Goal: Information Seeking & Learning: Learn about a topic

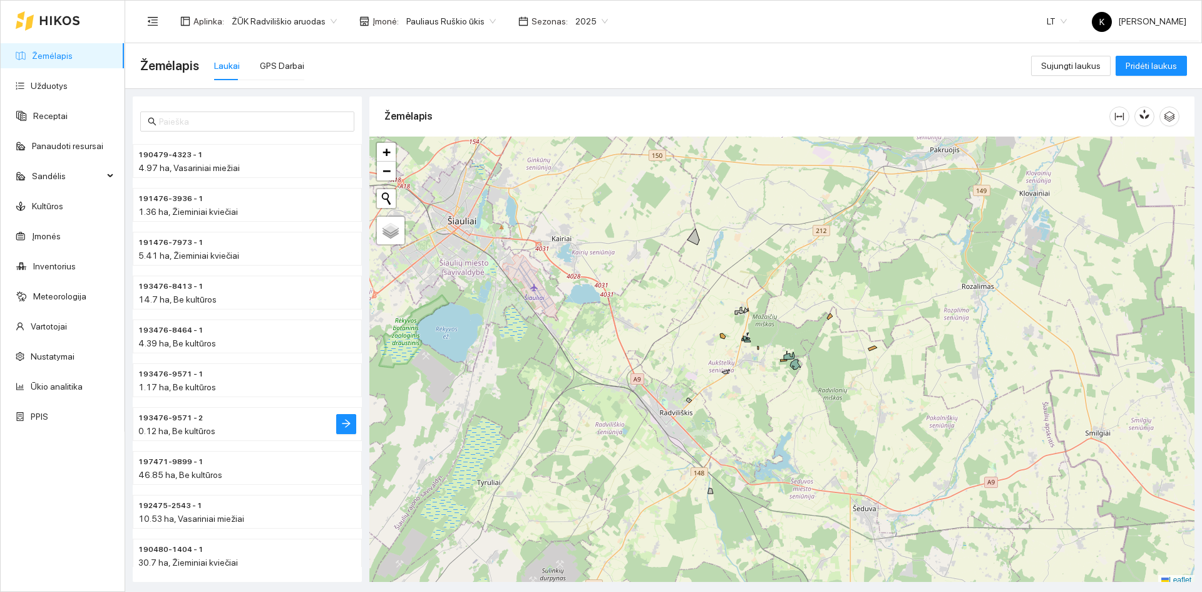
scroll to position [125, 0]
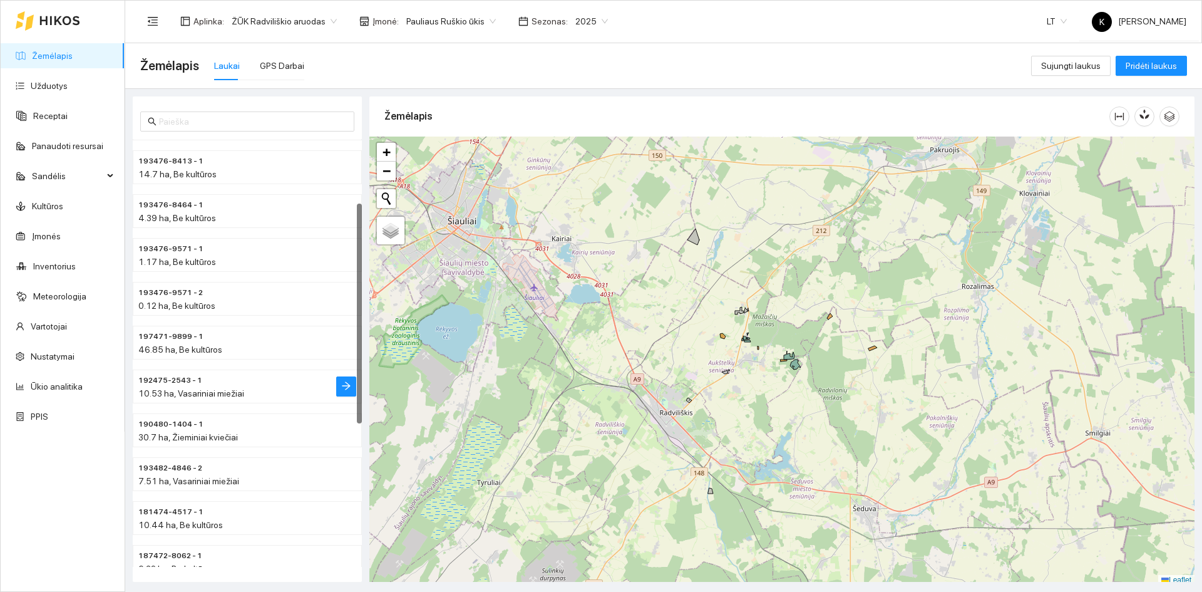
click at [157, 391] on span "10.53 ha, Vasariniai miežiai" at bounding box center [191, 393] width 106 height 10
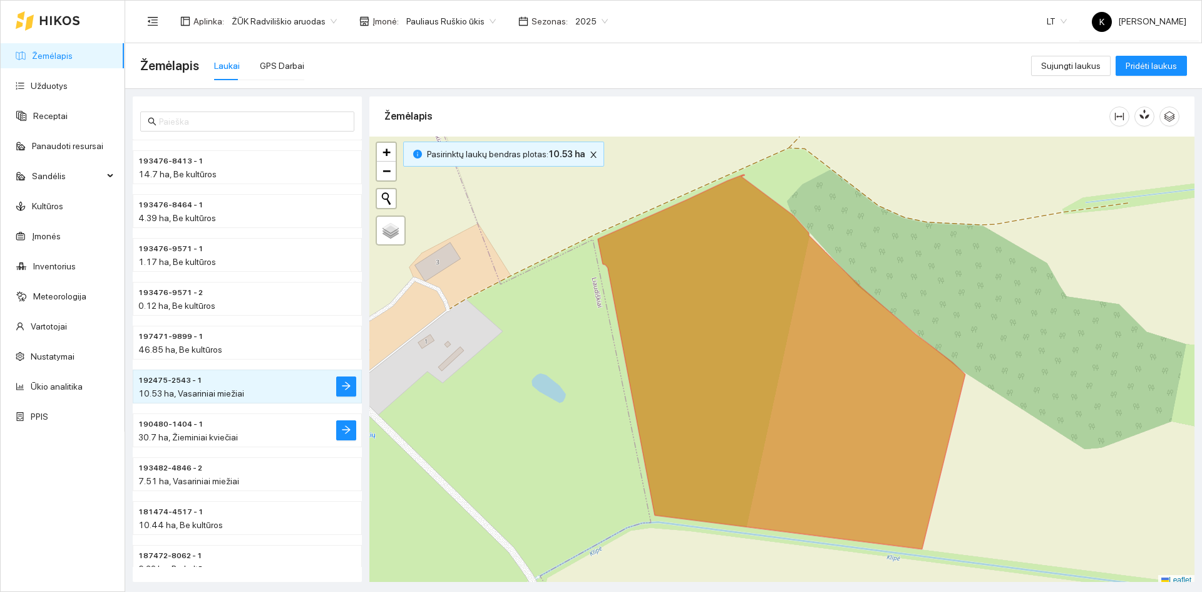
click at [178, 436] on span "30.7 ha, Žieminiai kviečiai" at bounding box center [188, 437] width 100 height 10
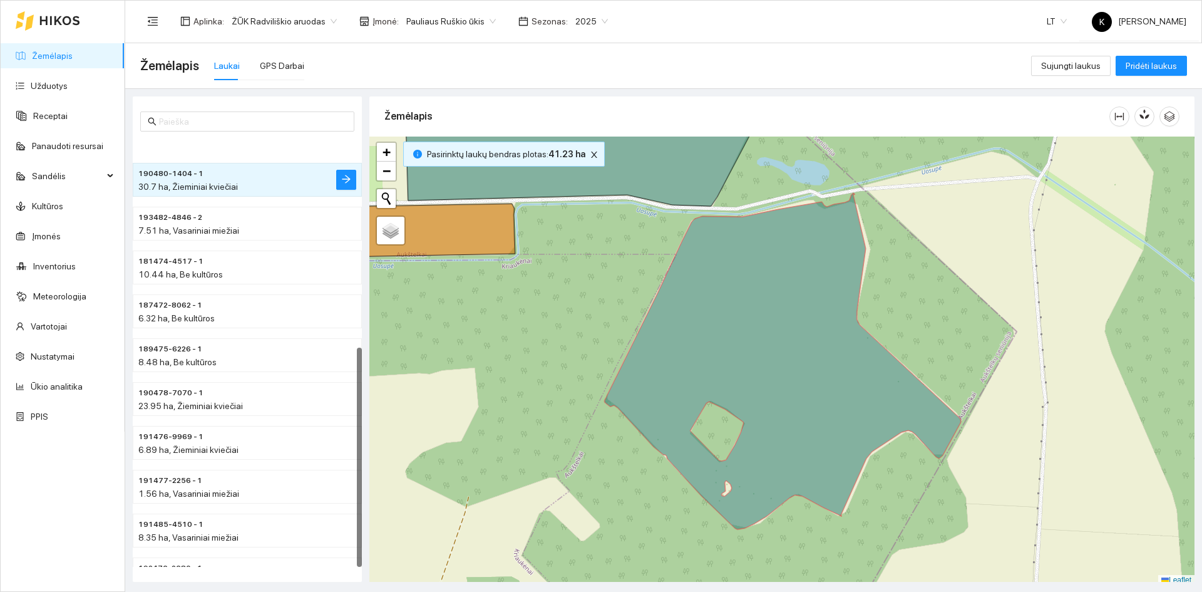
scroll to position [405, 0]
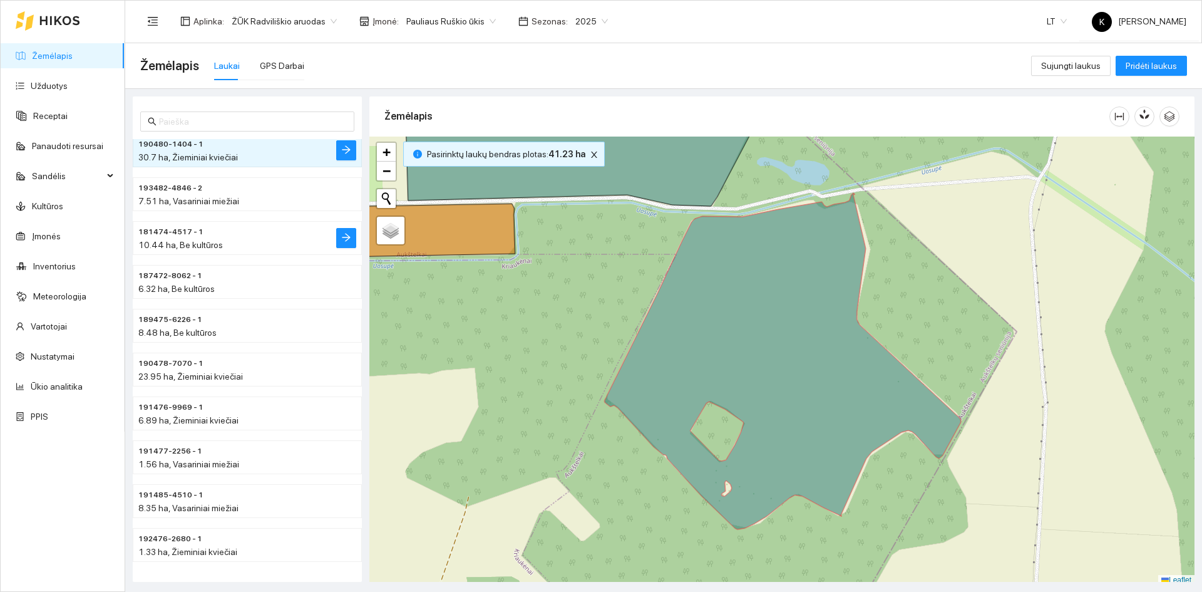
click at [190, 244] on span "10.44 ha, Be kultūros" at bounding box center [180, 245] width 85 height 10
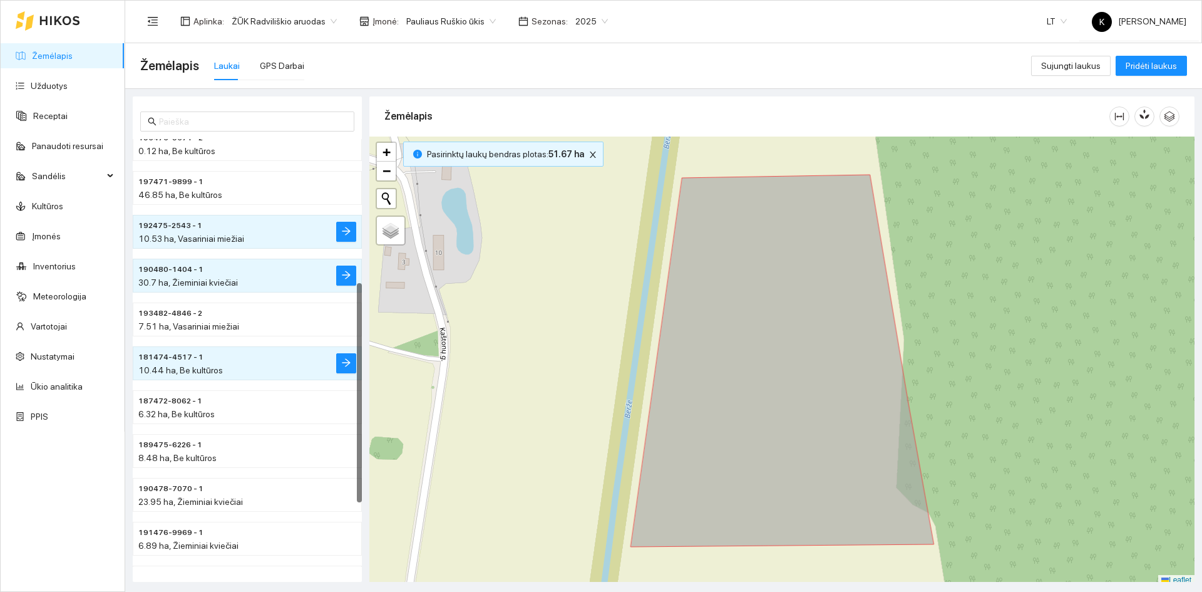
scroll to position [217, 0]
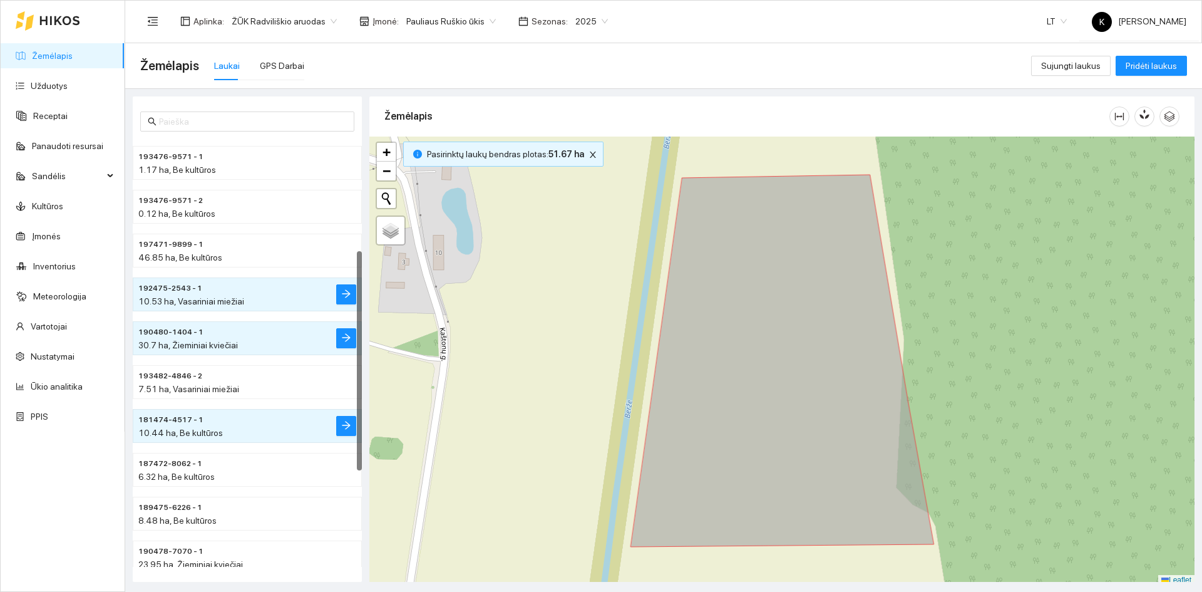
click at [155, 300] on span "10.53 ha, Vasariniai miežiai" at bounding box center [191, 301] width 106 height 10
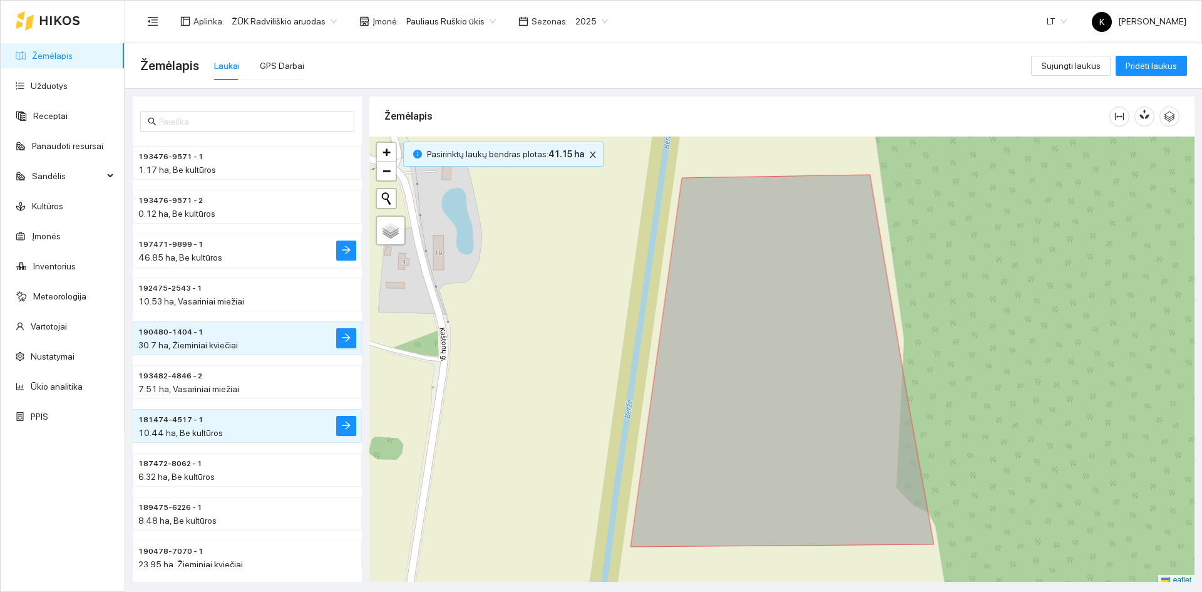
click at [162, 255] on span "46.85 ha, Be kultūros" at bounding box center [180, 257] width 84 height 10
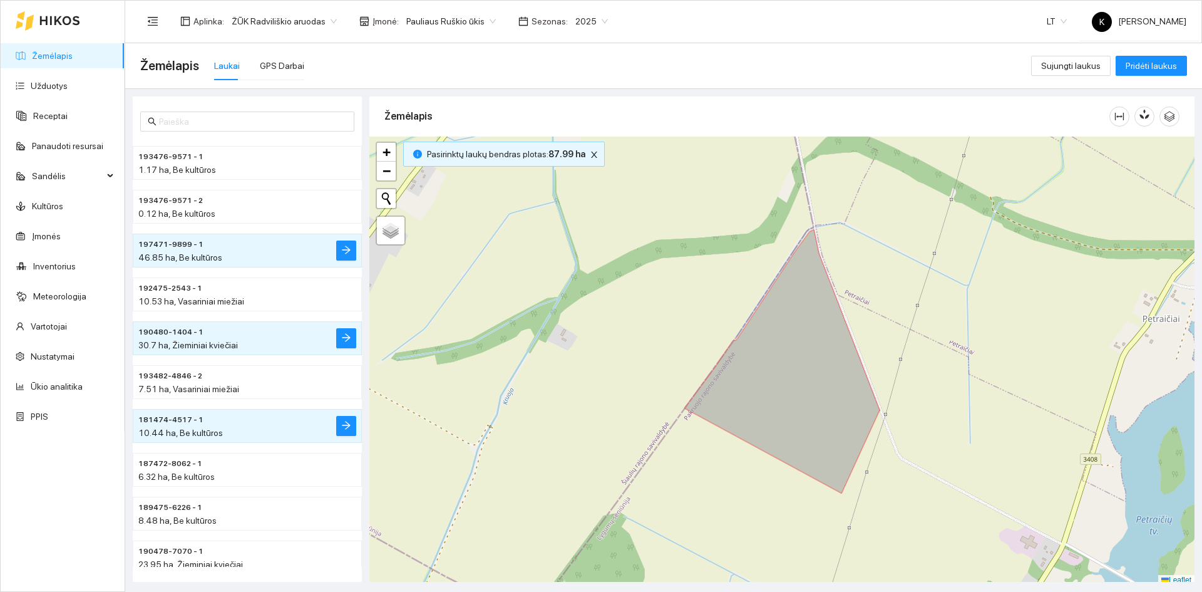
click at [480, 21] on body "Žemėlapis Užduotys Receptai Panaudoti resursai Sandėlis Kultūros Įmonės Invento…" at bounding box center [601, 296] width 1202 height 592
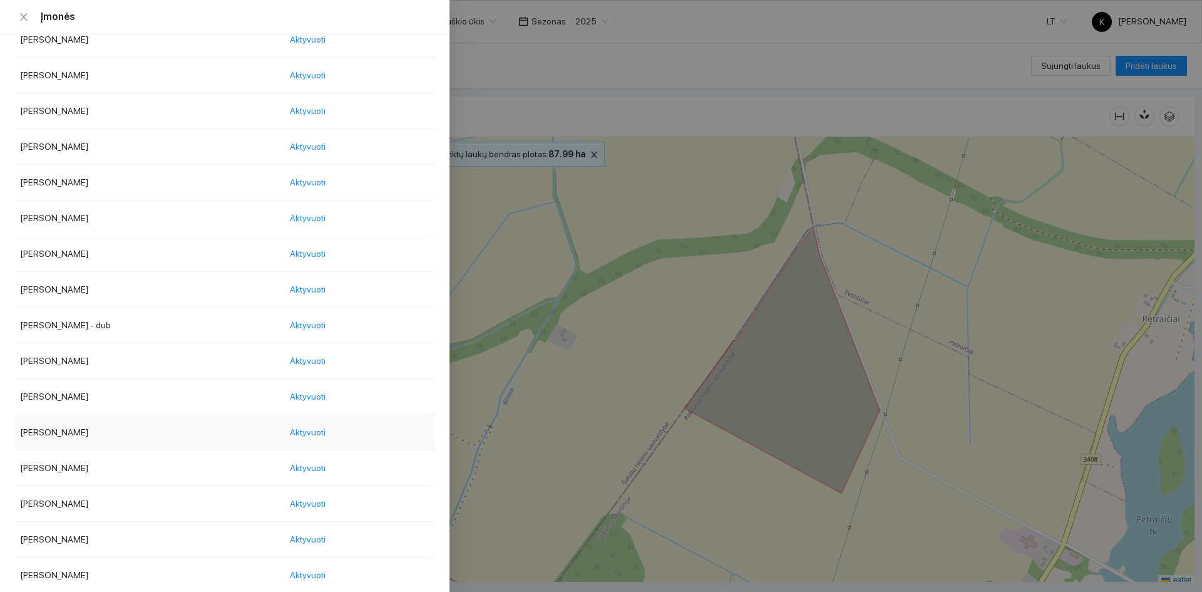
scroll to position [626, 0]
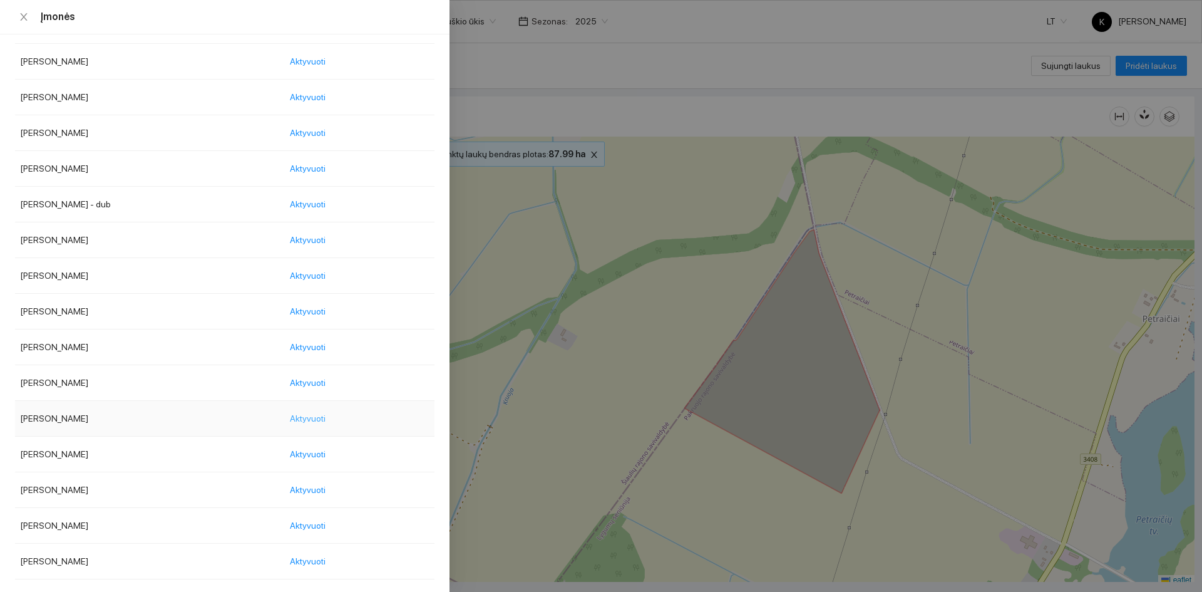
click at [326, 419] on span "Aktyvuoti" at bounding box center [308, 418] width 36 height 14
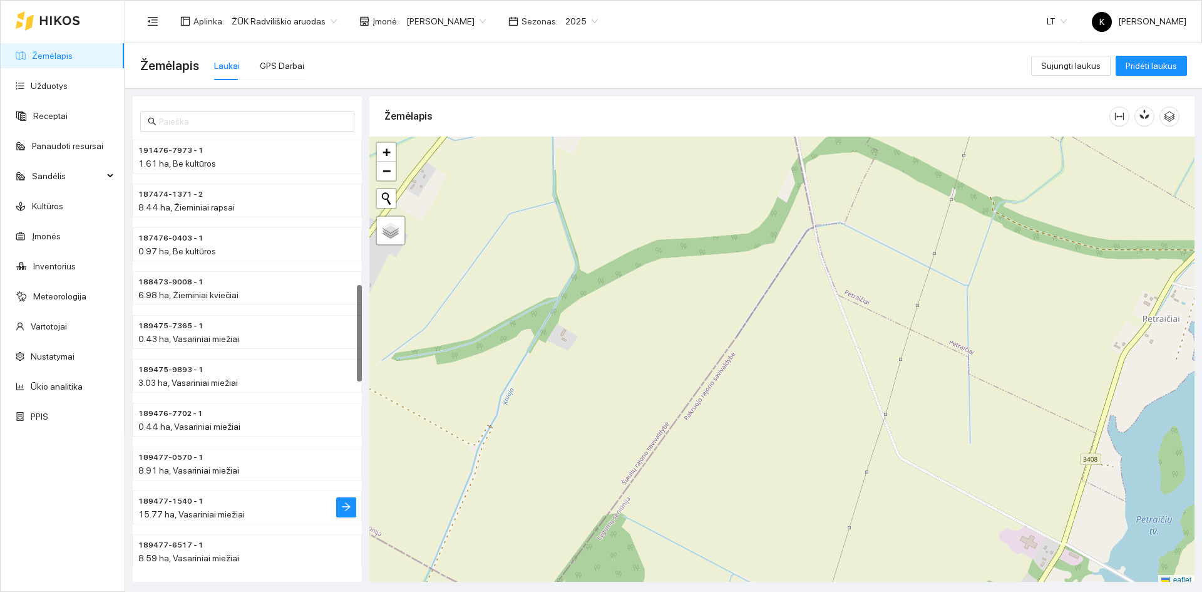
scroll to position [643, 0]
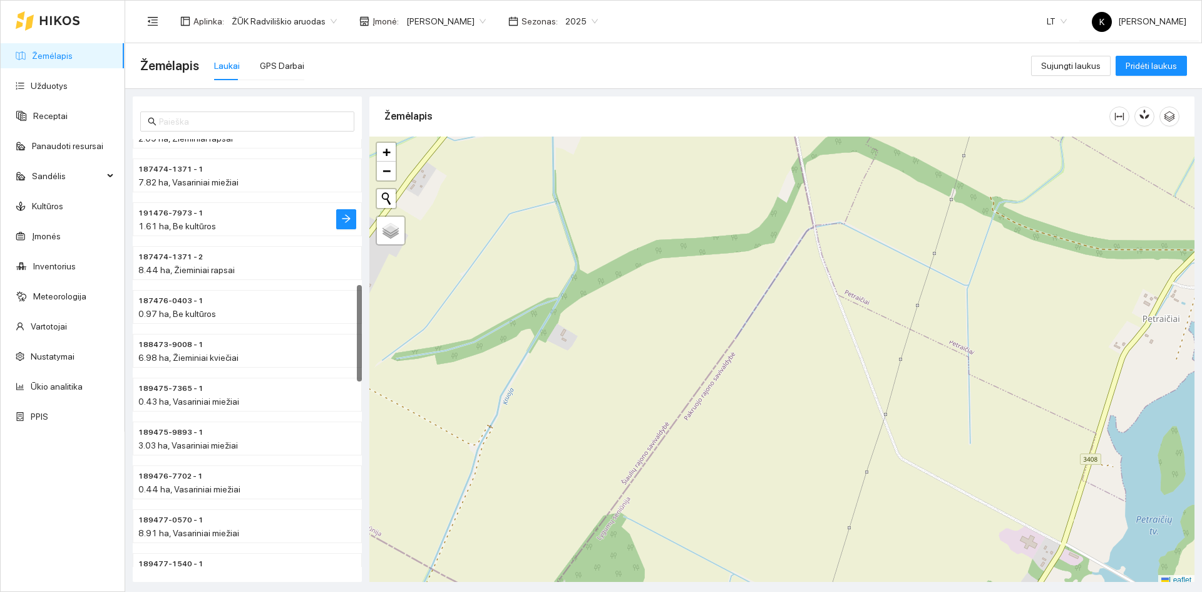
click at [182, 223] on span "1.61 ha, Be kultūros" at bounding box center [177, 226] width 78 height 10
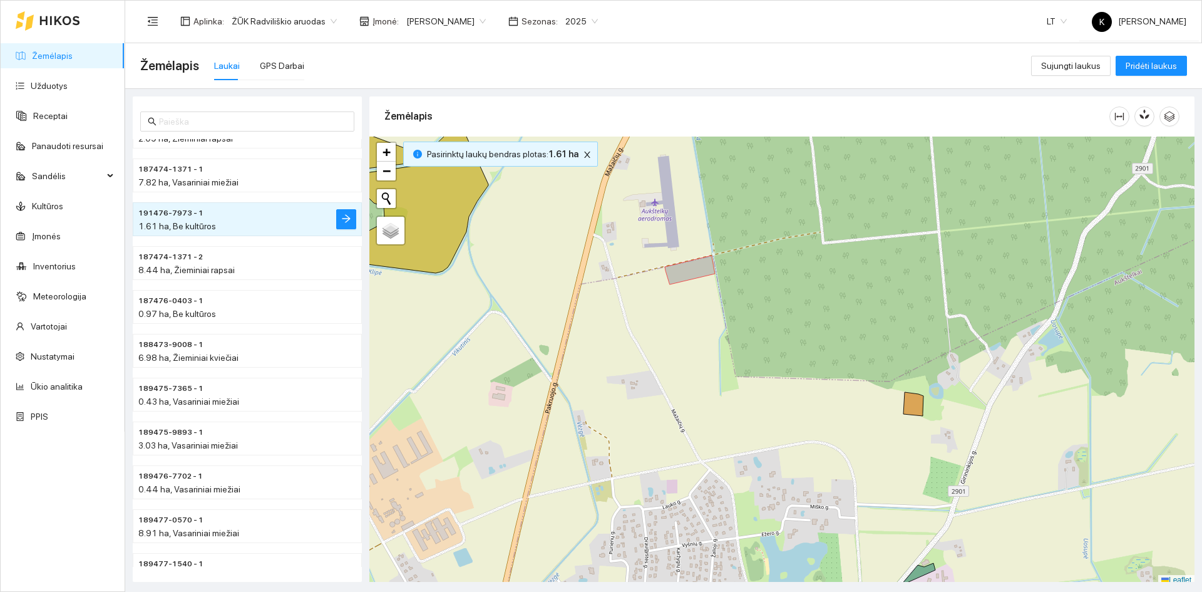
click at [195, 223] on span "1.61 ha, Be kultūros" at bounding box center [177, 226] width 78 height 10
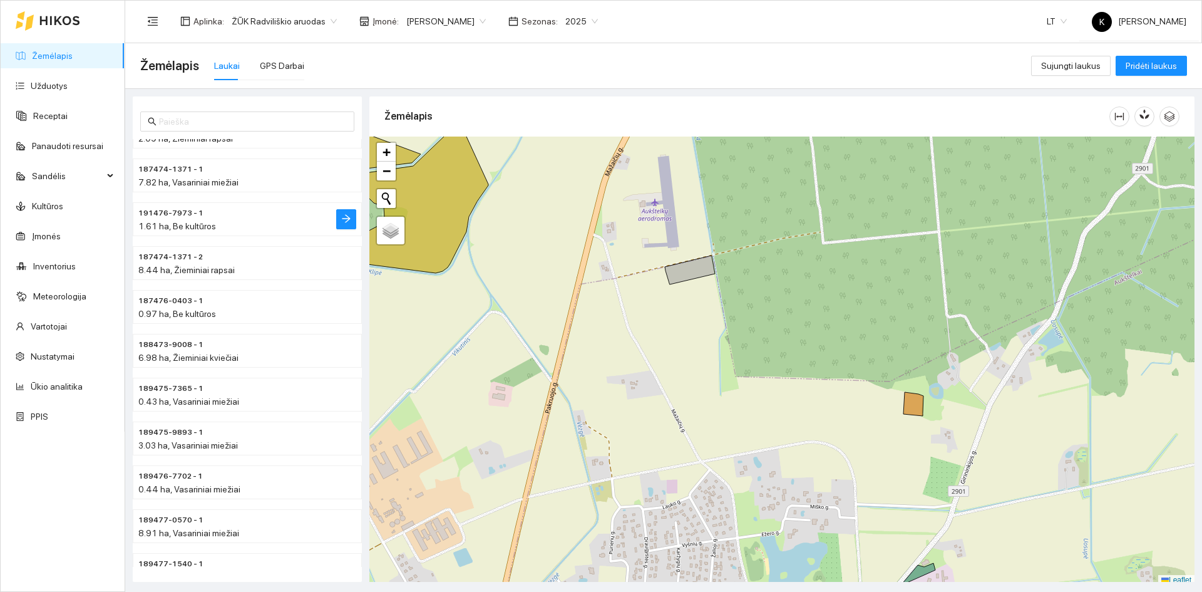
click at [195, 223] on span "1.61 ha, Be kultūros" at bounding box center [177, 226] width 78 height 10
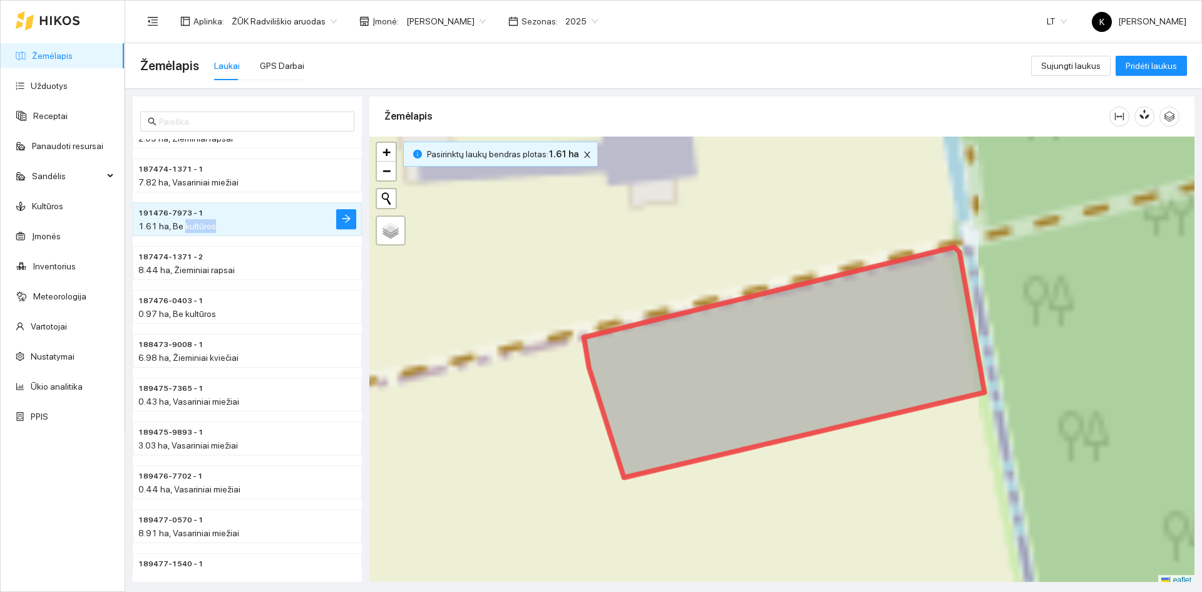
click at [195, 223] on span "1.61 ha, Be kultūros" at bounding box center [177, 226] width 78 height 10
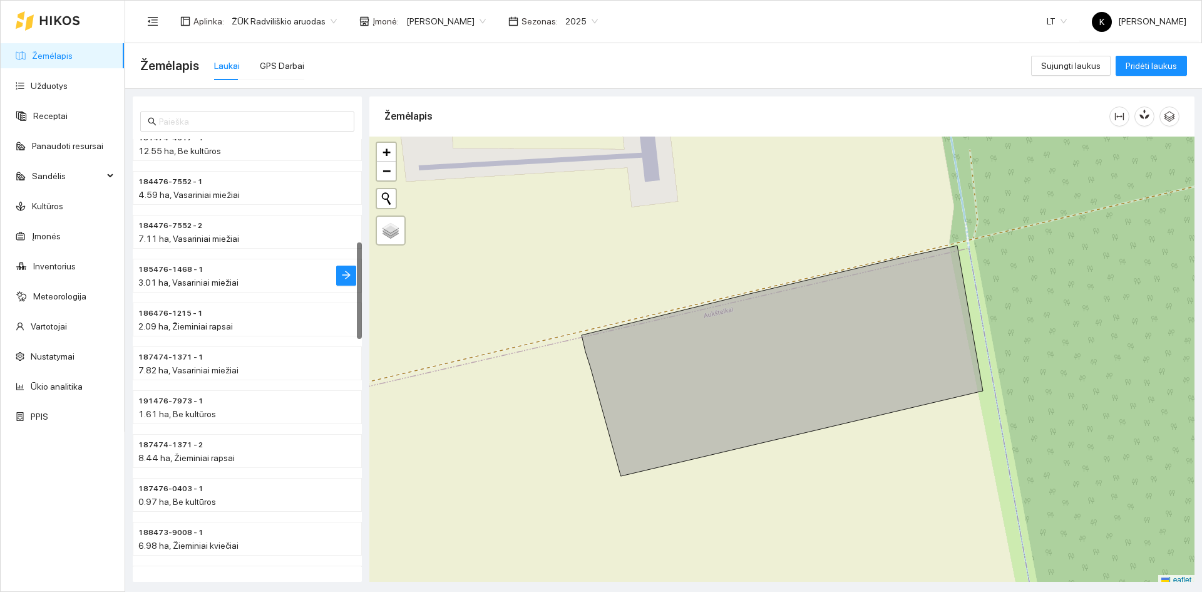
scroll to position [330, 0]
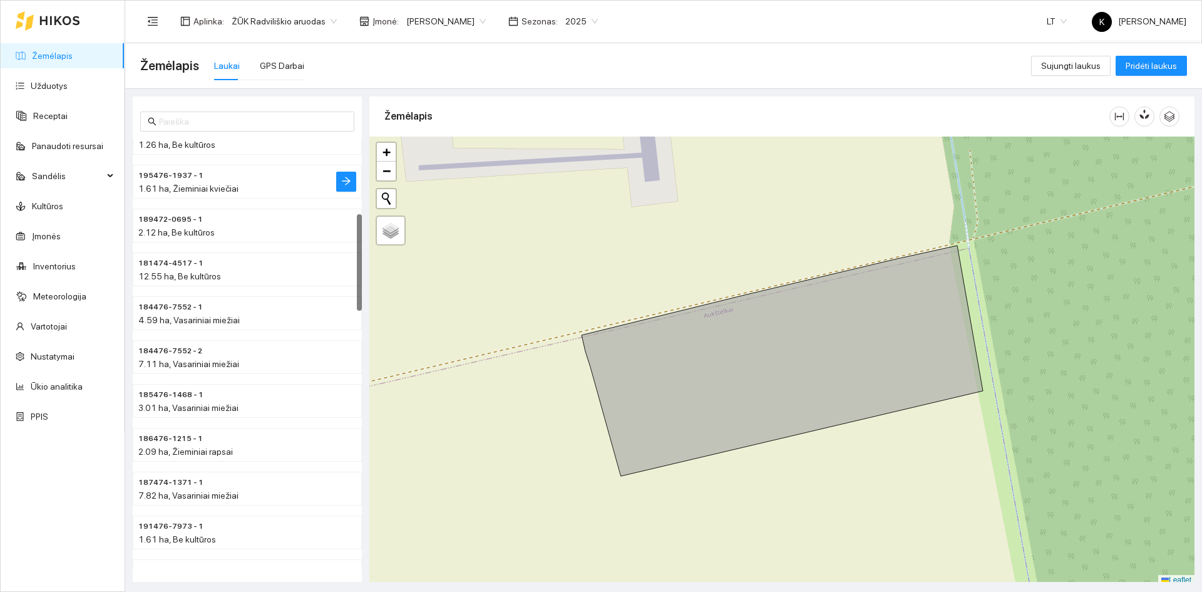
click at [172, 172] on span "195476-1937 - 1" at bounding box center [170, 176] width 65 height 12
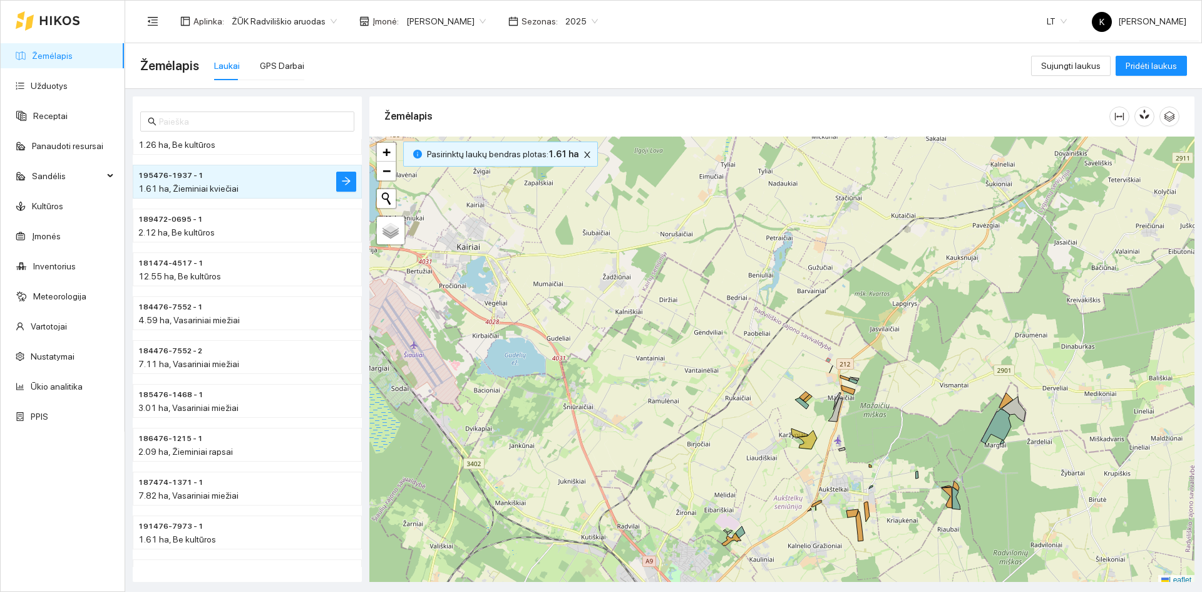
click at [460, 23] on body "Žemėlapis Užduotys Receptai Panaudoti resursai Sandėlis Kultūros Įmonės Invento…" at bounding box center [601, 296] width 1202 height 592
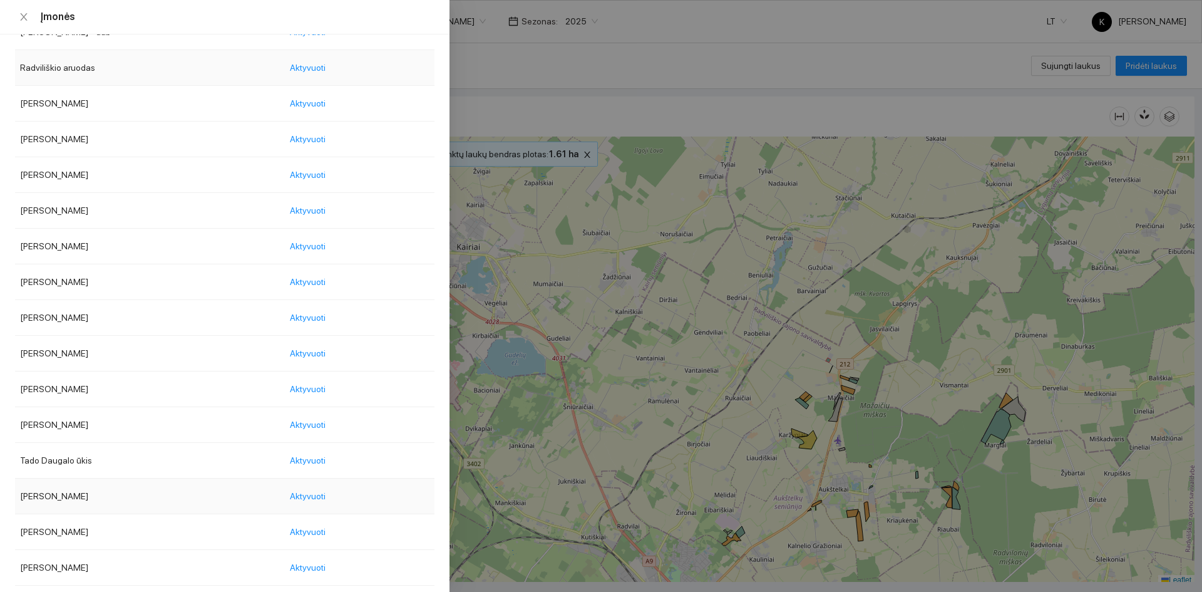
scroll to position [1753, 0]
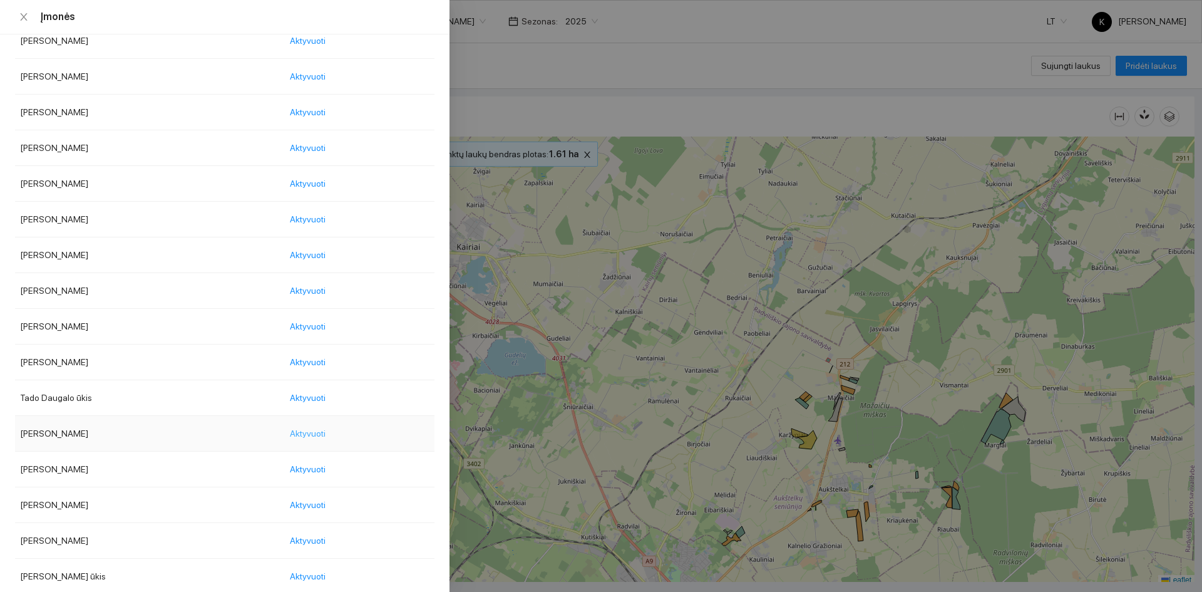
click at [326, 433] on span "Aktyvuoti" at bounding box center [308, 433] width 36 height 14
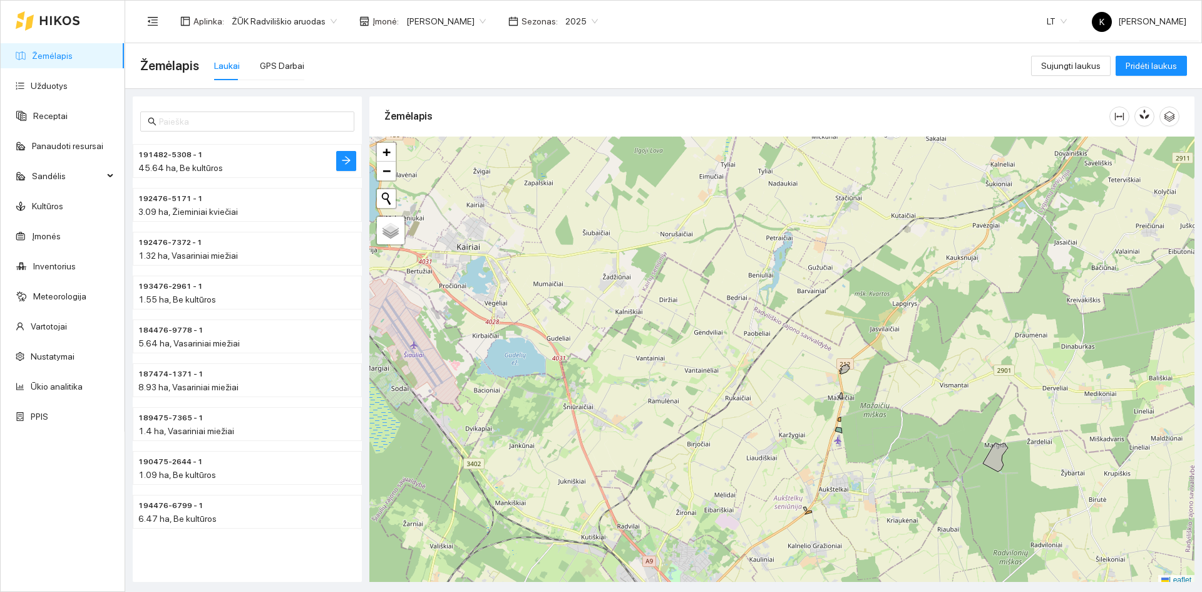
click at [172, 152] on span "191482-5308 - 1" at bounding box center [170, 155] width 64 height 12
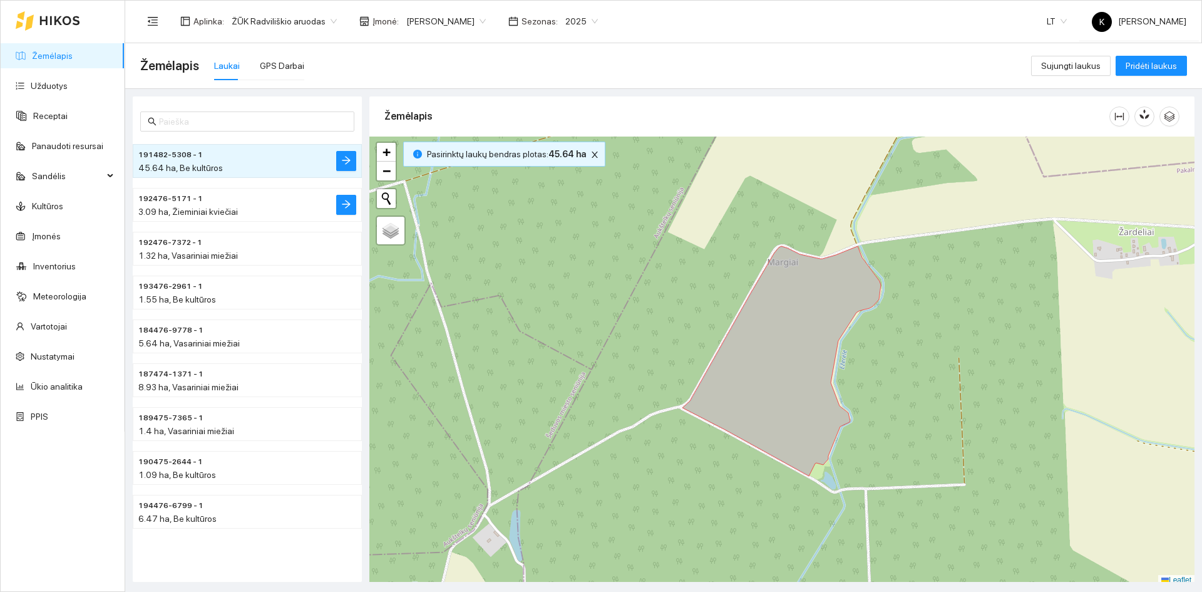
click at [188, 211] on span "3.09 ha, Žieminiai kviečiai" at bounding box center [188, 212] width 100 height 10
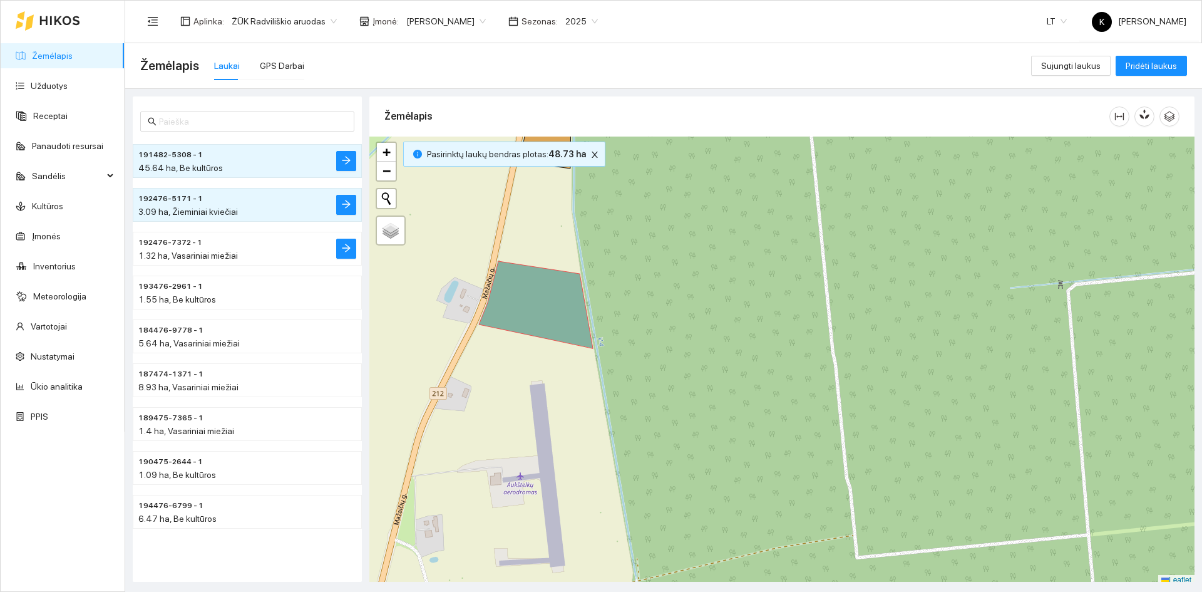
click at [183, 240] on span "192476-7372 - 1" at bounding box center [170, 243] width 64 height 12
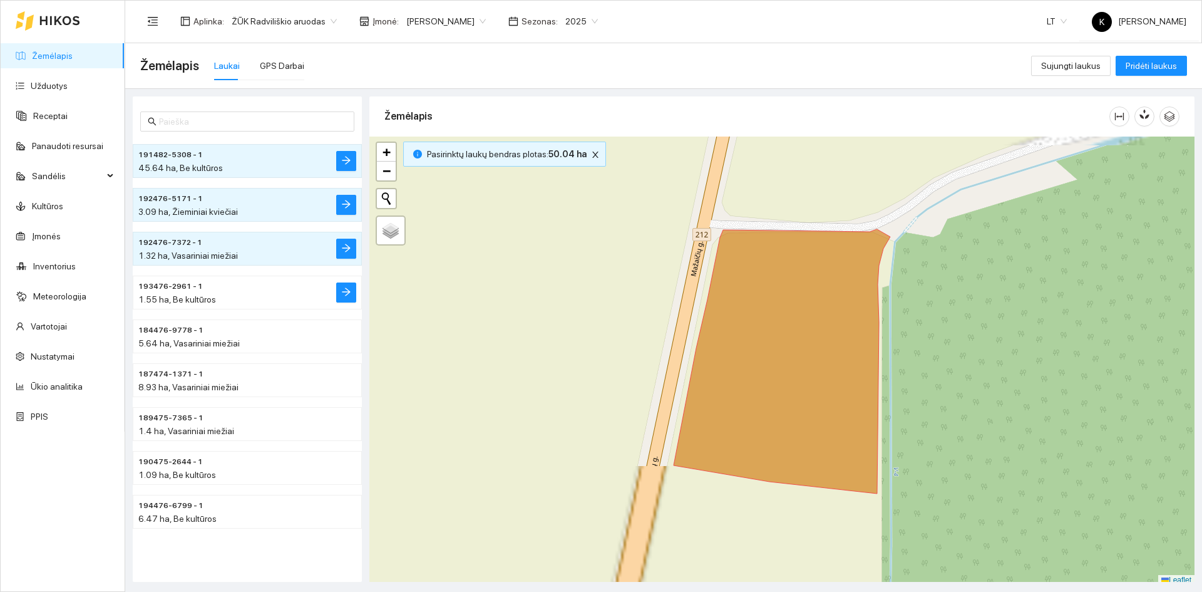
click at [190, 295] on span "1.55 ha, Be kultūros" at bounding box center [177, 299] width 78 height 10
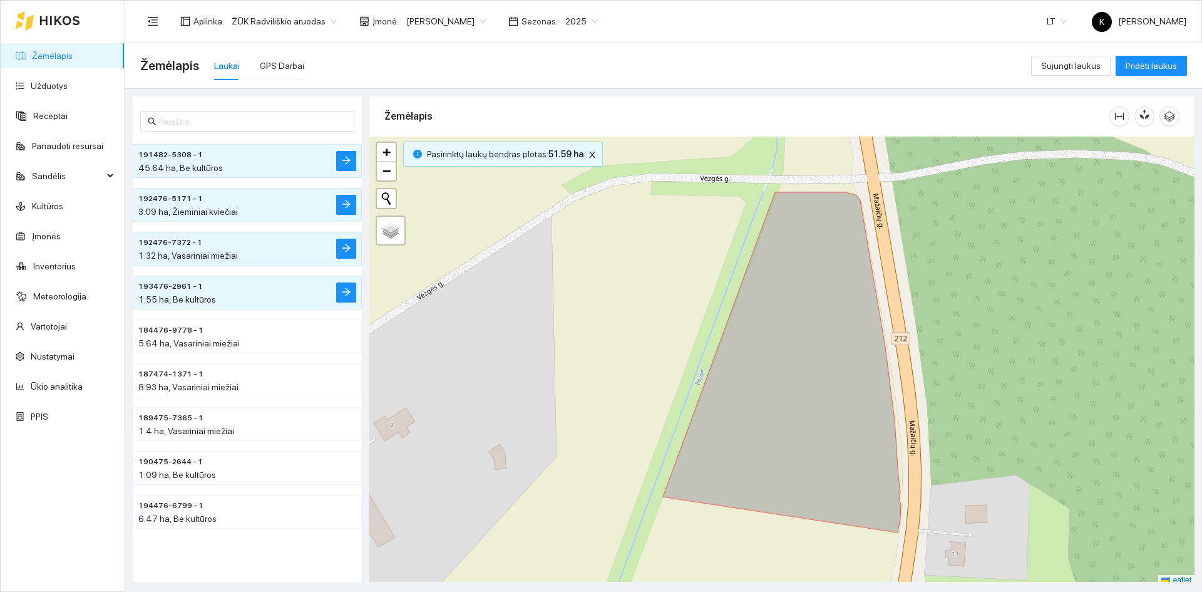
click at [197, 255] on span "1.32 ha, Vasariniai miežiai" at bounding box center [188, 255] width 100 height 10
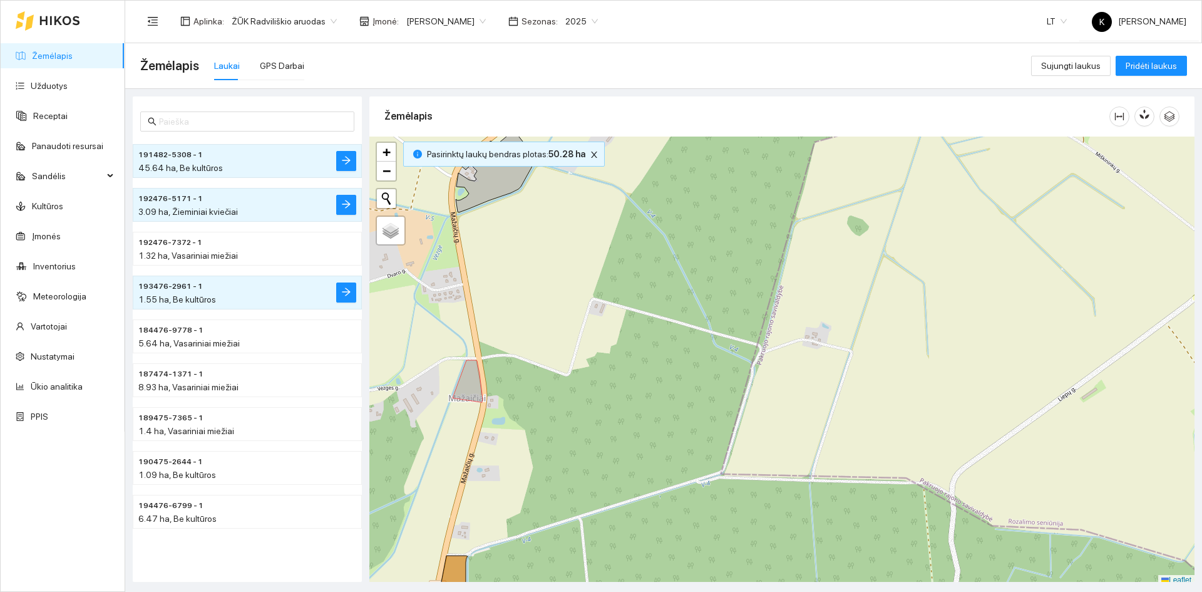
drag, startPoint x: 736, startPoint y: 487, endPoint x: 881, endPoint y: 606, distance: 187.3
click at [881, 591] on html "Žemėlapis Užduotys Receptai Panaudoti resursai Sandėlis Kultūros Įmonės Invento…" at bounding box center [601, 296] width 1202 height 592
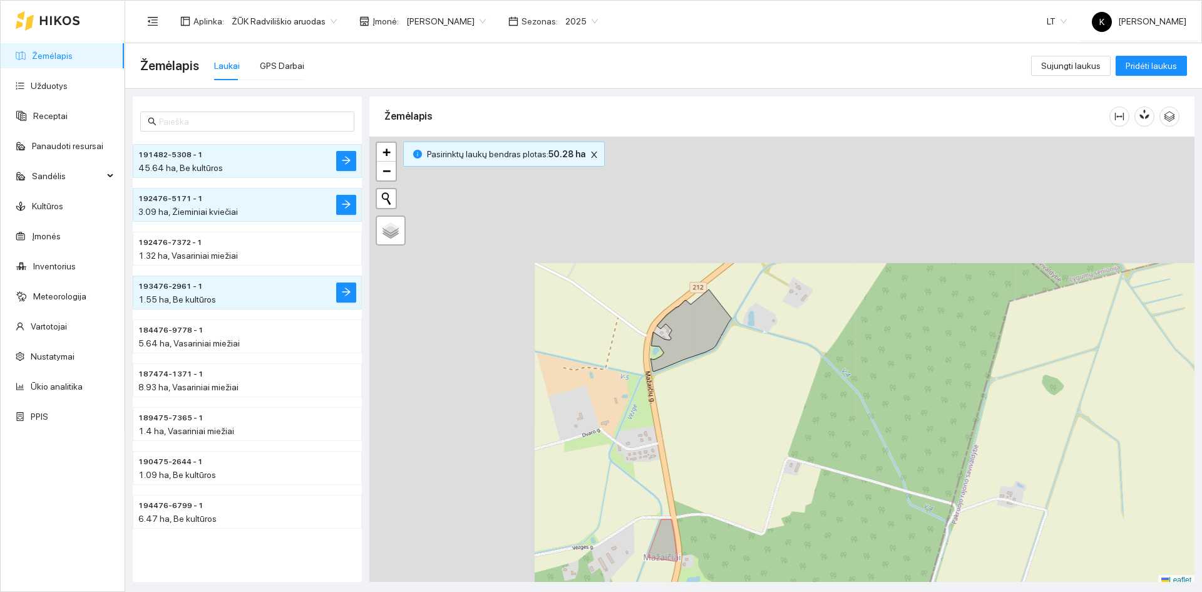
scroll to position [4, 0]
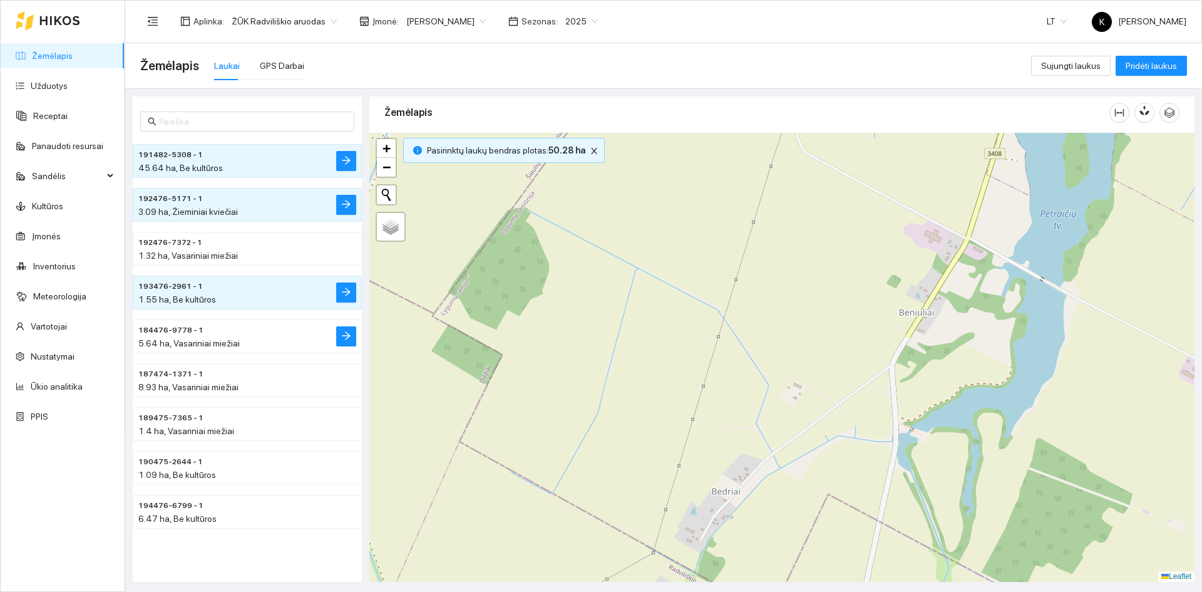
click at [160, 327] on span "184476-9778 - 1" at bounding box center [170, 330] width 65 height 12
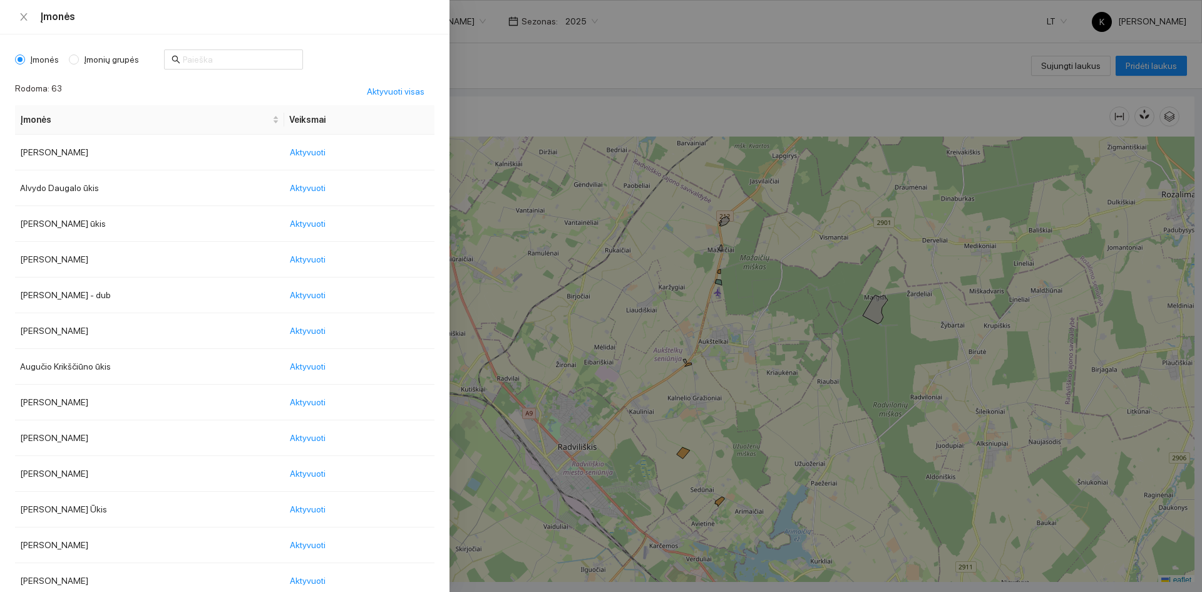
click at [463, 21] on body "Žemėlapis Užduotys Receptai Panaudoti resursai Sandėlis Kultūros Įmonės Invento…" at bounding box center [601, 296] width 1202 height 592
click at [108, 58] on span "Įmonių grupės" at bounding box center [111, 60] width 65 height 14
click at [79, 58] on input "Įmonių grupės" at bounding box center [74, 59] width 10 height 10
radio input "true"
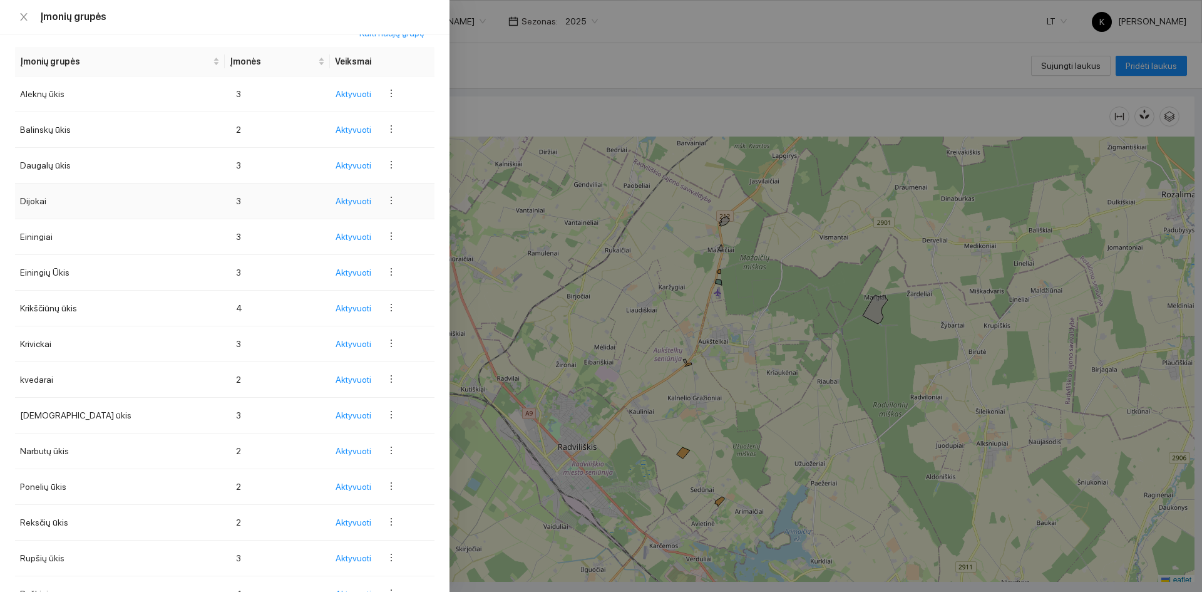
scroll to position [125, 0]
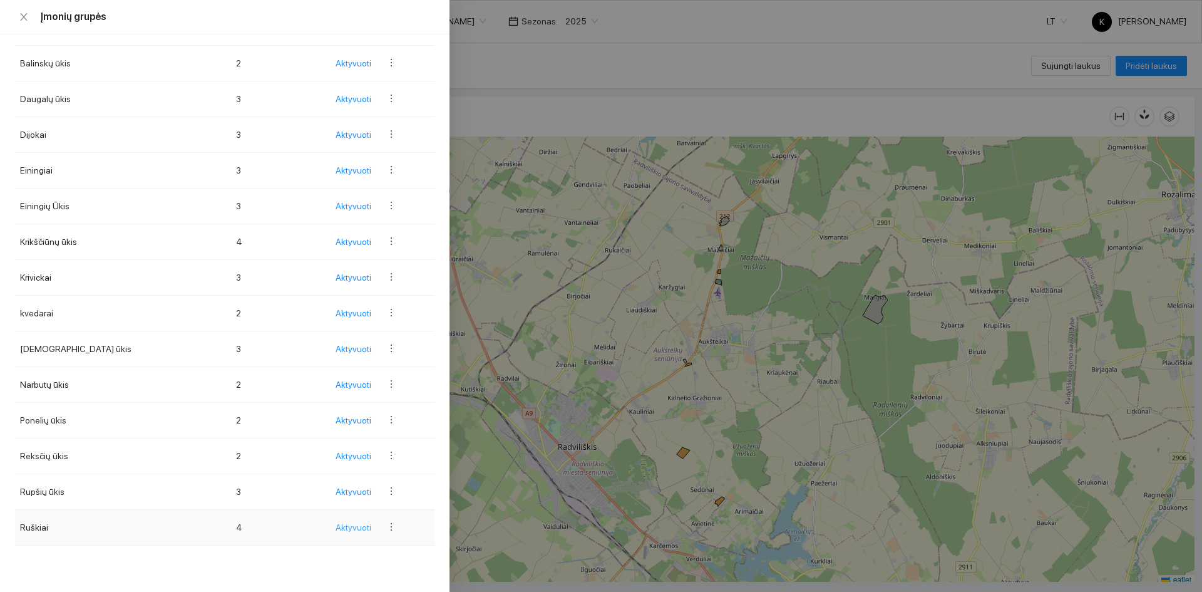
click at [342, 527] on span "Aktyvuoti" at bounding box center [354, 527] width 36 height 14
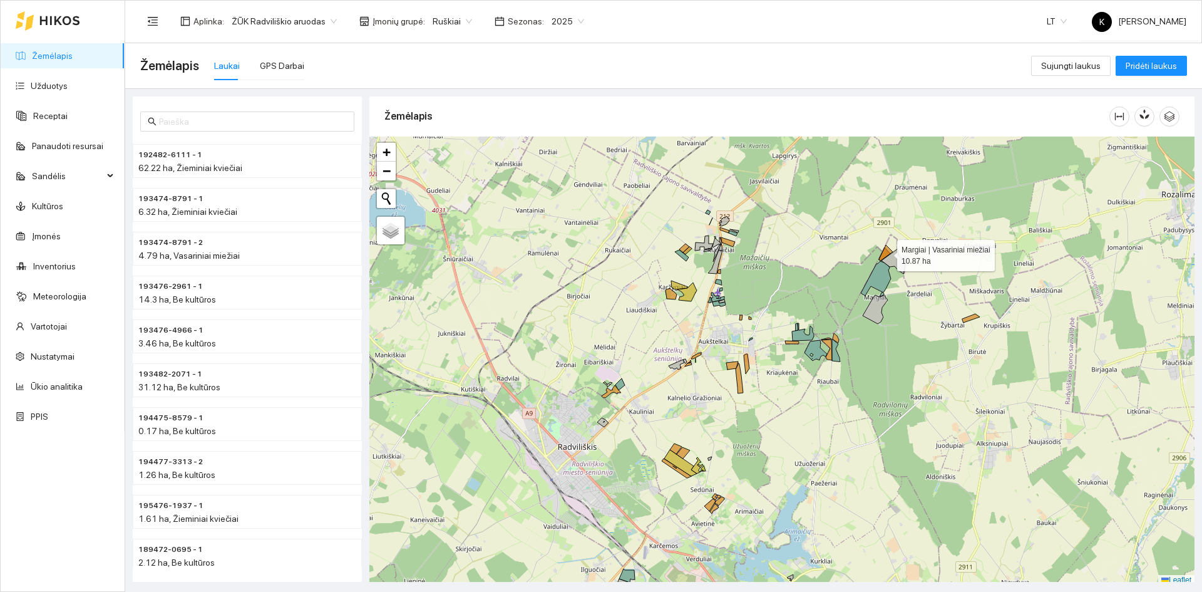
click at [886, 252] on icon at bounding box center [886, 253] width 14 height 16
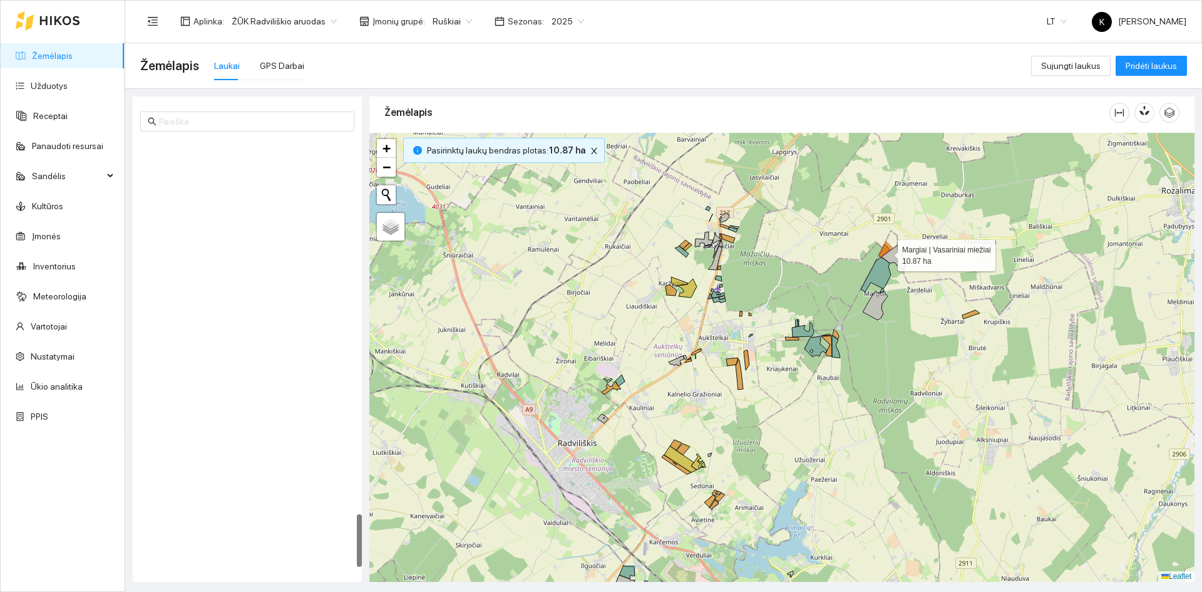
scroll to position [3028, 0]
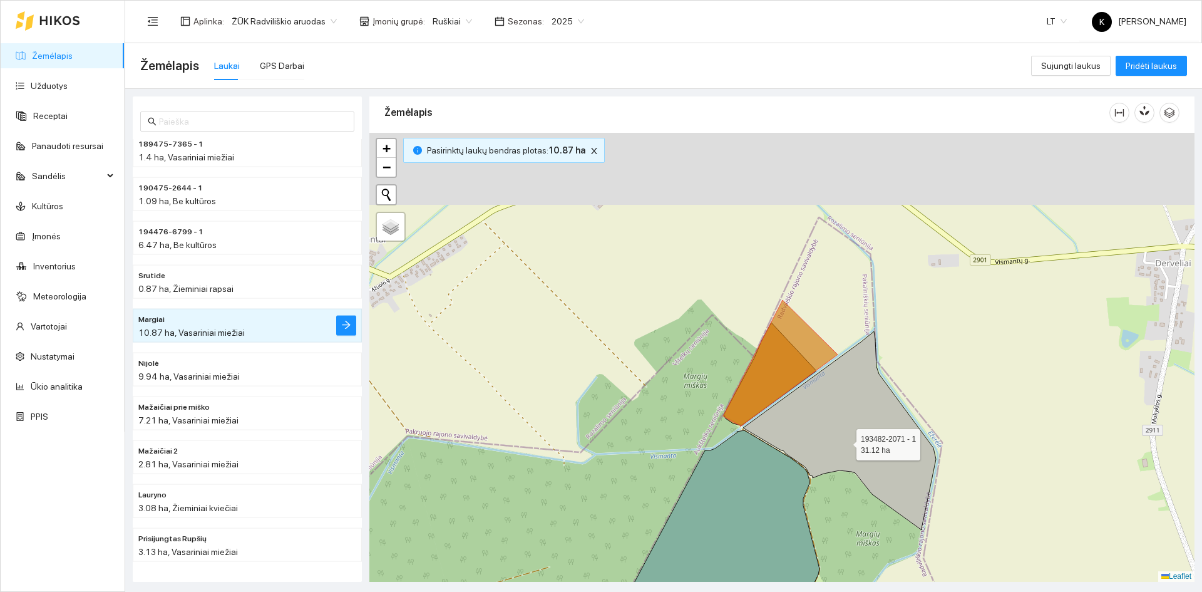
drag, startPoint x: 853, startPoint y: 229, endPoint x: 845, endPoint y: 443, distance: 214.9
click at [845, 443] on icon at bounding box center [839, 430] width 193 height 198
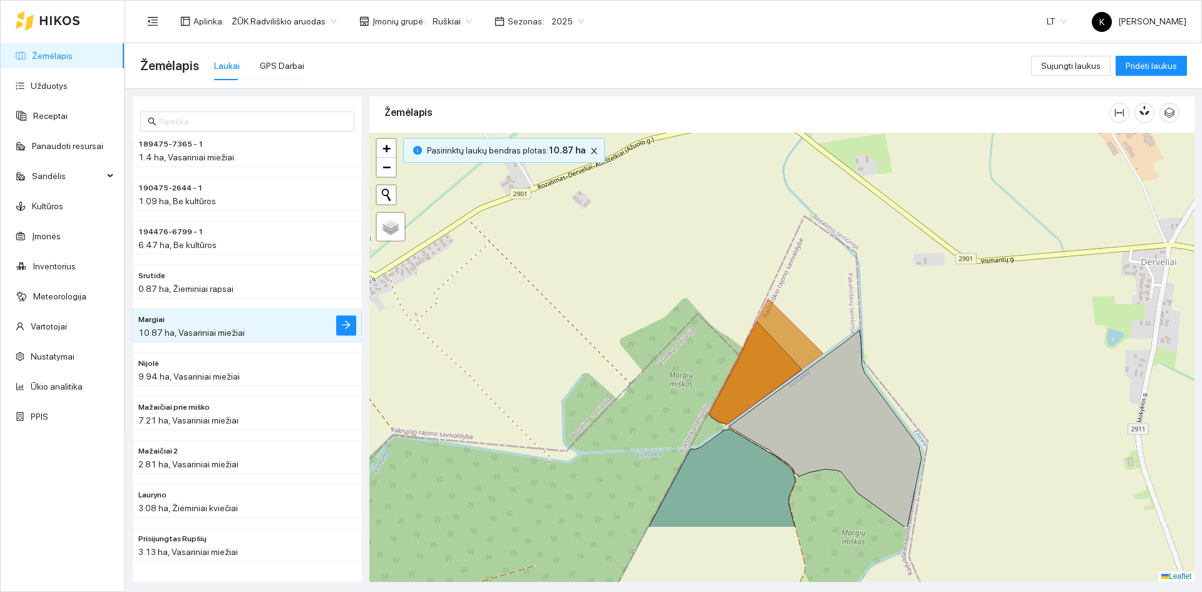
drag, startPoint x: 895, startPoint y: 441, endPoint x: 712, endPoint y: 341, distance: 208.2
click at [712, 341] on div "+ − Nieko nerasta. Bandykite dar kartą. Žemėlapis Palydovas Leaflet" at bounding box center [781, 357] width 825 height 449
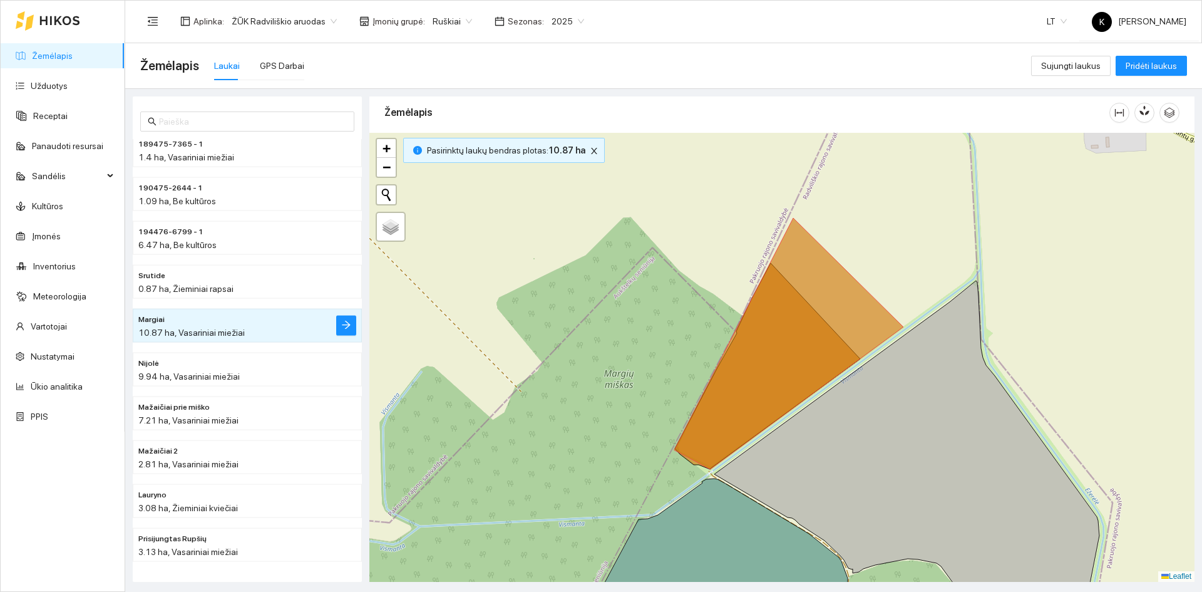
drag, startPoint x: 711, startPoint y: 353, endPoint x: 665, endPoint y: 332, distance: 50.4
click at [665, 332] on div "+ − Nieko nerasta. Bandykite dar kartą. Žemėlapis Palydovas Leaflet" at bounding box center [781, 357] width 825 height 449
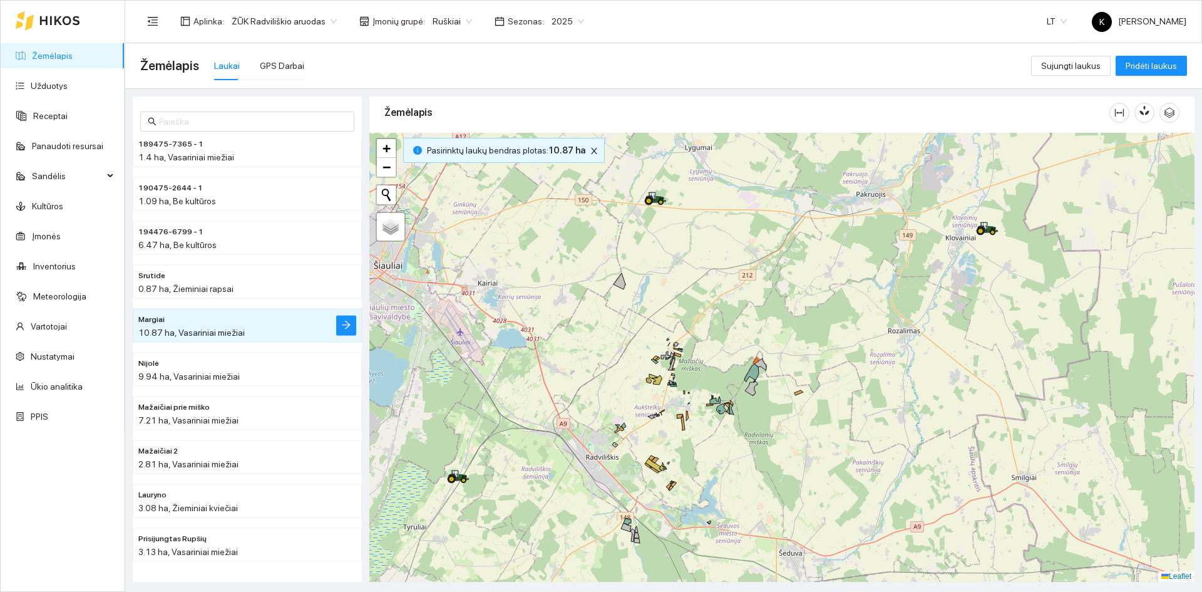
drag, startPoint x: 630, startPoint y: 370, endPoint x: 699, endPoint y: 374, distance: 69.0
click at [699, 374] on div "+ − Nieko nerasta. Bandykite dar kartą. Žemėlapis Palydovas Leaflet" at bounding box center [781, 357] width 825 height 449
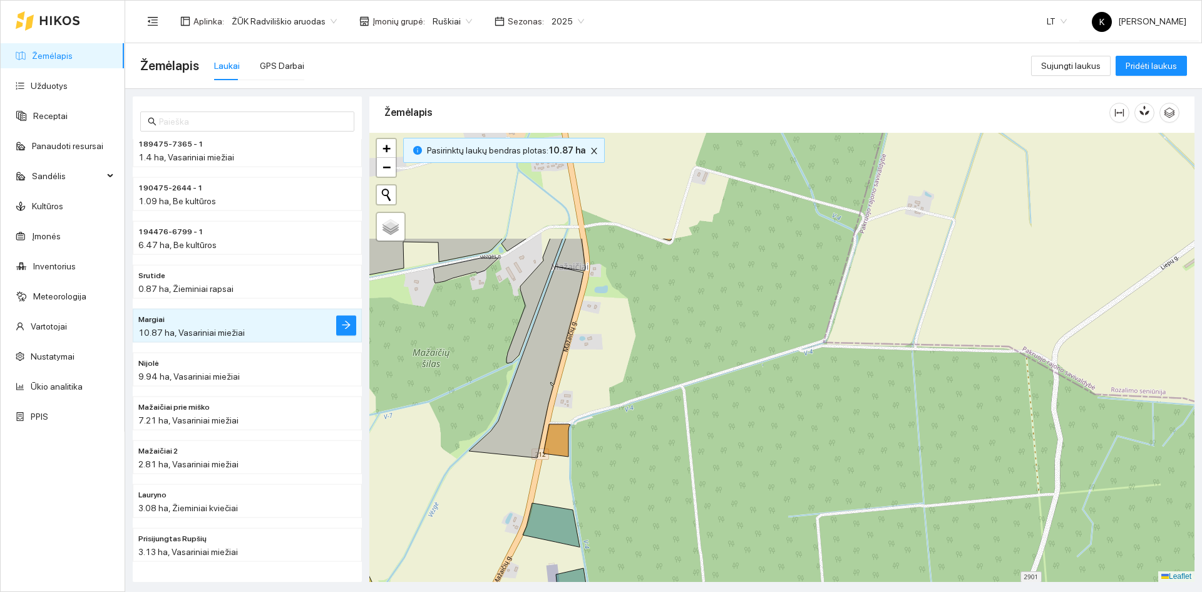
drag, startPoint x: 626, startPoint y: 269, endPoint x: 703, endPoint y: 455, distance: 201.8
click at [703, 455] on div "+ − Nieko nerasta. Bandykite dar kartą. Žemėlapis Palydovas Leaflet" at bounding box center [781, 357] width 825 height 449
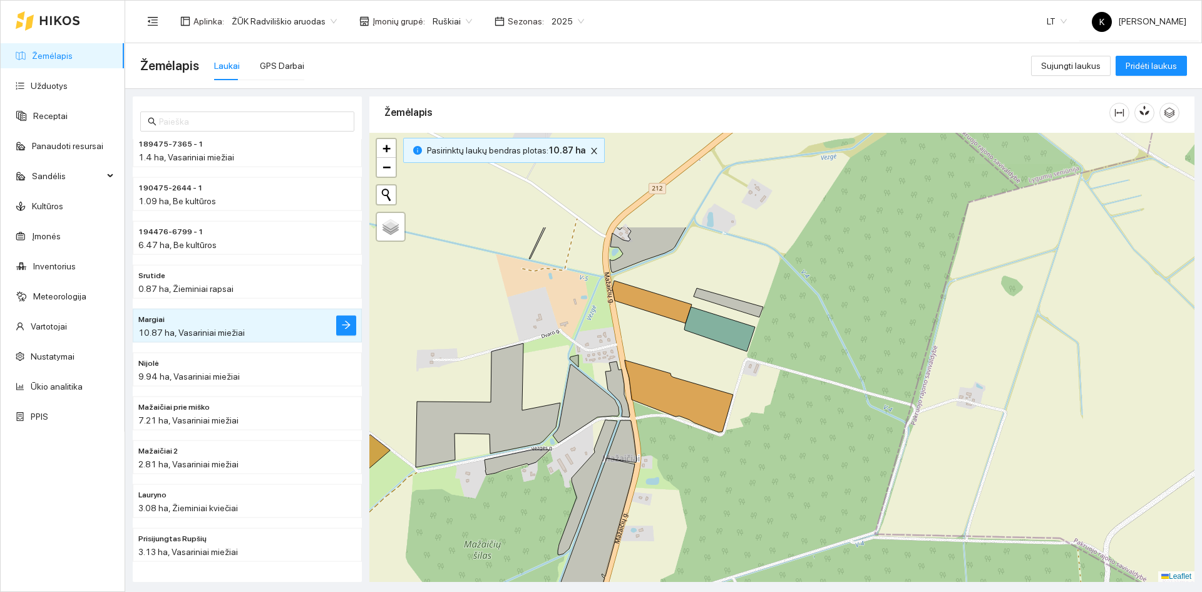
drag, startPoint x: 714, startPoint y: 257, endPoint x: 753, endPoint y: 397, distance: 144.9
click at [753, 397] on div "+ − Nieko nerasta. Bandykite dar kartą. Žemėlapis Palydovas Leaflet" at bounding box center [781, 357] width 825 height 449
click at [709, 327] on icon at bounding box center [719, 329] width 71 height 44
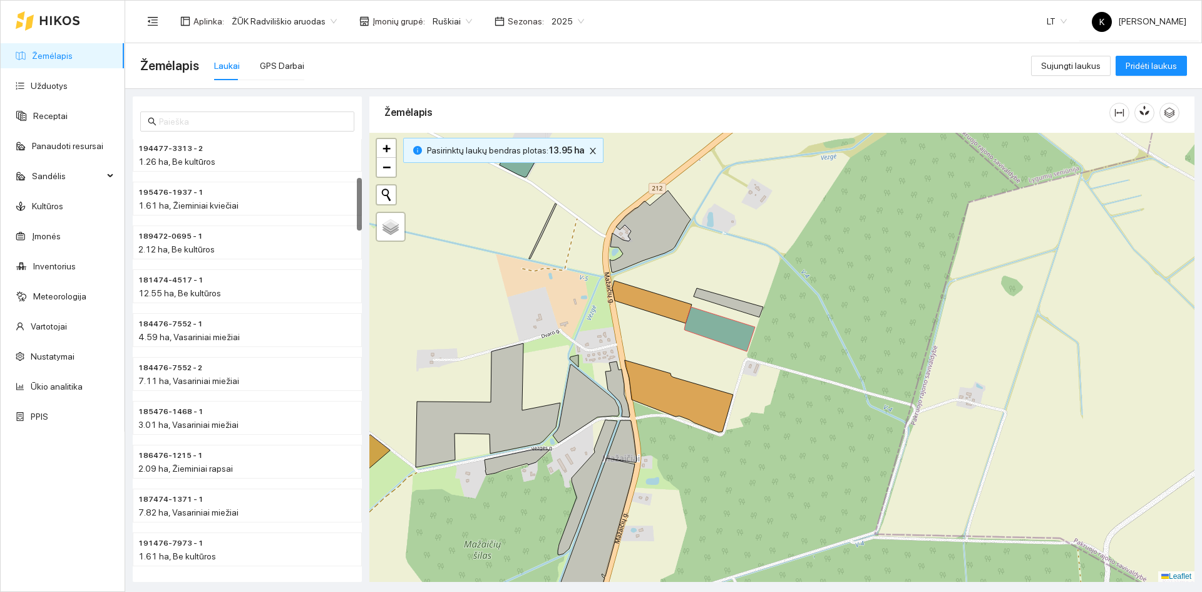
scroll to position [0, 0]
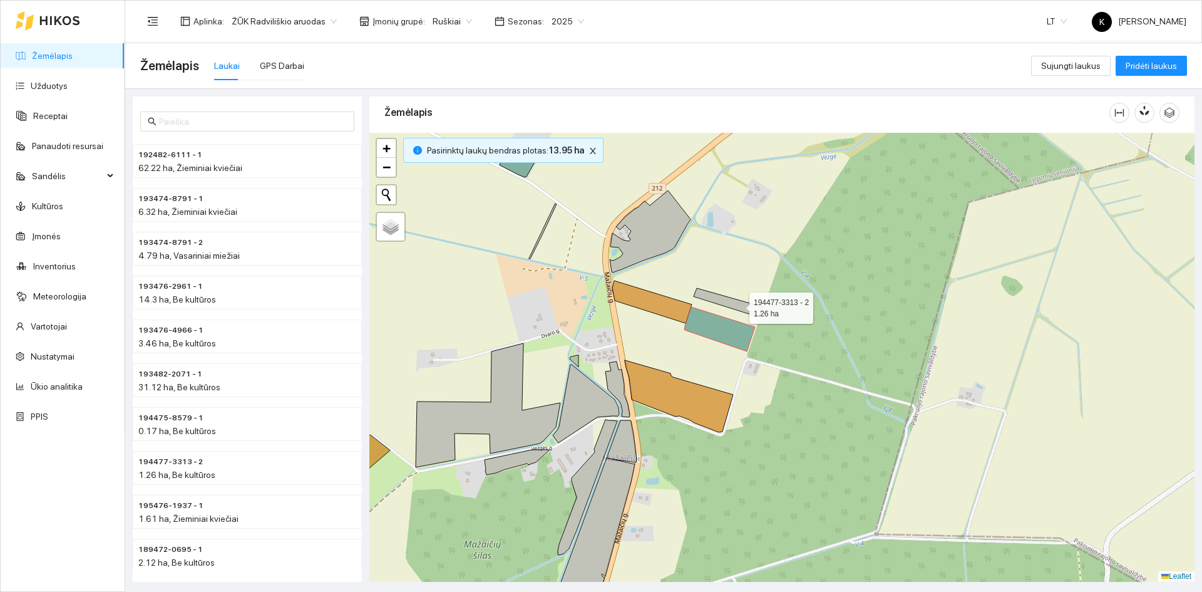
click at [738, 305] on icon at bounding box center [728, 302] width 69 height 29
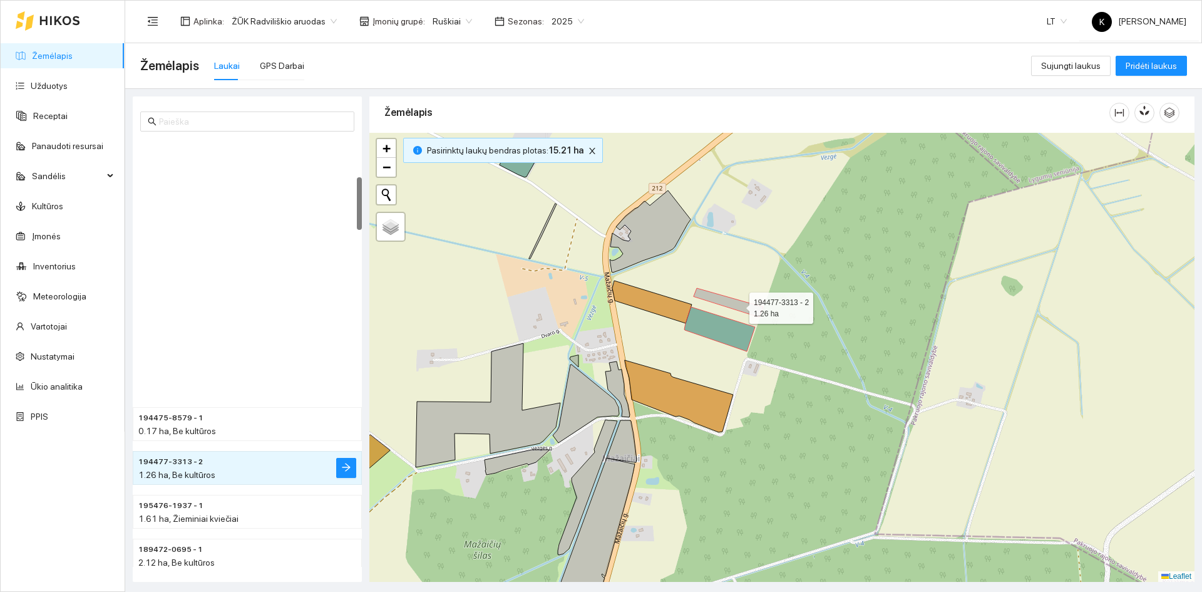
scroll to position [307, 0]
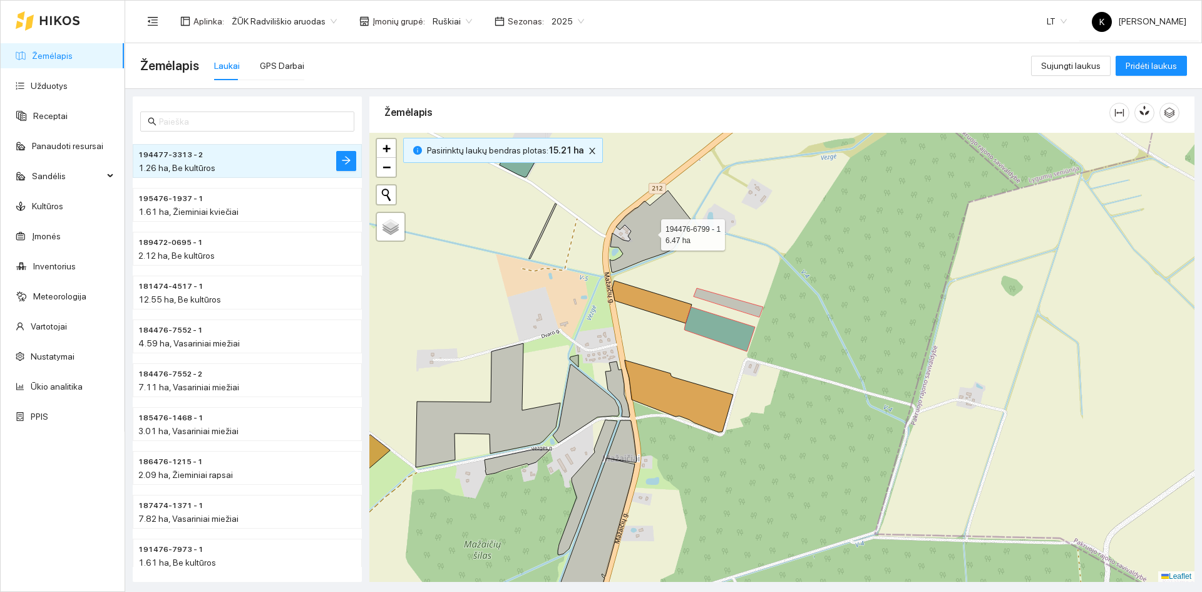
click at [650, 240] on icon at bounding box center [650, 231] width 81 height 82
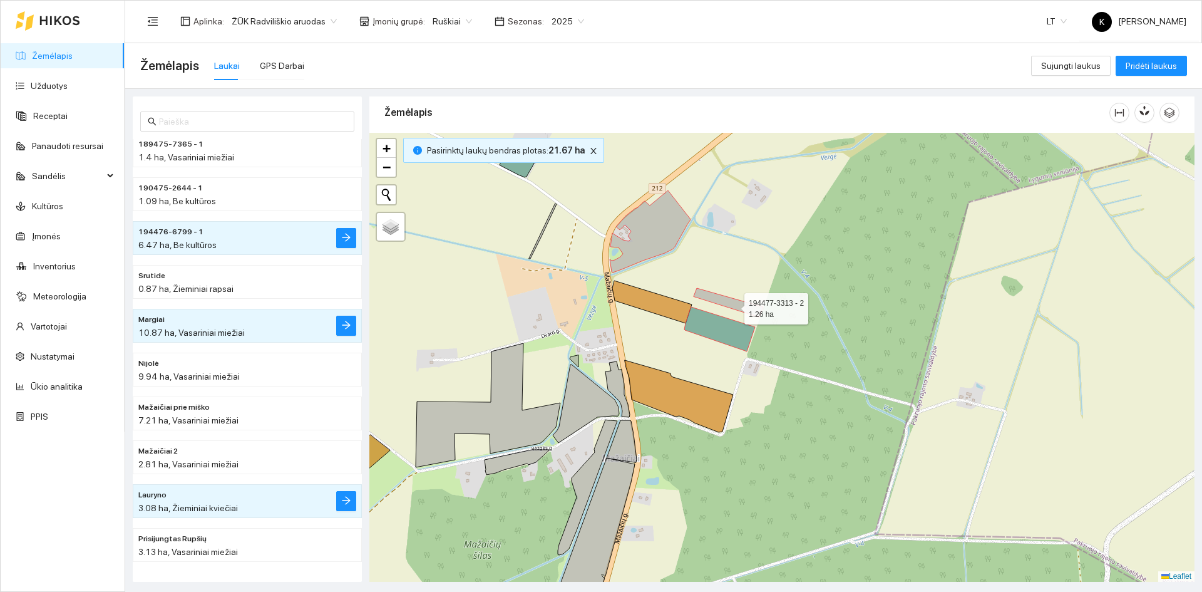
click at [733, 306] on icon at bounding box center [728, 302] width 69 height 29
click at [704, 321] on icon at bounding box center [719, 329] width 71 height 44
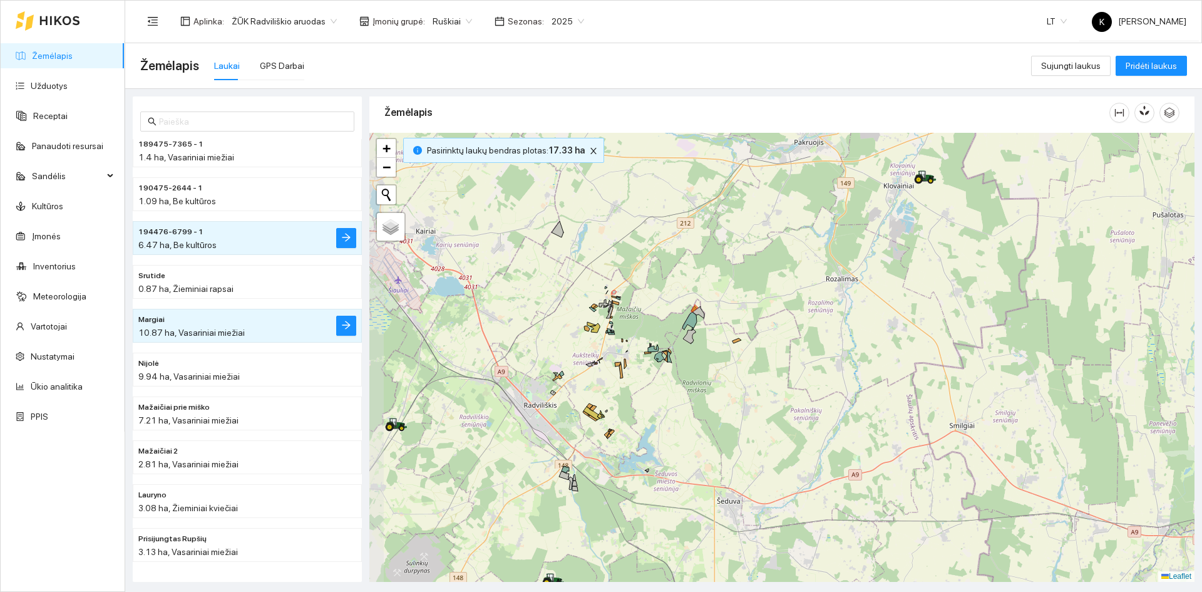
drag, startPoint x: 438, startPoint y: 333, endPoint x: 567, endPoint y: 306, distance: 131.7
click at [567, 306] on div "+ − Nieko nerasta. Bandykite dar kartą. Žemėlapis Palydovas Leaflet" at bounding box center [781, 357] width 825 height 449
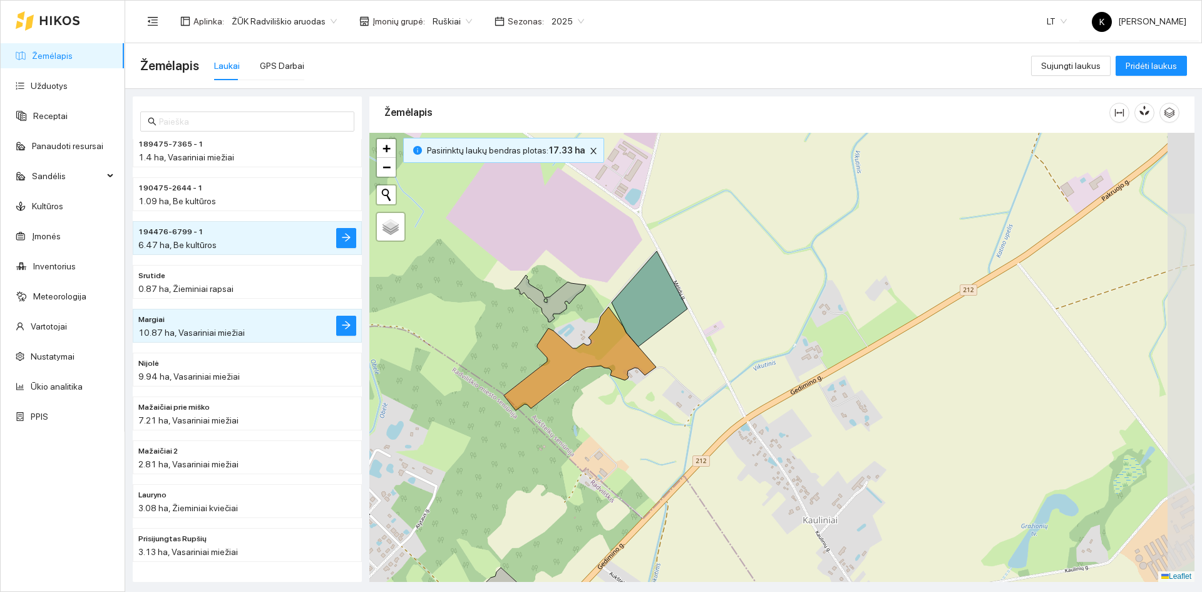
drag, startPoint x: 634, startPoint y: 326, endPoint x: 569, endPoint y: 424, distance: 118.4
click at [569, 424] on div "+ − Nieko nerasta. Bandykite dar kartą. Žemėlapis Palydovas Leaflet" at bounding box center [781, 357] width 825 height 449
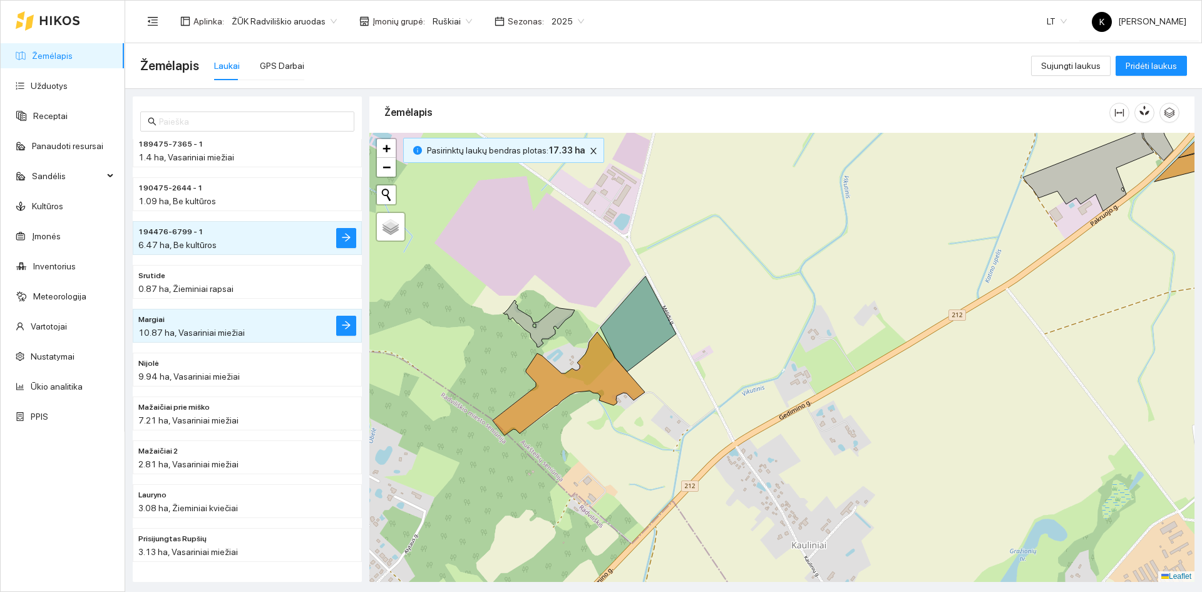
drag, startPoint x: 588, startPoint y: 381, endPoint x: 587, endPoint y: 413, distance: 31.9
click at [587, 413] on div "+ − Nieko nerasta. Bandykite dar kartą. Žemėlapis Palydovas Leaflet" at bounding box center [781, 357] width 825 height 449
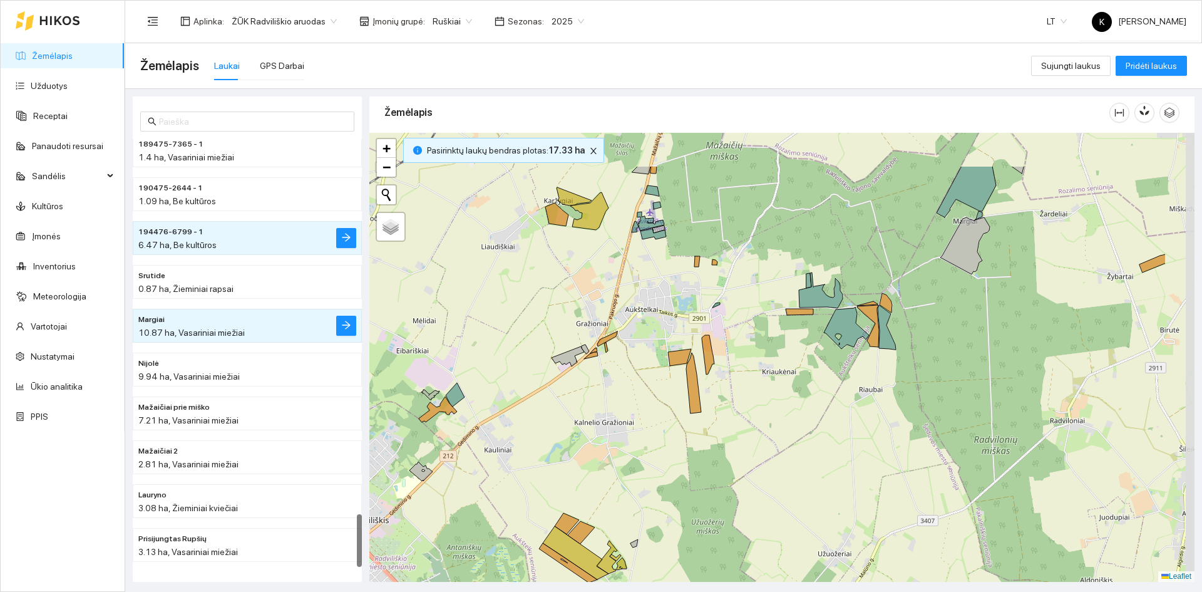
drag, startPoint x: 681, startPoint y: 292, endPoint x: 568, endPoint y: 371, distance: 137.0
click at [568, 371] on div "+ − Nieko nerasta. Bandykite dar kartą. Žemėlapis Palydovas Leaflet" at bounding box center [781, 357] width 825 height 449
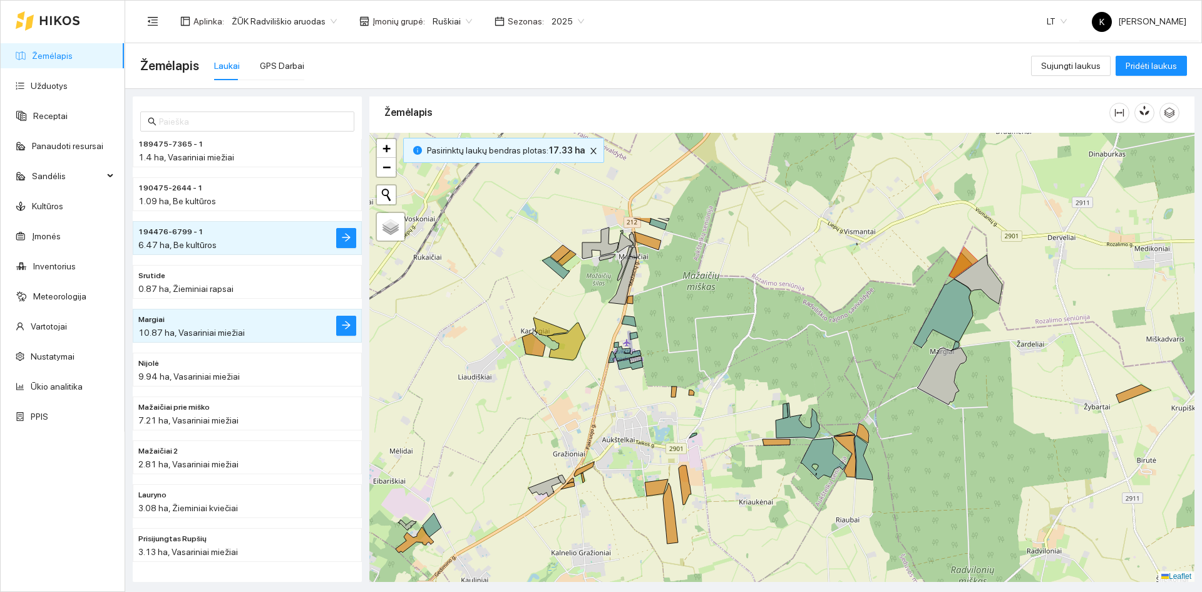
drag, startPoint x: 579, startPoint y: 249, endPoint x: 556, endPoint y: 379, distance: 132.3
click at [556, 379] on div "+ − Nieko nerasta. Bandykite dar kartą. Žemėlapis Palydovas Leaflet" at bounding box center [781, 357] width 825 height 449
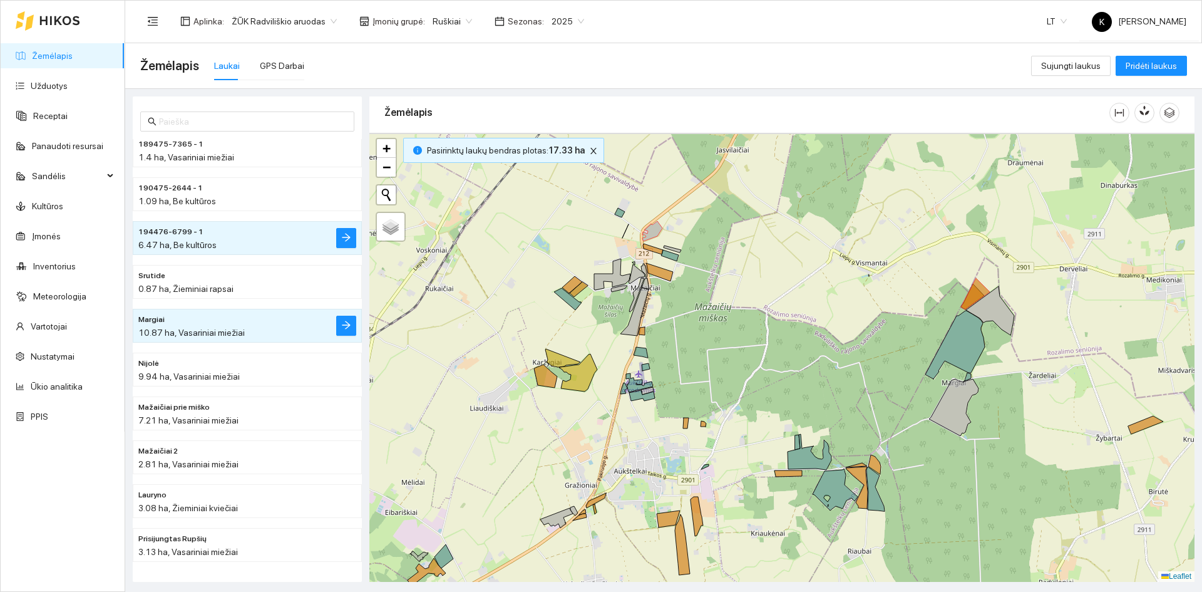
drag, startPoint x: 597, startPoint y: 323, endPoint x: 610, endPoint y: 362, distance: 40.8
click at [610, 363] on div "+ − Nieko nerasta. Bandykite dar kartą. Žemėlapis Palydovas Leaflet" at bounding box center [781, 357] width 825 height 449
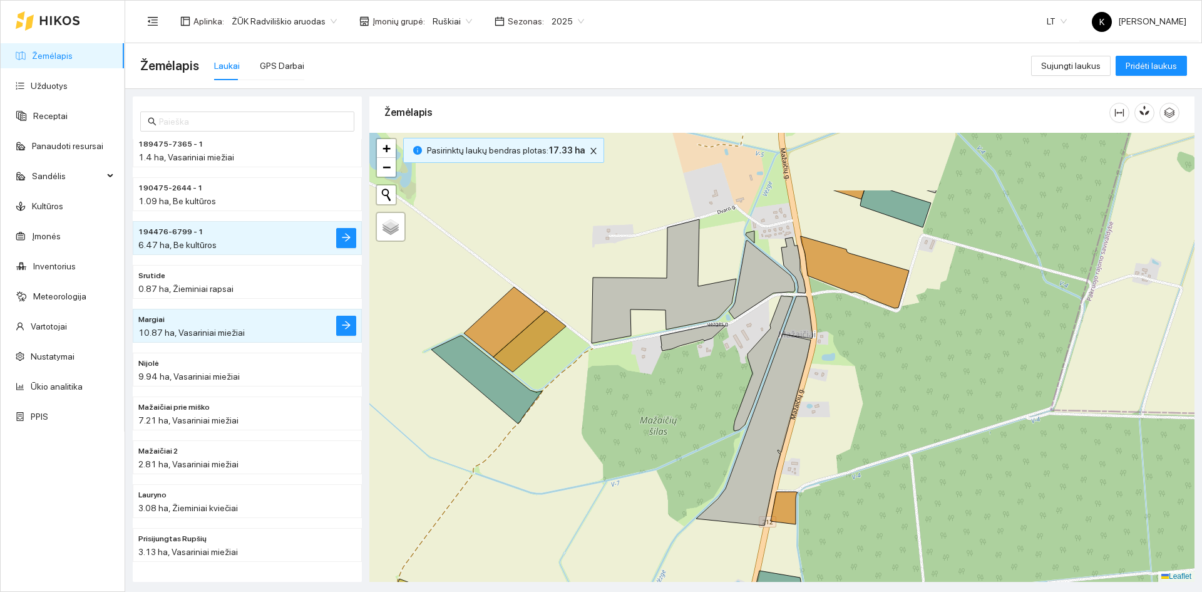
drag, startPoint x: 586, startPoint y: 309, endPoint x: 630, endPoint y: 412, distance: 111.6
click at [630, 412] on div "+ − Nieko nerasta. Bandykite dar kartą. Žemėlapis Palydovas Leaflet" at bounding box center [781, 357] width 825 height 449
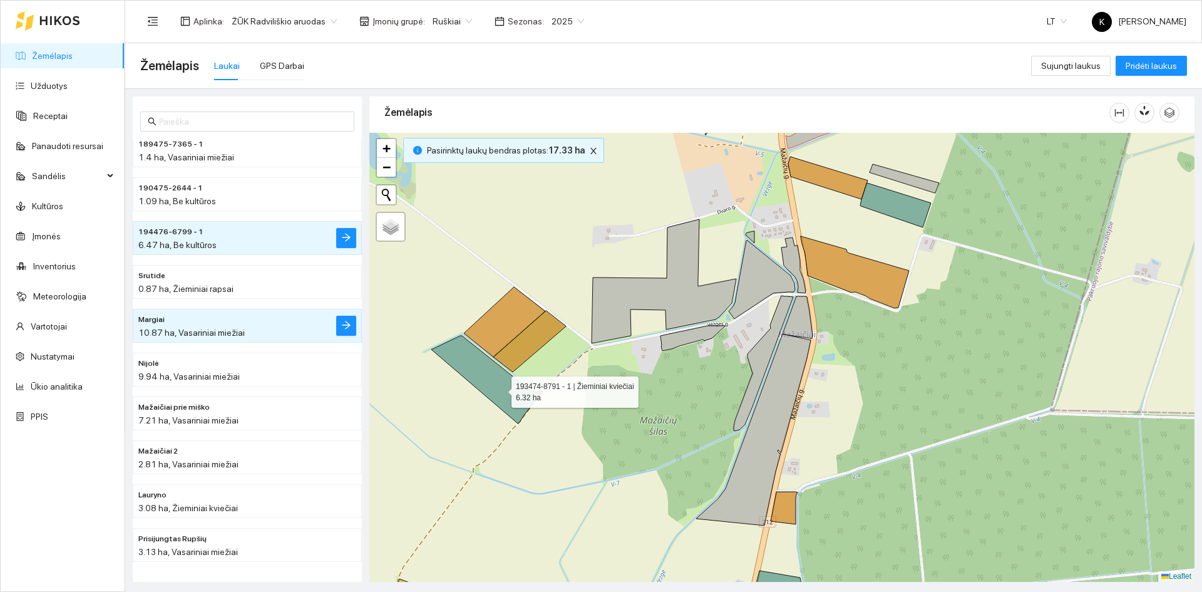
click at [500, 389] on icon at bounding box center [486, 380] width 111 height 88
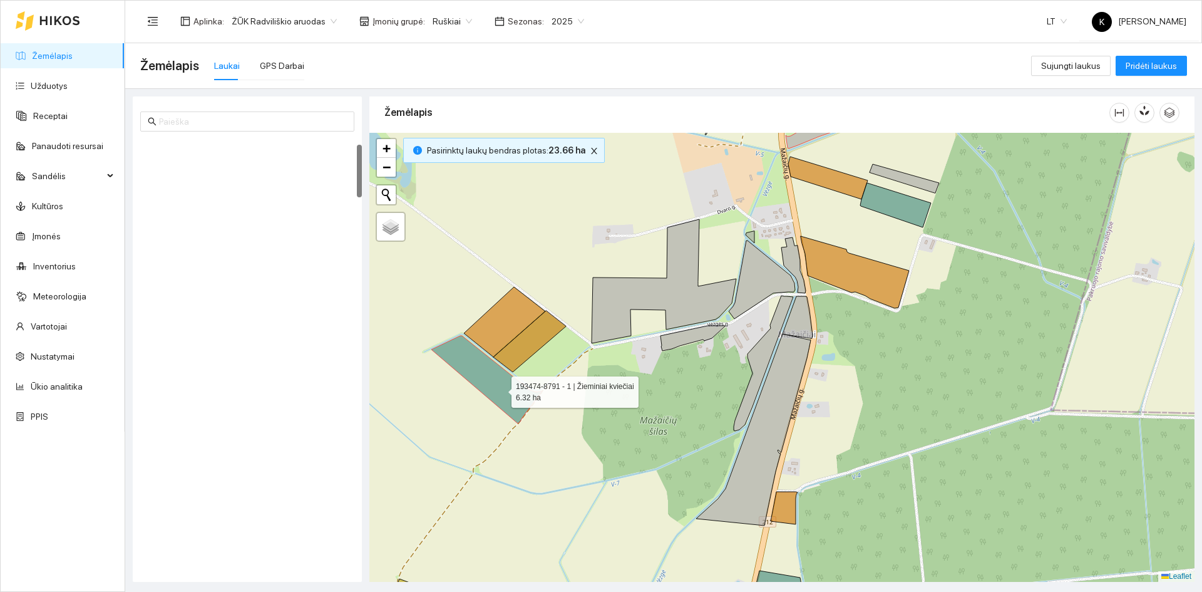
scroll to position [44, 0]
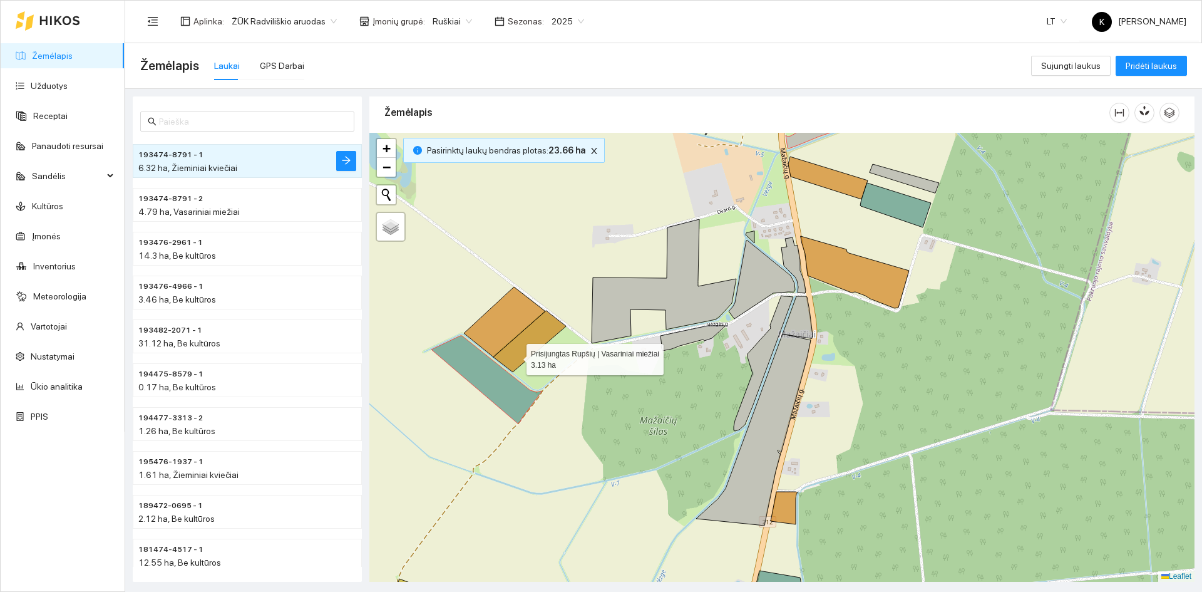
click at [515, 356] on icon at bounding box center [529, 341] width 73 height 61
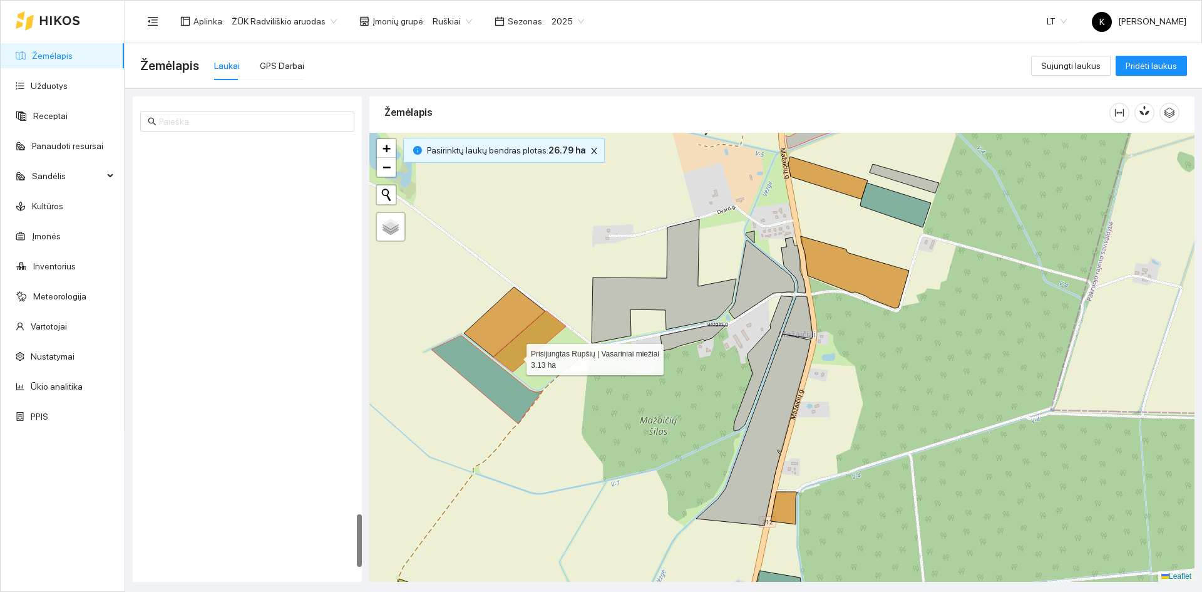
scroll to position [3034, 0]
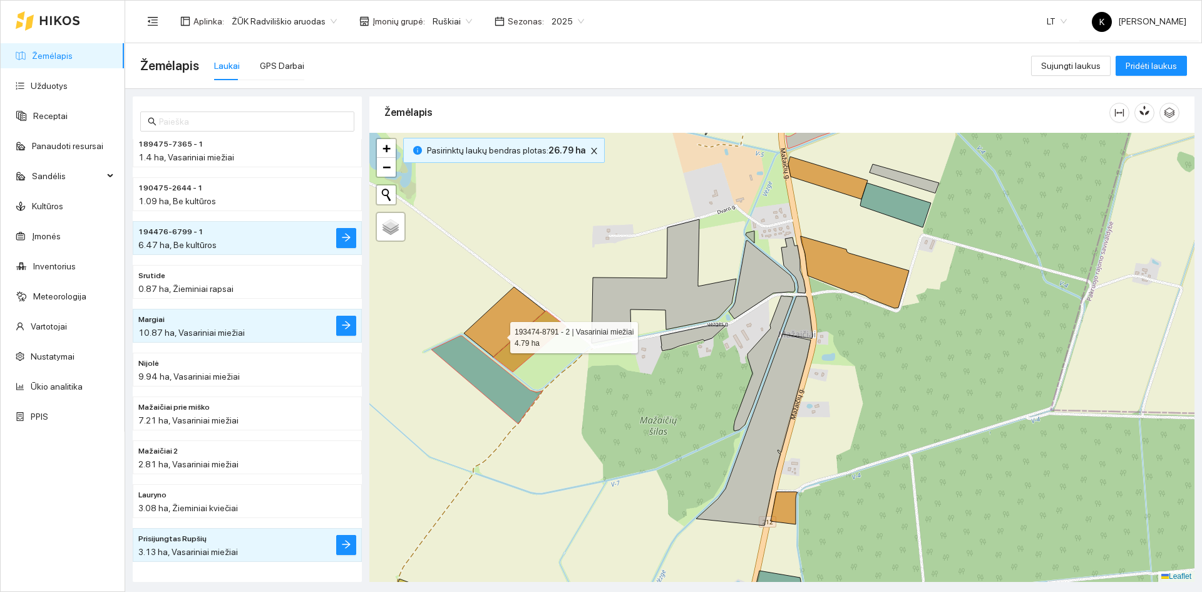
click at [499, 334] on icon at bounding box center [504, 322] width 81 height 70
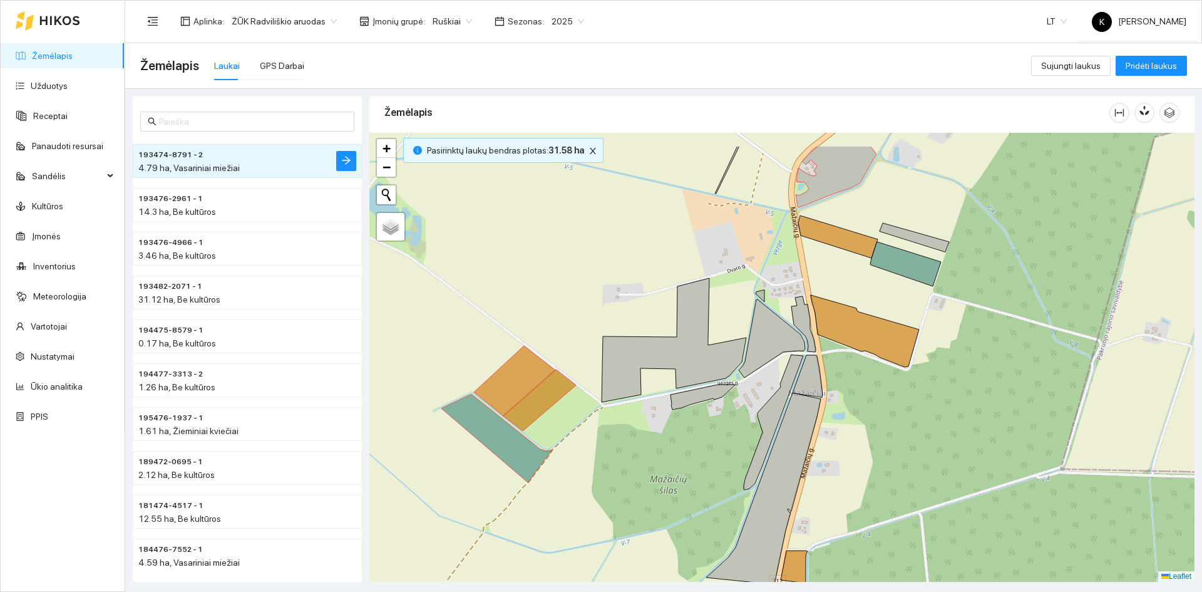
drag, startPoint x: 649, startPoint y: 264, endPoint x: 659, endPoint y: 340, distance: 76.4
click at [659, 340] on div "+ − Nieko nerasta. Bandykite dar kartą. Žemėlapis Palydovas Leaflet" at bounding box center [781, 357] width 825 height 449
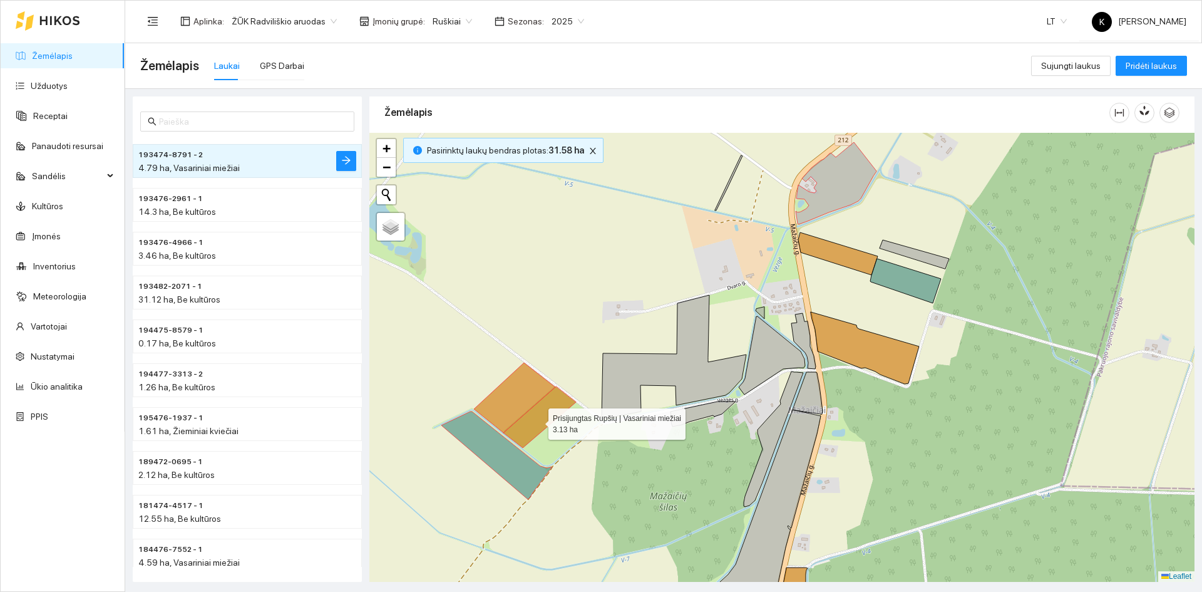
click at [537, 421] on icon at bounding box center [539, 416] width 73 height 61
click at [514, 398] on icon at bounding box center [514, 397] width 81 height 70
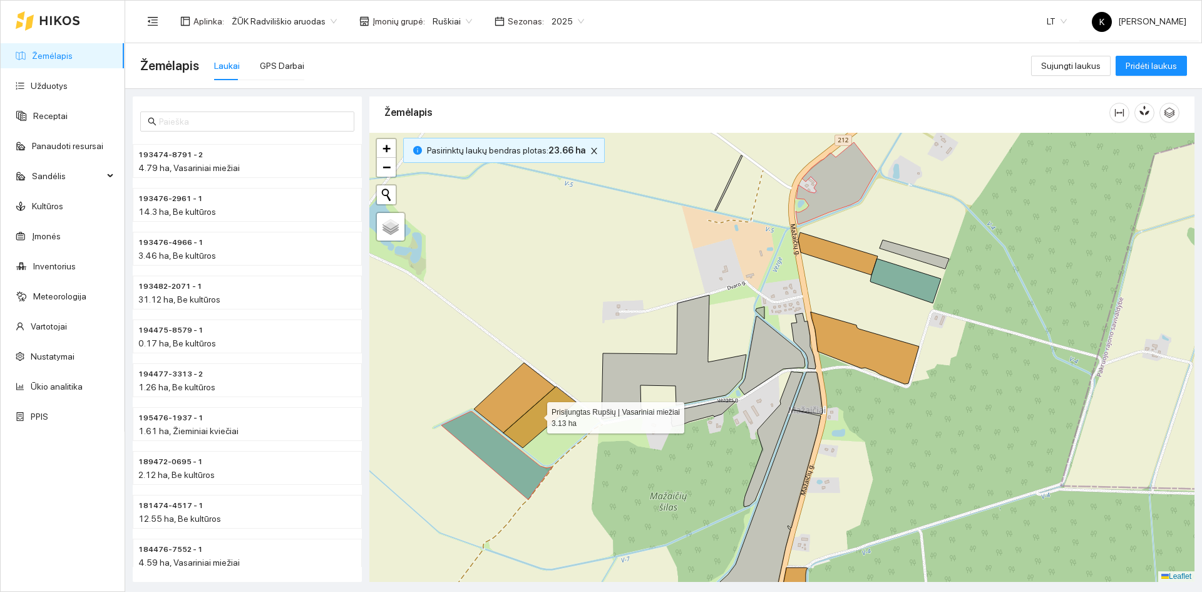
click at [536, 414] on icon at bounding box center [539, 416] width 73 height 61
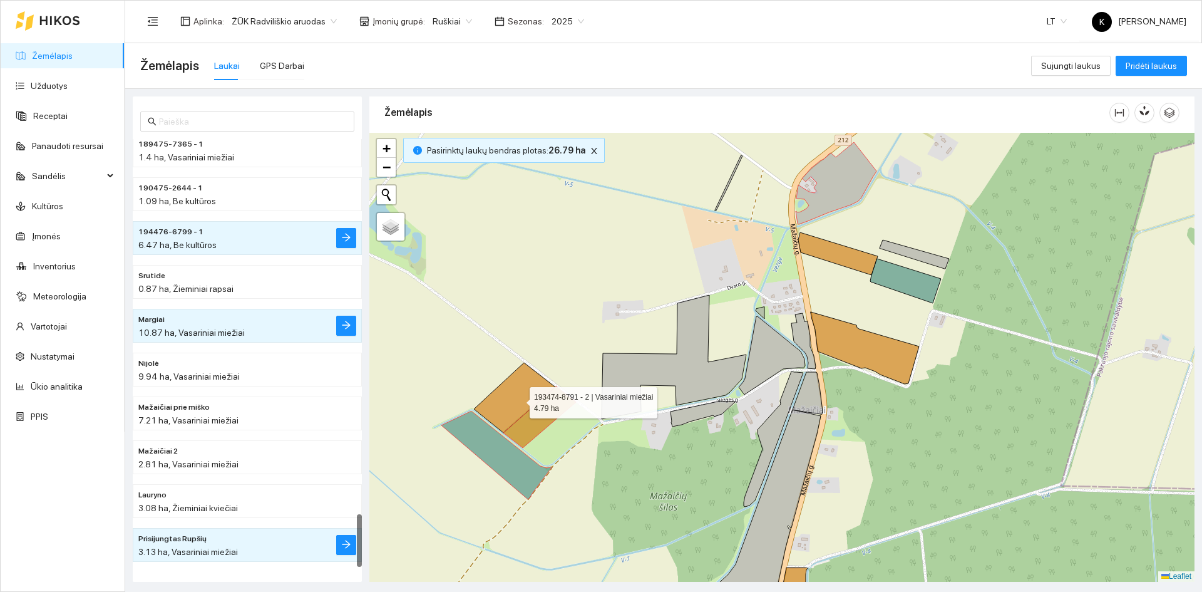
click at [518, 399] on icon at bounding box center [514, 397] width 81 height 70
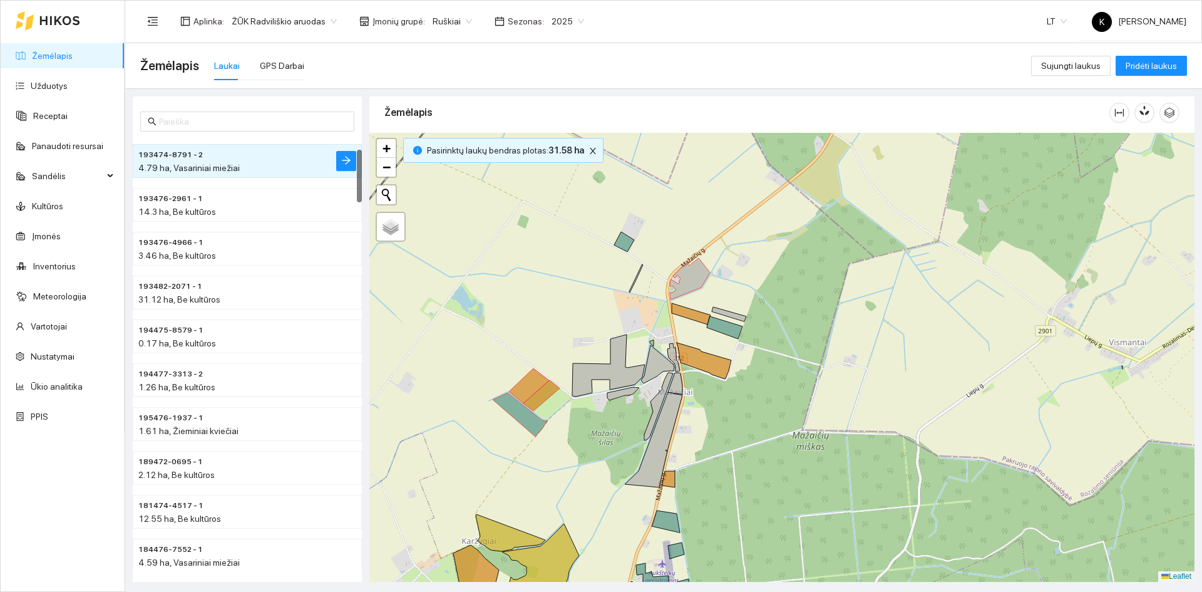
drag, startPoint x: 893, startPoint y: 296, endPoint x: 788, endPoint y: 333, distance: 112.1
click at [791, 335] on div "+ − Nieko nerasta. Bandykite dar kartą. Žemėlapis Palydovas Leaflet" at bounding box center [781, 357] width 825 height 449
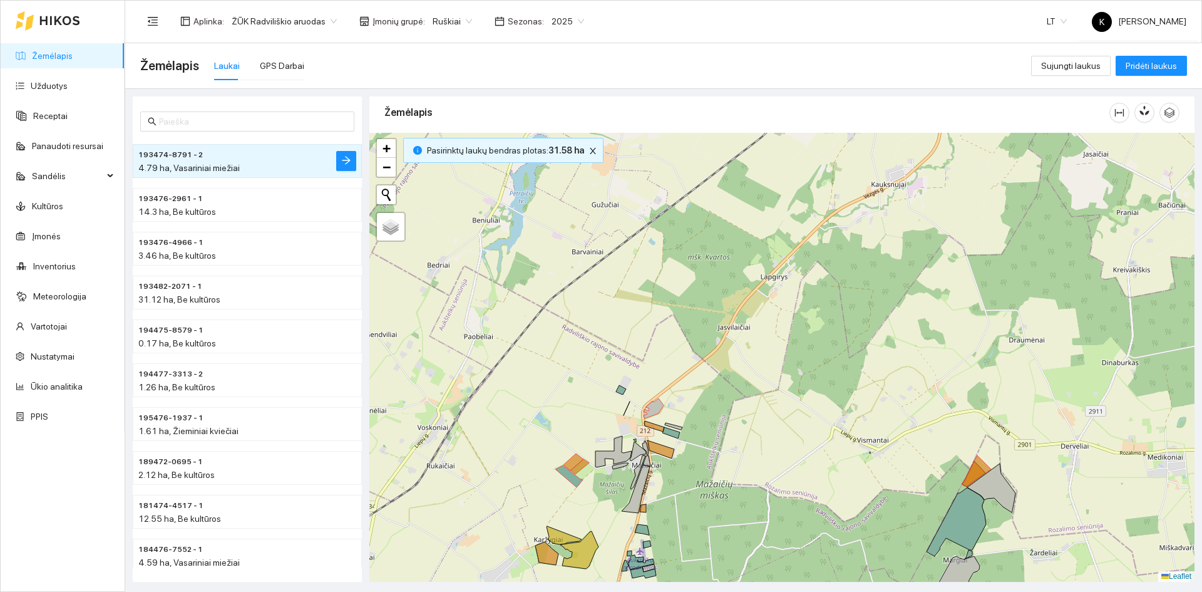
drag, startPoint x: 930, startPoint y: 272, endPoint x: 859, endPoint y: 381, distance: 130.2
click at [859, 381] on div "+ − Nieko nerasta. Bandykite dar kartą. Žemėlapis Palydovas Leaflet" at bounding box center [781, 357] width 825 height 449
click at [744, 409] on div "+ − Nieko nerasta. Bandykite dar kartą. Žemėlapis Palydovas Leaflet" at bounding box center [781, 357] width 825 height 449
click at [455, 21] on body "Žemėlapis Užduotys Receptai Panaudoti resursai Sandėlis Kultūros Įmonės Invento…" at bounding box center [601, 296] width 1202 height 592
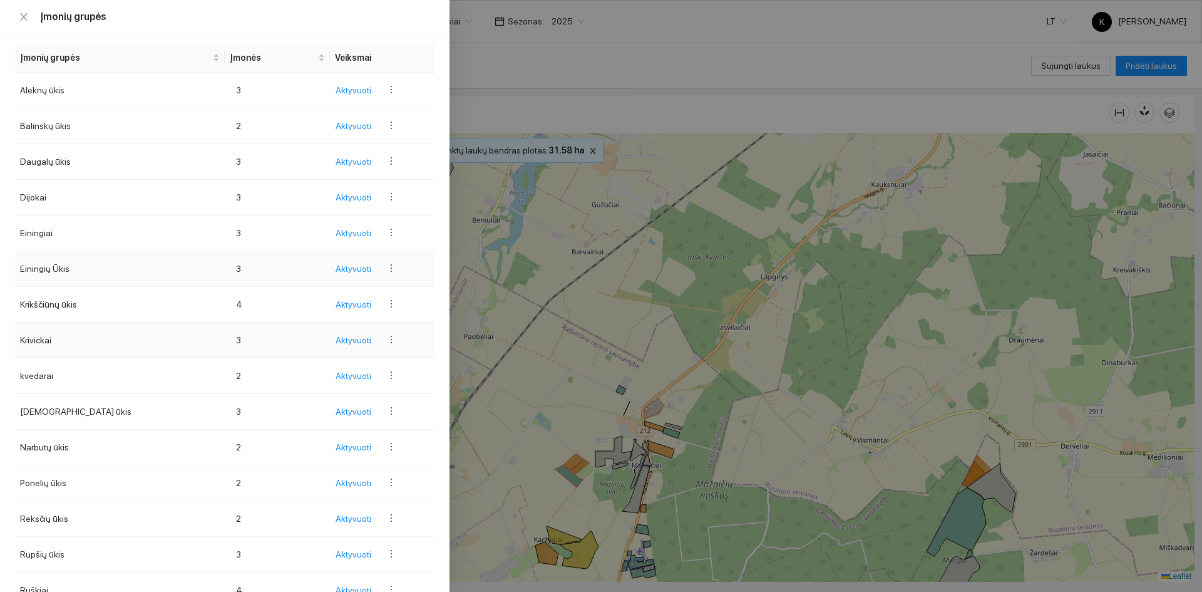
scroll to position [0, 0]
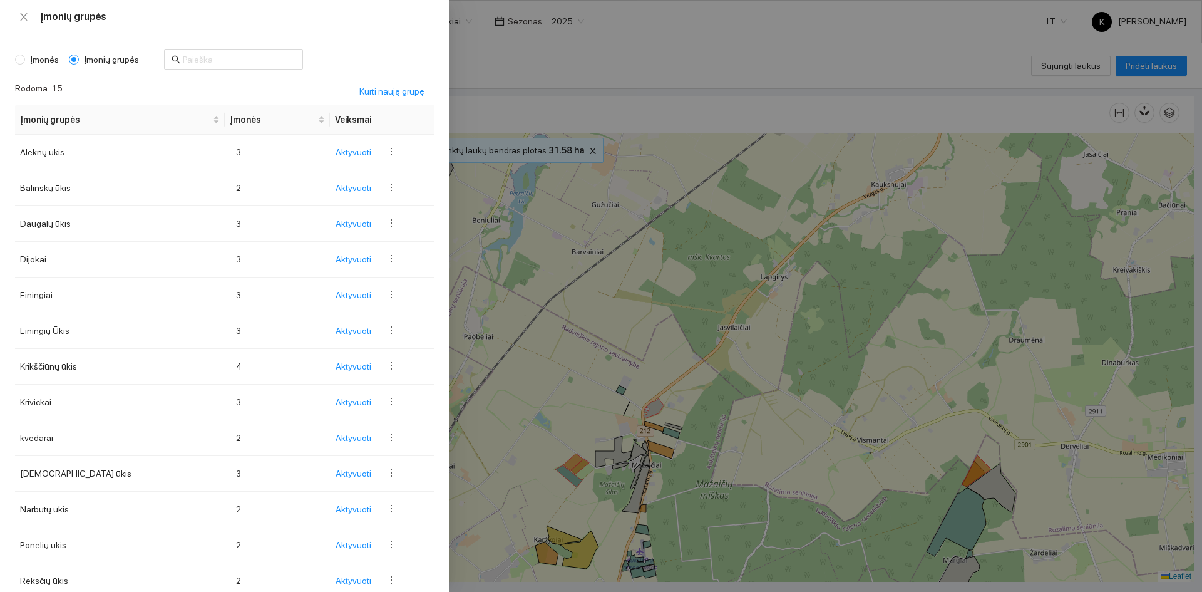
click at [31, 62] on span "Įmonės" at bounding box center [44, 60] width 39 height 14
click at [25, 62] on input "Įmonės" at bounding box center [20, 59] width 10 height 10
radio input "true"
radio input "false"
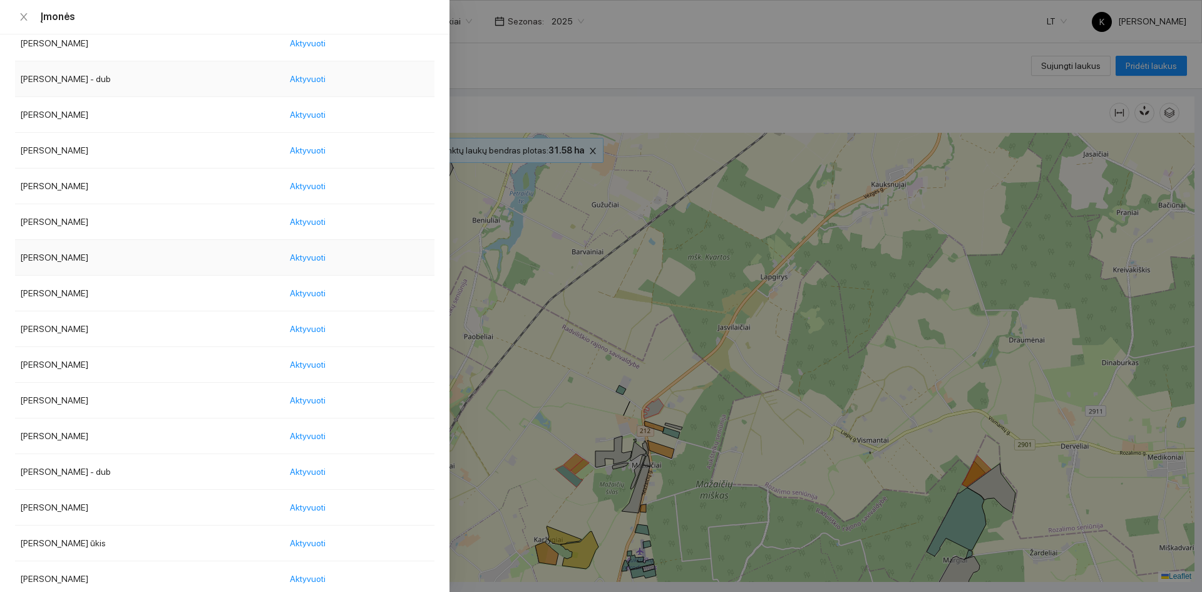
scroll to position [876, 0]
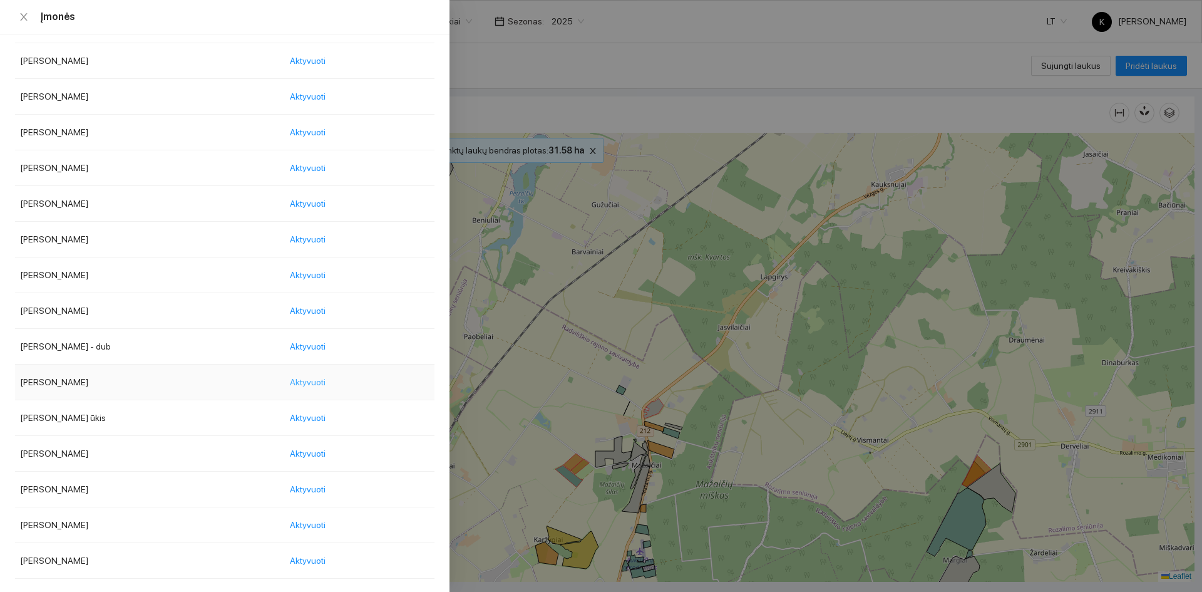
click at [326, 383] on span "Aktyvuoti" at bounding box center [308, 382] width 36 height 14
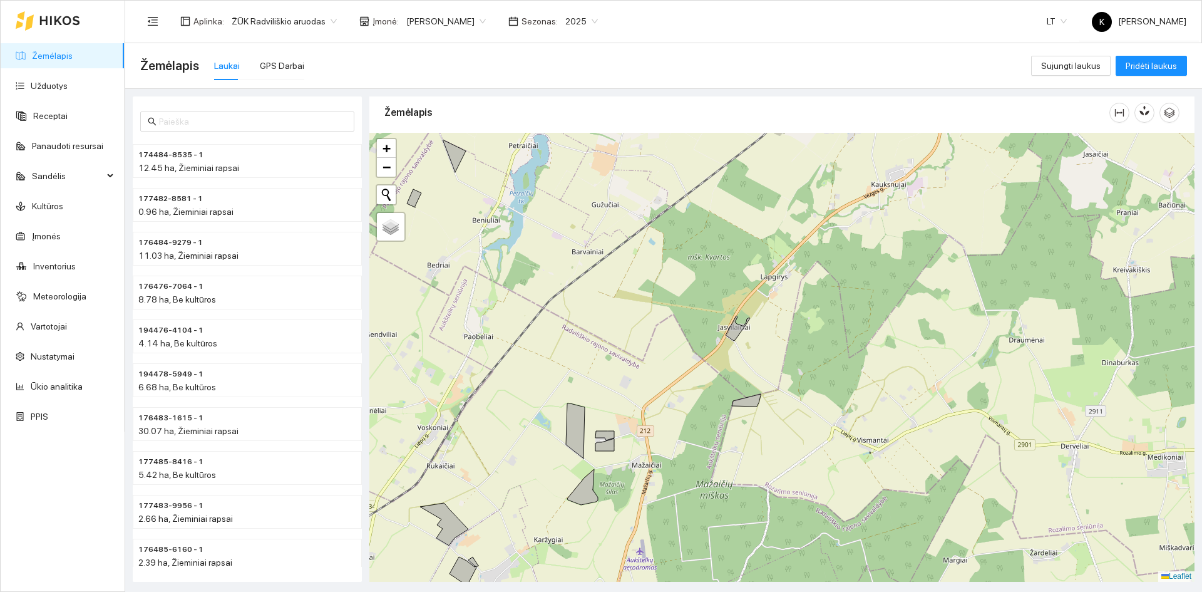
click at [754, 409] on div "+ − Nieko nerasta. Bandykite dar kartą. Žemėlapis Palydovas Leaflet" at bounding box center [781, 357] width 825 height 449
click at [751, 403] on icon at bounding box center [746, 400] width 29 height 13
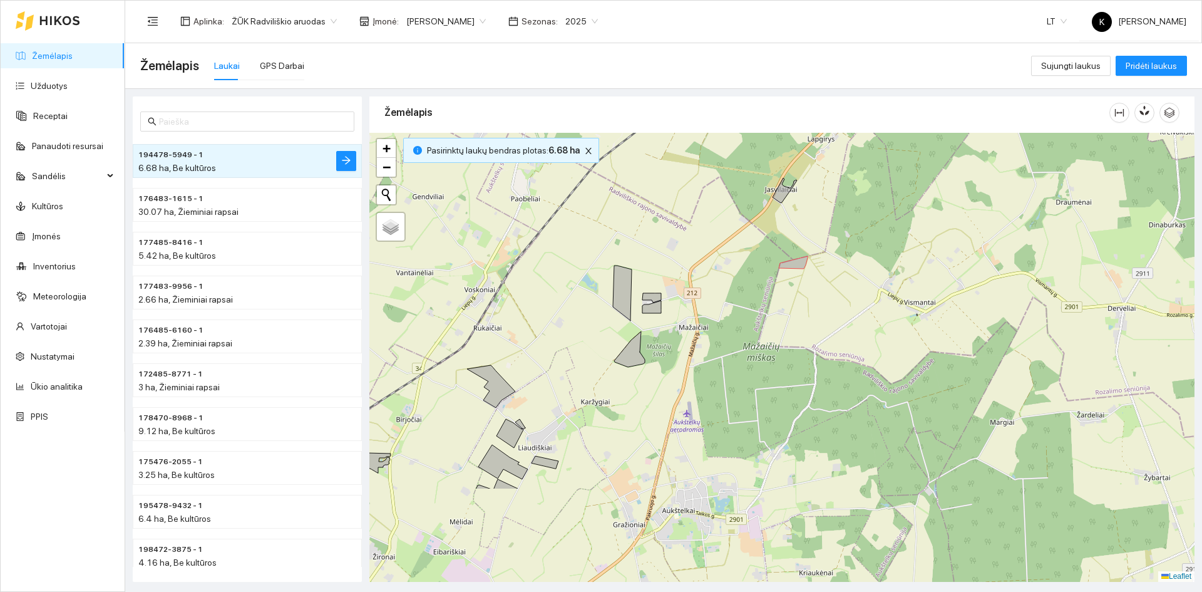
drag, startPoint x: 585, startPoint y: 504, endPoint x: 610, endPoint y: 399, distance: 107.5
click at [610, 399] on div "+ − Nieko nerasta. Bandykite dar kartą. Žemėlapis Palydovas Leaflet" at bounding box center [781, 357] width 825 height 449
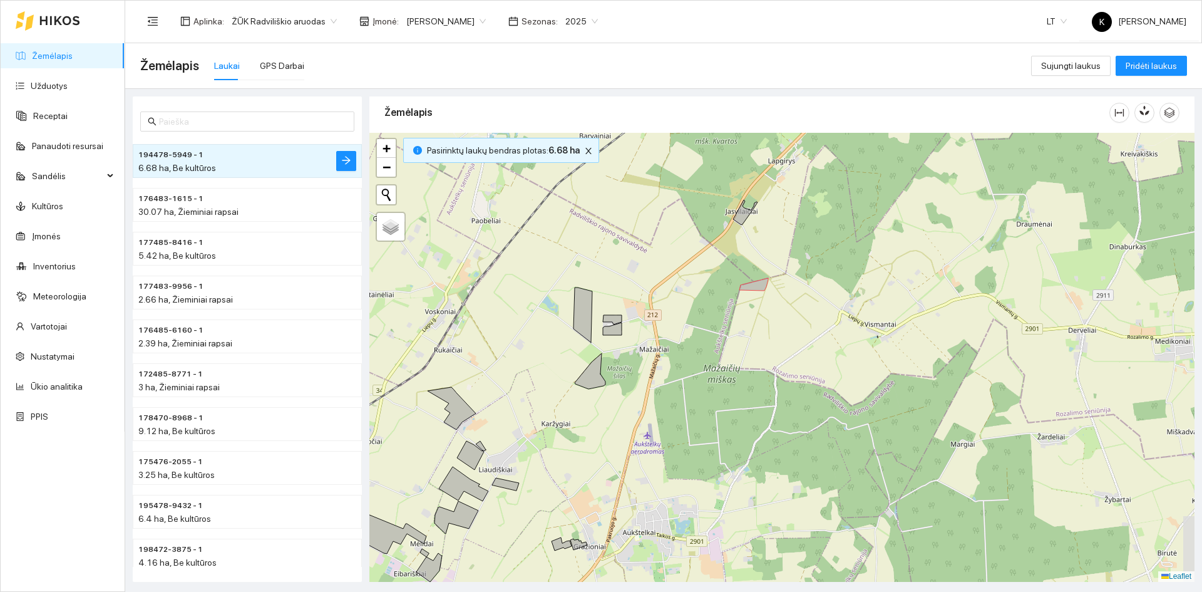
drag, startPoint x: 623, startPoint y: 452, endPoint x: 574, endPoint y: 476, distance: 54.3
click at [574, 476] on div "+ − Nieko nerasta. Bandykite dar kartą. Žemėlapis Palydovas Leaflet" at bounding box center [781, 357] width 825 height 449
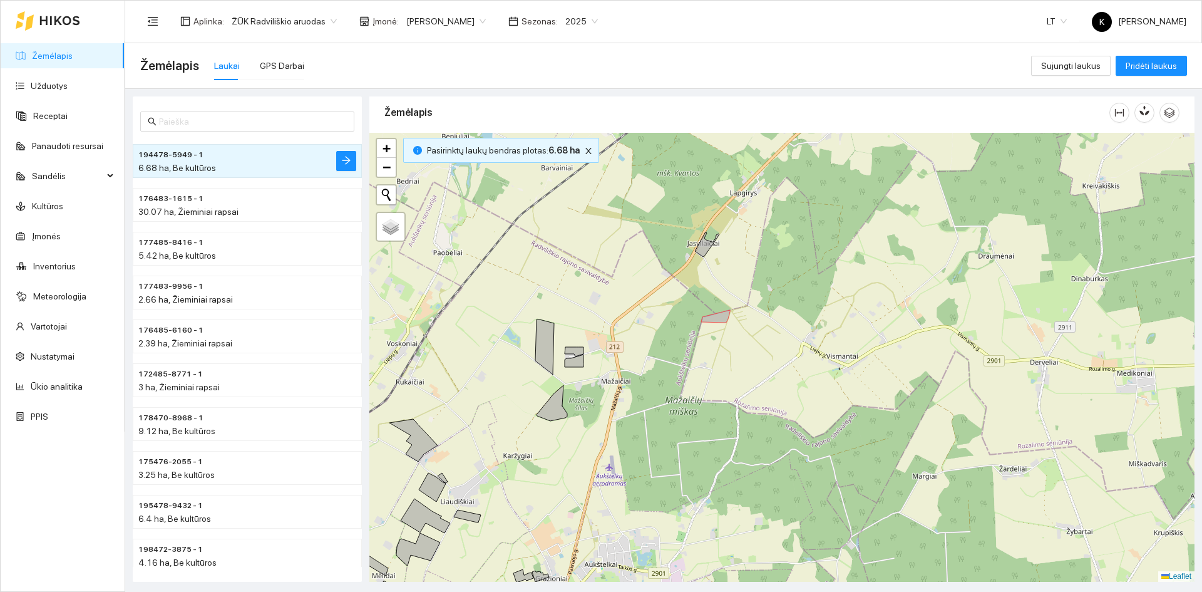
drag, startPoint x: 682, startPoint y: 444, endPoint x: 655, endPoint y: 471, distance: 39.0
click at [655, 471] on div "+ − Nieko nerasta. Bandykite dar kartą. Žemėlapis Palydovas Leaflet" at bounding box center [781, 357] width 825 height 449
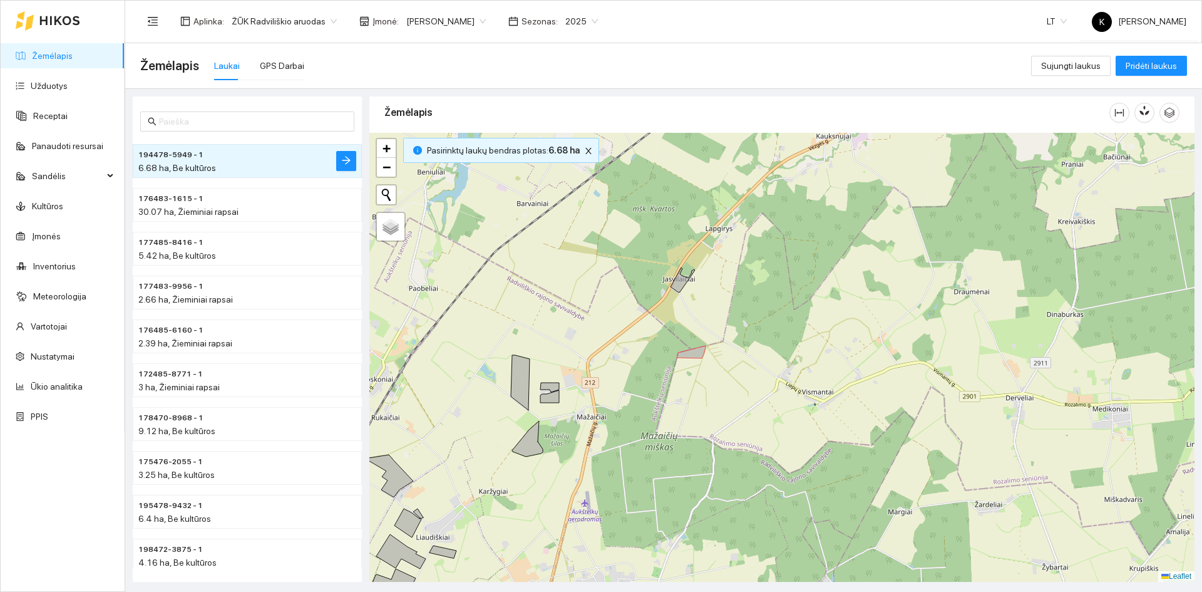
drag, startPoint x: 677, startPoint y: 436, endPoint x: 646, endPoint y: 479, distance: 52.5
click at [646, 479] on div "+ − Nieko nerasta. Bandykite dar kartą. Žemėlapis Palydovas Leaflet" at bounding box center [781, 357] width 825 height 449
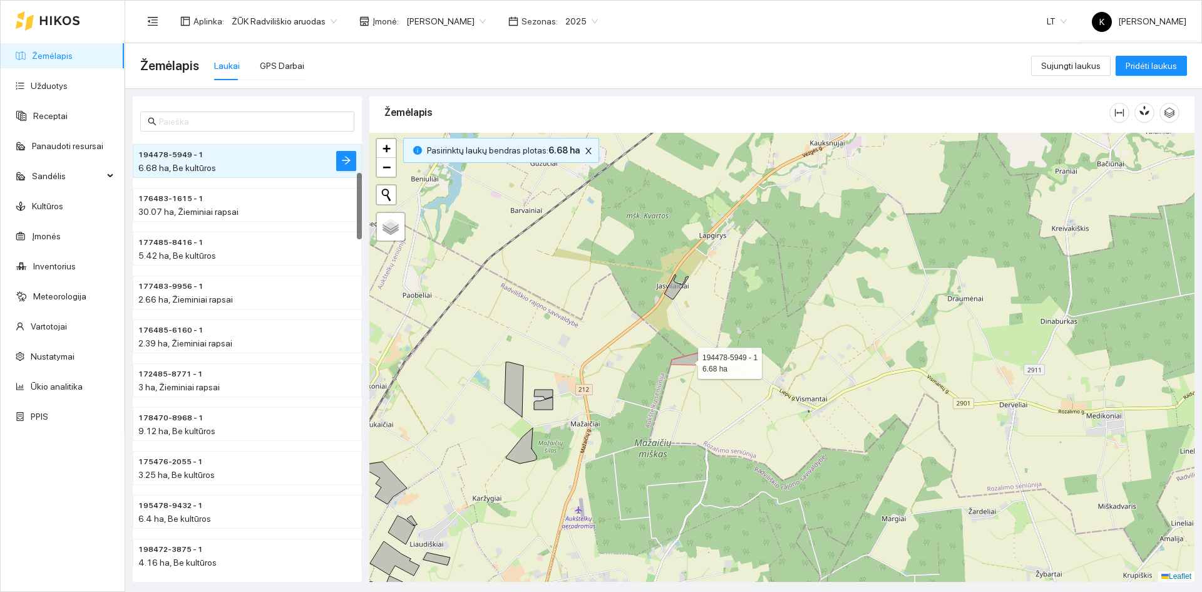
click at [691, 365] on icon at bounding box center [685, 358] width 29 height 13
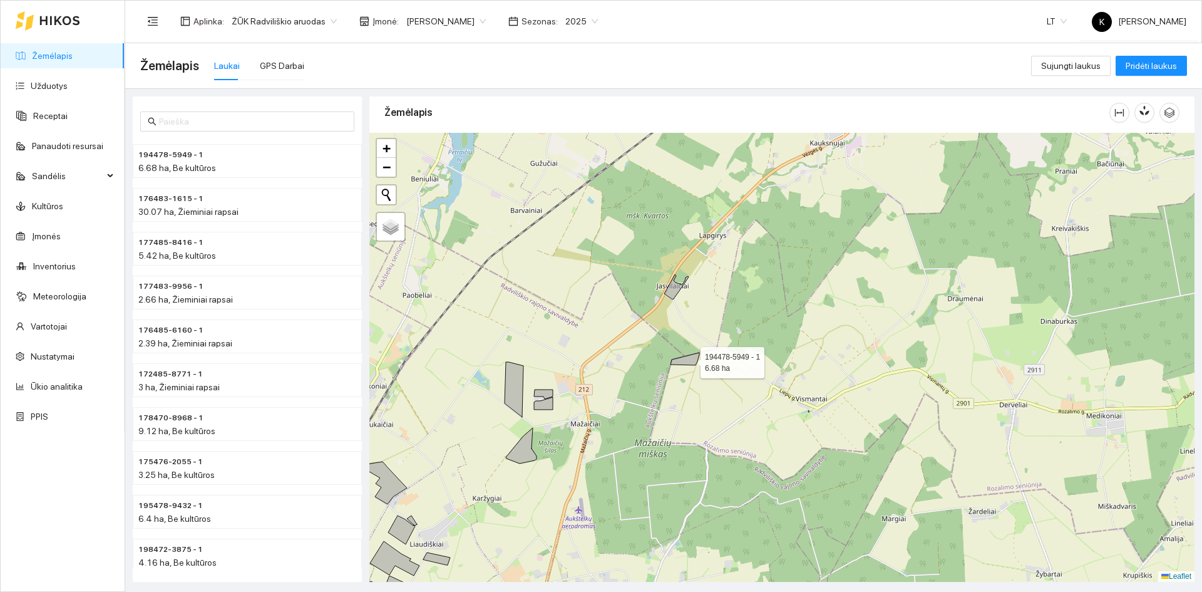
click at [689, 359] on icon at bounding box center [685, 358] width 29 height 13
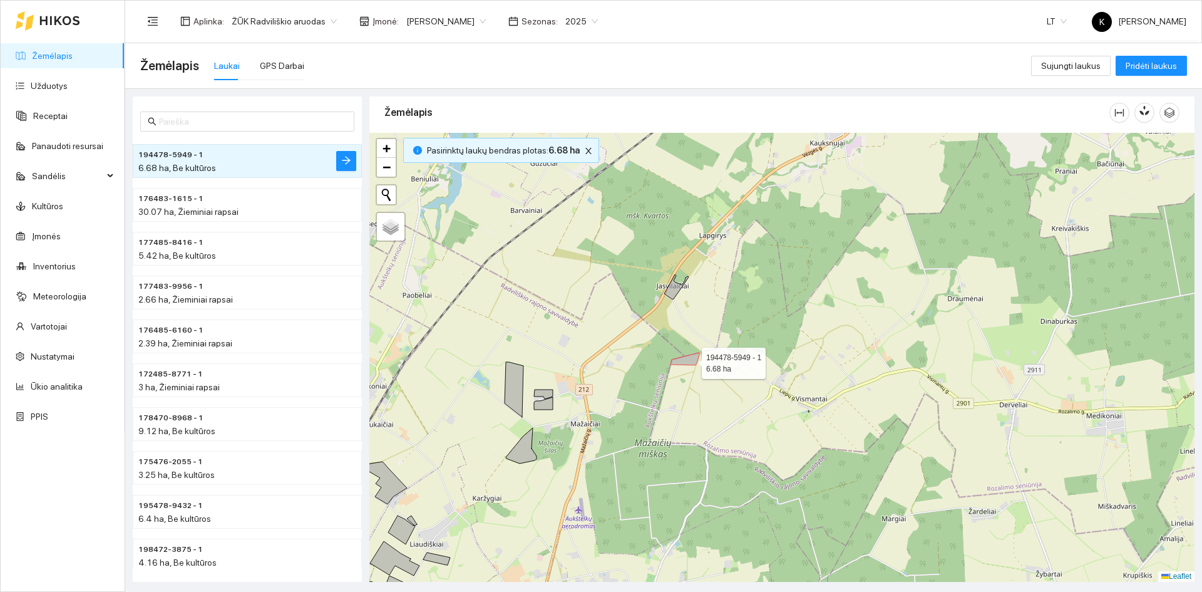
click at [691, 360] on icon at bounding box center [685, 358] width 29 height 13
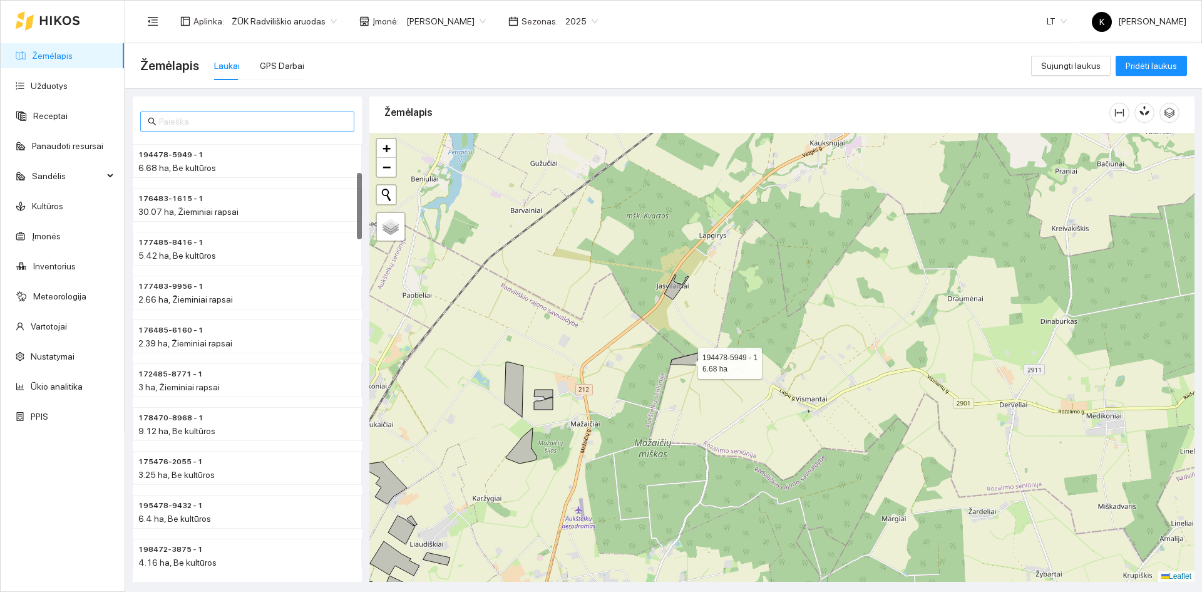
click at [192, 121] on input "text" at bounding box center [253, 122] width 188 height 14
type input "19"
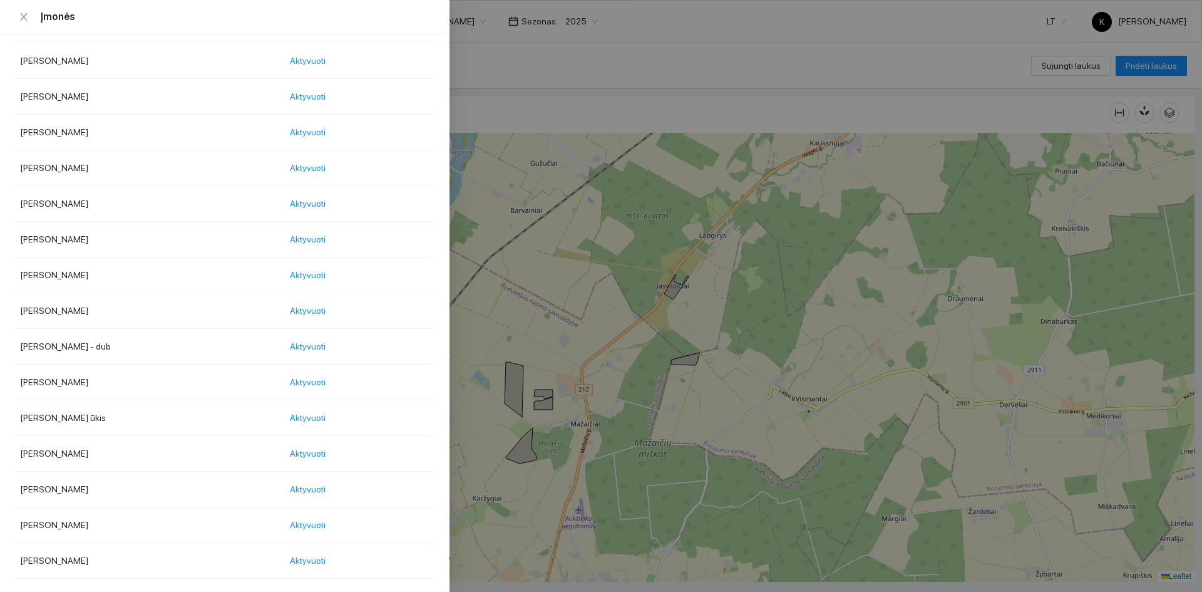
click at [481, 20] on body "Žemėlapis Užduotys Receptai Panaudoti resursai Sandėlis Kultūros Įmonės Invento…" at bounding box center [601, 296] width 1202 height 592
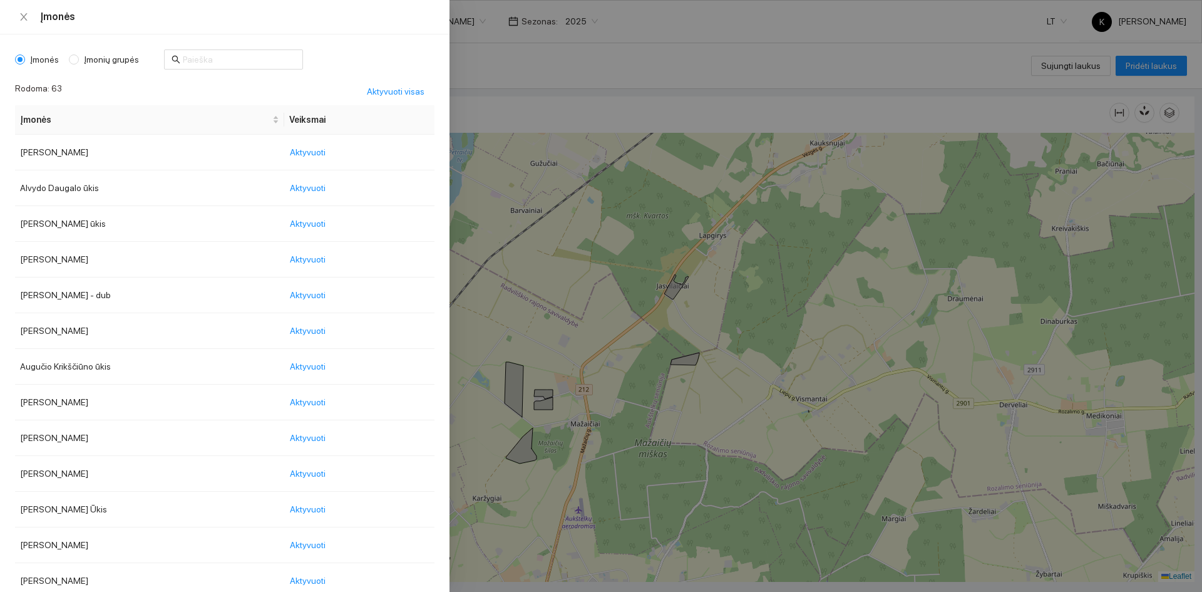
click at [87, 53] on span "Įmonių grupės" at bounding box center [111, 60] width 65 height 14
click at [79, 54] on input "Įmonių grupės" at bounding box center [74, 59] width 10 height 10
radio input "true"
radio input "false"
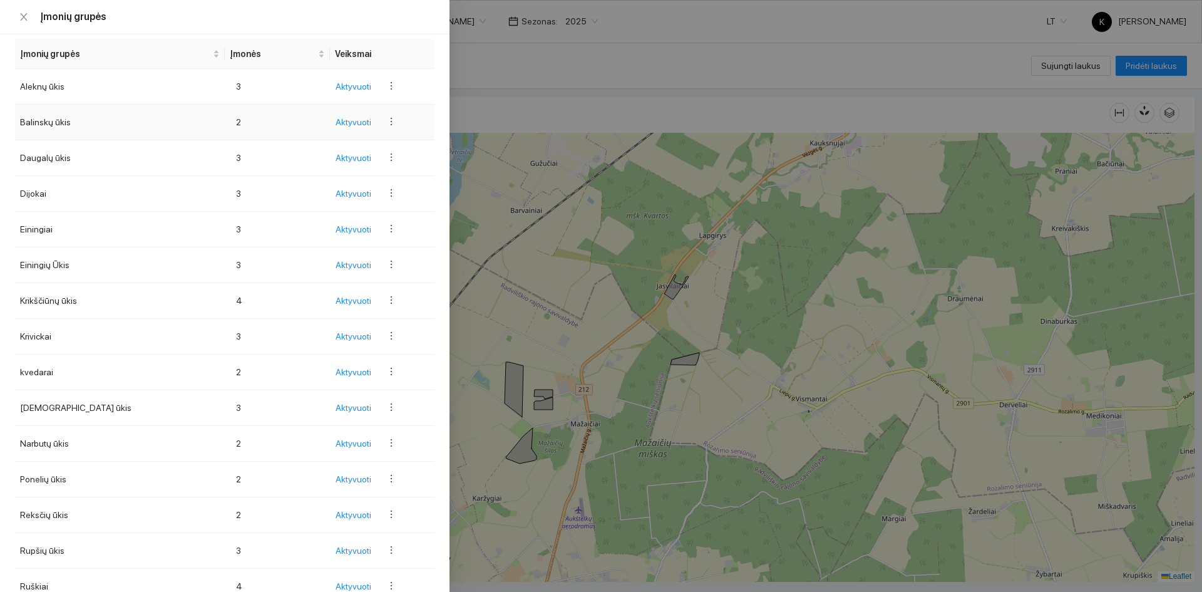
scroll to position [125, 0]
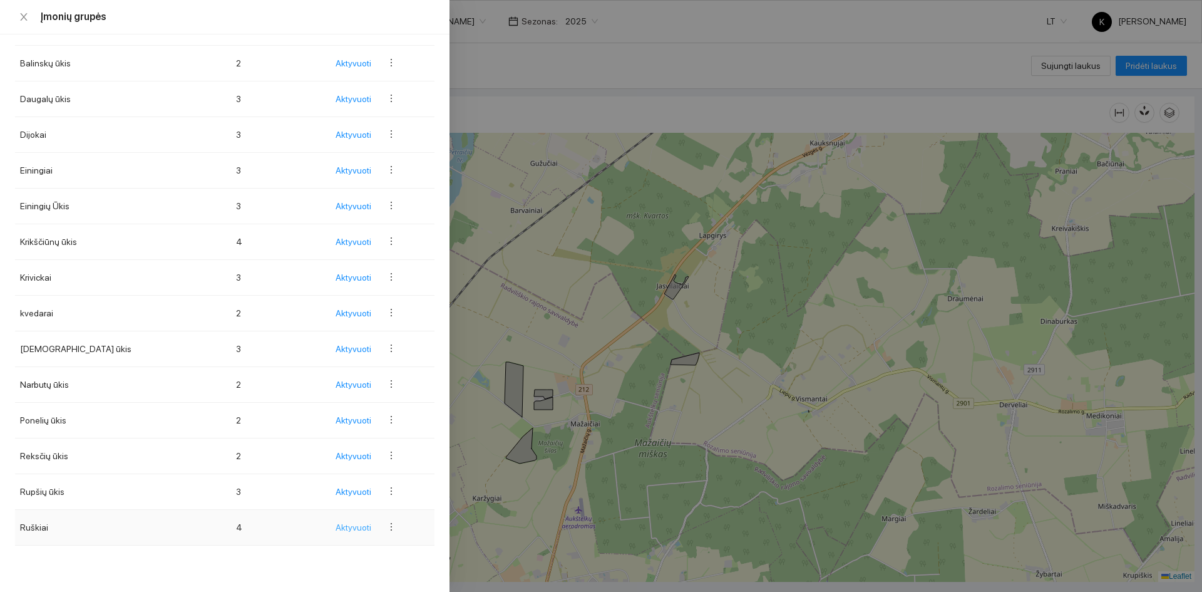
click at [336, 525] on span "Aktyvuoti" at bounding box center [354, 527] width 36 height 14
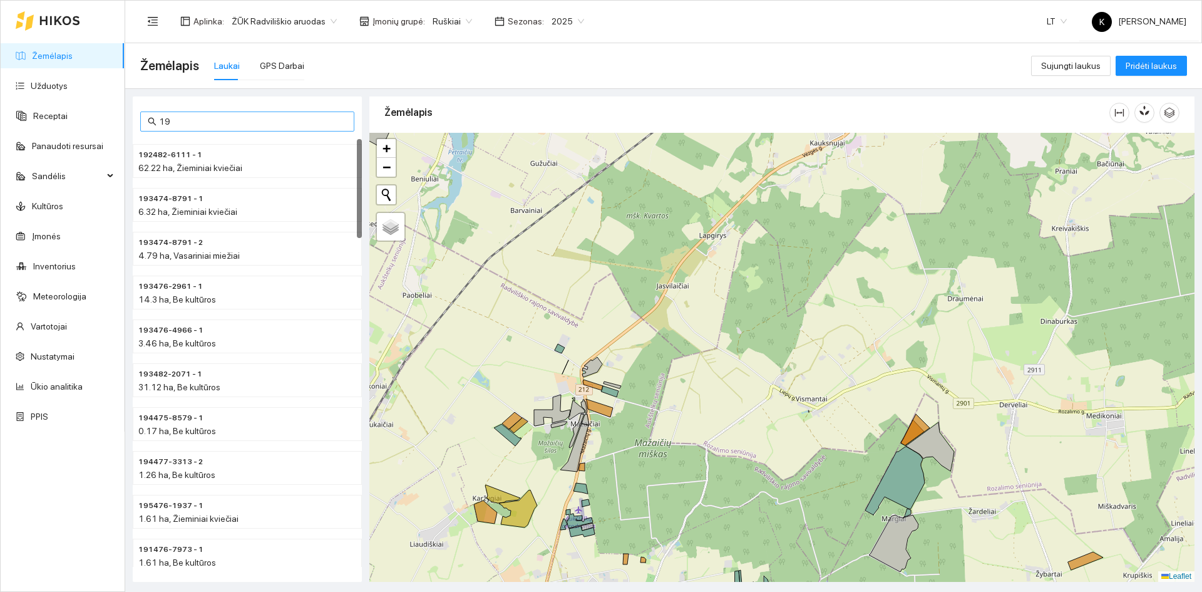
click at [216, 121] on input "19" at bounding box center [253, 122] width 188 height 14
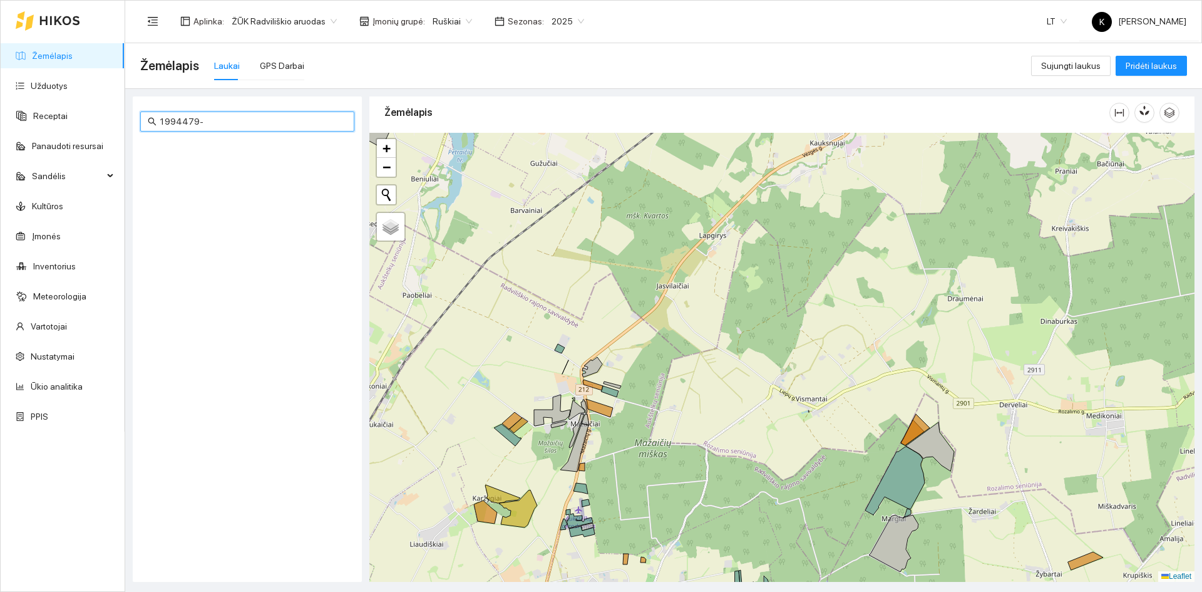
click at [171, 124] on input "1994479-" at bounding box center [253, 122] width 188 height 14
click at [198, 120] on input "194479-" at bounding box center [253, 122] width 188 height 14
click at [567, 19] on span "2025" at bounding box center [568, 21] width 33 height 19
type input "194479"
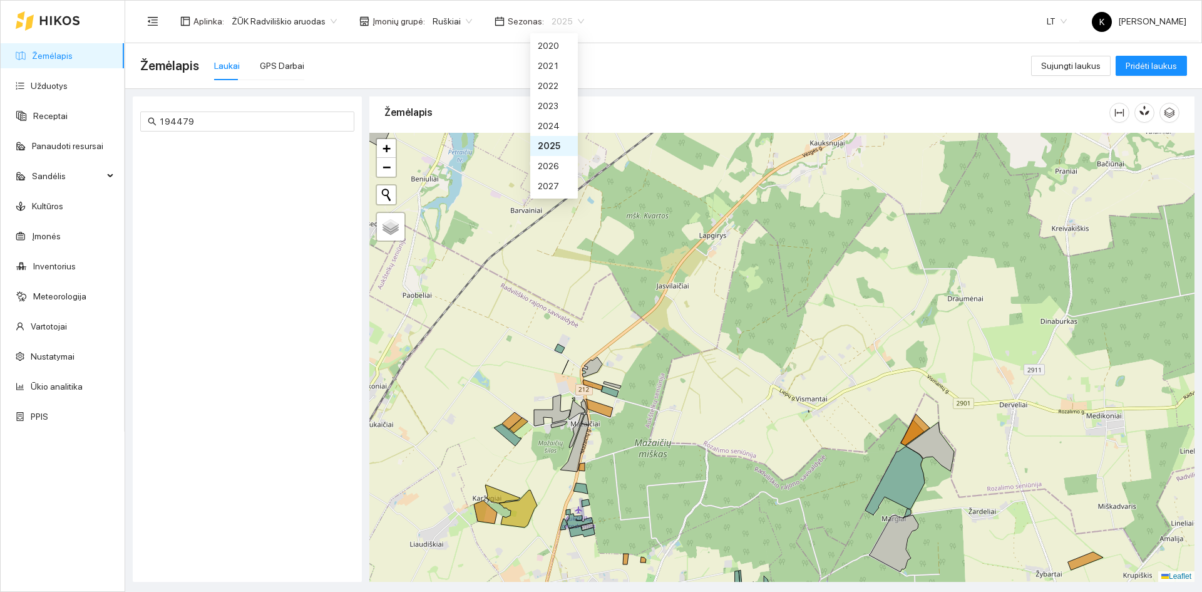
click at [552, 145] on div "2025" at bounding box center [554, 146] width 33 height 14
click at [567, 24] on span "2025" at bounding box center [568, 21] width 33 height 19
click at [550, 121] on div "2024" at bounding box center [554, 126] width 33 height 14
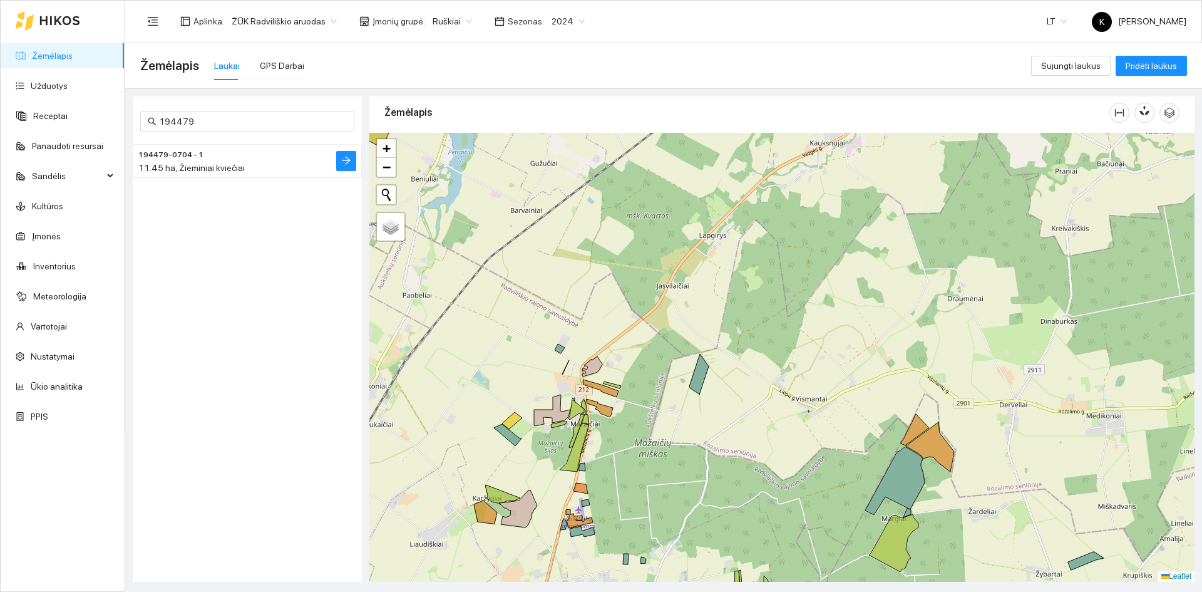
click at [182, 157] on span "194479-0704 - 1" at bounding box center [170, 155] width 65 height 12
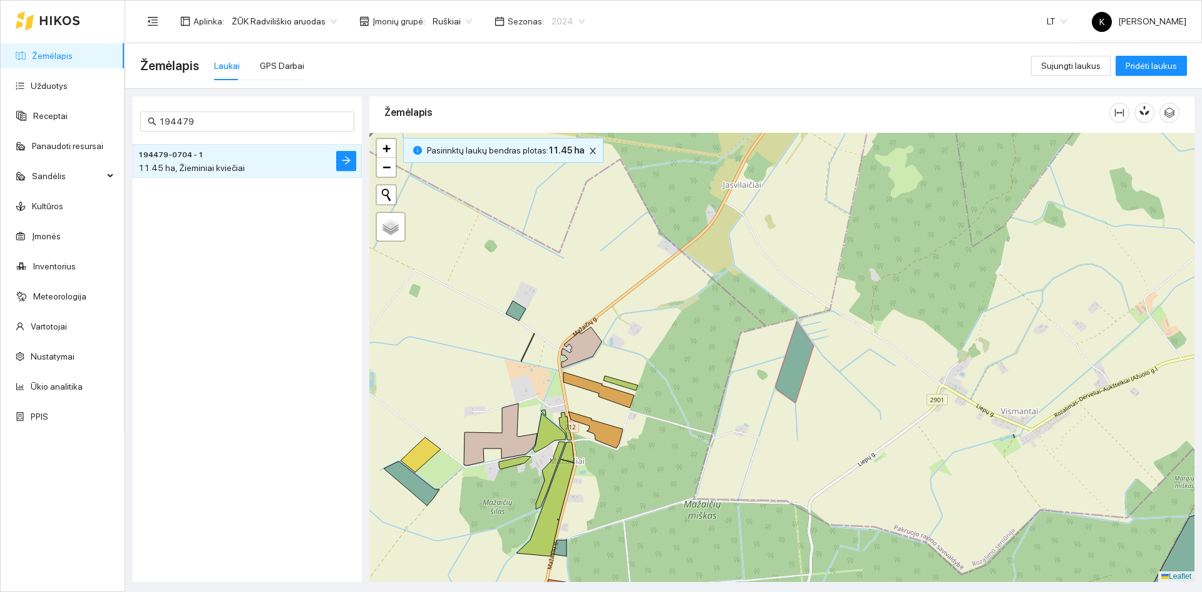
click at [568, 21] on span "2024" at bounding box center [568, 21] width 33 height 19
click at [547, 147] on div "2025" at bounding box center [554, 146] width 33 height 14
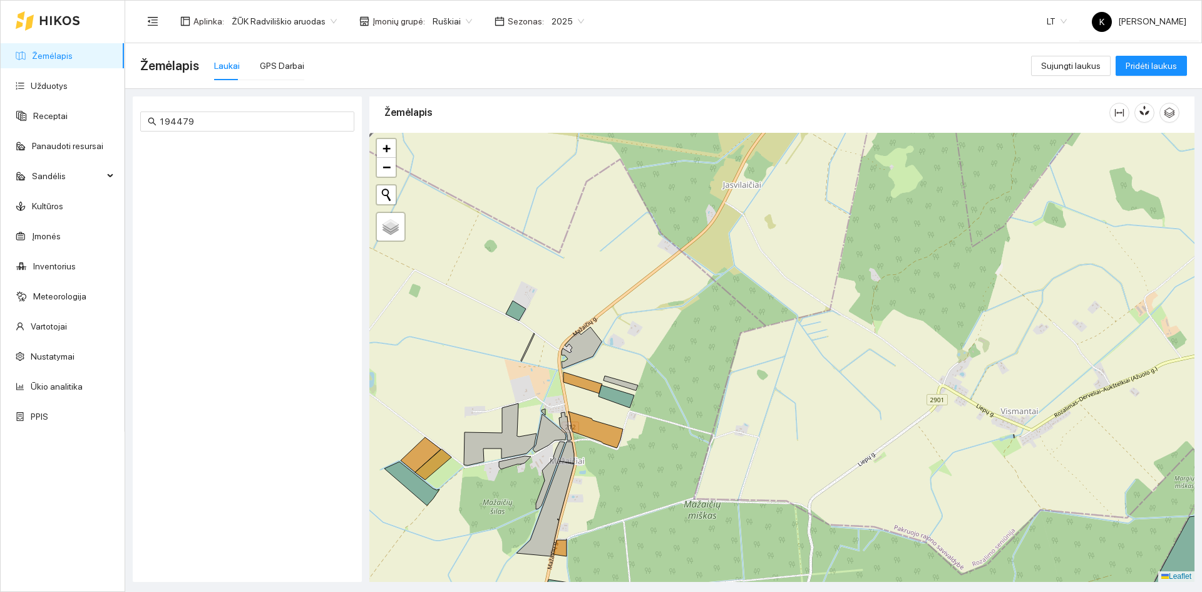
click at [573, 22] on div "2025" at bounding box center [568, 21] width 48 height 20
click at [547, 124] on div "2024" at bounding box center [554, 126] width 33 height 14
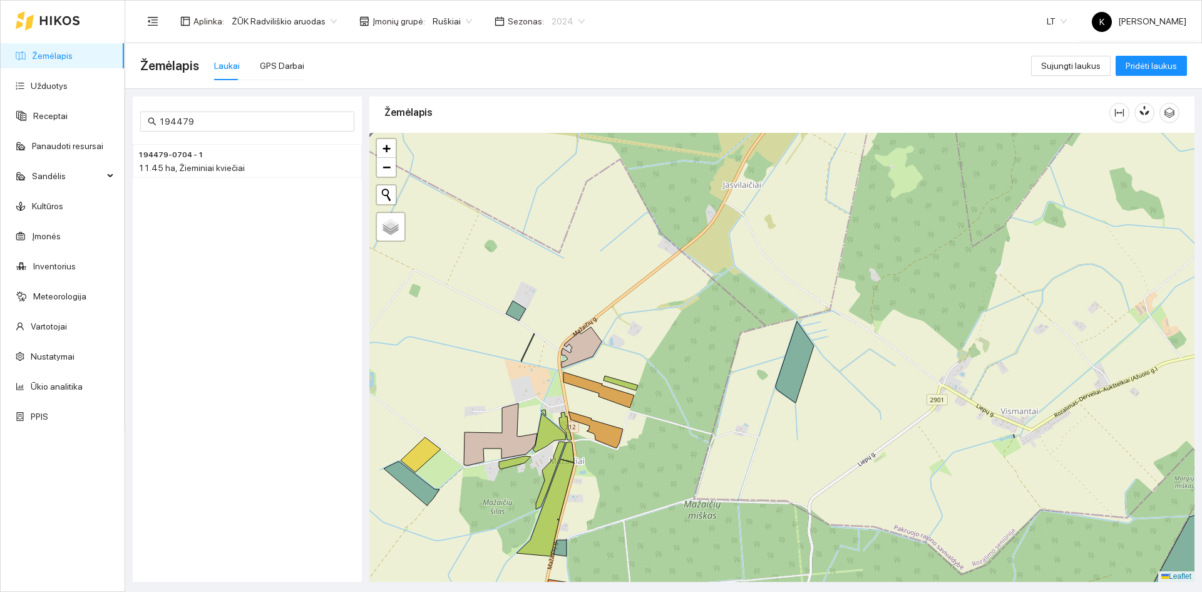
click at [570, 22] on span "2024" at bounding box center [568, 21] width 33 height 19
click at [552, 147] on div "2025" at bounding box center [554, 146] width 33 height 14
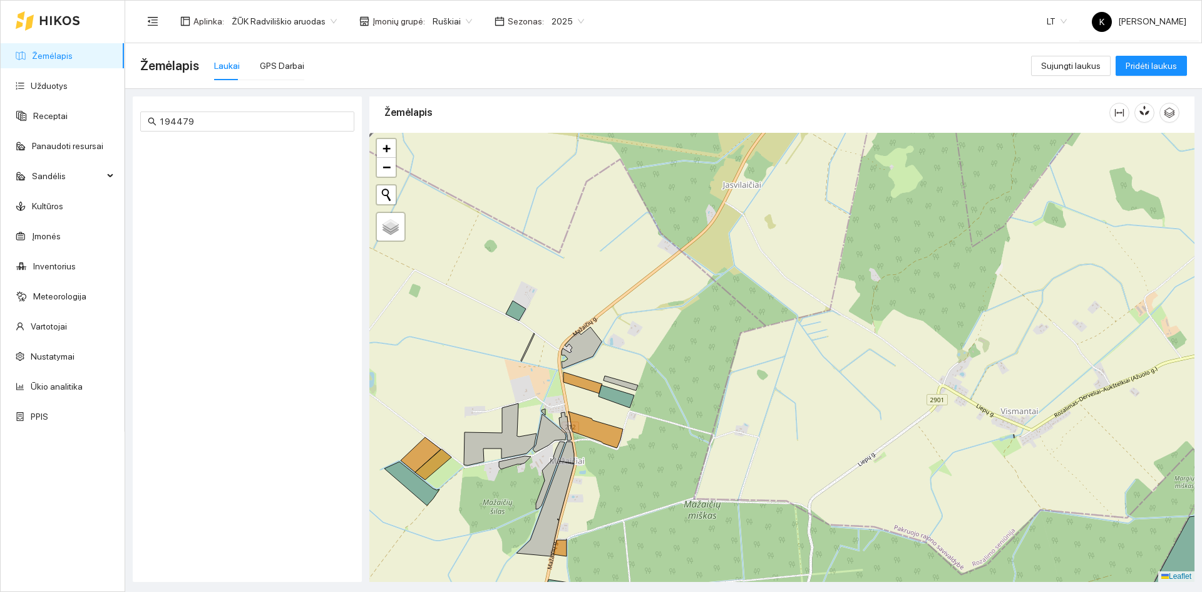
click at [453, 20] on body "Žemėlapis Užduotys Receptai Panaudoti resursai Sandėlis Kultūros Įmonės Invento…" at bounding box center [601, 296] width 1202 height 592
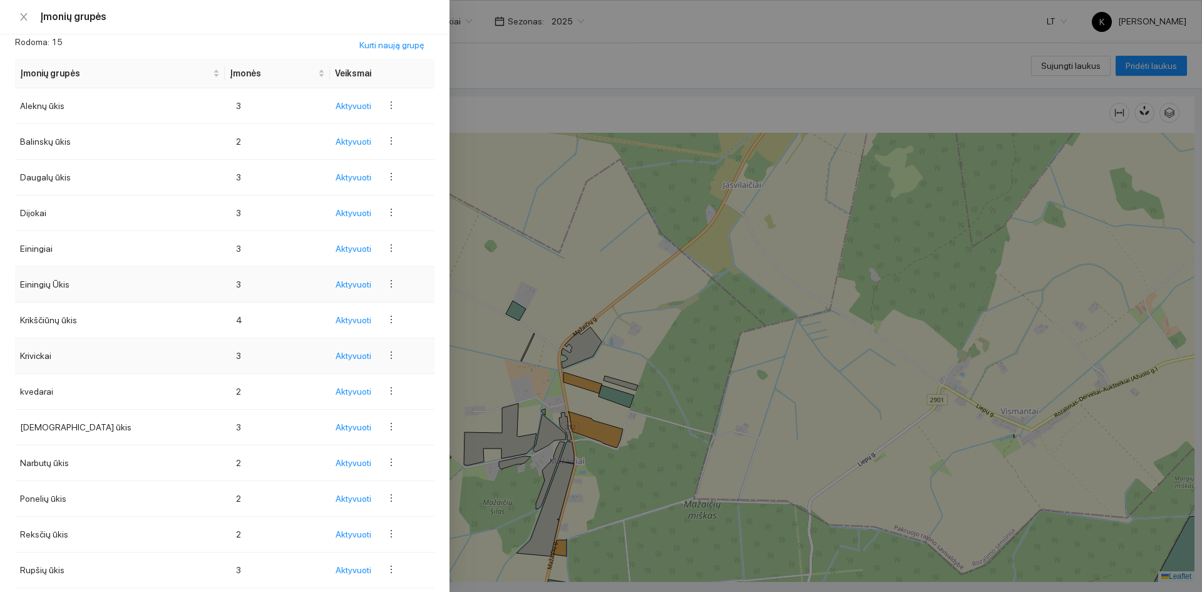
scroll to position [125, 0]
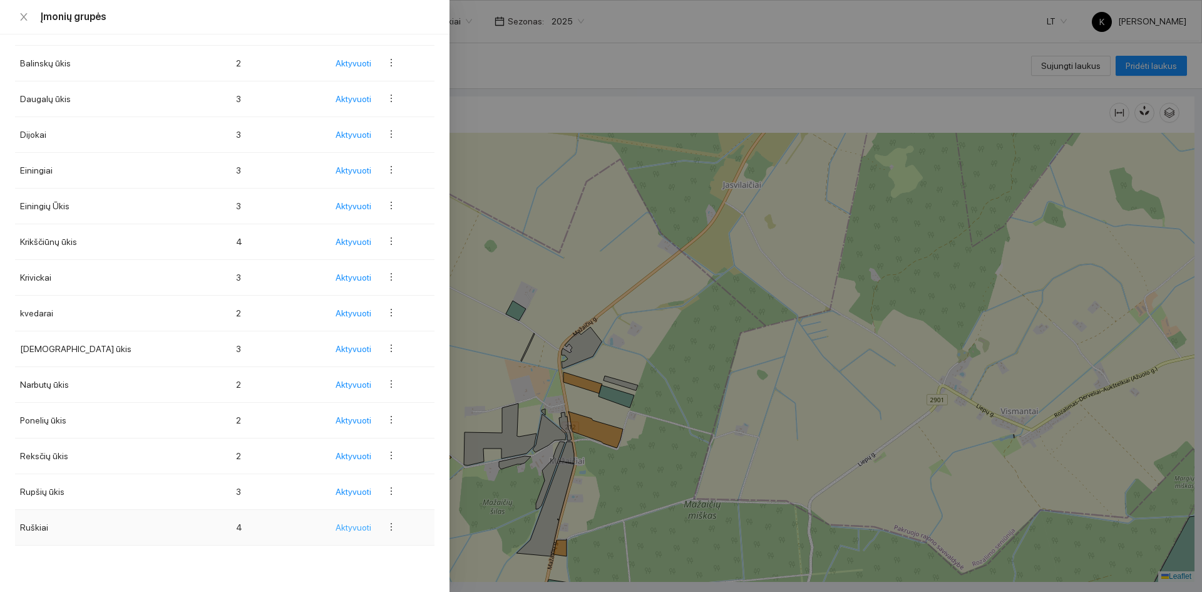
click at [336, 525] on span "Aktyvuoti" at bounding box center [354, 527] width 36 height 14
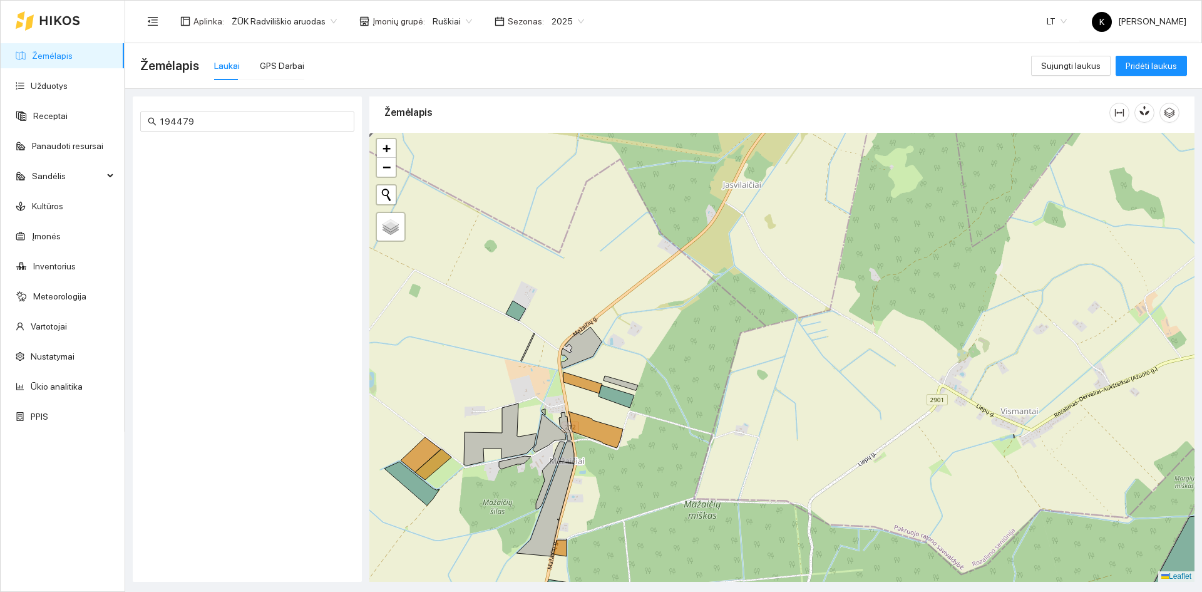
click at [560, 22] on span "2025" at bounding box center [568, 21] width 33 height 19
click at [547, 128] on div "2024" at bounding box center [554, 126] width 33 height 14
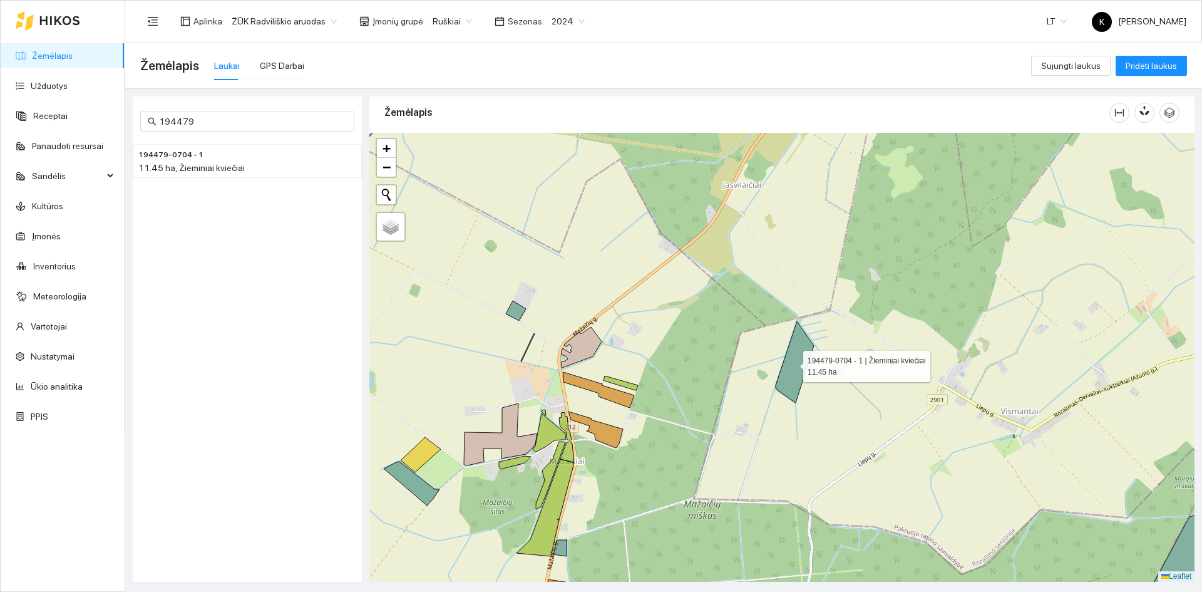
click at [792, 363] on icon at bounding box center [795, 361] width 38 height 81
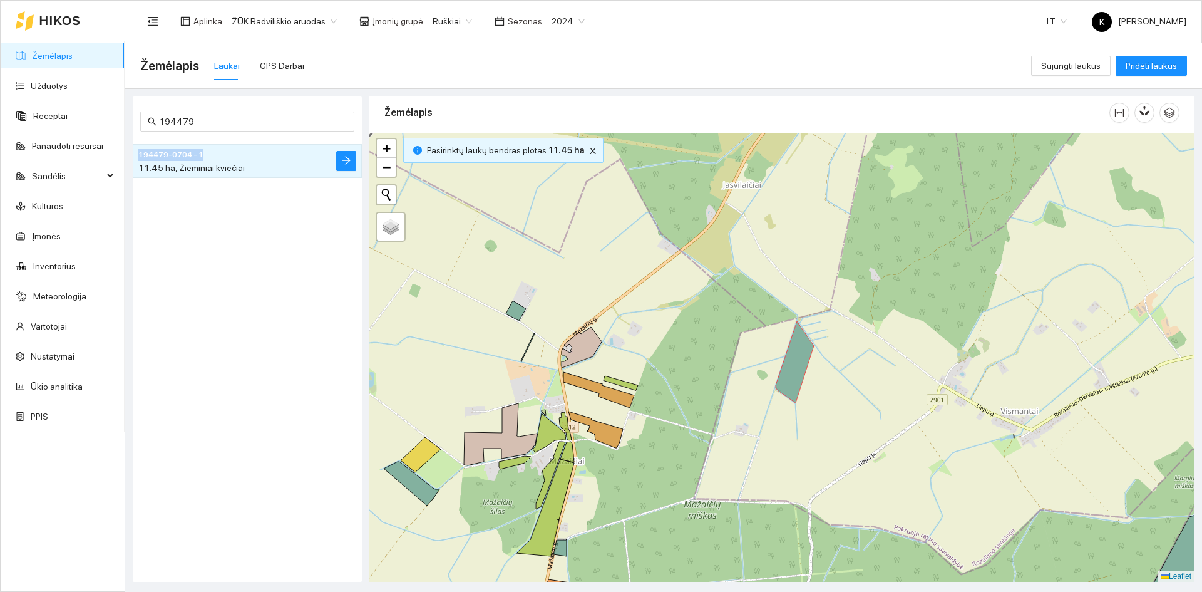
drag, startPoint x: 136, startPoint y: 152, endPoint x: 208, endPoint y: 156, distance: 72.1
click at [208, 156] on li "194479-0704 - 1 11.45 ha, Žieminiai kviečiai" at bounding box center [247, 161] width 229 height 34
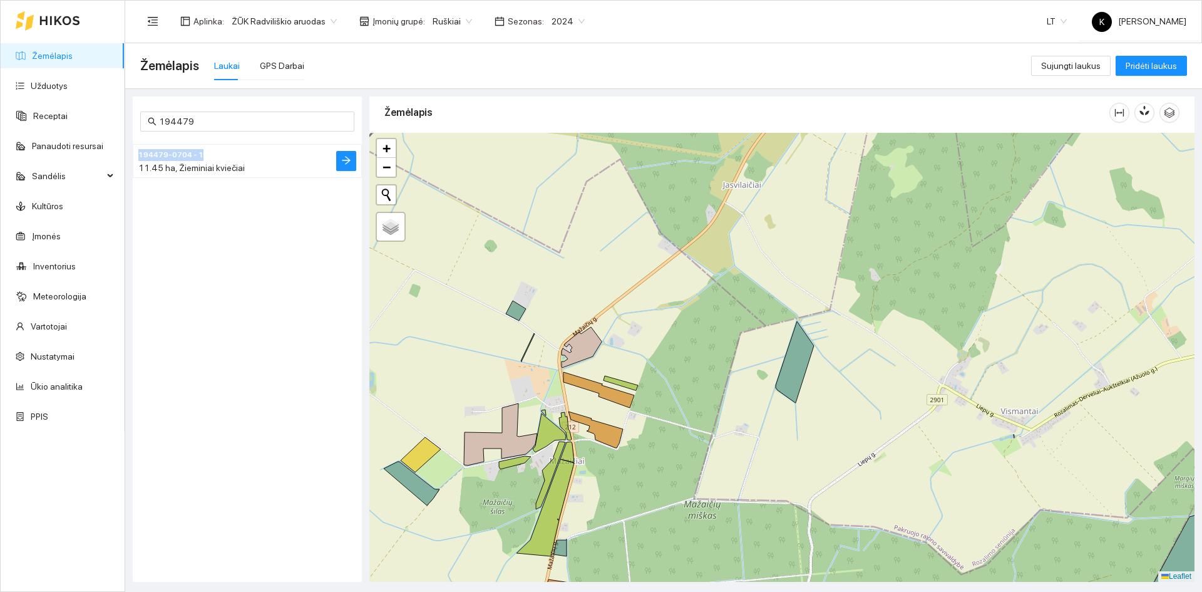
copy span "194479-0704 - 1"
click at [552, 19] on span "2024" at bounding box center [568, 21] width 33 height 19
click at [544, 140] on div "2025" at bounding box center [554, 146] width 33 height 14
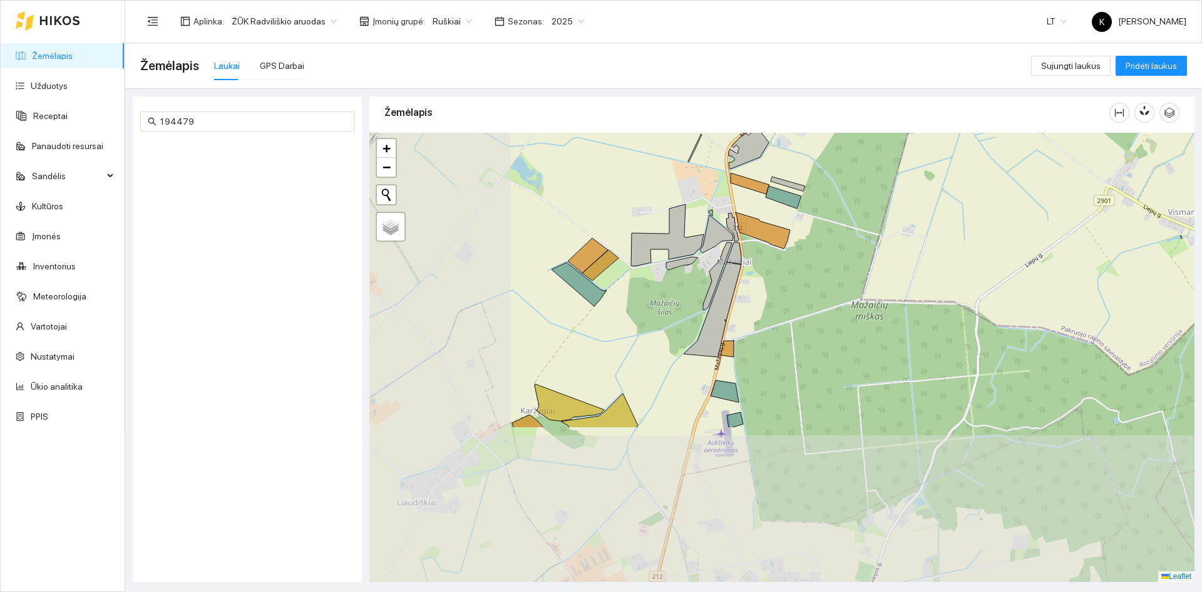
drag, startPoint x: 657, startPoint y: 471, endPoint x: 781, endPoint y: 301, distance: 210.6
click at [825, 270] on div "+ − Nieko nerasta. Bandykite dar kartą. Žemėlapis Palydovas Leaflet" at bounding box center [781, 357] width 825 height 449
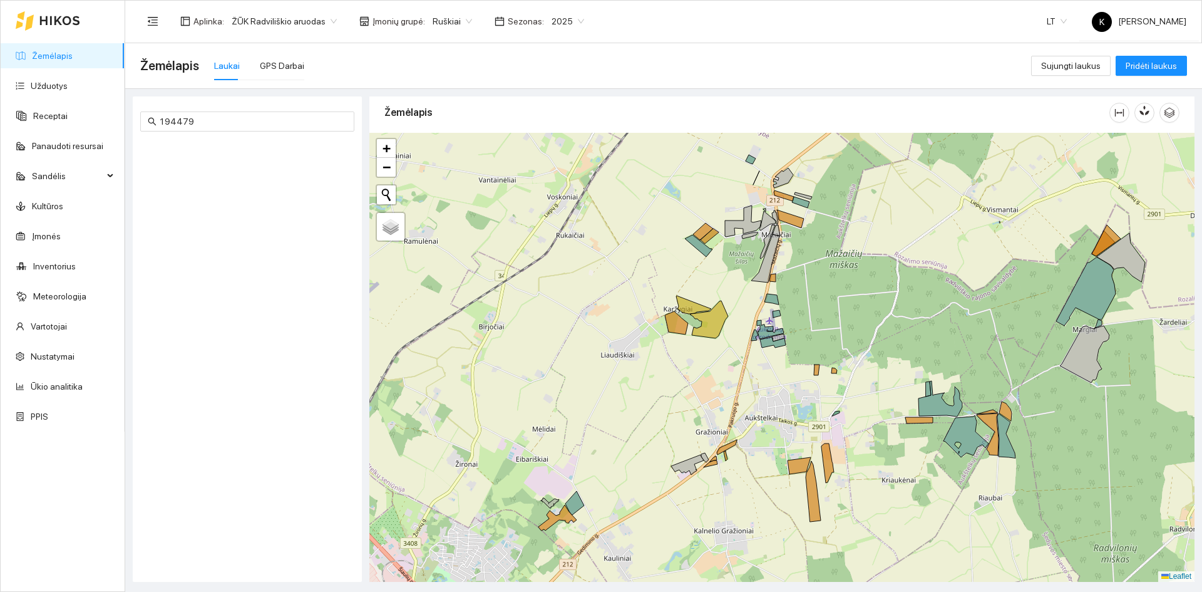
drag, startPoint x: 652, startPoint y: 348, endPoint x: 737, endPoint y: 287, distance: 104.4
click at [737, 287] on div "+ − Nieko nerasta. Bandykite dar kartą. Žemėlapis Palydovas Leaflet" at bounding box center [781, 357] width 825 height 449
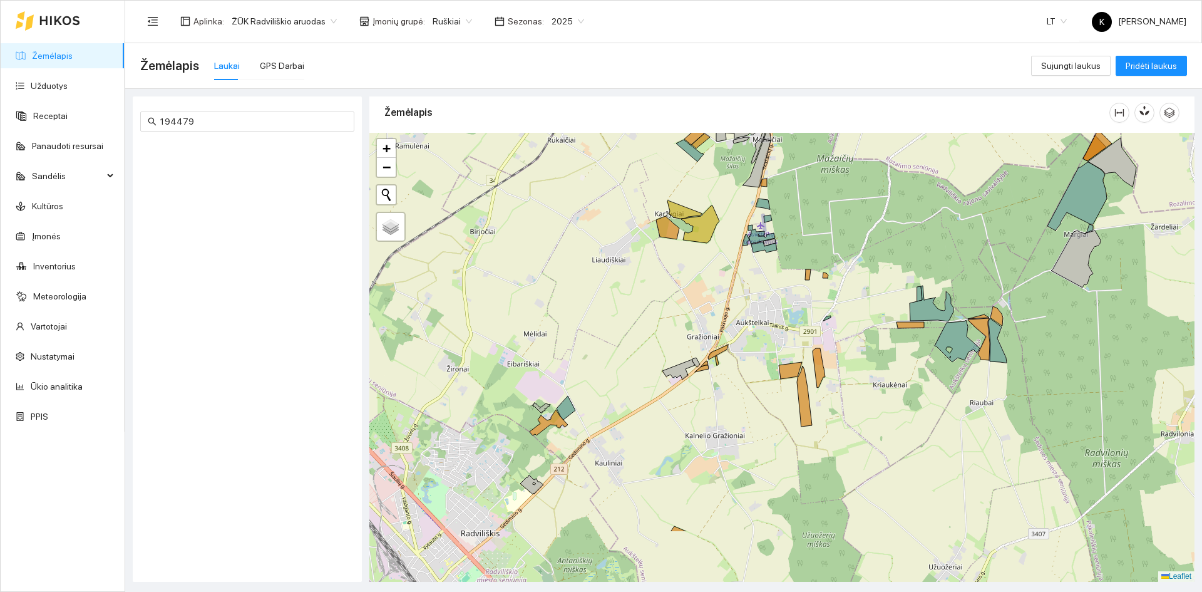
drag, startPoint x: 639, startPoint y: 511, endPoint x: 605, endPoint y: 392, distance: 123.5
click at [629, 372] on div "+ − Nieko nerasta. Bandykite dar kartą. Žemėlapis Palydovas Leaflet" at bounding box center [781, 357] width 825 height 449
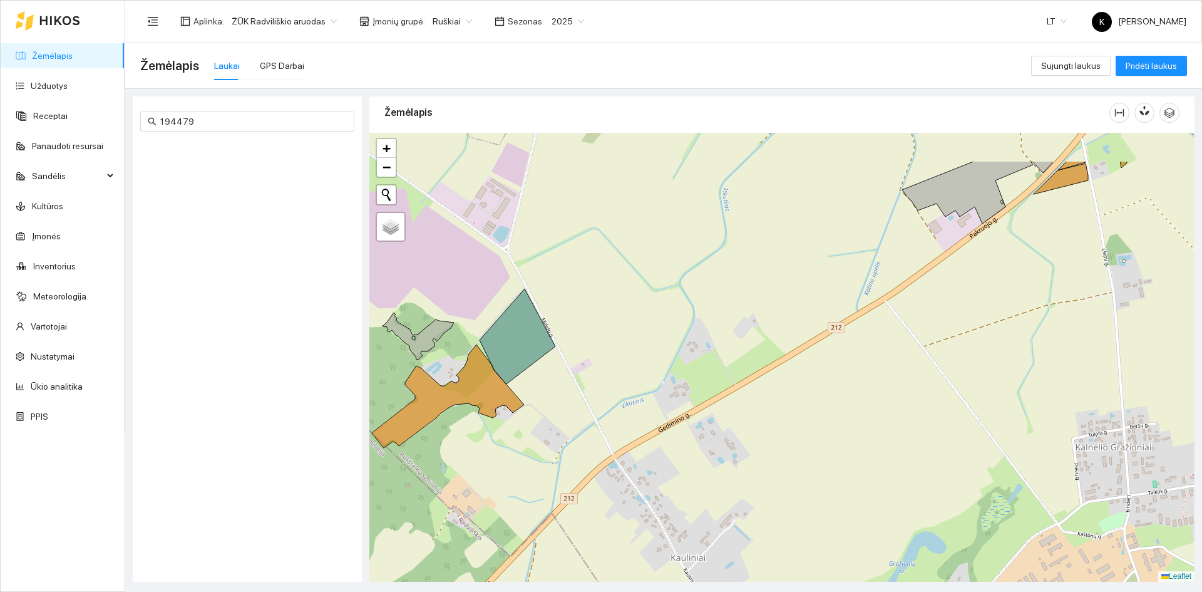
drag, startPoint x: 630, startPoint y: 259, endPoint x: 650, endPoint y: 342, distance: 86.3
click at [650, 342] on div "+ − Nieko nerasta. Bandykite dar kartą. Žemėlapis Palydovas Leaflet" at bounding box center [781, 357] width 825 height 449
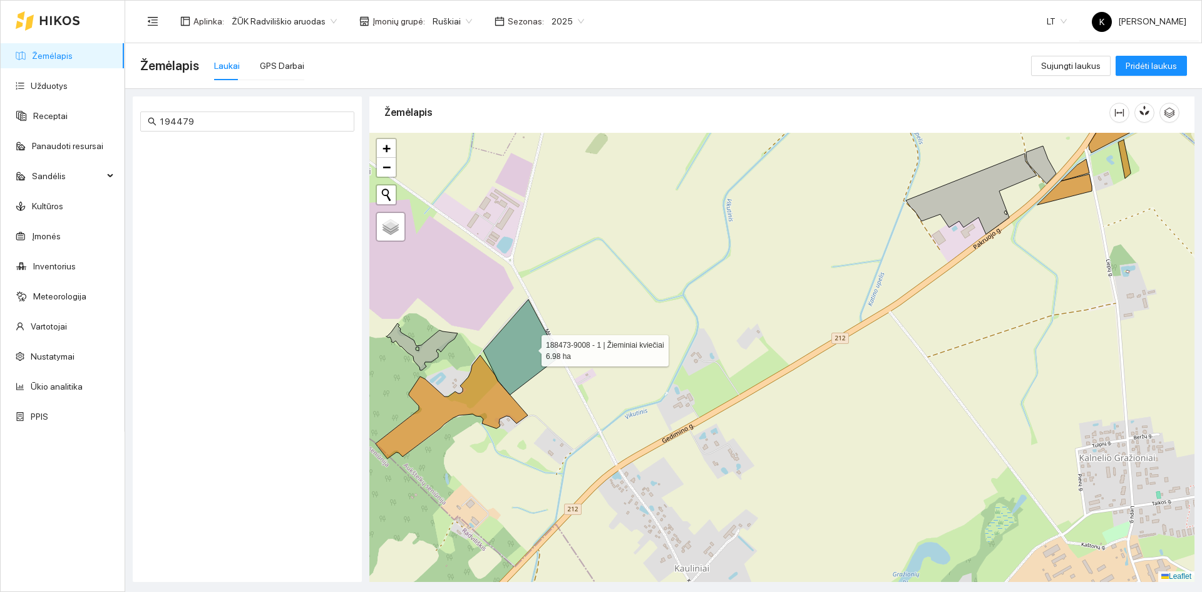
click at [530, 347] on icon at bounding box center [521, 346] width 76 height 95
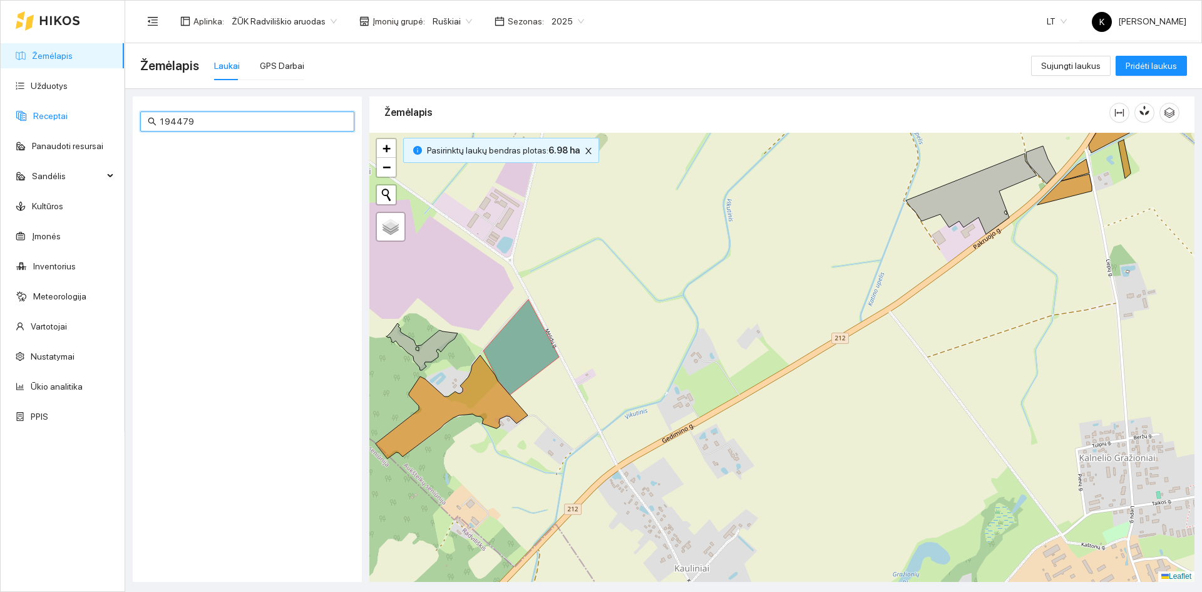
drag, startPoint x: 201, startPoint y: 119, endPoint x: 108, endPoint y: 119, distance: 93.3
click at [108, 119] on section "Žemėlapis Užduotys Receptai Panaudoti resursai Sandėlis Kultūros Įmonės Invento…" at bounding box center [601, 296] width 1202 height 592
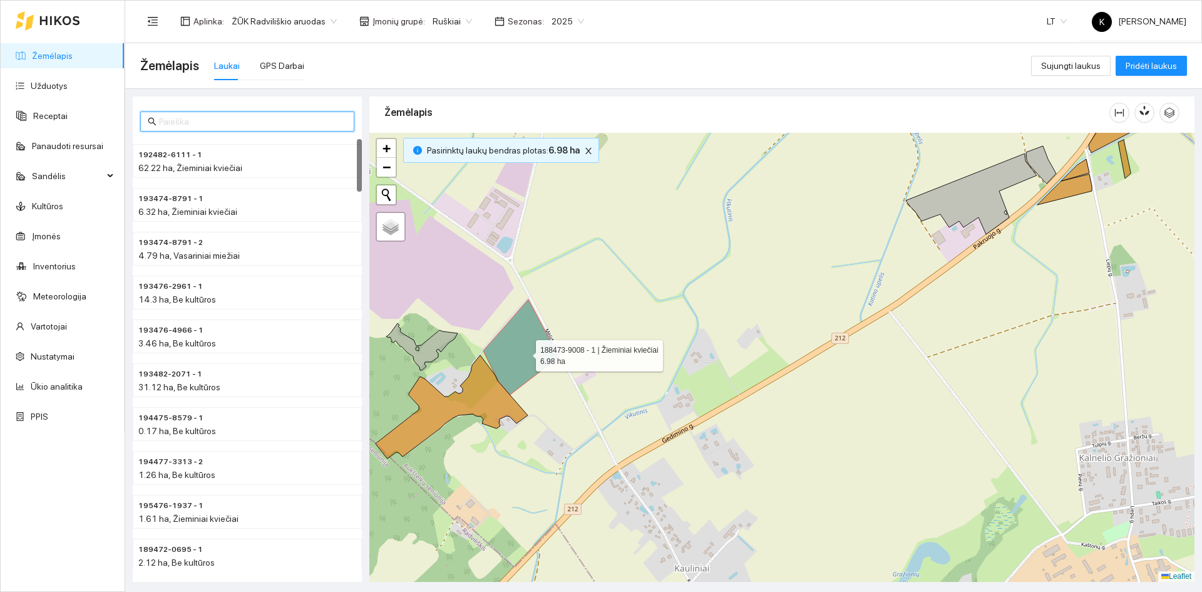
click at [523, 351] on icon at bounding box center [521, 346] width 76 height 95
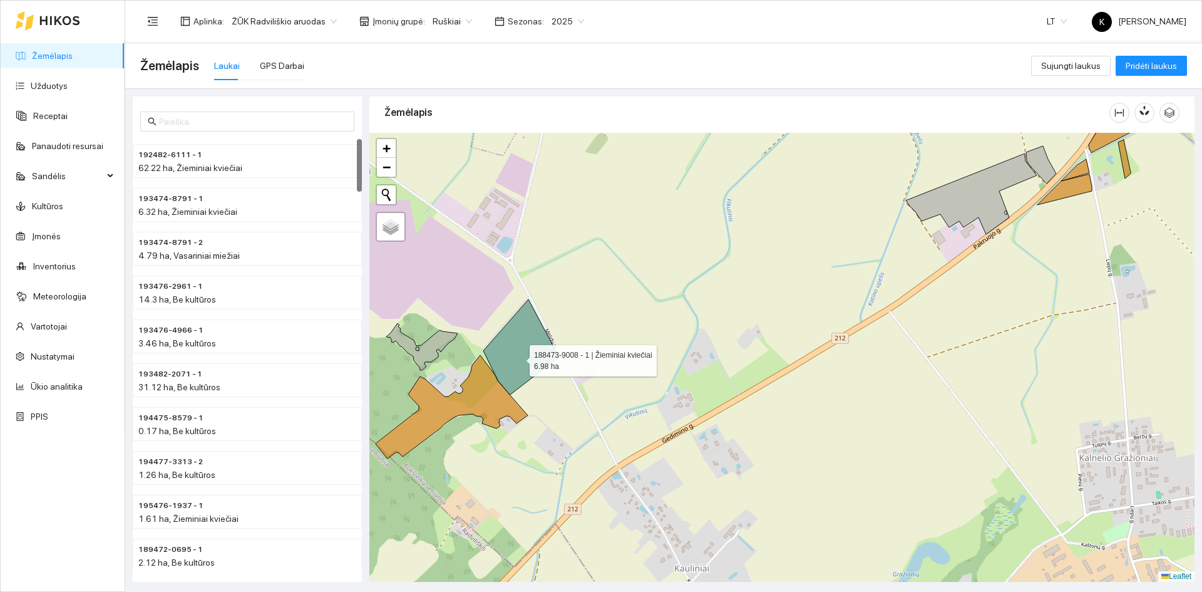
click at [518, 357] on icon at bounding box center [521, 346] width 76 height 95
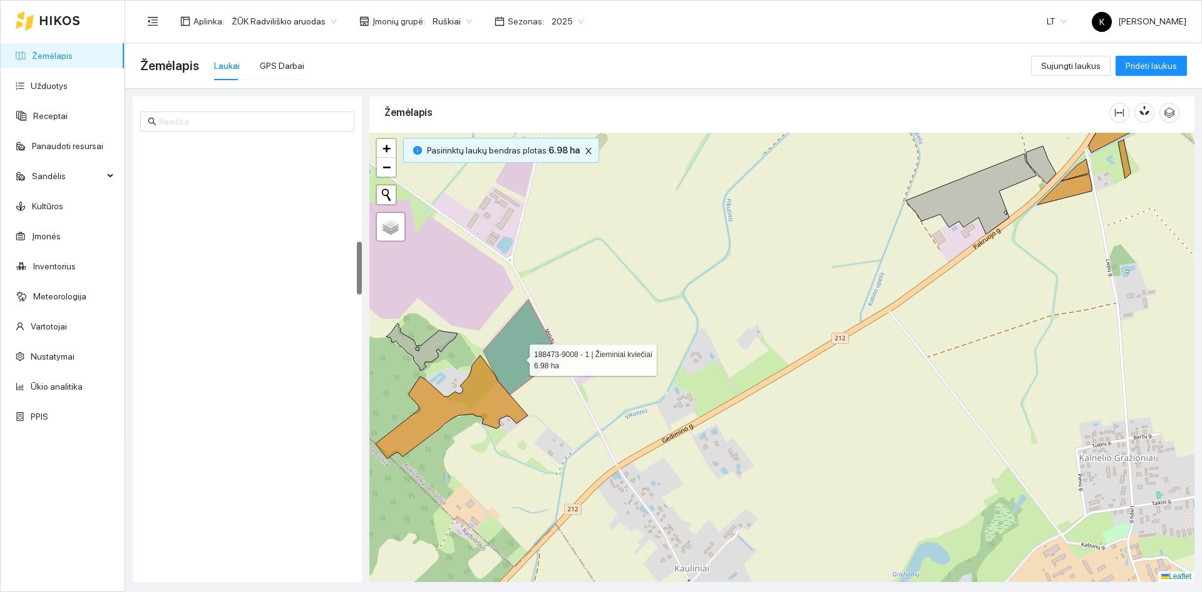
scroll to position [833, 0]
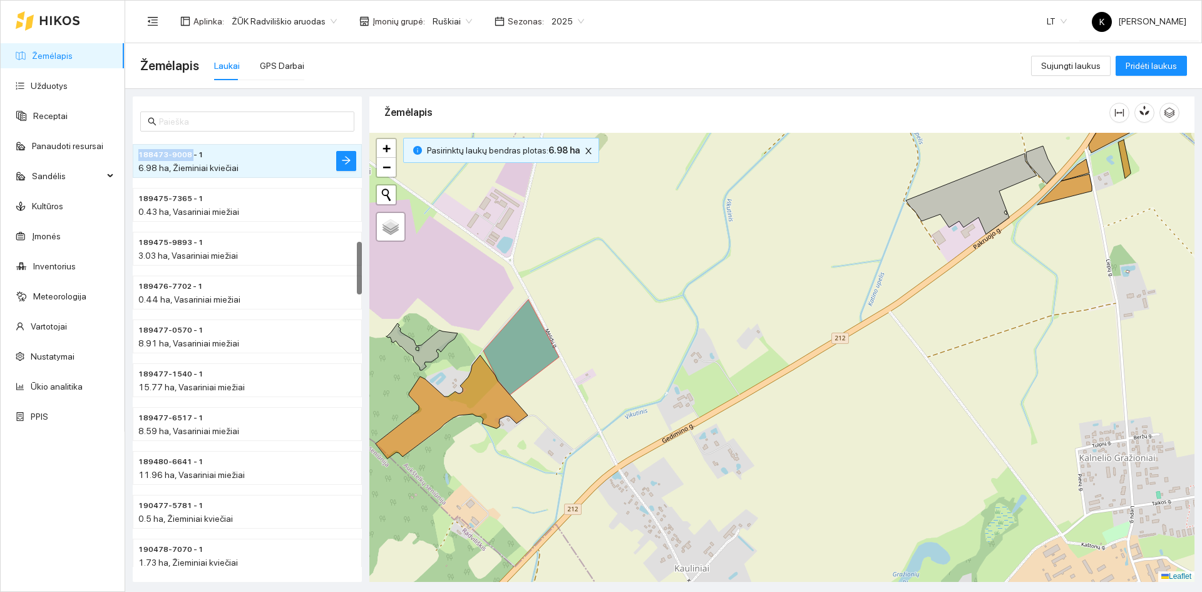
drag, startPoint x: 138, startPoint y: 153, endPoint x: 192, endPoint y: 158, distance: 53.4
click at [192, 158] on span "188473-9008 - 1" at bounding box center [170, 155] width 65 height 12
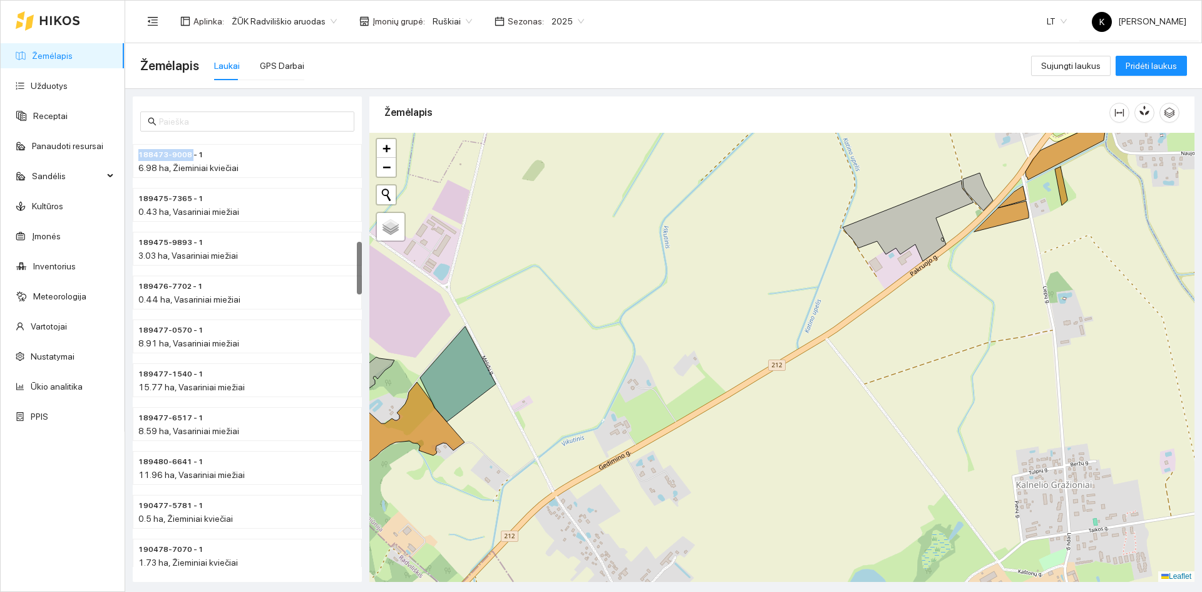
drag, startPoint x: 702, startPoint y: 342, endPoint x: 370, endPoint y: 373, distance: 333.9
click at [370, 373] on div "+ − Nieko nerasta. Bandykite dar kartą. Žemėlapis Palydovas Leaflet" at bounding box center [781, 357] width 825 height 449
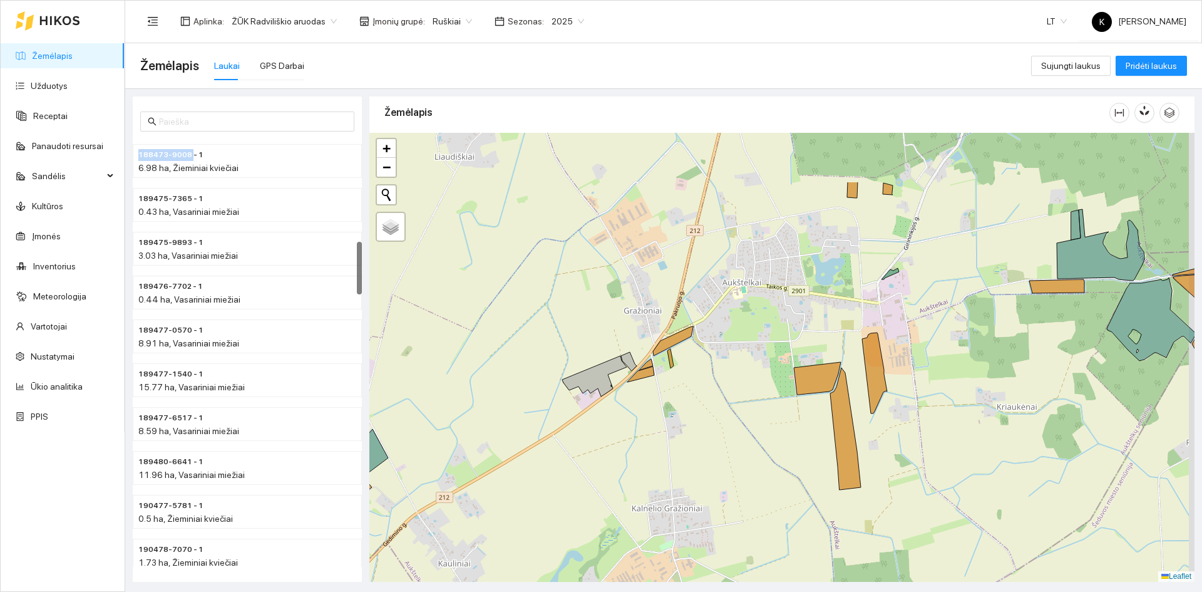
drag, startPoint x: 743, startPoint y: 270, endPoint x: 685, endPoint y: 370, distance: 115.5
click at [685, 370] on div "+ − Nieko nerasta. Bandykite dar kartą. Žemėlapis Palydovas Leaflet" at bounding box center [781, 357] width 825 height 449
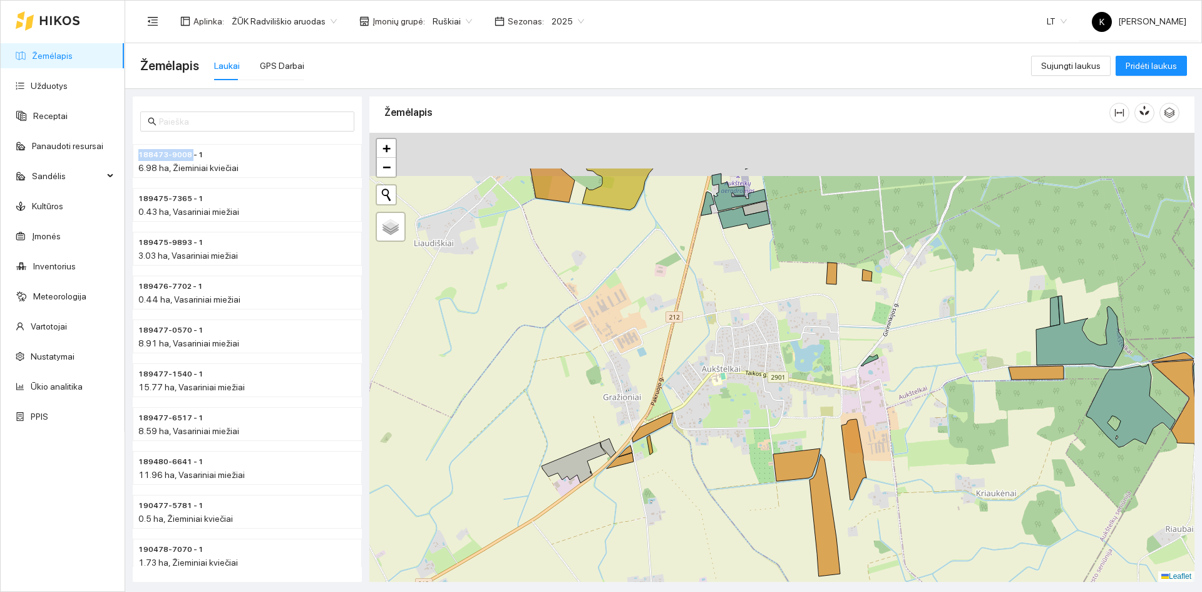
drag, startPoint x: 768, startPoint y: 327, endPoint x: 737, endPoint y: 454, distance: 130.7
click at [737, 454] on div "+ − Nieko nerasta. Bandykite dar kartą. Žemėlapis Palydovas Leaflet" at bounding box center [781, 357] width 825 height 449
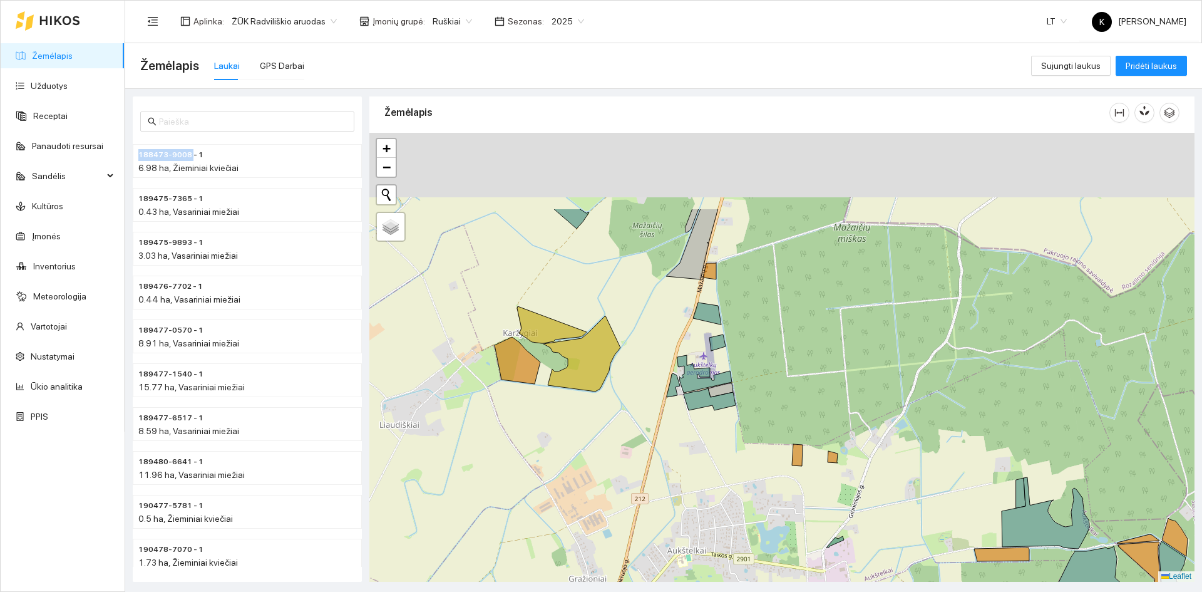
drag, startPoint x: 752, startPoint y: 346, endPoint x: 734, endPoint y: 466, distance: 120.9
click at [734, 466] on div "+ − Nieko nerasta. Bandykite dar kartą. Žemėlapis Palydovas Leaflet" at bounding box center [781, 357] width 825 height 449
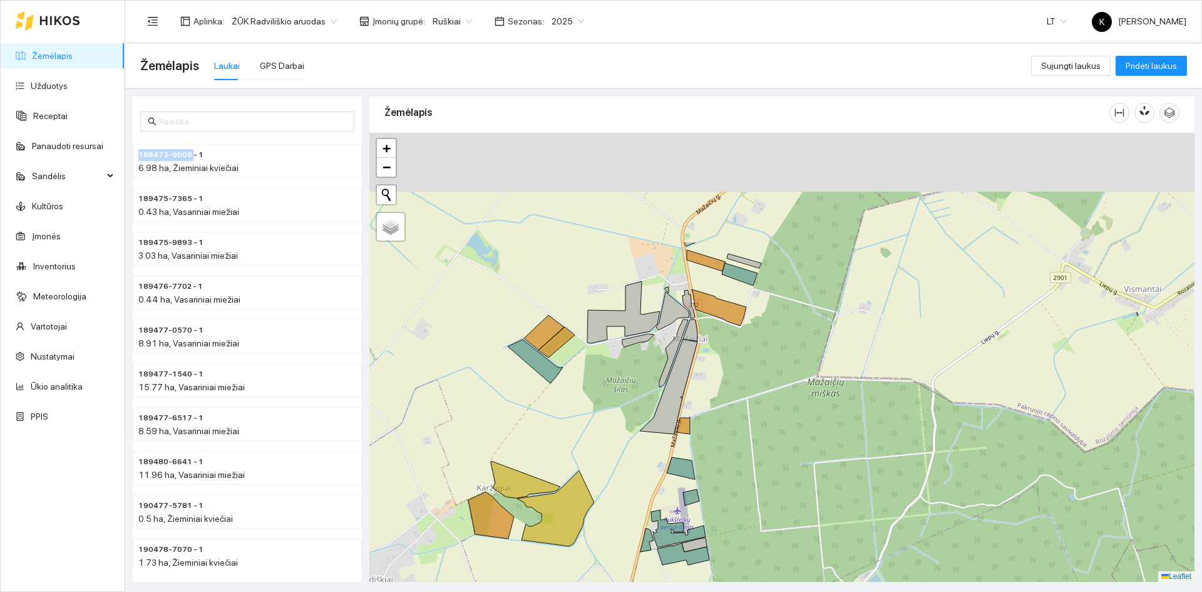
drag, startPoint x: 769, startPoint y: 421, endPoint x: 739, endPoint y: 495, distance: 80.0
click at [739, 495] on div "+ − Nieko nerasta. Bandykite dar kartą. Žemėlapis Palydovas Leaflet" at bounding box center [781, 357] width 825 height 449
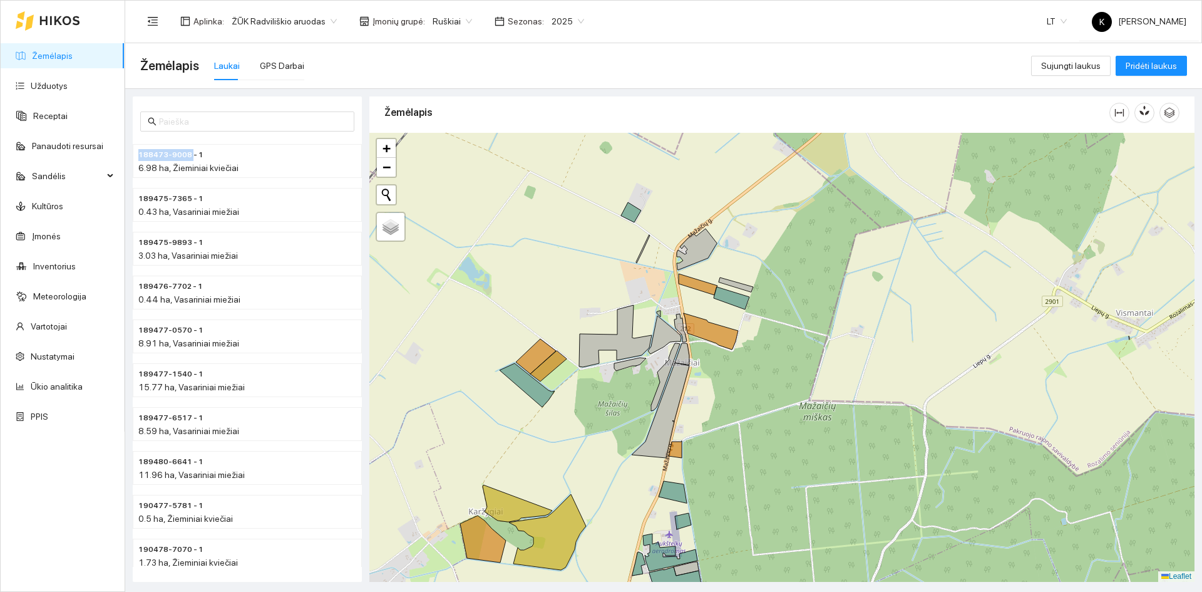
drag, startPoint x: 758, startPoint y: 351, endPoint x: 702, endPoint y: 469, distance: 131.1
click at [703, 477] on div "+ − Nieko nerasta. Bandykite dar kartą. Žemėlapis Palydovas Leaflet" at bounding box center [781, 357] width 825 height 449
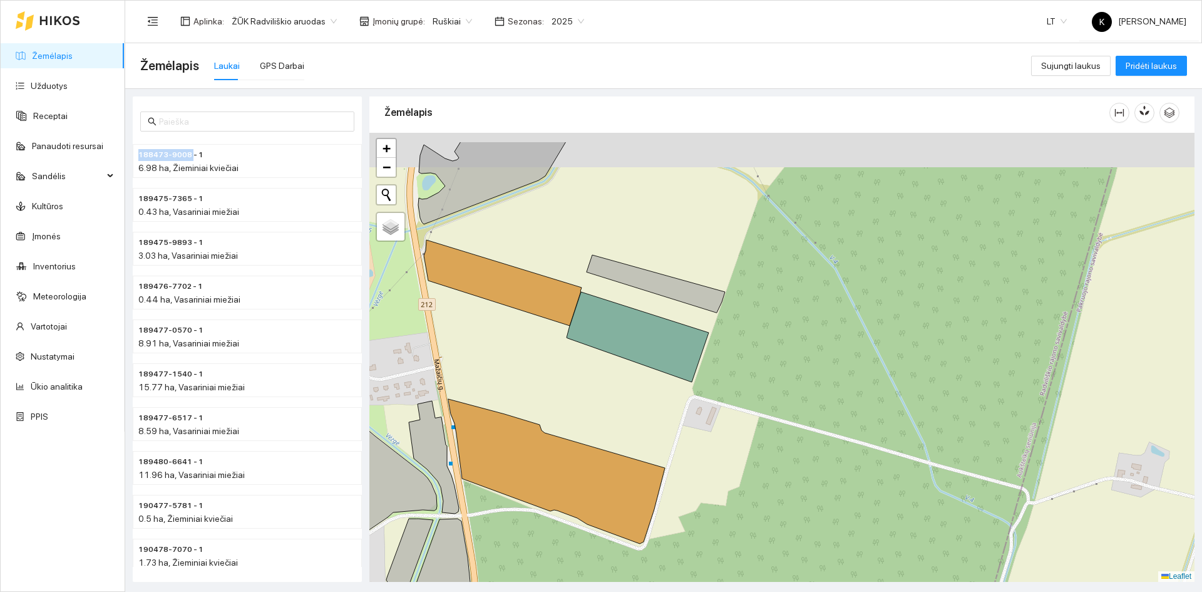
drag, startPoint x: 732, startPoint y: 428, endPoint x: 746, endPoint y: 485, distance: 58.0
click at [746, 485] on div "+ − Nieko nerasta. Bandykite dar kartą. Žemėlapis Palydovas Leaflet" at bounding box center [781, 357] width 825 height 449
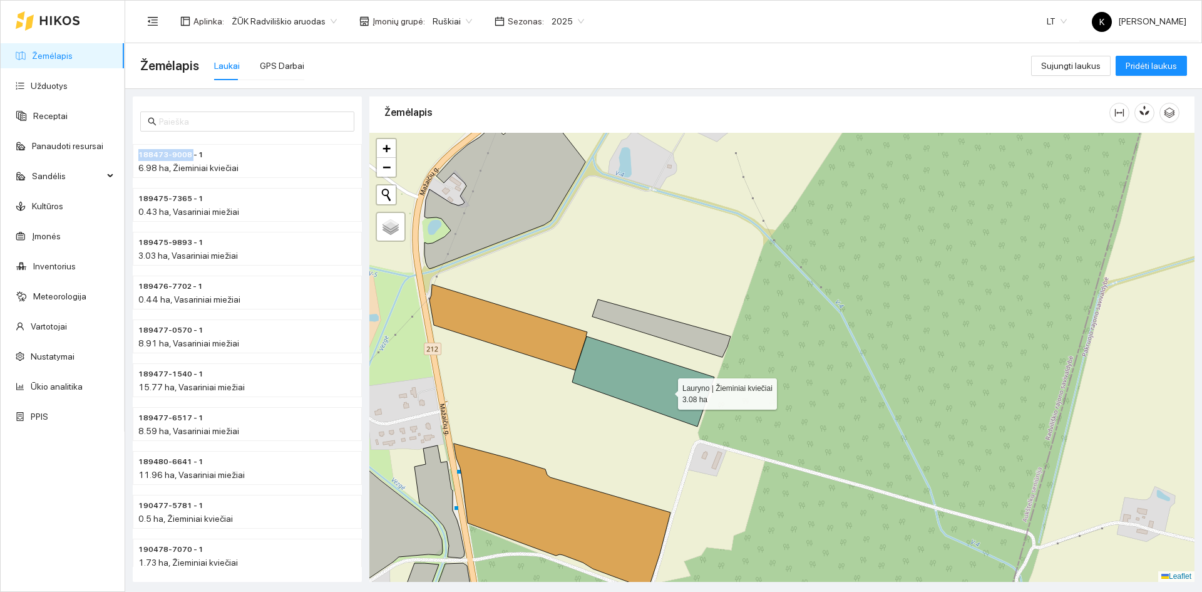
click at [667, 389] on icon at bounding box center [643, 381] width 142 height 90
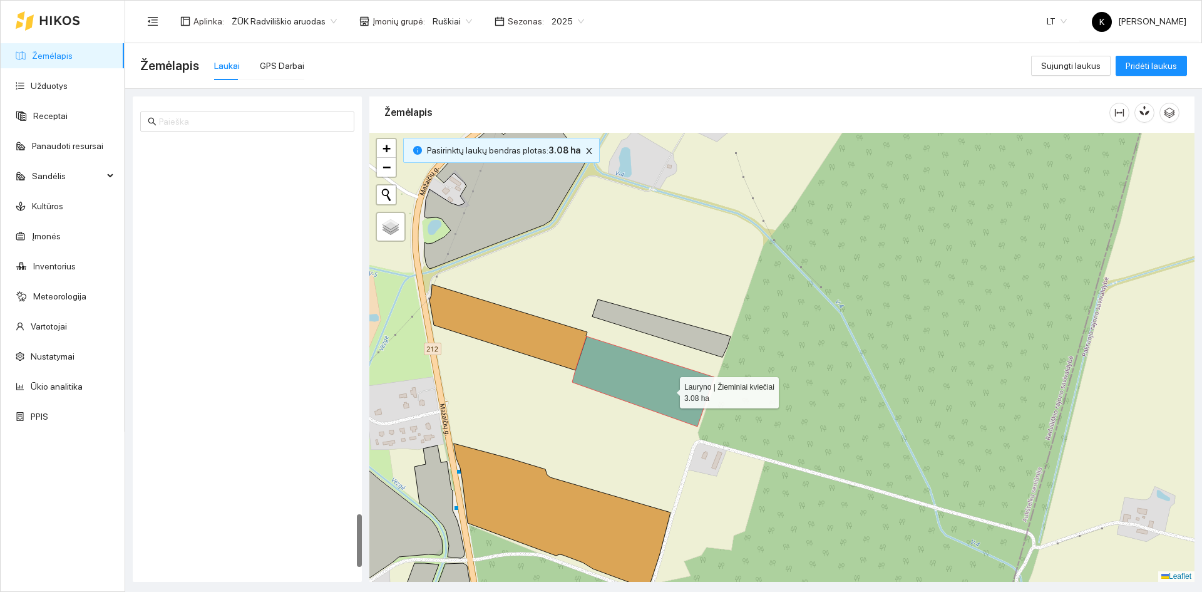
scroll to position [3034, 0]
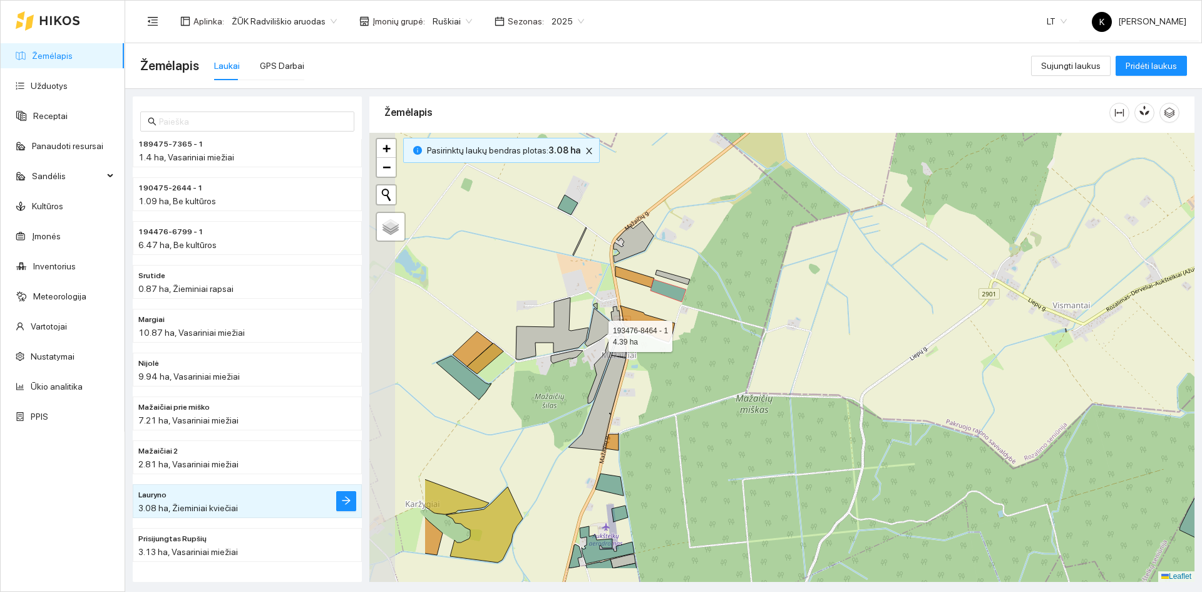
drag, startPoint x: 458, startPoint y: 391, endPoint x: 597, endPoint y: 333, distance: 150.1
click at [597, 333] on icon at bounding box center [601, 327] width 33 height 38
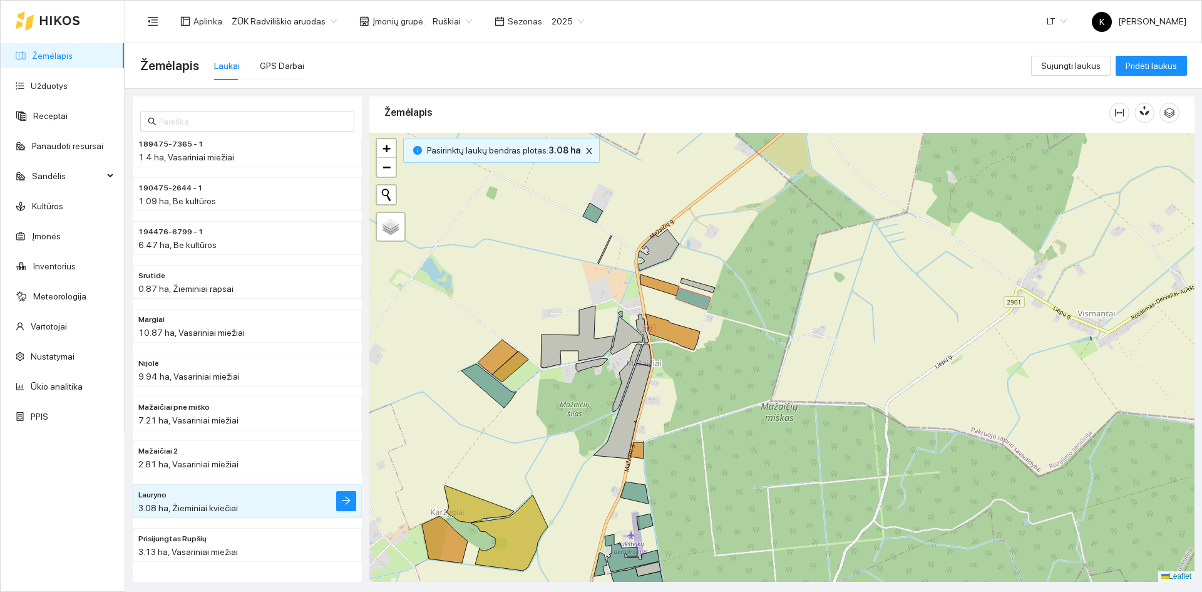
drag, startPoint x: 497, startPoint y: 292, endPoint x: 522, endPoint y: 300, distance: 26.3
click at [522, 300] on div "+ − Nieko nerasta. Bandykite dar kartą. Žemėlapis Palydovas Leaflet" at bounding box center [781, 357] width 825 height 449
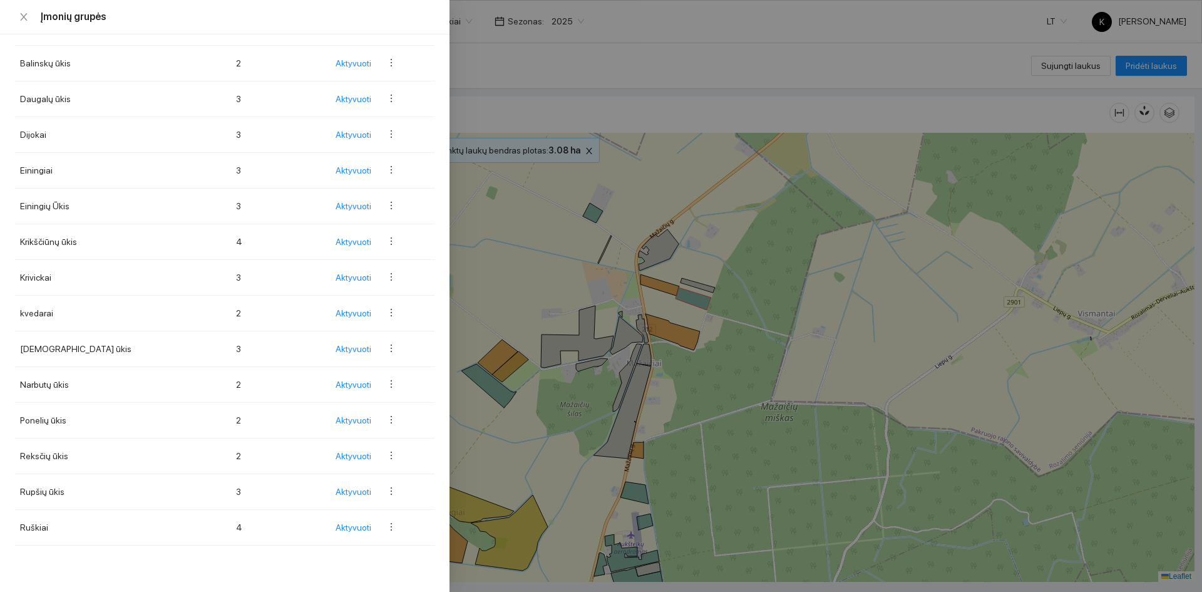
click at [457, 17] on body "Žemėlapis Užduotys Receptai Panaudoti resursai Sandėlis Kultūros Įmonės Invento…" at bounding box center [601, 296] width 1202 height 592
click at [22, 19] on icon "close" at bounding box center [23, 17] width 7 height 8
click at [458, 25] on body "Žemėlapis Užduotys Receptai Panaudoti resursai Sandėlis Kultūros Įmonės Invento…" at bounding box center [601, 296] width 1202 height 592
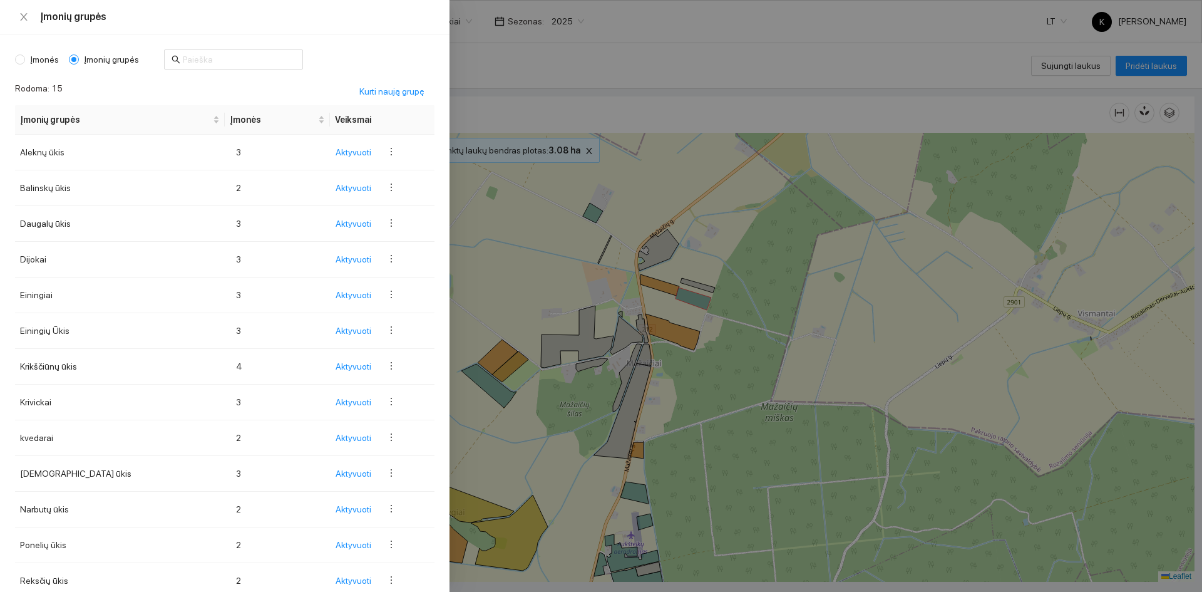
click at [40, 57] on span "Įmonės" at bounding box center [44, 60] width 39 height 14
click at [25, 57] on input "Įmonės" at bounding box center [20, 59] width 10 height 10
radio input "true"
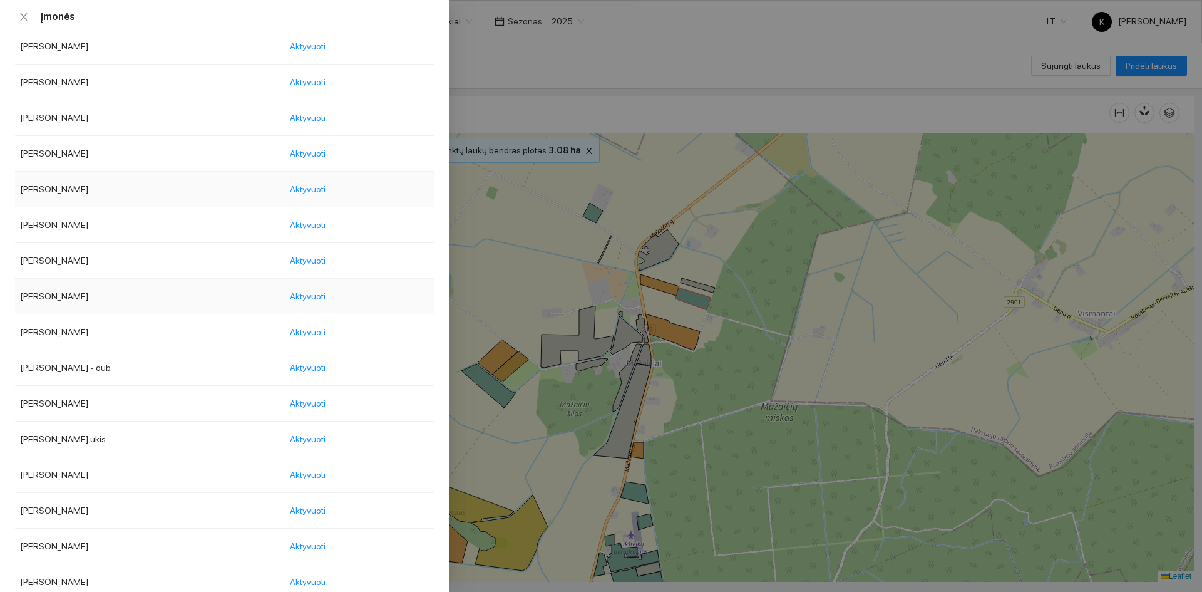
scroll to position [876, 0]
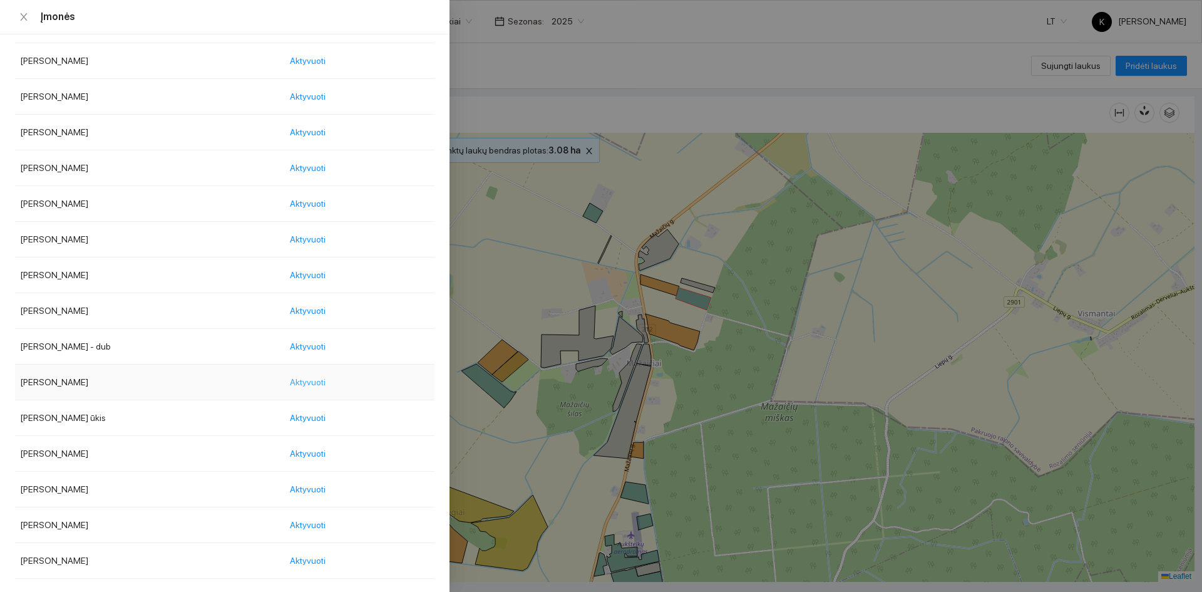
click at [322, 380] on span "Aktyvuoti" at bounding box center [308, 382] width 36 height 14
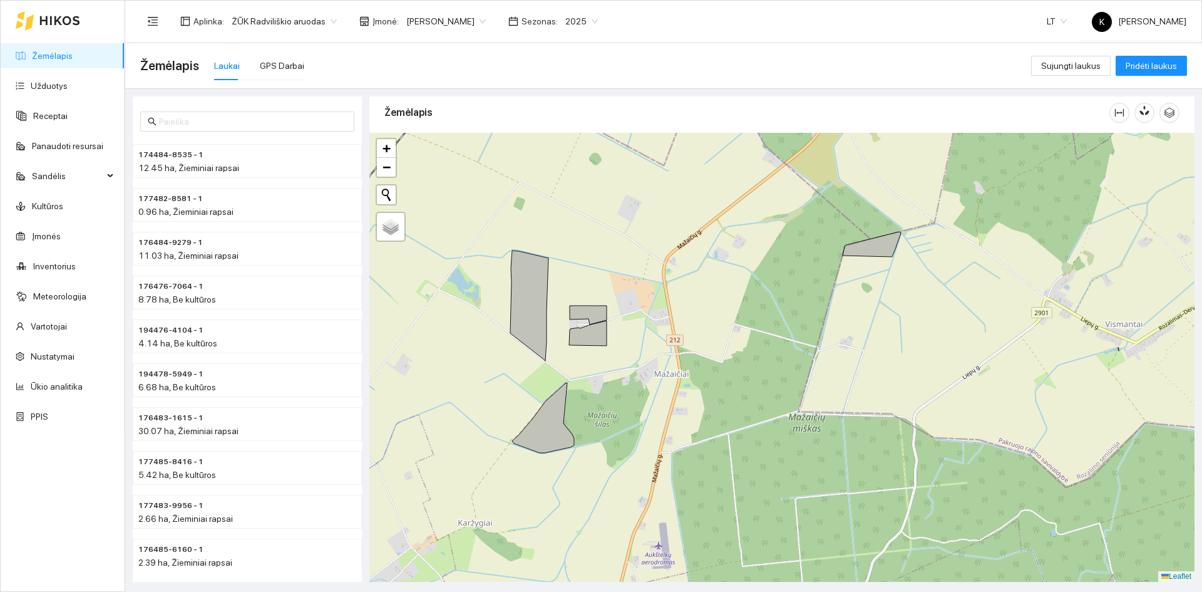
drag, startPoint x: 472, startPoint y: 362, endPoint x: 500, endPoint y: 373, distance: 29.5
click at [500, 373] on div "+ − Nieko nerasta. Bandykite dar kartą. Žemėlapis Palydovas Leaflet" at bounding box center [781, 357] width 825 height 449
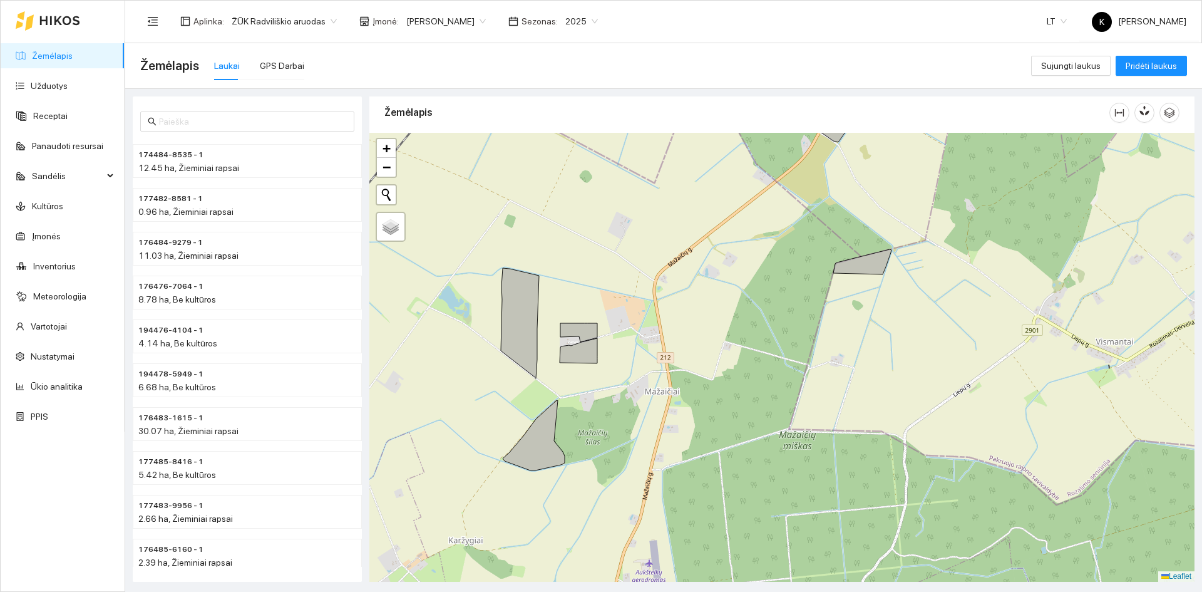
drag, startPoint x: 615, startPoint y: 386, endPoint x: 604, endPoint y: 408, distance: 24.9
click at [604, 408] on div "+ − Nieko nerasta. Bandykite dar kartą. Žemėlapis Palydovas Leaflet" at bounding box center [781, 357] width 825 height 449
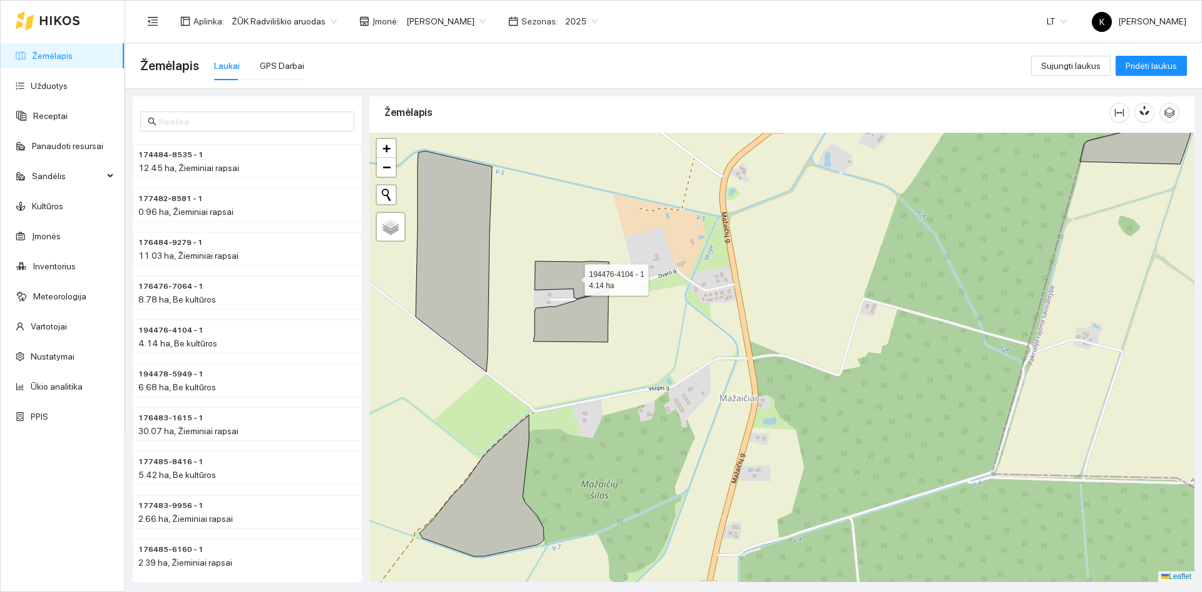
click at [573, 277] on icon at bounding box center [572, 280] width 75 height 38
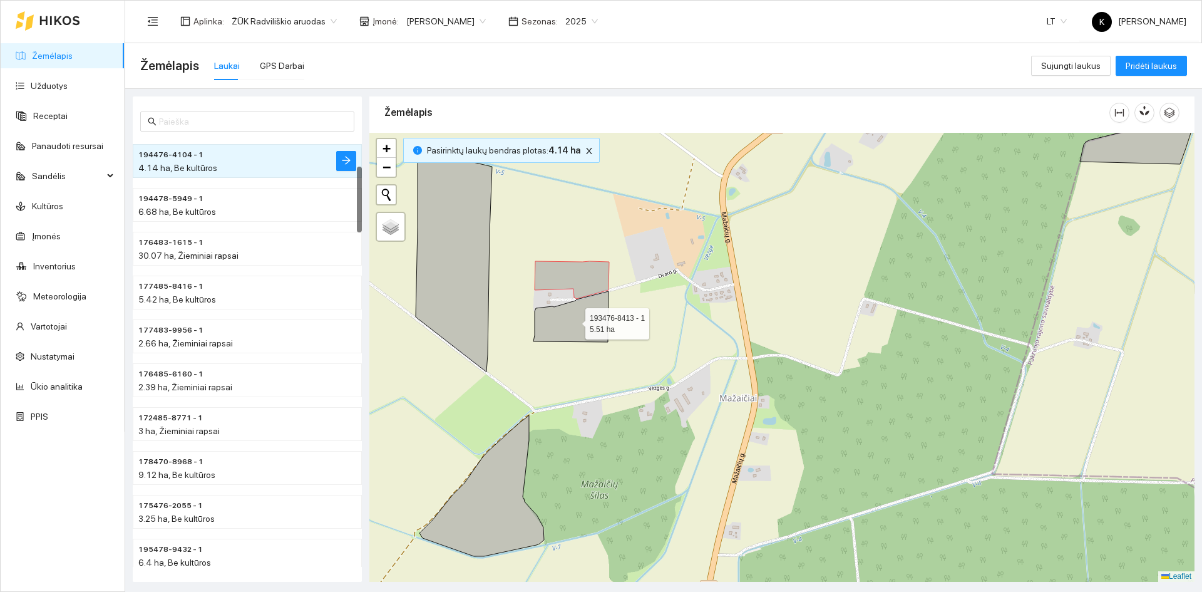
click at [592, 319] on icon at bounding box center [570, 316] width 75 height 51
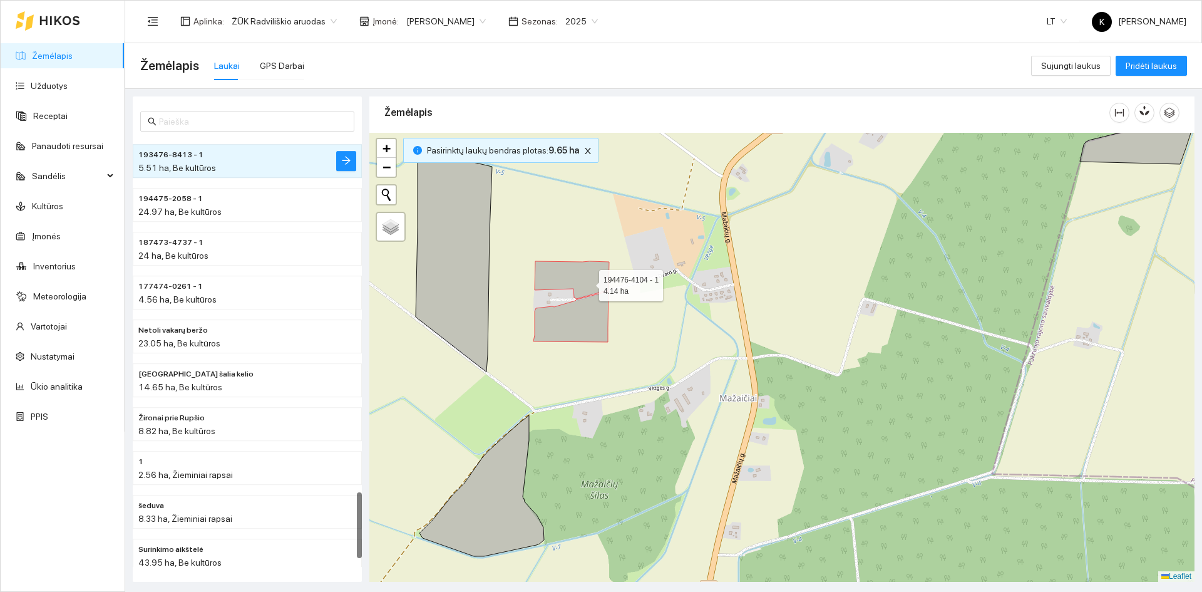
click at [588, 282] on icon at bounding box center [572, 280] width 75 height 38
click at [588, 307] on icon at bounding box center [570, 316] width 75 height 51
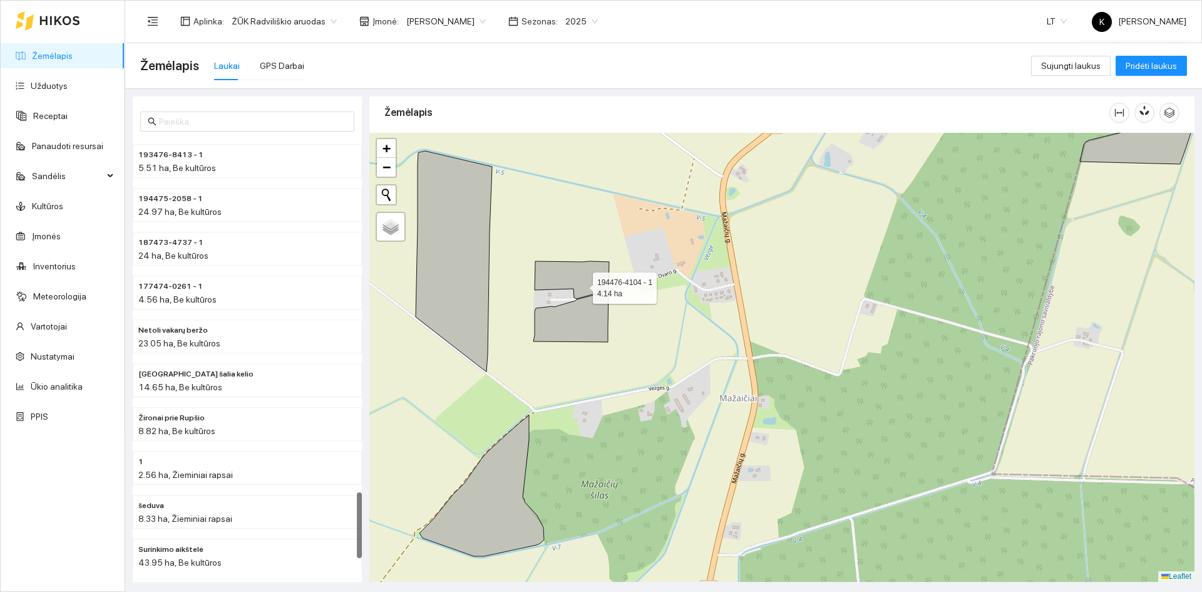
click at [582, 285] on icon at bounding box center [572, 280] width 75 height 38
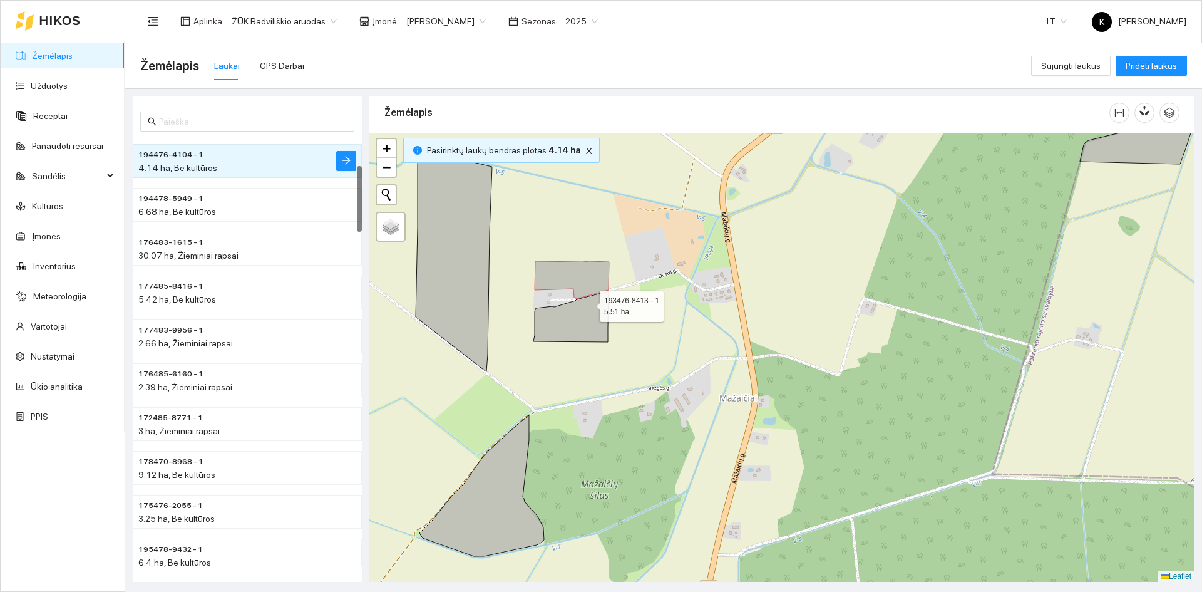
click at [588, 303] on icon at bounding box center [570, 316] width 75 height 51
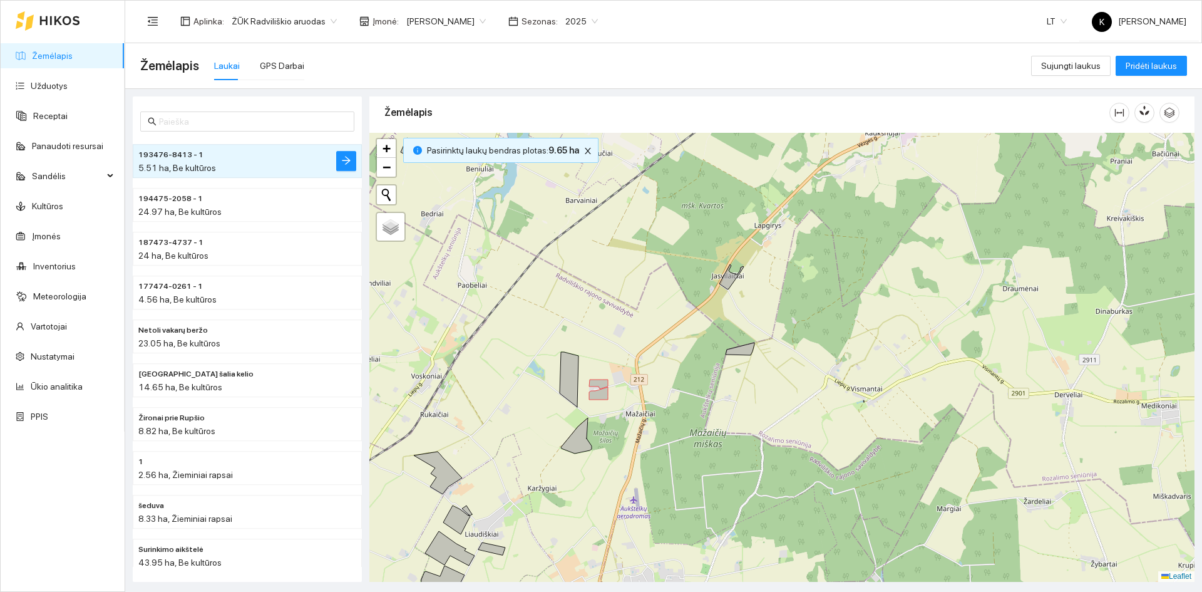
click at [486, 22] on body "Žemėlapis Užduotys Receptai Panaudoti resursai Sandėlis Kultūros Įmonės Invento…" at bounding box center [601, 296] width 1202 height 592
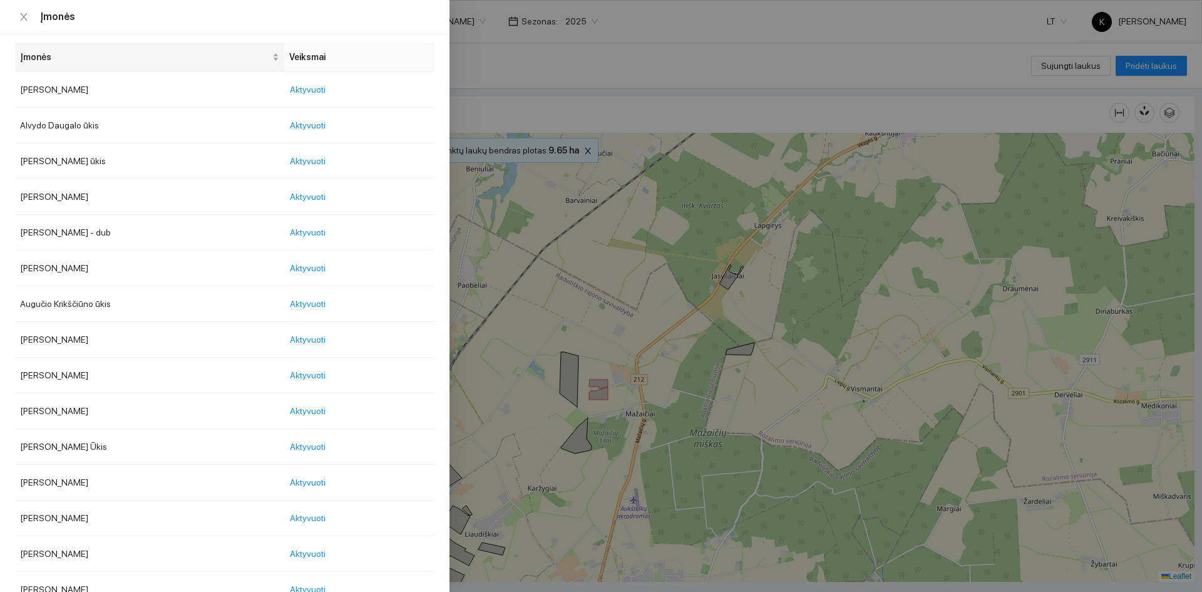
scroll to position [0, 0]
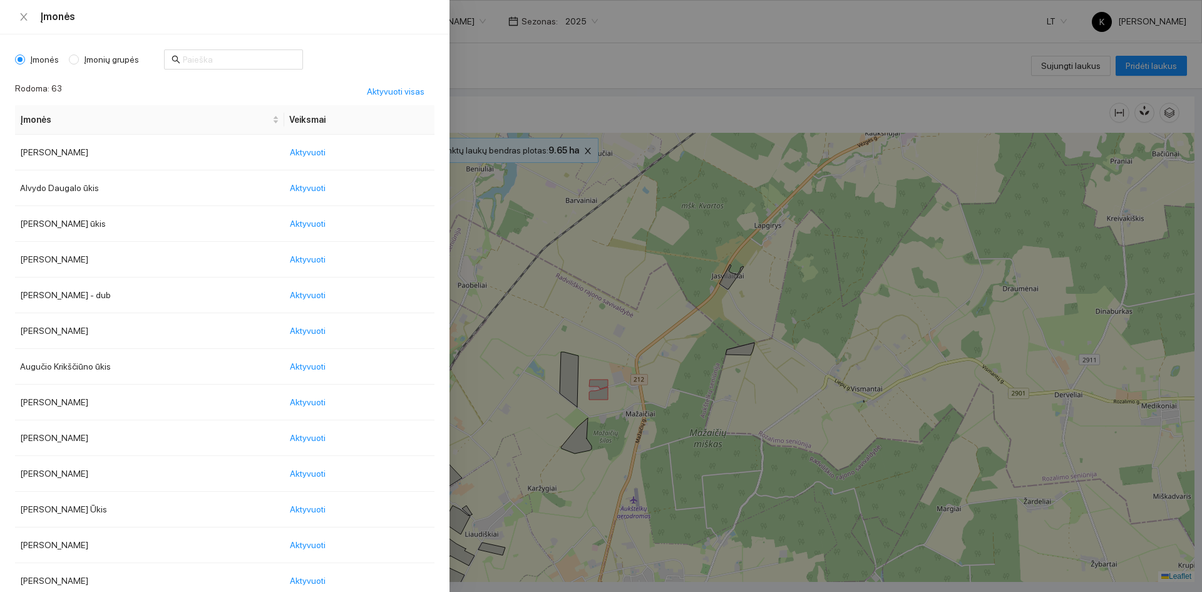
click at [88, 56] on span "Įmonių grupės" at bounding box center [111, 60] width 65 height 14
click at [79, 56] on input "Įmonių grupės" at bounding box center [74, 59] width 10 height 10
radio input "true"
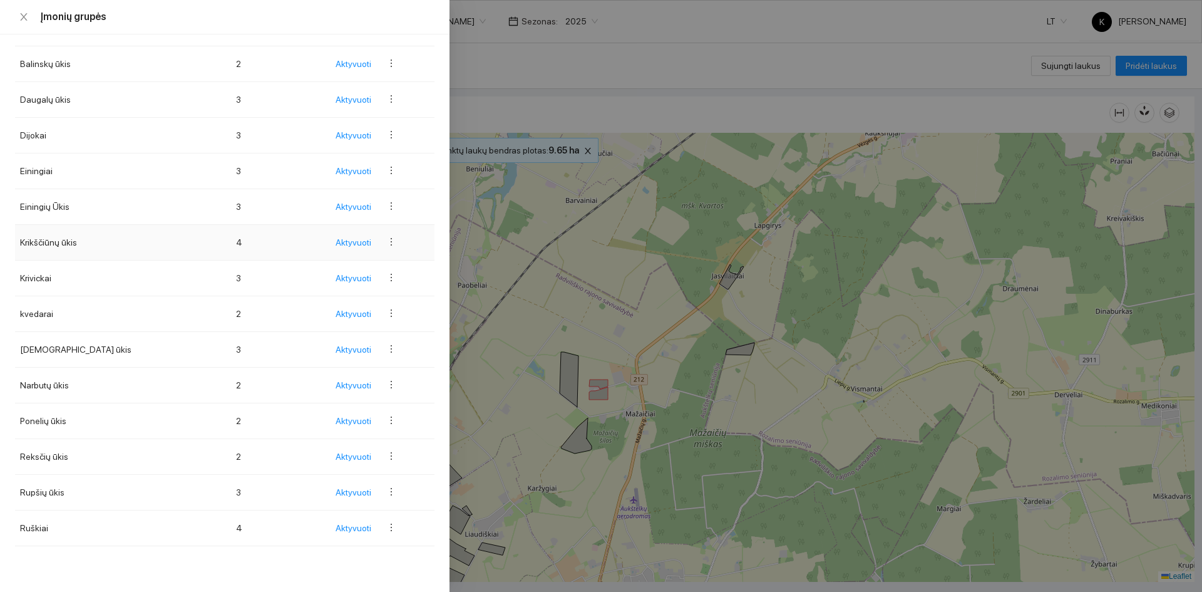
scroll to position [125, 0]
click at [356, 528] on span "Aktyvuoti" at bounding box center [354, 527] width 36 height 14
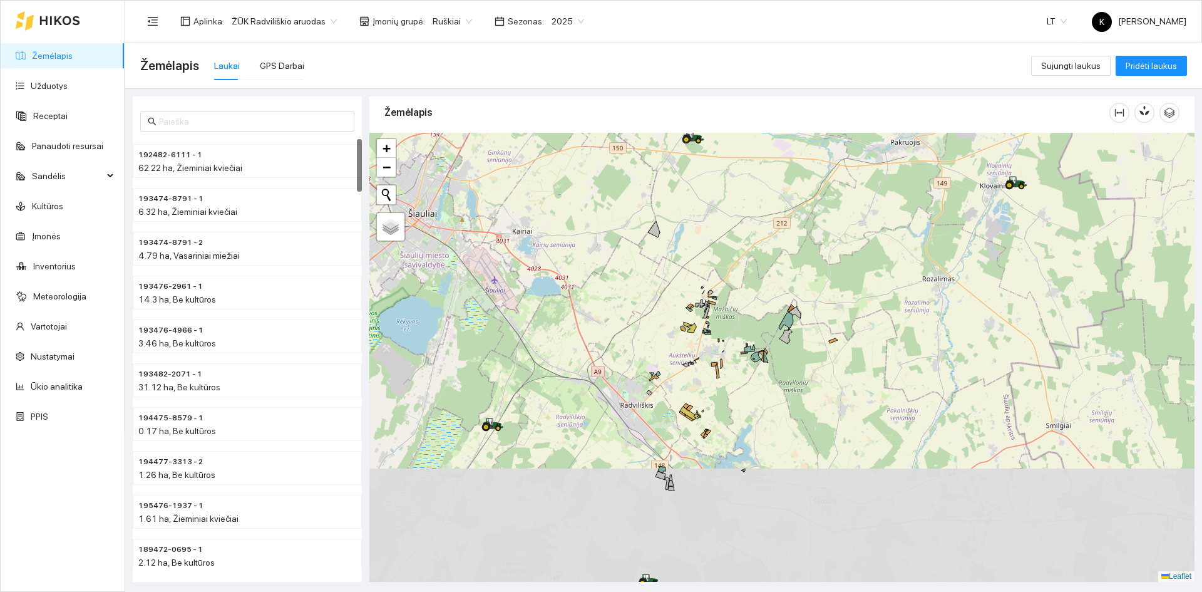
drag, startPoint x: 689, startPoint y: 507, endPoint x: 723, endPoint y: 328, distance: 182.2
click at [719, 363] on icon at bounding box center [718, 370] width 4 height 15
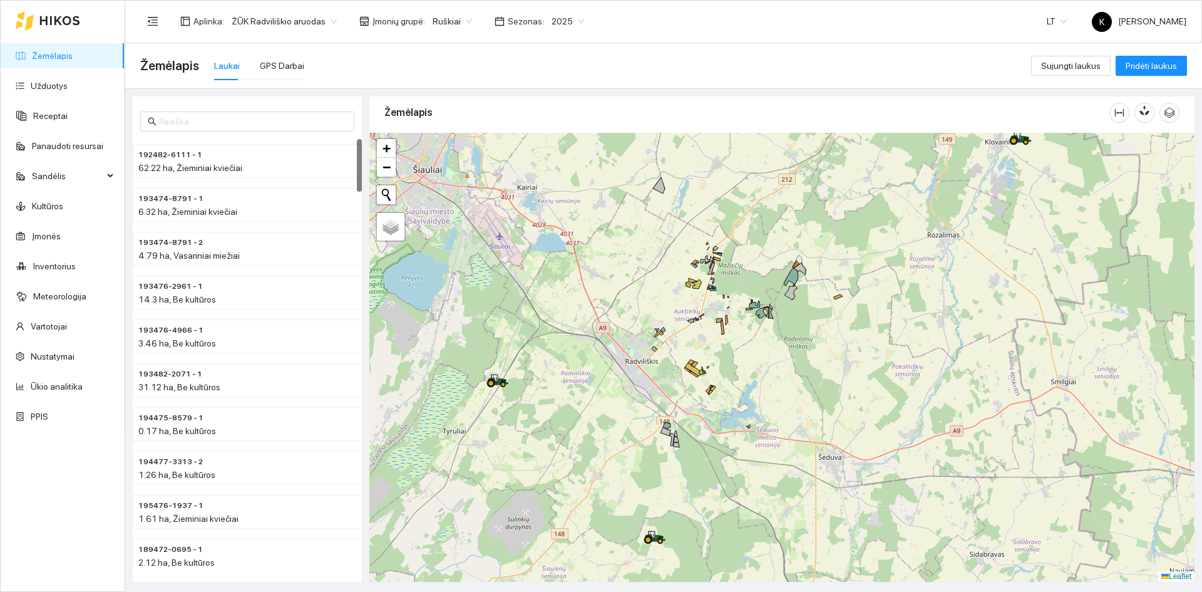
click at [711, 421] on div "+ − Nieko nerasta. Bandykite dar kartą. Žemėlapis Palydovas Leaflet" at bounding box center [781, 357] width 825 height 449
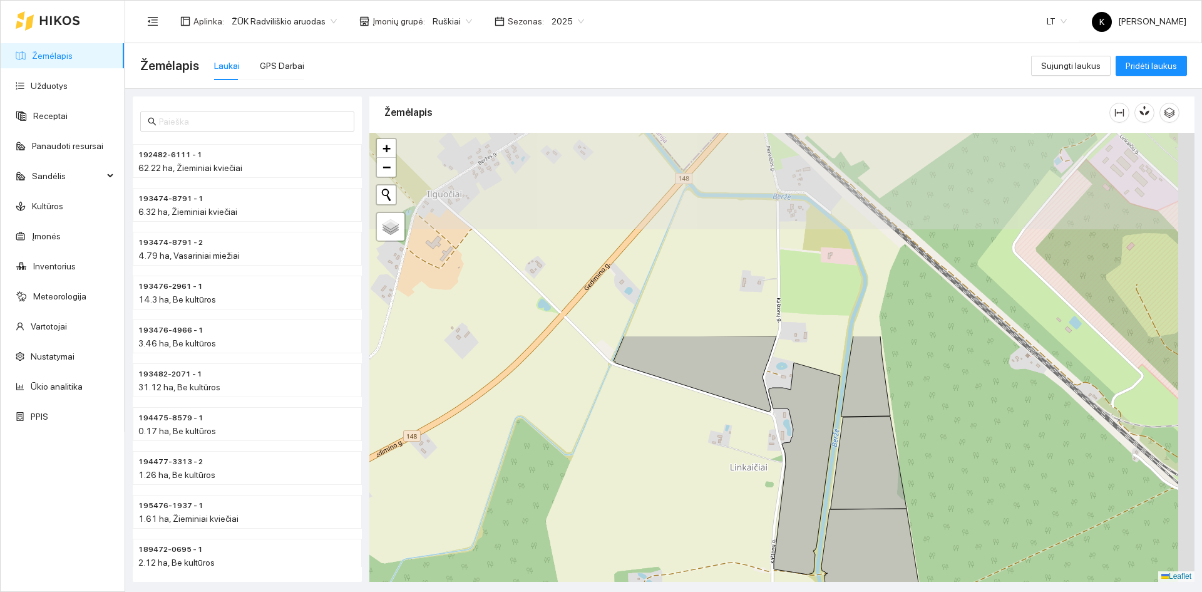
drag, startPoint x: 712, startPoint y: 309, endPoint x: 657, endPoint y: 530, distance: 228.4
click at [657, 530] on div "+ − Nieko nerasta. Bandykite dar kartą. Žemėlapis Palydovas Leaflet" at bounding box center [781, 357] width 825 height 449
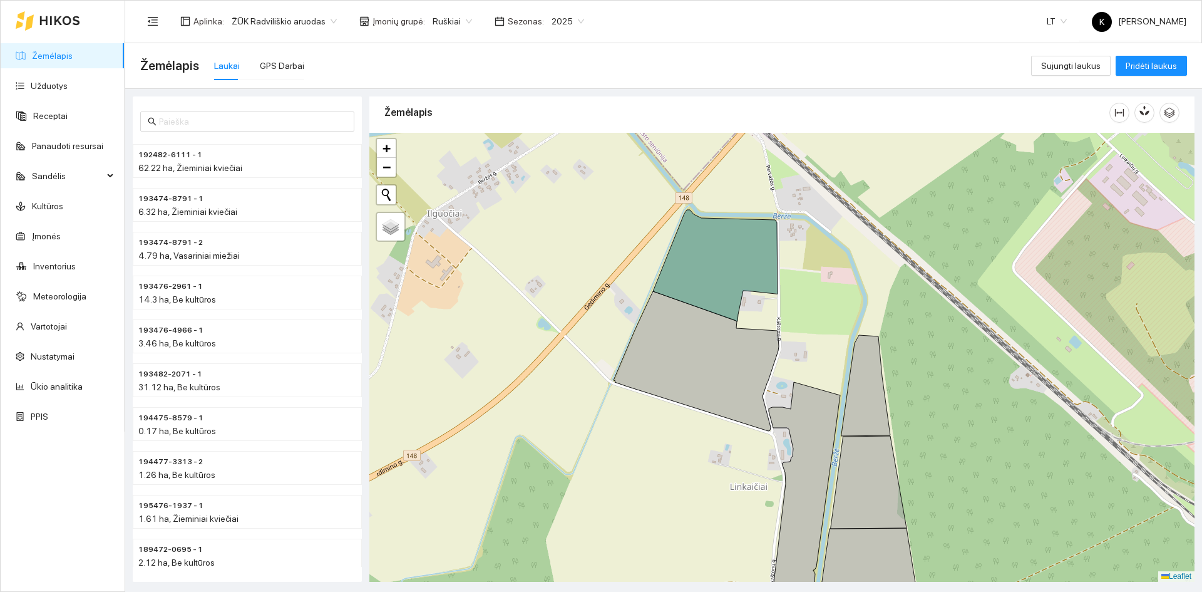
drag, startPoint x: 683, startPoint y: 468, endPoint x: 680, endPoint y: 477, distance: 9.3
click at [680, 477] on div "+ − Nieko nerasta. Bandykite dar kartą. Žemėlapis Palydovas Leaflet" at bounding box center [781, 357] width 825 height 449
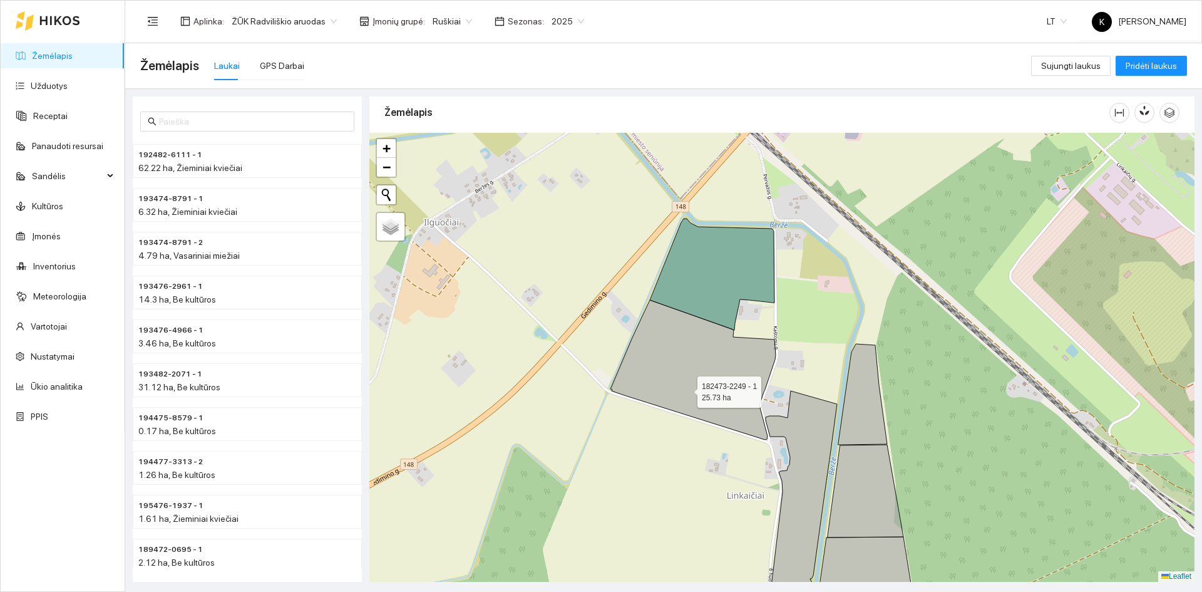
click at [686, 389] on icon at bounding box center [692, 370] width 165 height 140
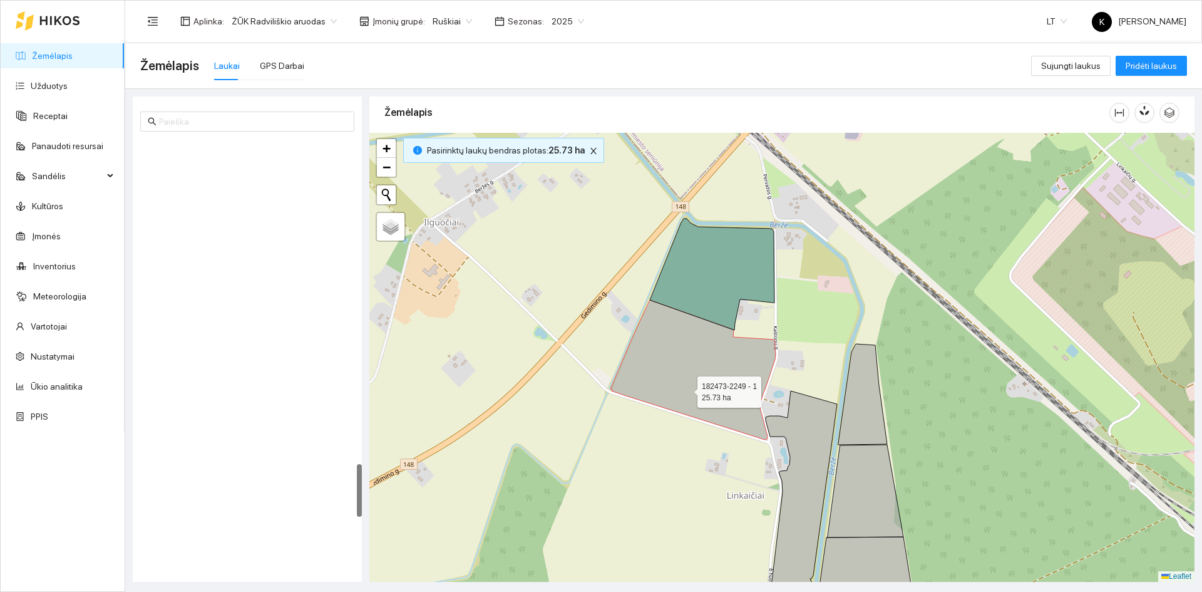
scroll to position [2629, 0]
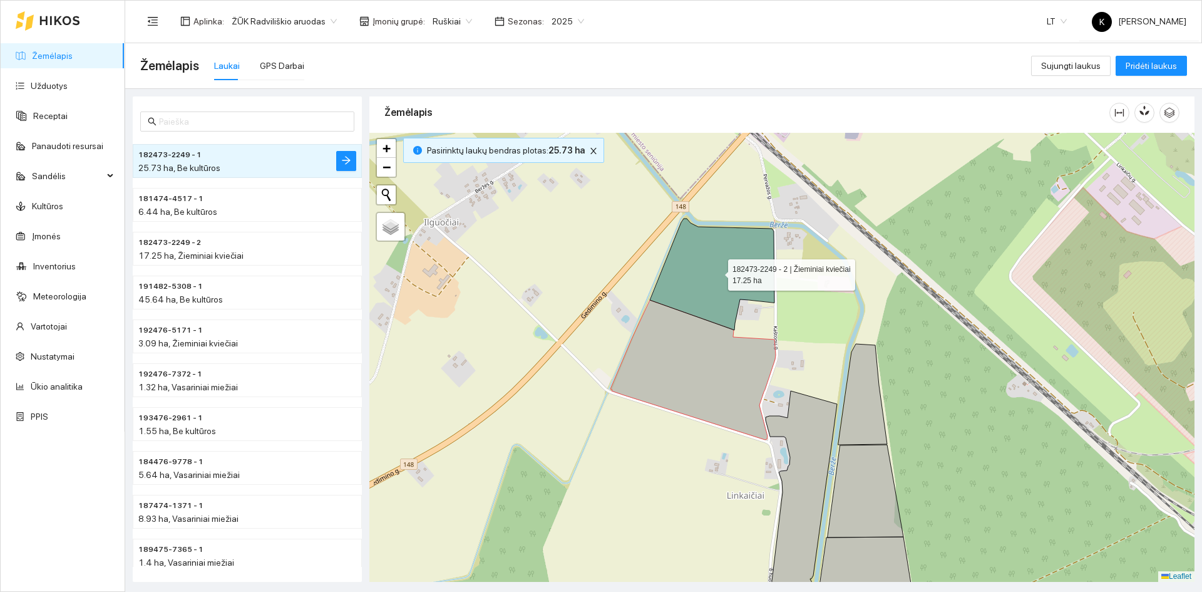
click at [685, 285] on icon at bounding box center [712, 273] width 125 height 111
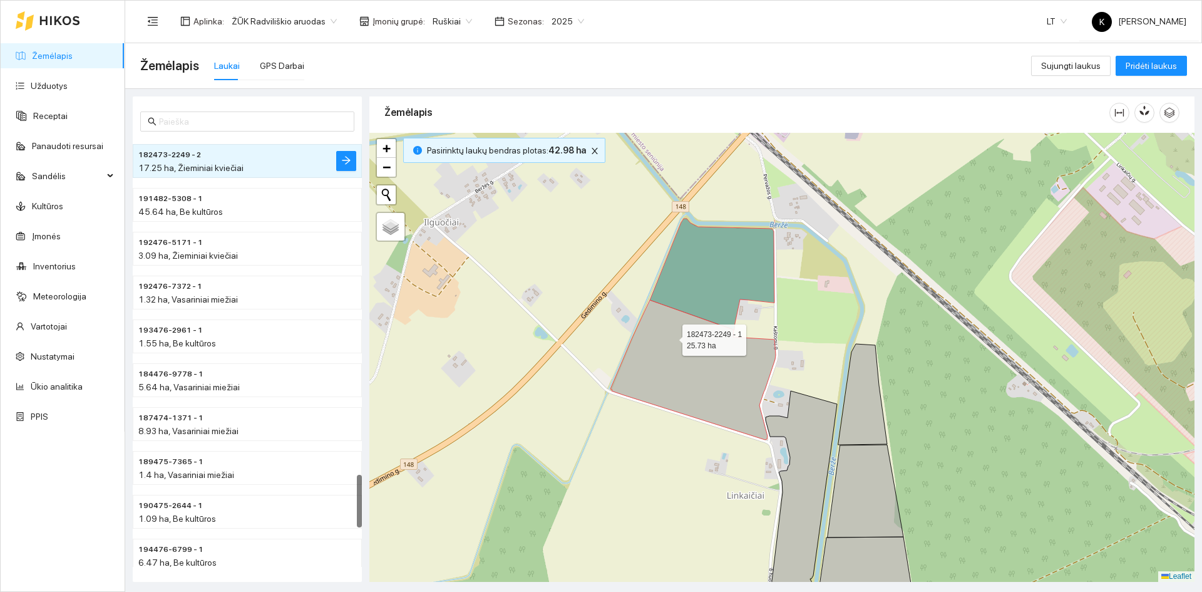
click at [671, 337] on icon at bounding box center [692, 370] width 165 height 140
click at [661, 341] on icon at bounding box center [692, 370] width 165 height 140
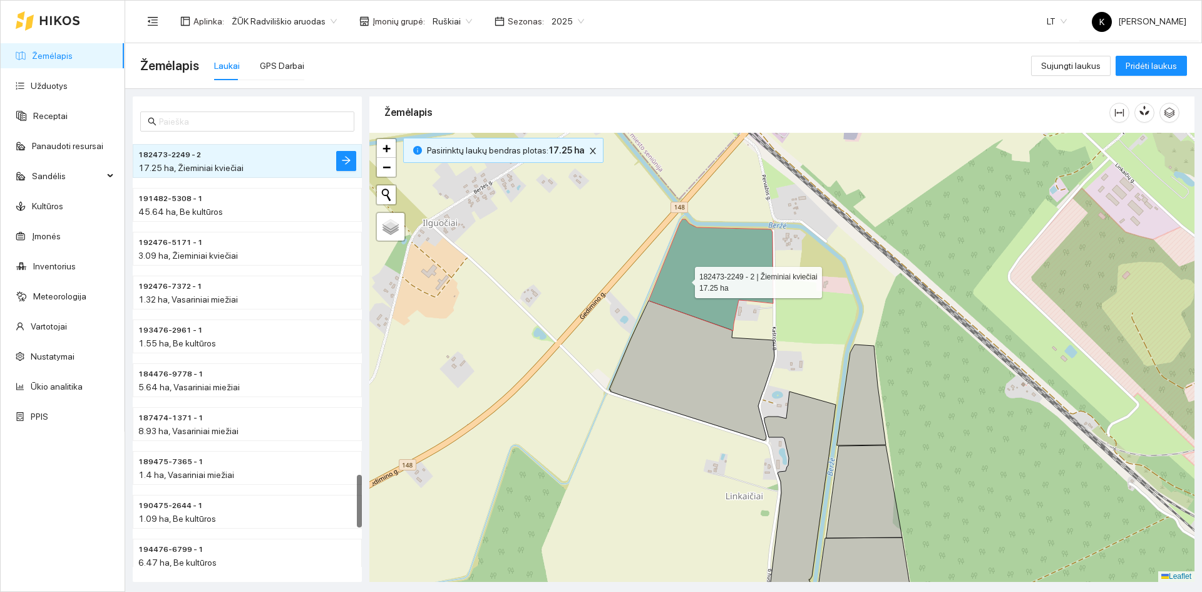
click at [684, 279] on icon at bounding box center [711, 274] width 125 height 111
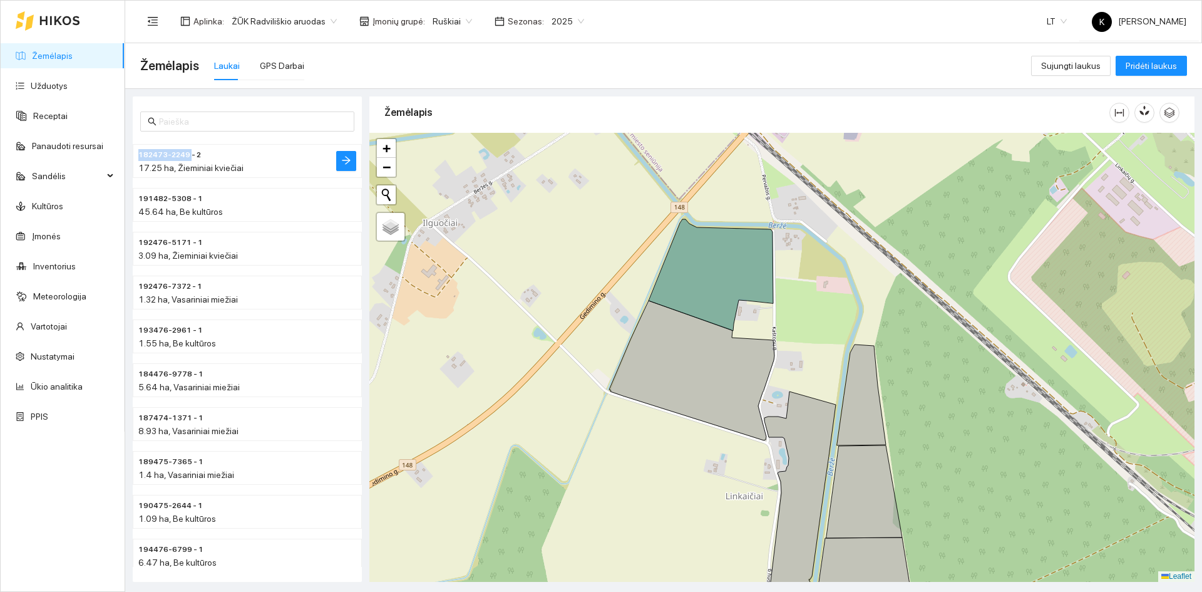
drag, startPoint x: 140, startPoint y: 153, endPoint x: 190, endPoint y: 157, distance: 50.8
click at [190, 157] on span "182473-2249 - 2" at bounding box center [169, 155] width 63 height 12
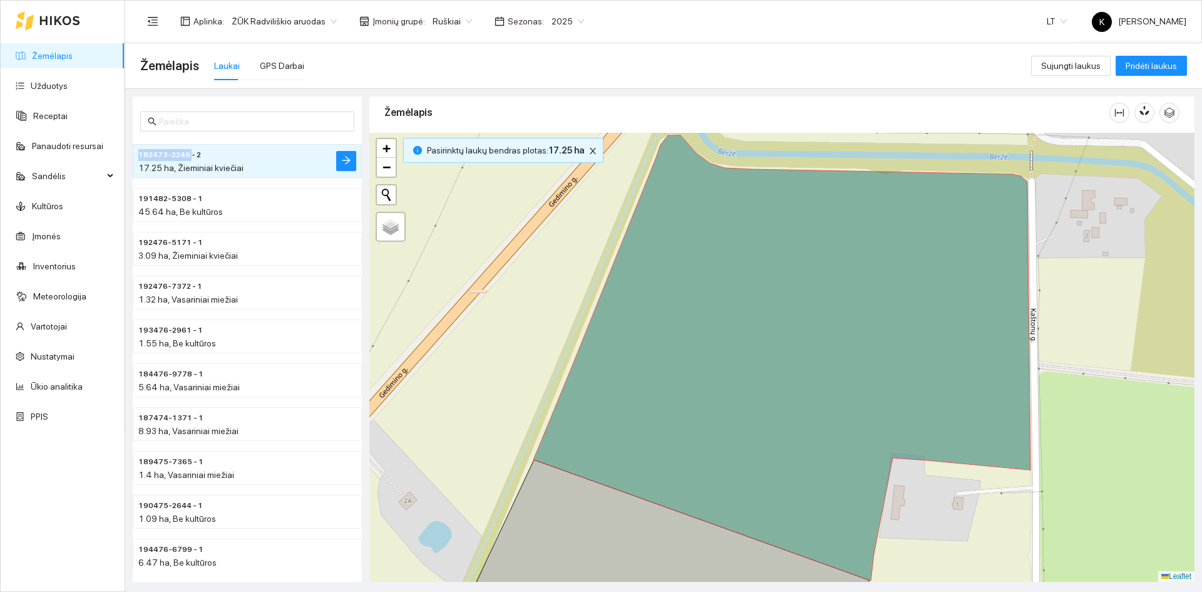
copy span "182473-2249"
click at [578, 538] on icon at bounding box center [744, 543] width 578 height 167
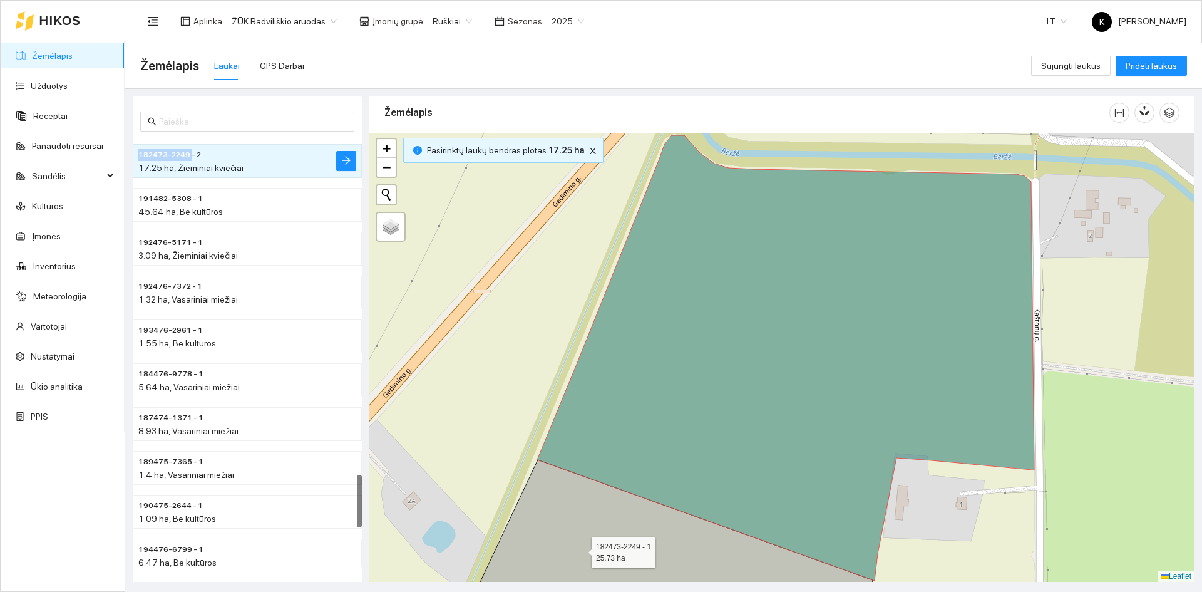
click at [580, 549] on icon at bounding box center [748, 543] width 578 height 167
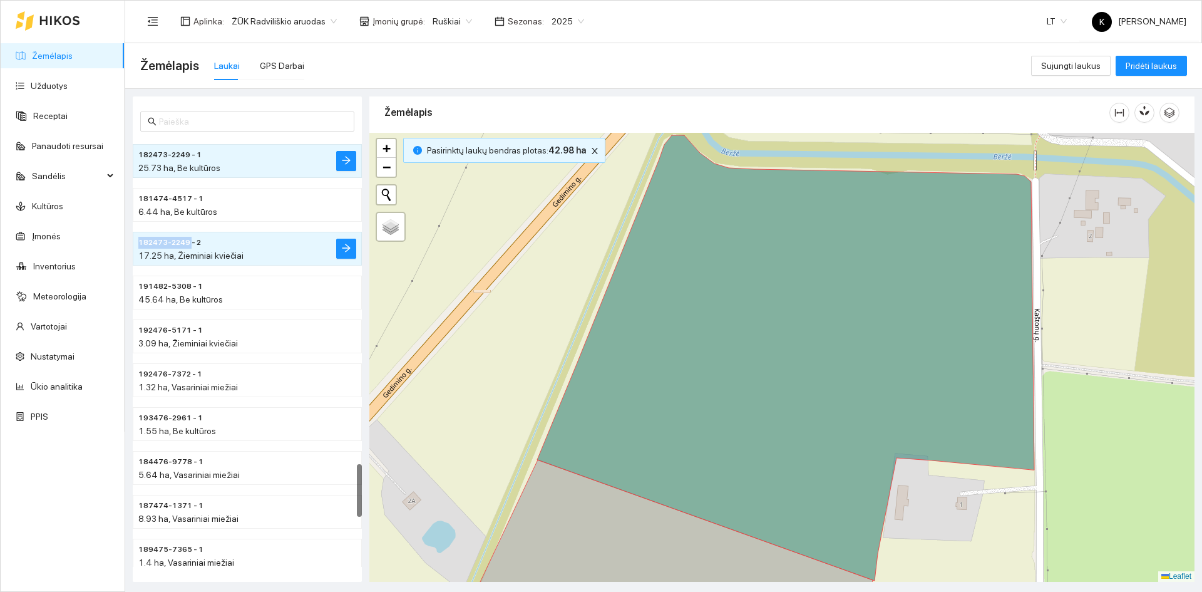
click at [577, 524] on icon at bounding box center [748, 543] width 578 height 167
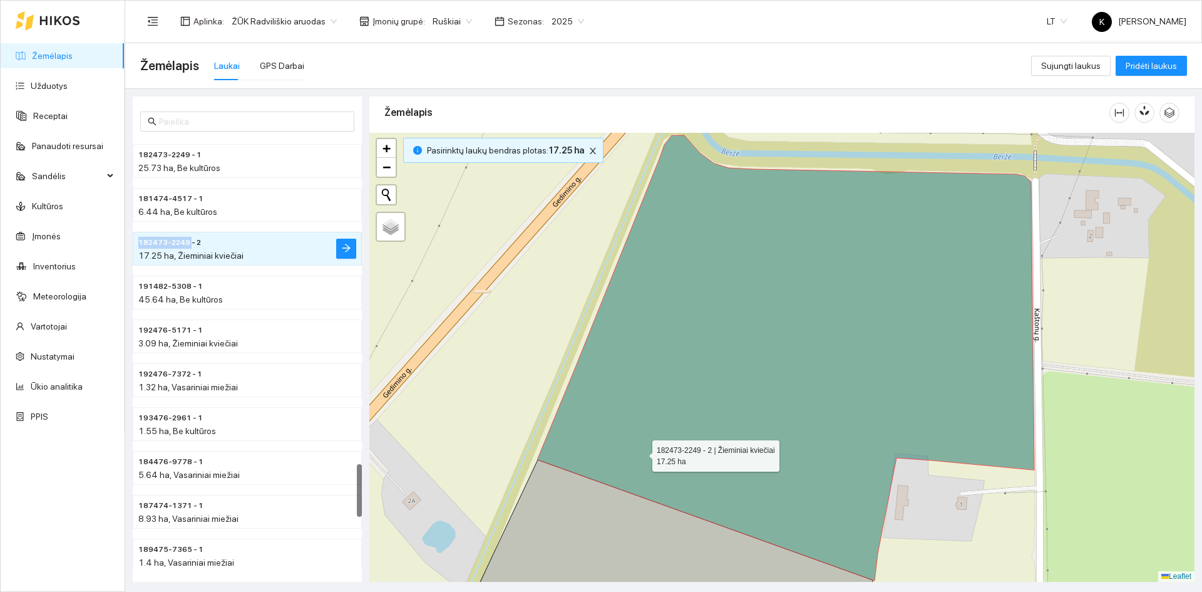
click at [641, 448] on icon at bounding box center [785, 357] width 497 height 445
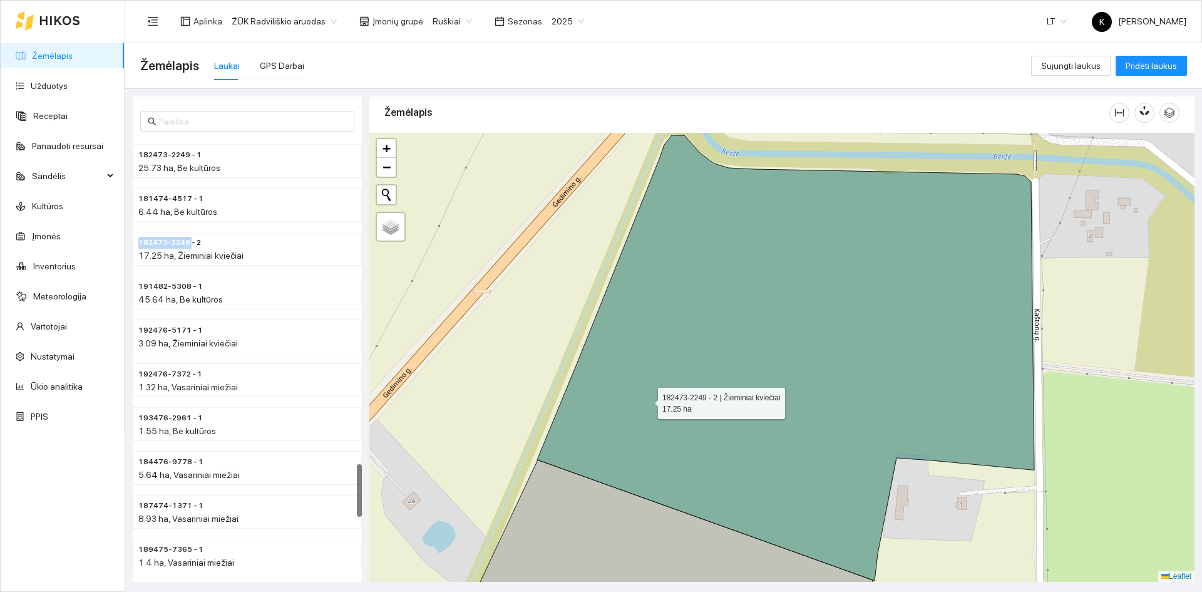
click at [647, 400] on icon at bounding box center [785, 357] width 497 height 445
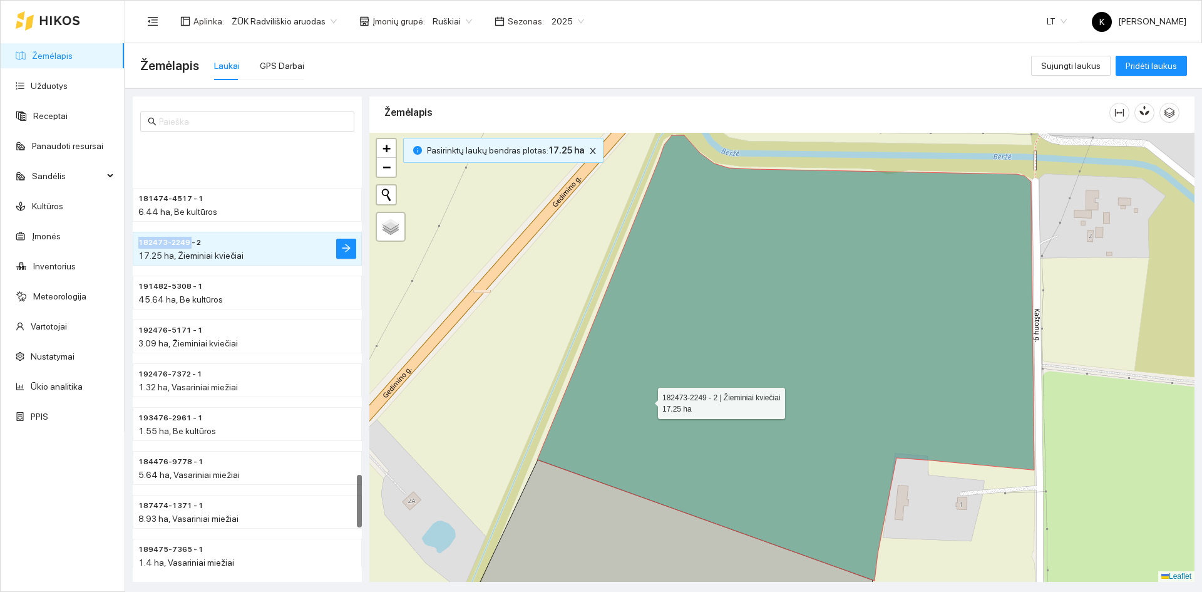
scroll to position [2717, 0]
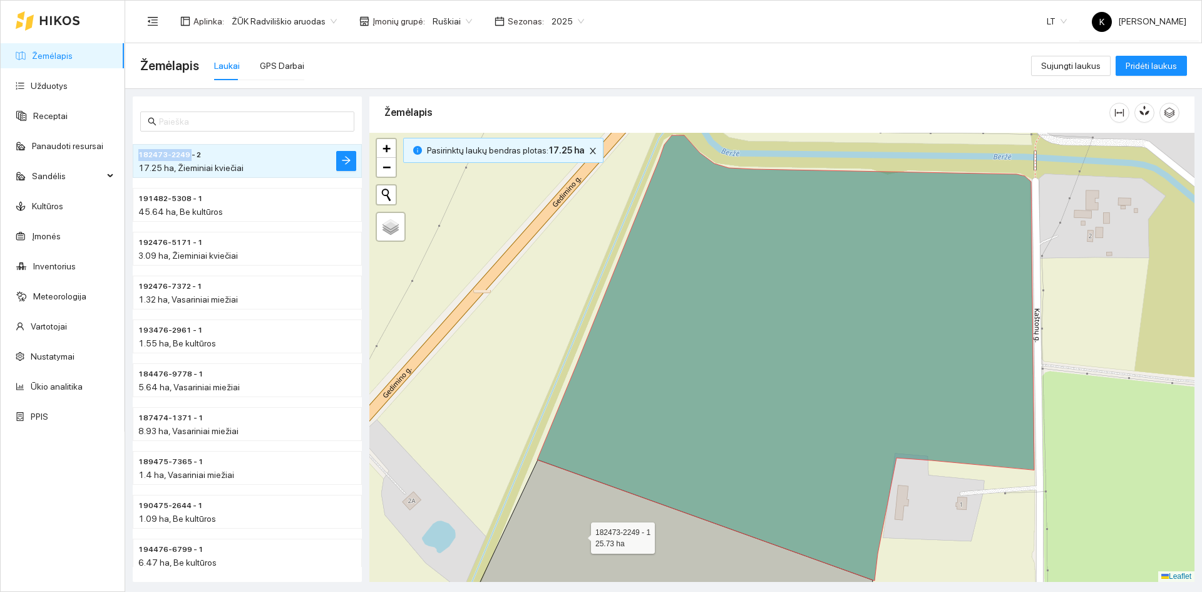
click at [577, 537] on icon at bounding box center [748, 543] width 578 height 167
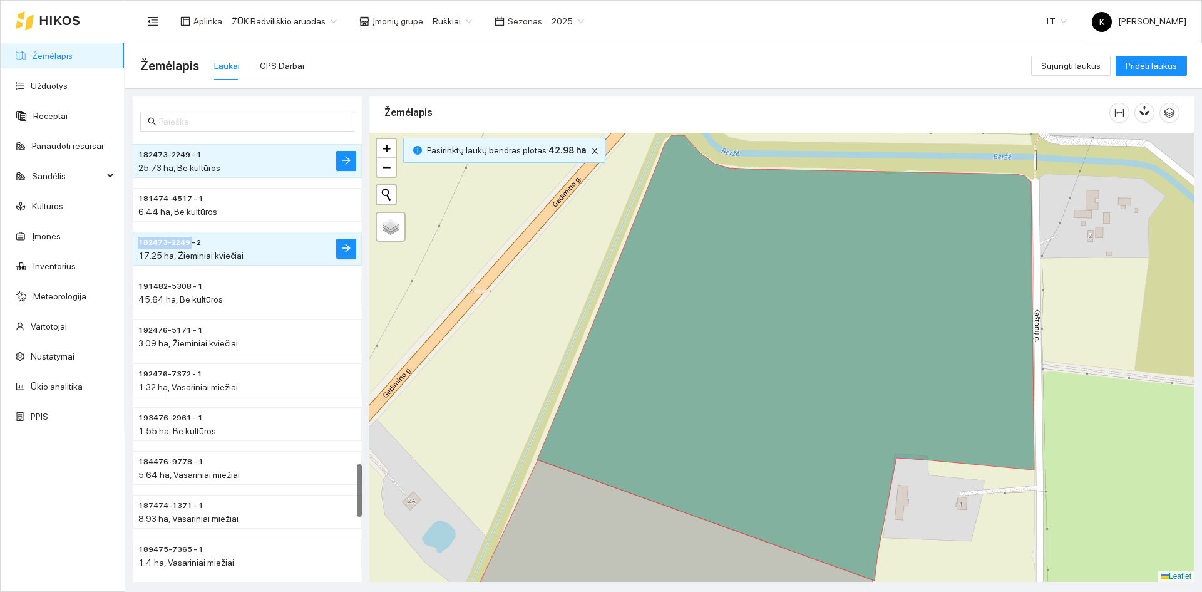
click at [577, 545] on icon at bounding box center [748, 543] width 578 height 167
click at [564, 528] on icon at bounding box center [748, 543] width 578 height 167
click at [596, 455] on icon at bounding box center [785, 357] width 497 height 445
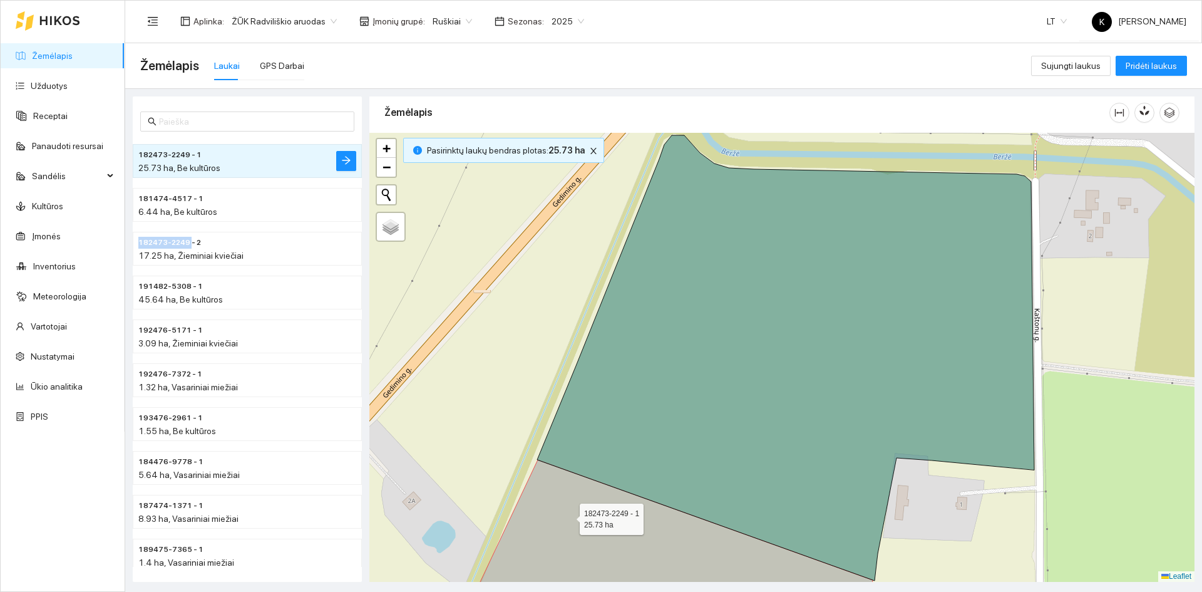
click at [568, 516] on icon at bounding box center [748, 543] width 578 height 167
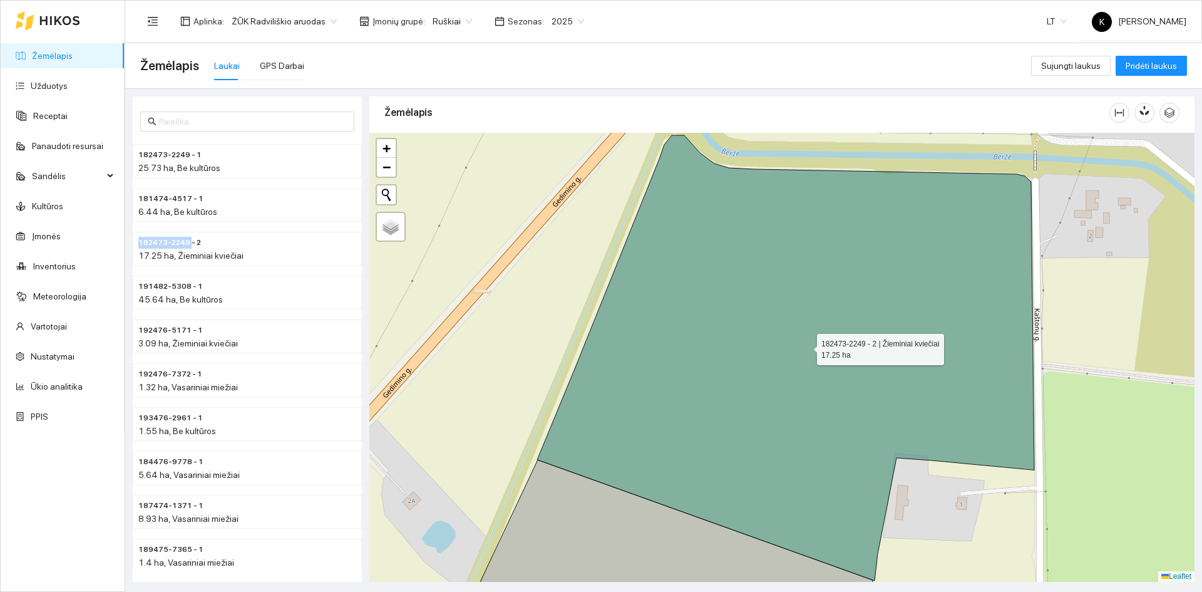
click at [596, 443] on icon at bounding box center [785, 357] width 497 height 445
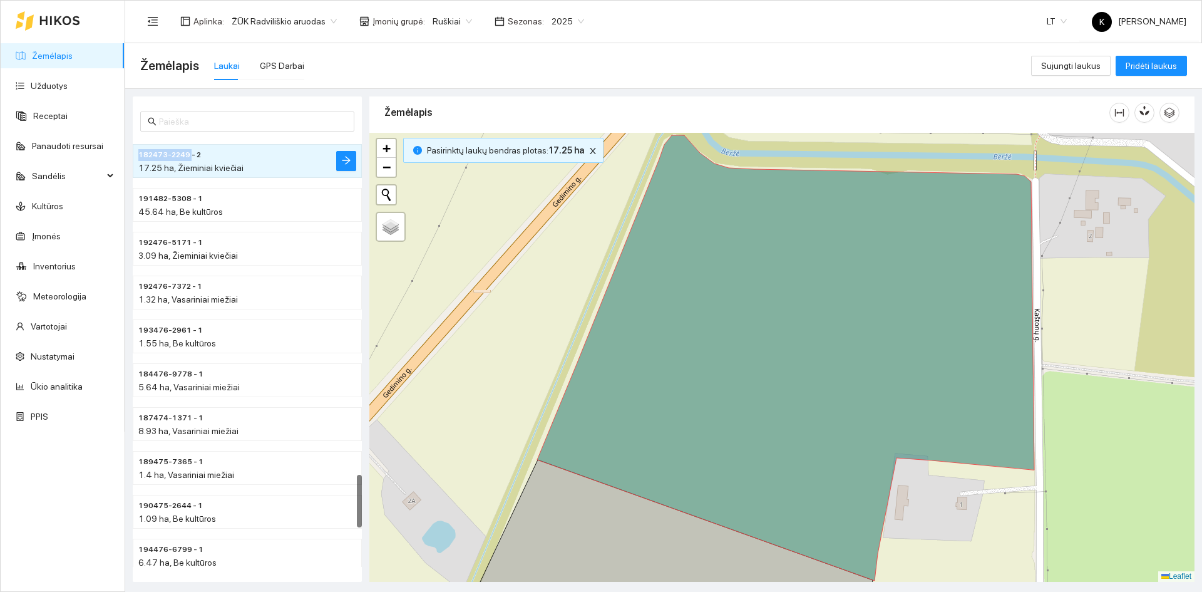
click at [581, 500] on icon at bounding box center [748, 543] width 578 height 167
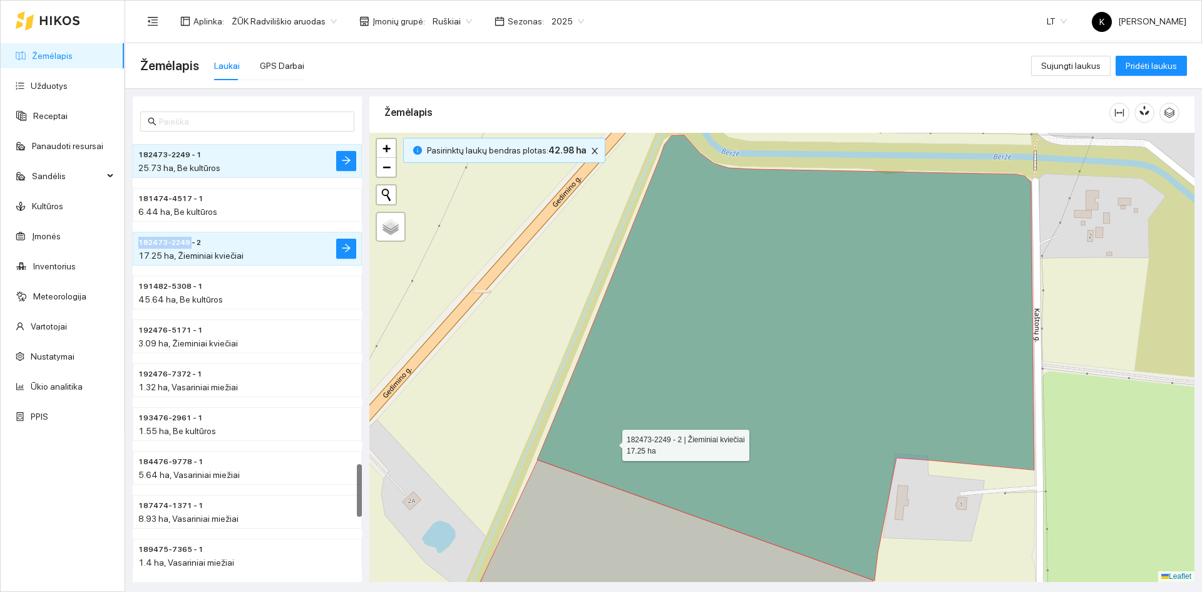
click at [611, 442] on icon at bounding box center [785, 357] width 497 height 445
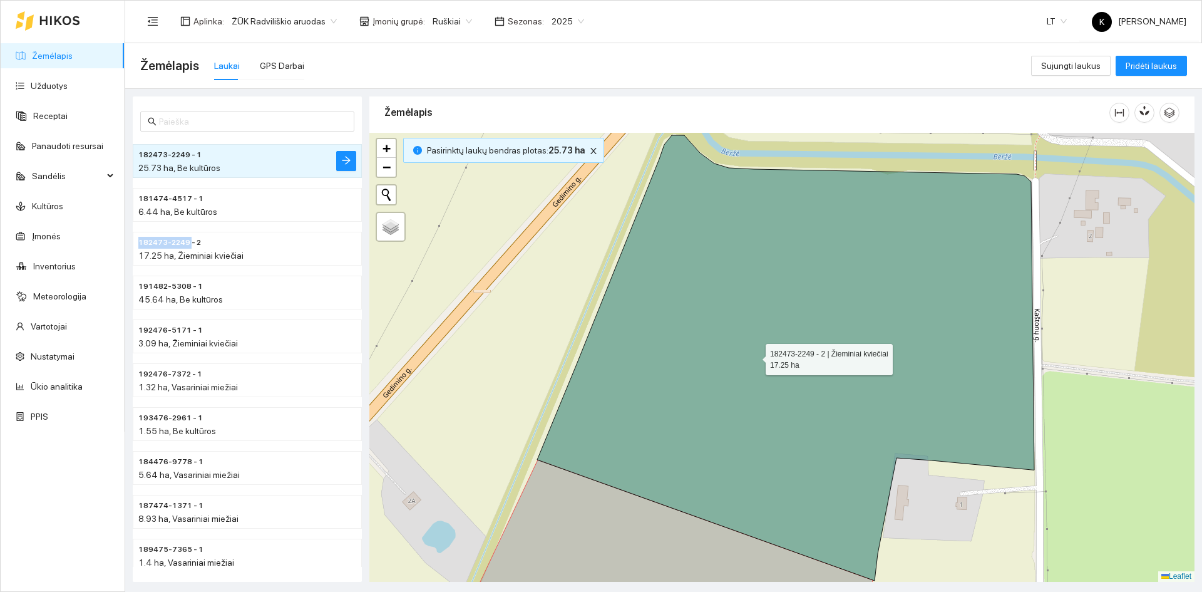
click at [754, 356] on icon at bounding box center [785, 357] width 497 height 445
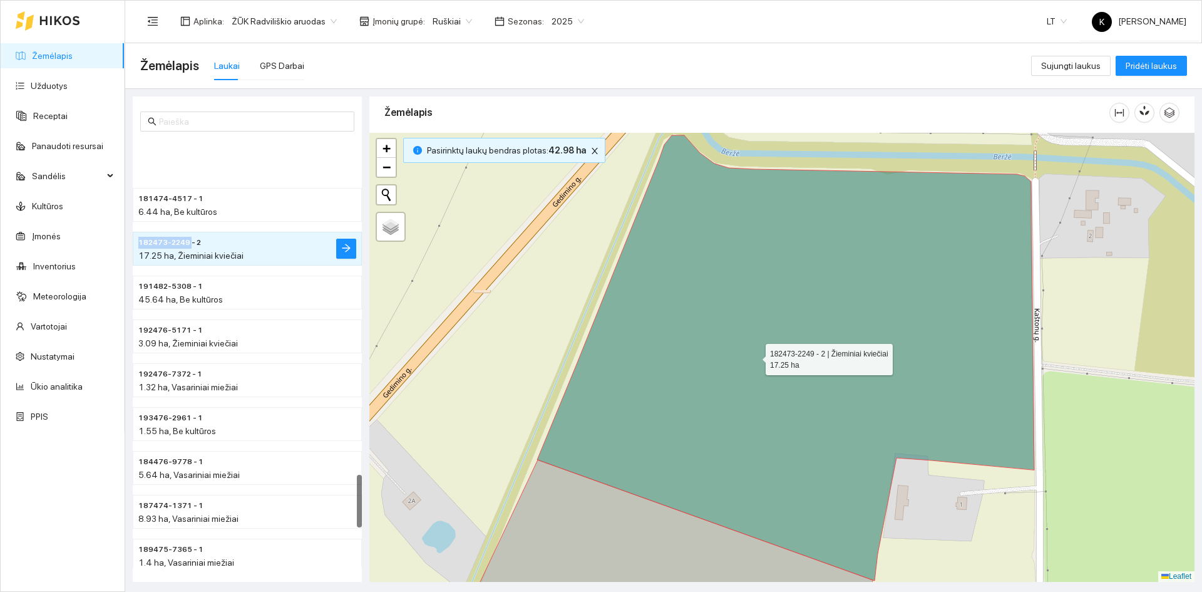
scroll to position [2717, 0]
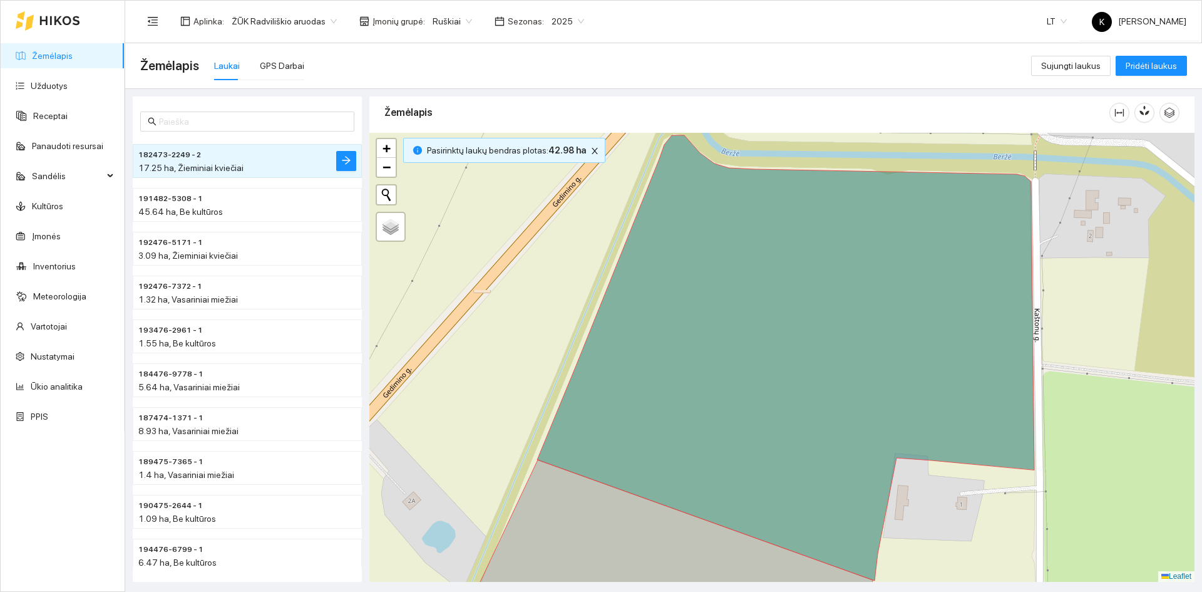
click at [203, 153] on h4 "182473-2249 - 2" at bounding box center [222, 154] width 168 height 14
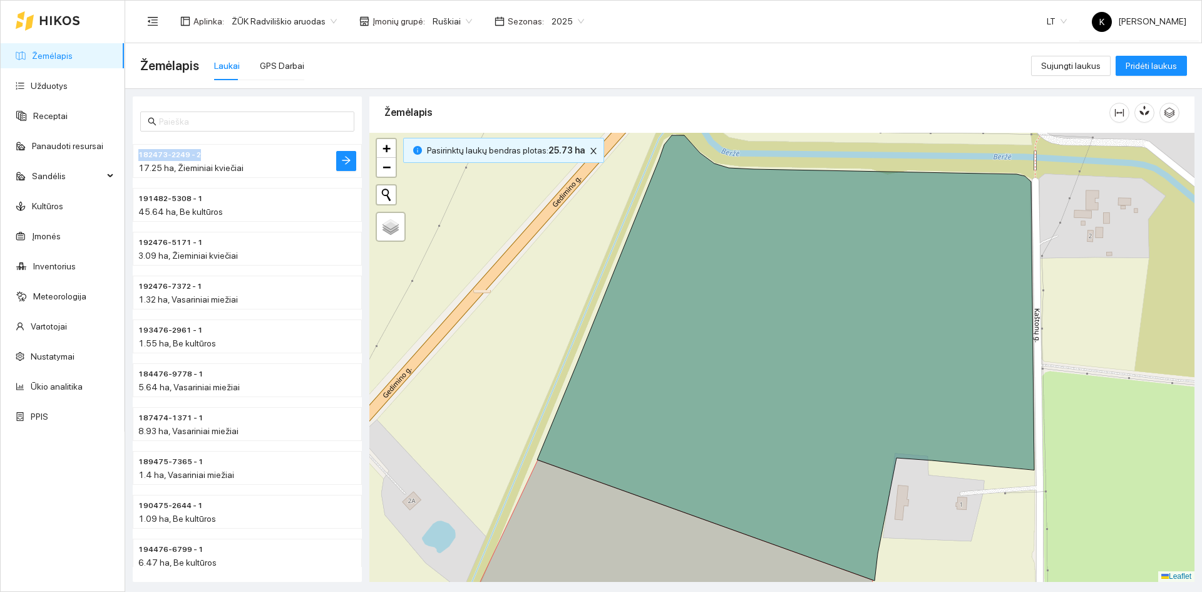
drag, startPoint x: 203, startPoint y: 153, endPoint x: 138, endPoint y: 160, distance: 64.9
click at [138, 160] on h4 "182473-2249 - 2" at bounding box center [222, 154] width 168 height 14
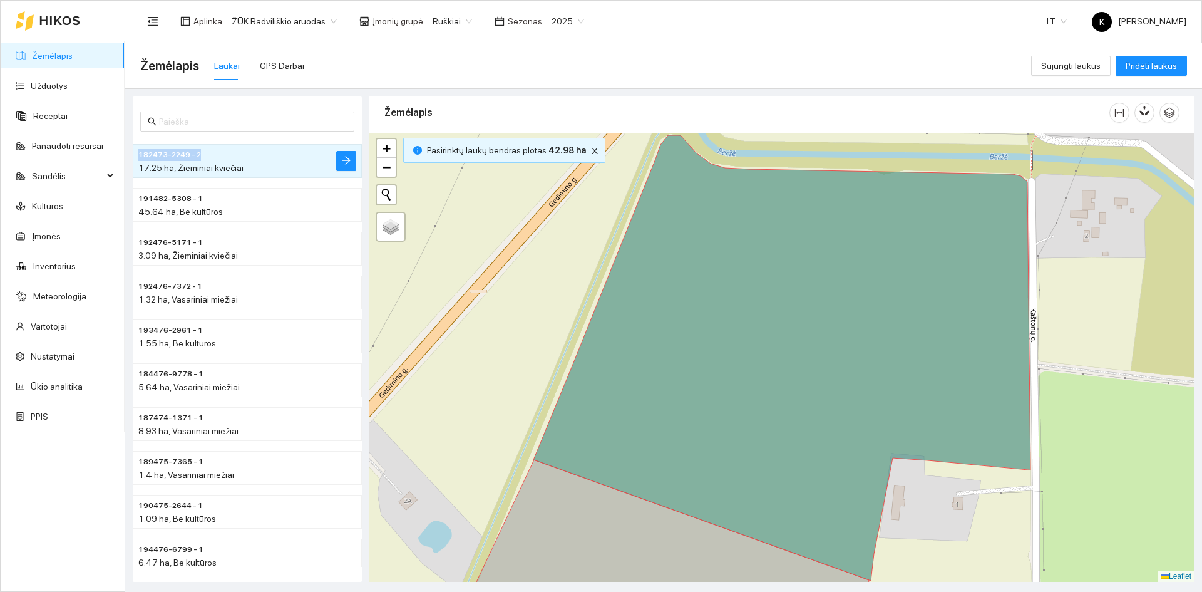
copy span "182473-2249 - 2"
click at [565, 505] on icon at bounding box center [744, 543] width 578 height 167
click at [582, 530] on icon at bounding box center [744, 543] width 578 height 167
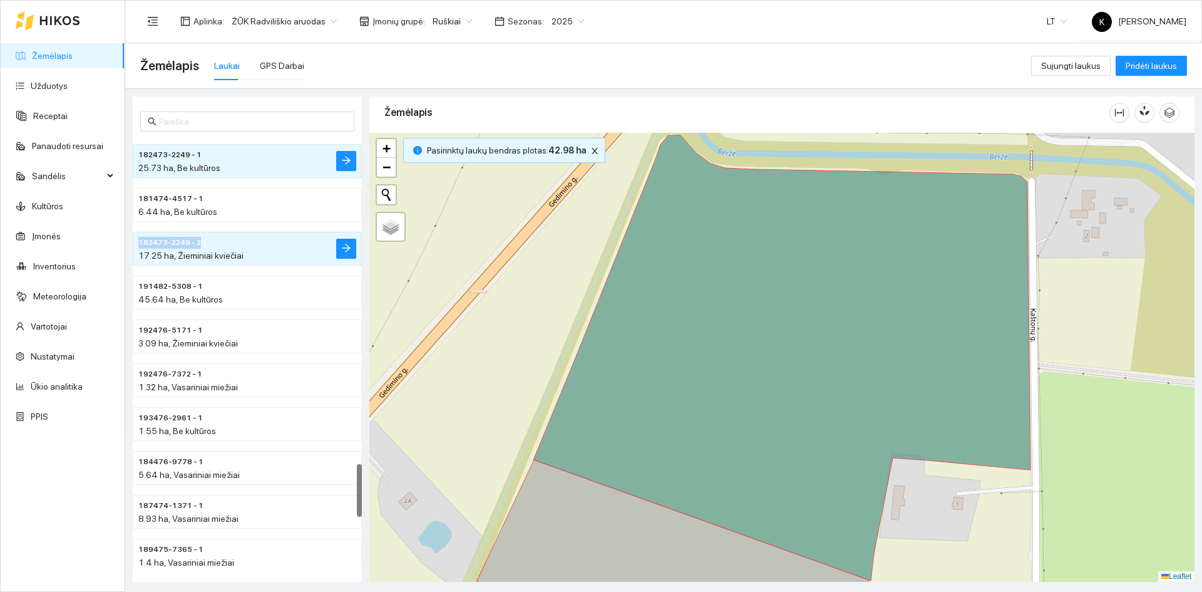
click at [582, 530] on icon at bounding box center [744, 543] width 578 height 167
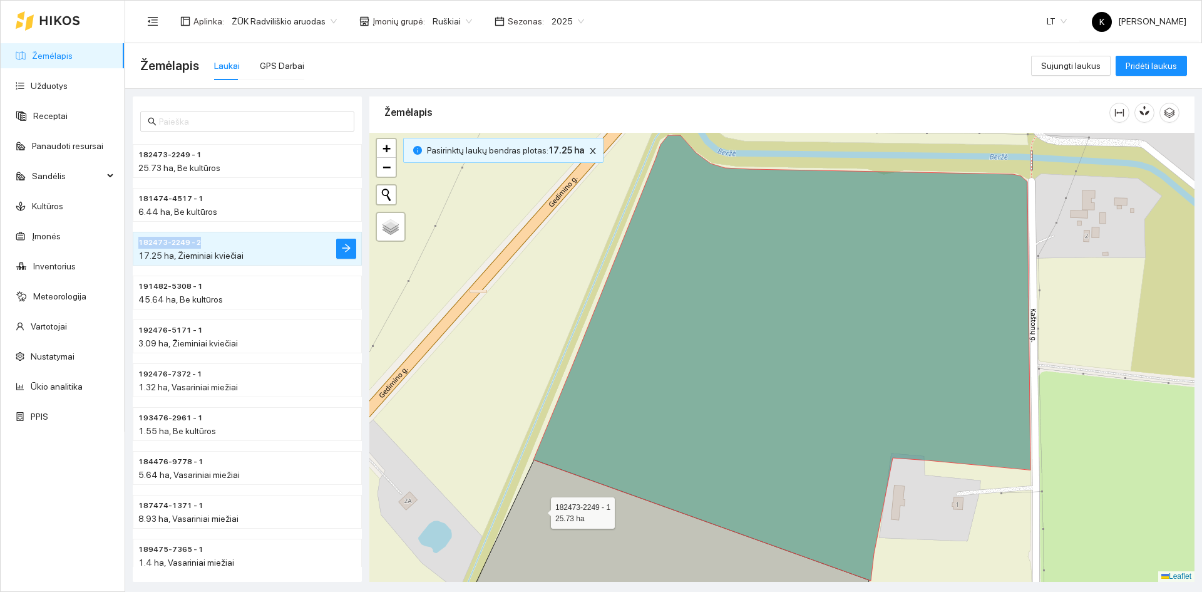
click at [540, 510] on icon at bounding box center [744, 543] width 578 height 167
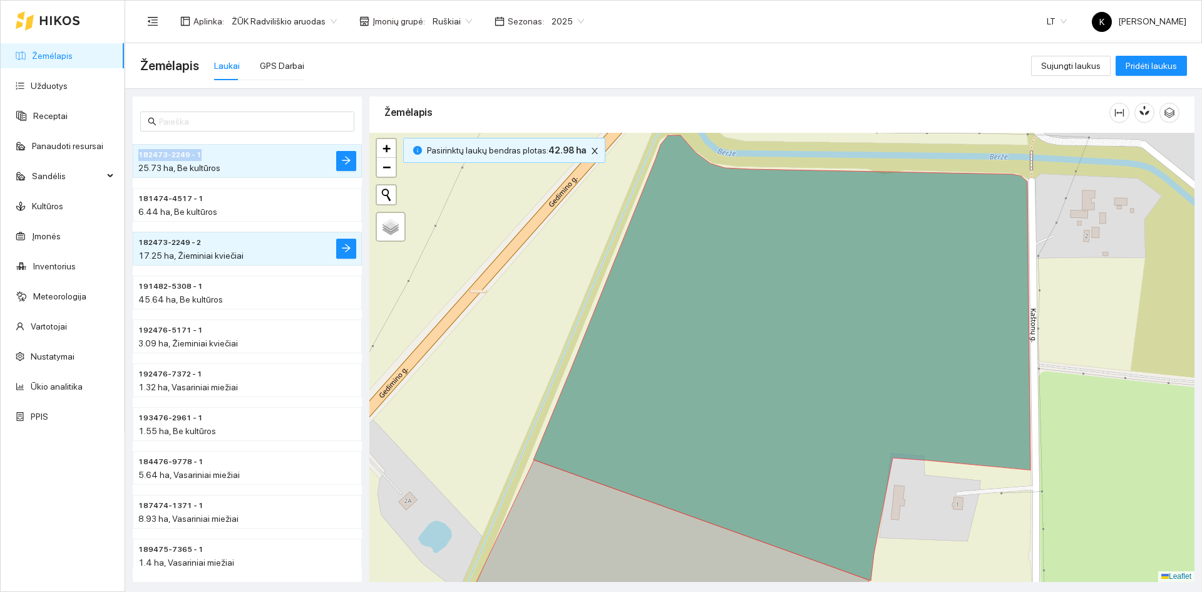
drag, startPoint x: 138, startPoint y: 151, endPoint x: 202, endPoint y: 154, distance: 63.9
click at [202, 154] on h4 "182473-2249 - 1" at bounding box center [222, 154] width 168 height 14
copy span "182473-2249 - 1"
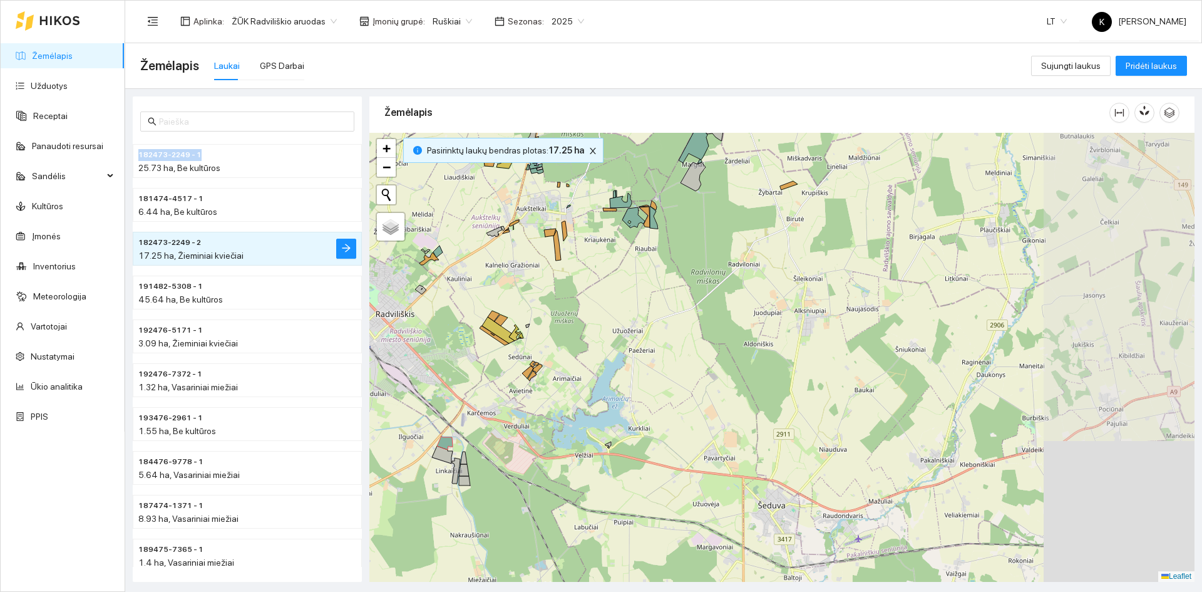
drag, startPoint x: 837, startPoint y: 326, endPoint x: 639, endPoint y: 346, distance: 198.9
click at [639, 346] on div "+ − Nieko nerasta. Bandykite dar kartą. Žemėlapis Palydovas Leaflet" at bounding box center [781, 357] width 825 height 449
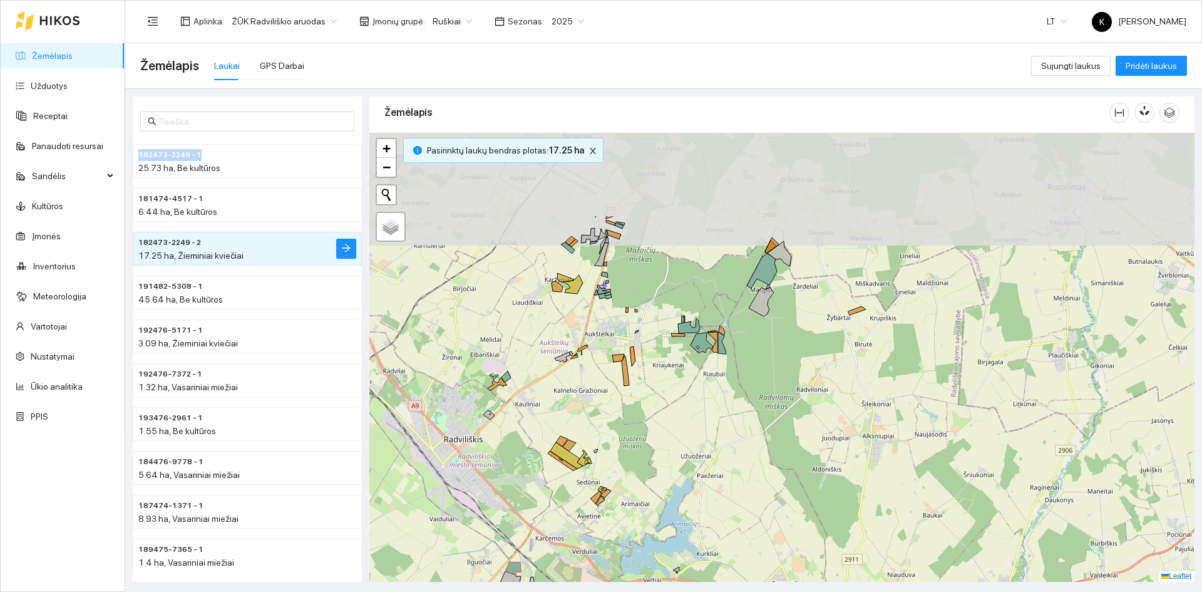
drag, startPoint x: 636, startPoint y: 292, endPoint x: 705, endPoint y: 436, distance: 159.6
click at [705, 436] on div "+ − Nieko nerasta. Bandykite dar kartą. Žemėlapis Palydovas Leaflet" at bounding box center [781, 357] width 825 height 449
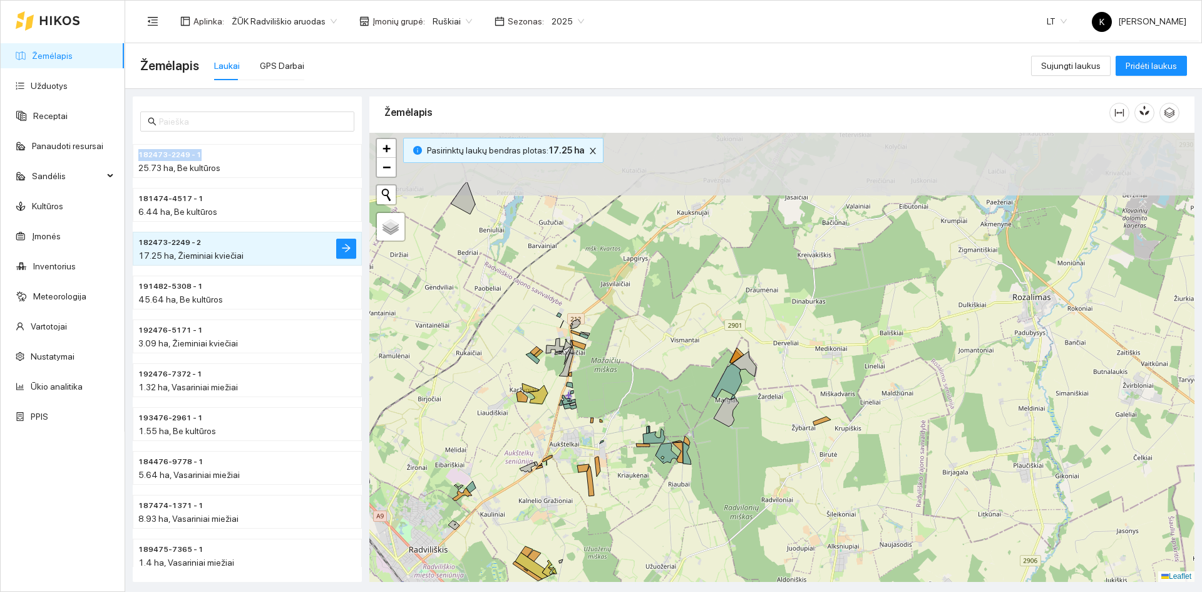
drag, startPoint x: 759, startPoint y: 361, endPoint x: 724, endPoint y: 456, distance: 101.0
click at [724, 456] on div "+ − Nieko nerasta. Bandykite dar kartą. Žemėlapis Palydovas Leaflet" at bounding box center [781, 357] width 825 height 449
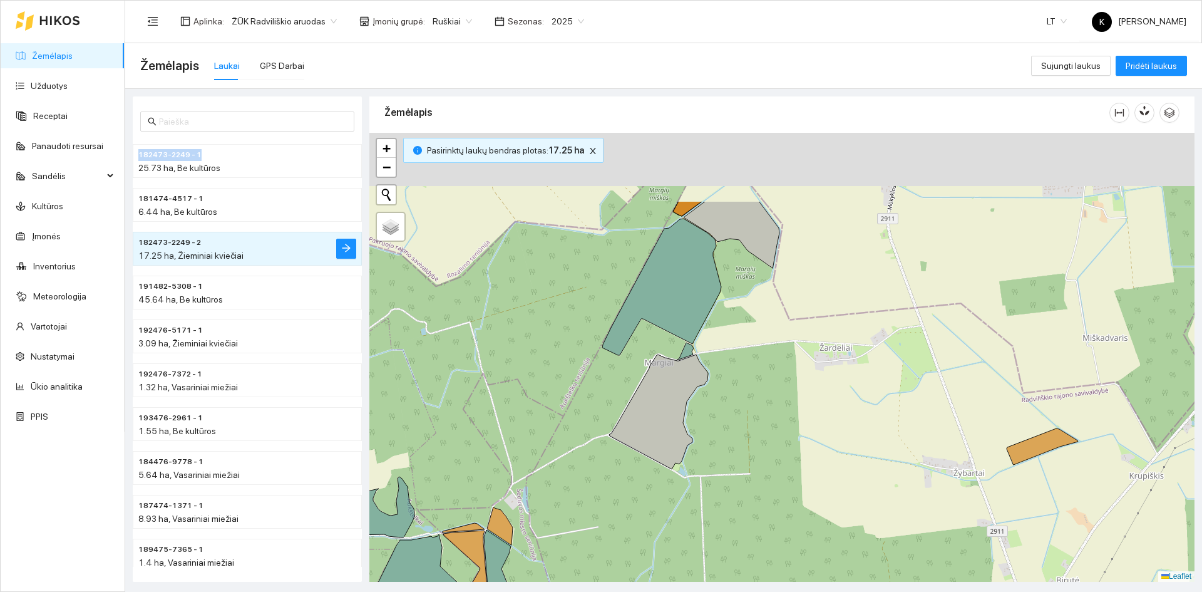
drag, startPoint x: 737, startPoint y: 384, endPoint x: 771, endPoint y: 508, distance: 129.1
click at [771, 508] on div "+ − Nieko nerasta. Bandykite dar kartą. Žemėlapis Palydovas Leaflet" at bounding box center [781, 357] width 825 height 449
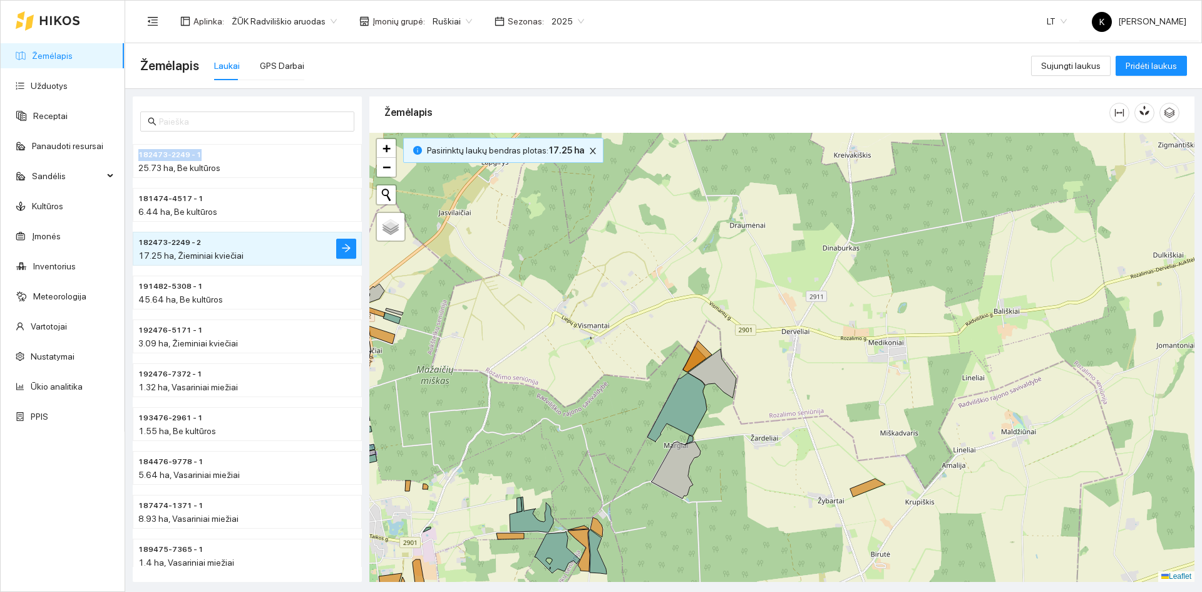
drag, startPoint x: 779, startPoint y: 416, endPoint x: 736, endPoint y: 427, distance: 44.0
click at [737, 428] on div "+ − Nieko nerasta. Bandykite dar kartą. Žemėlapis Palydovas Leaflet" at bounding box center [781, 357] width 825 height 449
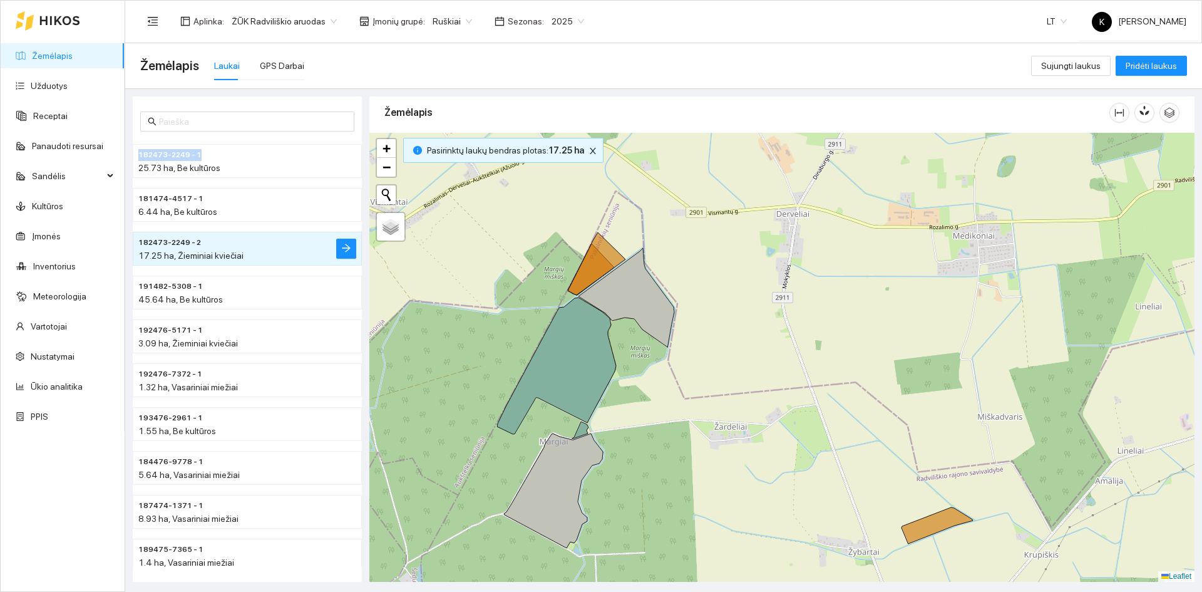
drag, startPoint x: 746, startPoint y: 312, endPoint x: 691, endPoint y: 369, distance: 79.3
click at [691, 369] on div "+ − Nieko nerasta. Bandykite dar kartą. Žemėlapis Palydovas Leaflet" at bounding box center [781, 357] width 825 height 449
click at [603, 265] on icon at bounding box center [597, 263] width 58 height 63
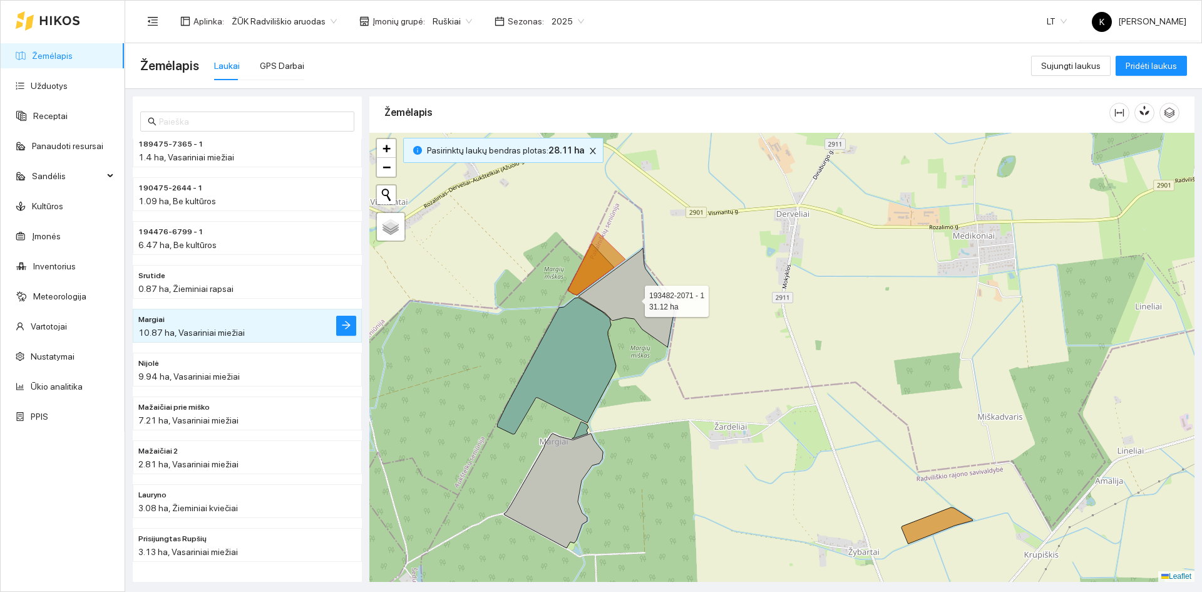
click at [619, 297] on icon at bounding box center [626, 297] width 96 height 99
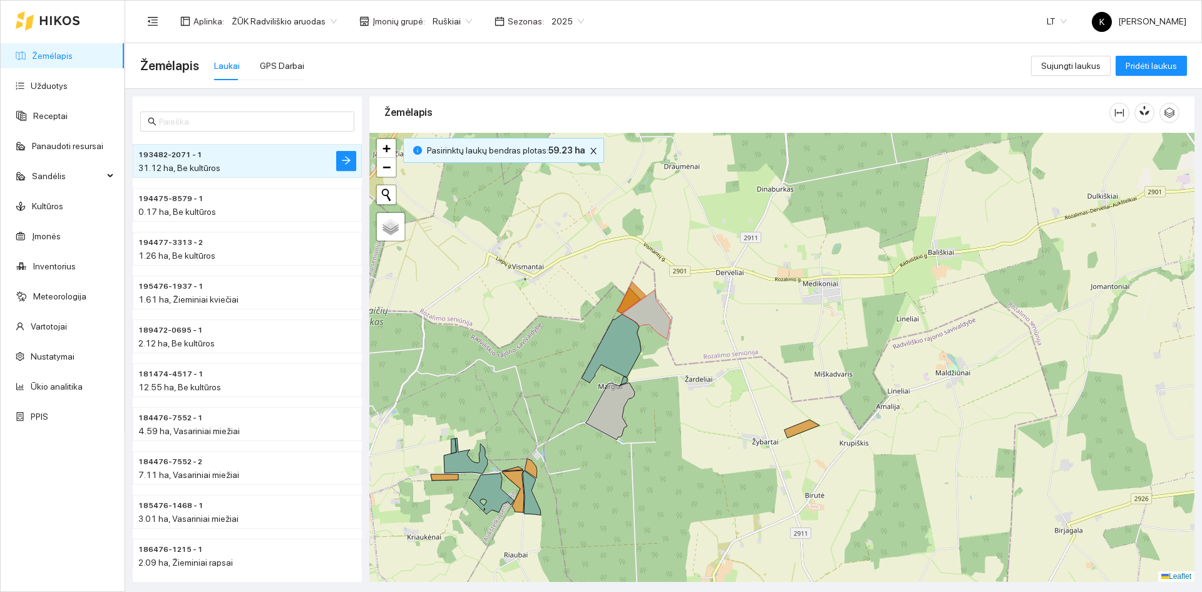
drag, startPoint x: 604, startPoint y: 506, endPoint x: 656, endPoint y: 440, distance: 84.7
click at [656, 440] on div "+ − Nieko nerasta. Bandykite dar kartą. Žemėlapis Palydovas Leaflet" at bounding box center [781, 357] width 825 height 449
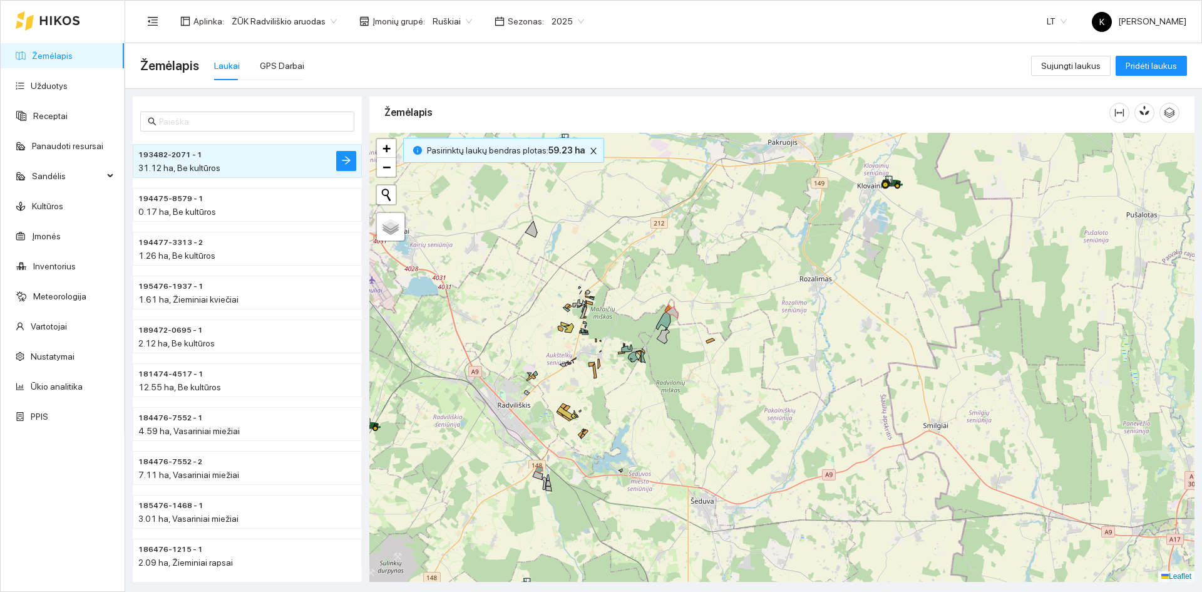
drag, startPoint x: 520, startPoint y: 341, endPoint x: 612, endPoint y: 323, distance: 94.4
click at [612, 323] on div "+ − Nieko nerasta. Bandykite dar kartą. Žemėlapis Palydovas Leaflet" at bounding box center [781, 357] width 825 height 449
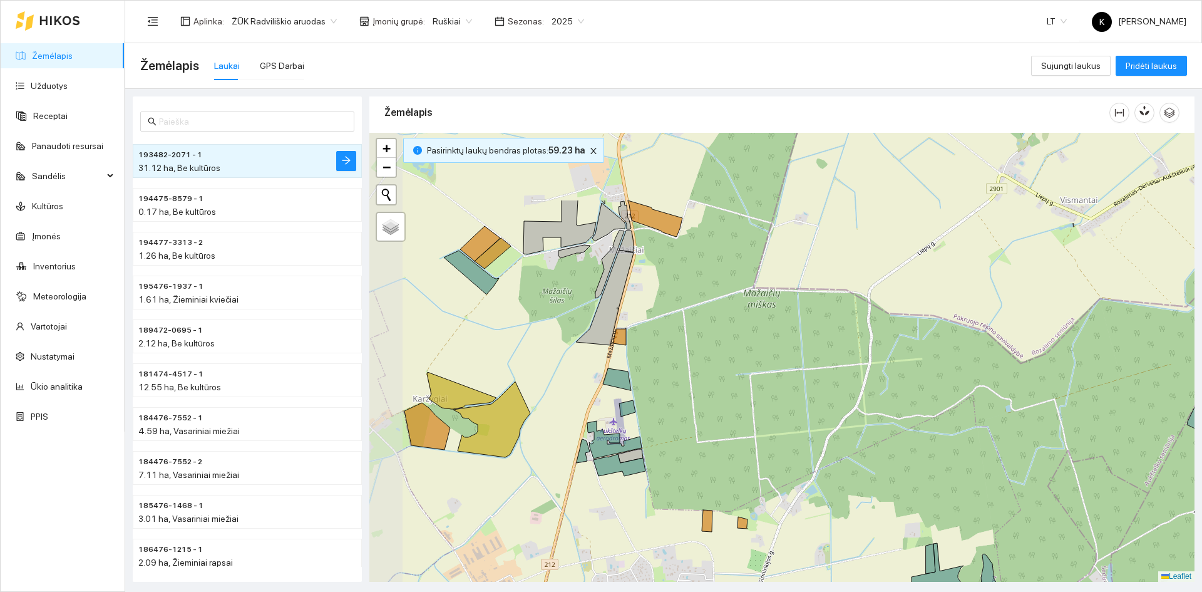
drag, startPoint x: 615, startPoint y: 341, endPoint x: 686, endPoint y: 439, distance: 120.7
click at [686, 439] on div "+ − Nieko nerasta. Bandykite dar kartą. Žemėlapis Palydovas Leaflet" at bounding box center [781, 357] width 825 height 449
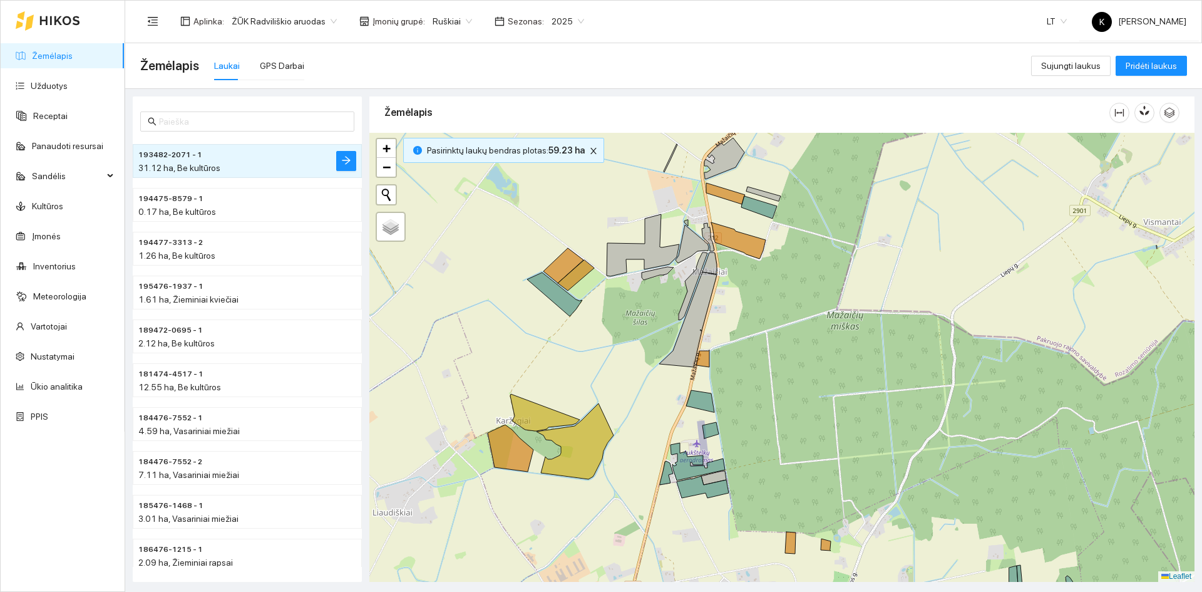
drag, startPoint x: 478, startPoint y: 491, endPoint x: 547, endPoint y: 496, distance: 69.7
click at [547, 496] on div "+ − Nieko nerasta. Bandykite dar kartą. Žemėlapis Palydovas Leaflet" at bounding box center [781, 357] width 825 height 449
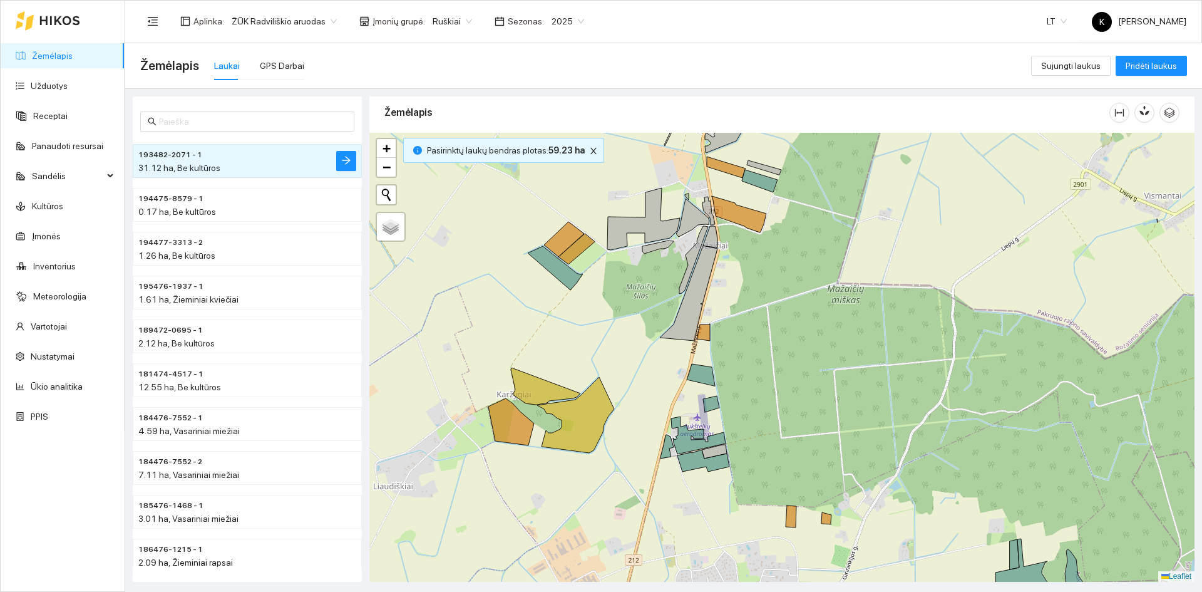
drag, startPoint x: 533, startPoint y: 508, endPoint x: 542, endPoint y: 456, distance: 53.3
click at [542, 456] on div "+ − Nieko nerasta. Bandykite dar kartą. Žemėlapis Palydovas Leaflet" at bounding box center [781, 357] width 825 height 449
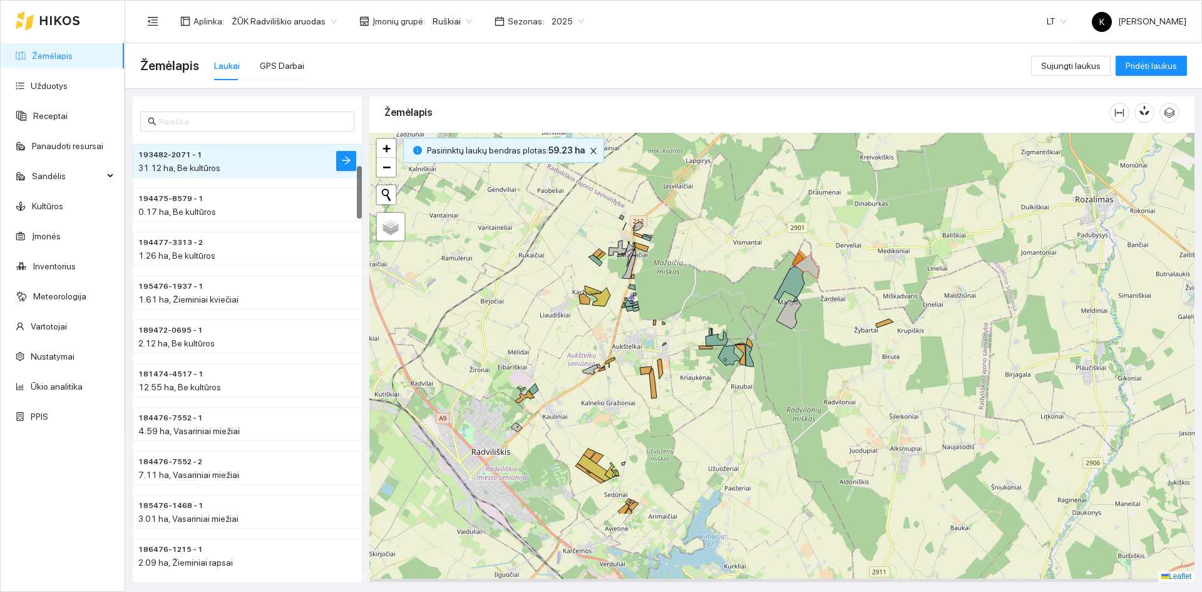
drag, startPoint x: 529, startPoint y: 432, endPoint x: 580, endPoint y: 308, distance: 134.2
click at [582, 294] on div "+ − Nieko nerasta. Bandykite dar kartą. Žemėlapis Palydovas Leaflet" at bounding box center [781, 357] width 825 height 449
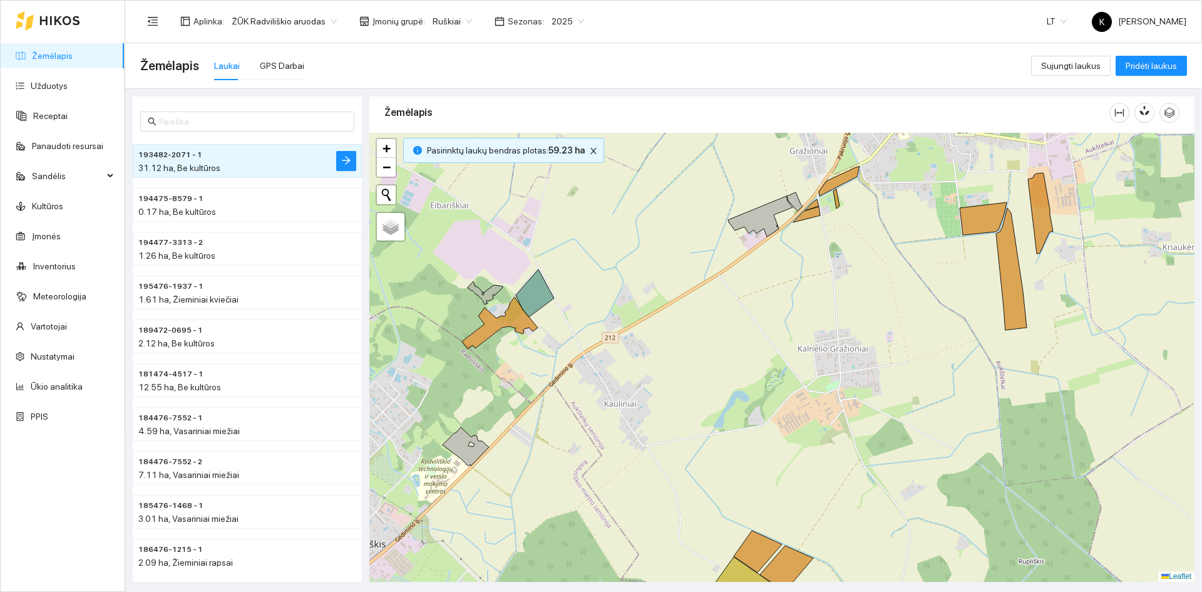
drag, startPoint x: 528, startPoint y: 341, endPoint x: 553, endPoint y: 357, distance: 29.9
click at [553, 357] on div "+ − Nieko nerasta. Bandykite dar kartą. Žemėlapis Palydovas Leaflet" at bounding box center [781, 357] width 825 height 449
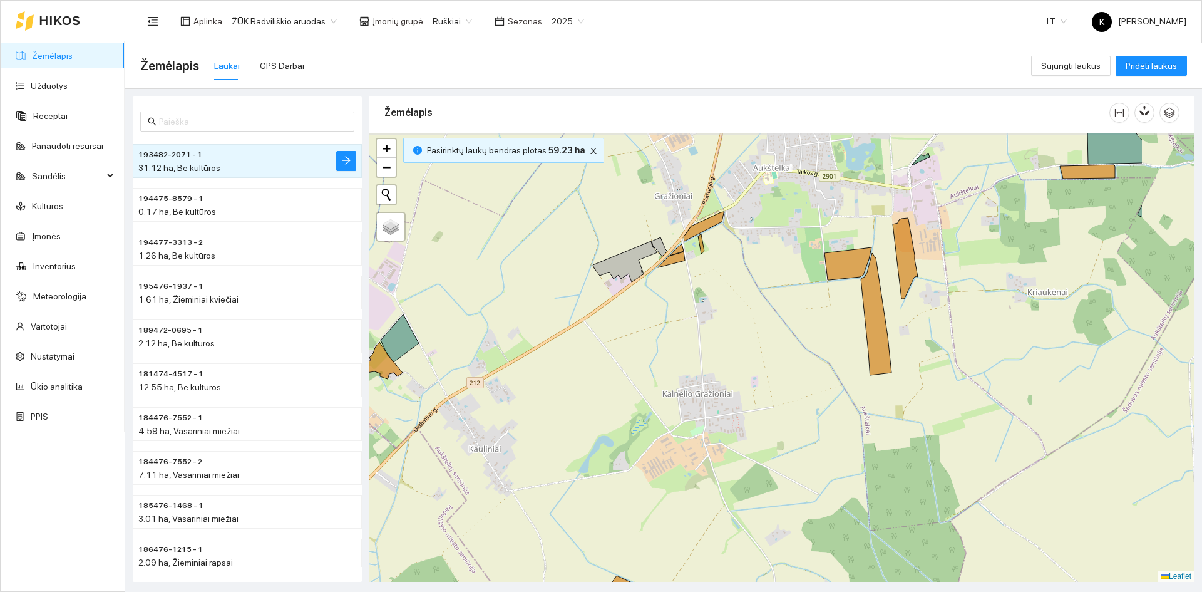
drag, startPoint x: 728, startPoint y: 349, endPoint x: 593, endPoint y: 394, distance: 142.5
click at [593, 394] on div "+ − Nieko nerasta. Bandykite dar kartą. Žemėlapis Palydovas Leaflet" at bounding box center [781, 357] width 825 height 449
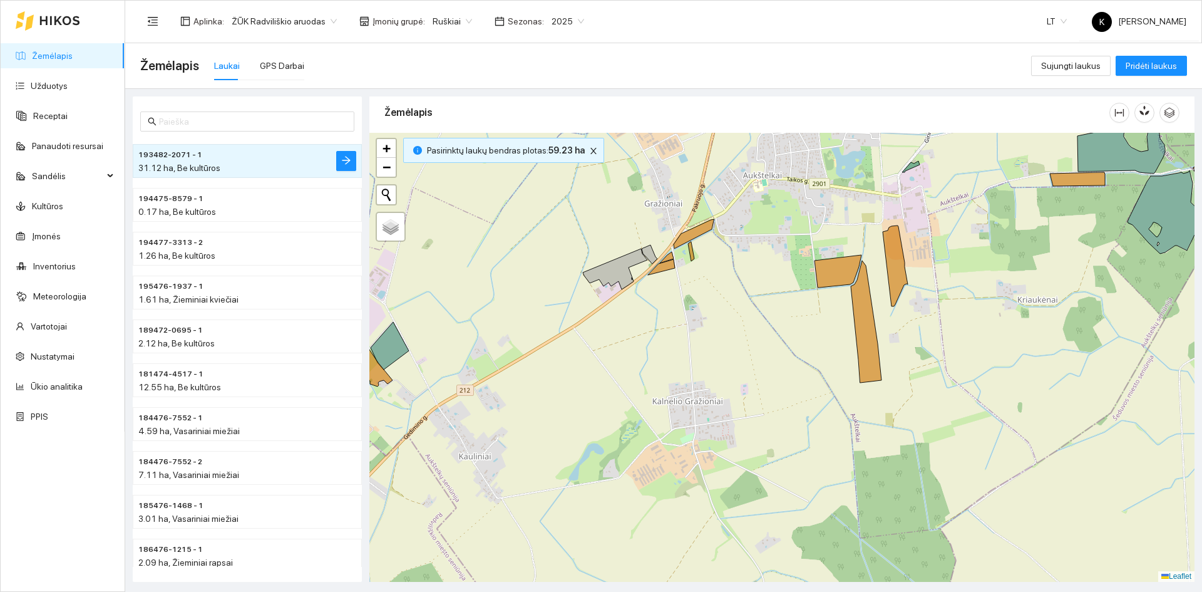
drag, startPoint x: 702, startPoint y: 371, endPoint x: 623, endPoint y: 407, distance: 87.4
click at [624, 408] on div "+ − Nieko nerasta. Bandykite dar kartą. Žemėlapis Palydovas Leaflet" at bounding box center [781, 357] width 825 height 449
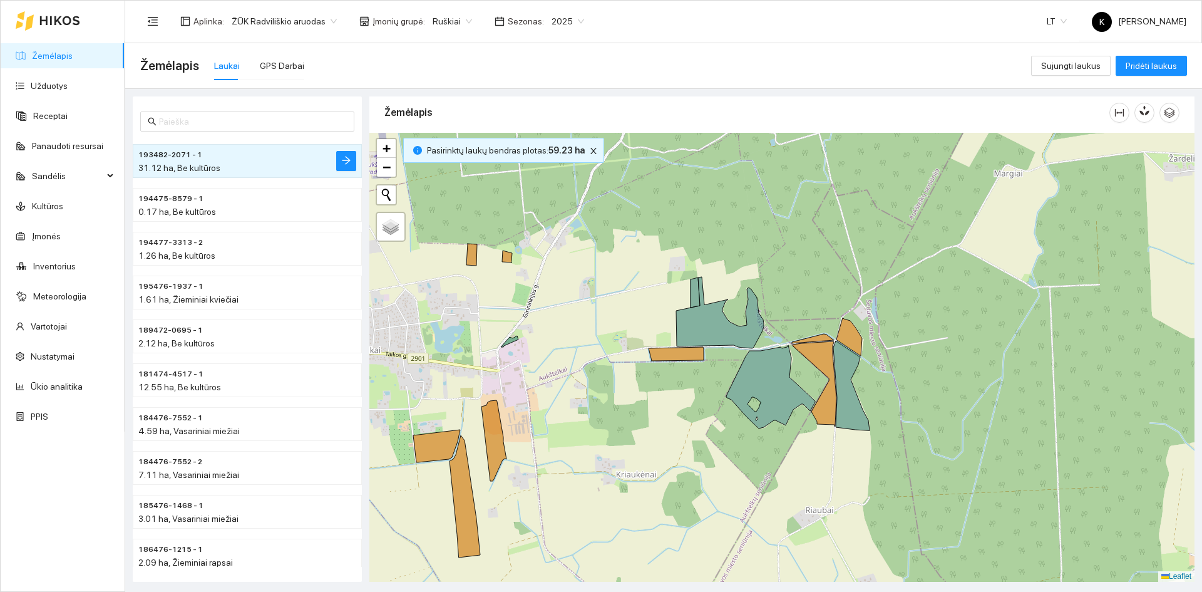
drag, startPoint x: 867, startPoint y: 306, endPoint x: 558, endPoint y: 431, distance: 333.1
click at [558, 431] on div "+ − Nieko nerasta. Bandykite dar kartą. Žemėlapis Palydovas Leaflet" at bounding box center [781, 357] width 825 height 449
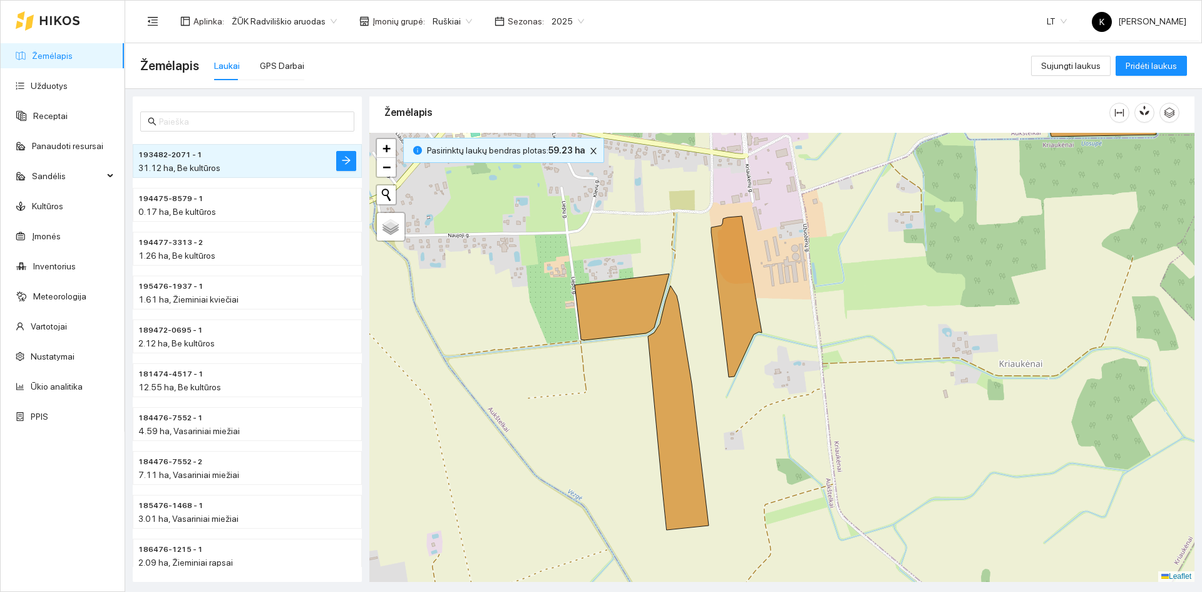
drag, startPoint x: 544, startPoint y: 418, endPoint x: 768, endPoint y: 394, distance: 224.7
click at [768, 394] on div "+ − Nieko nerasta. Bandykite dar kartą. Žemėlapis Palydovas Leaflet" at bounding box center [781, 357] width 825 height 449
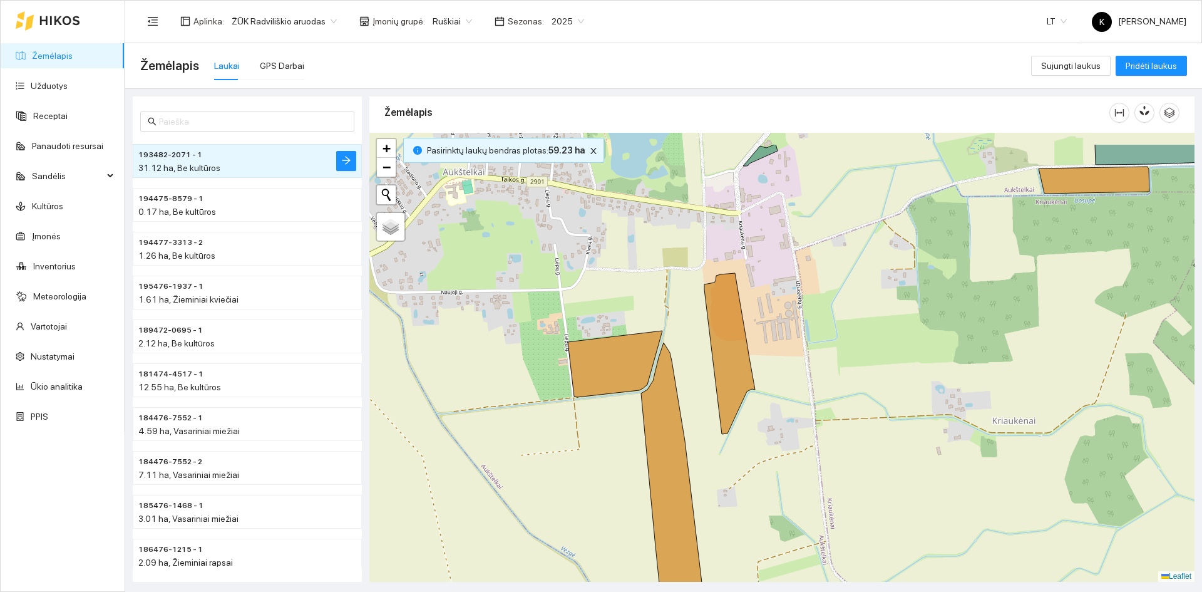
drag, startPoint x: 795, startPoint y: 359, endPoint x: 783, endPoint y: 419, distance: 60.8
click at [783, 419] on div "+ − Nieko nerasta. Bandykite dar kartą. Žemėlapis Palydovas Leaflet" at bounding box center [781, 357] width 825 height 449
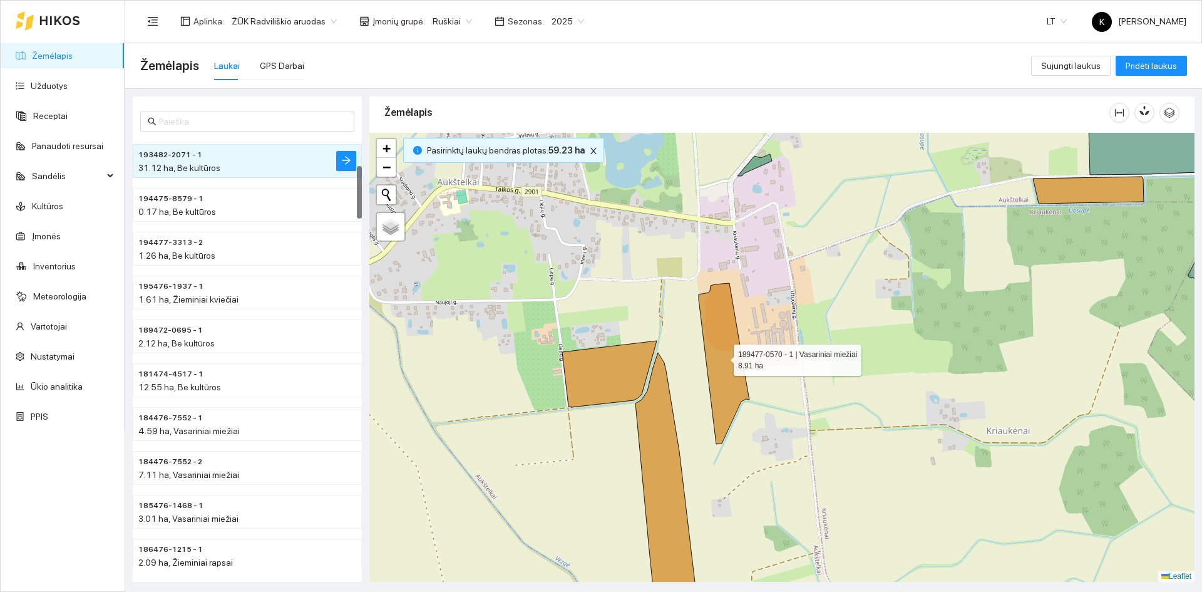
click at [720, 360] on icon at bounding box center [724, 363] width 51 height 161
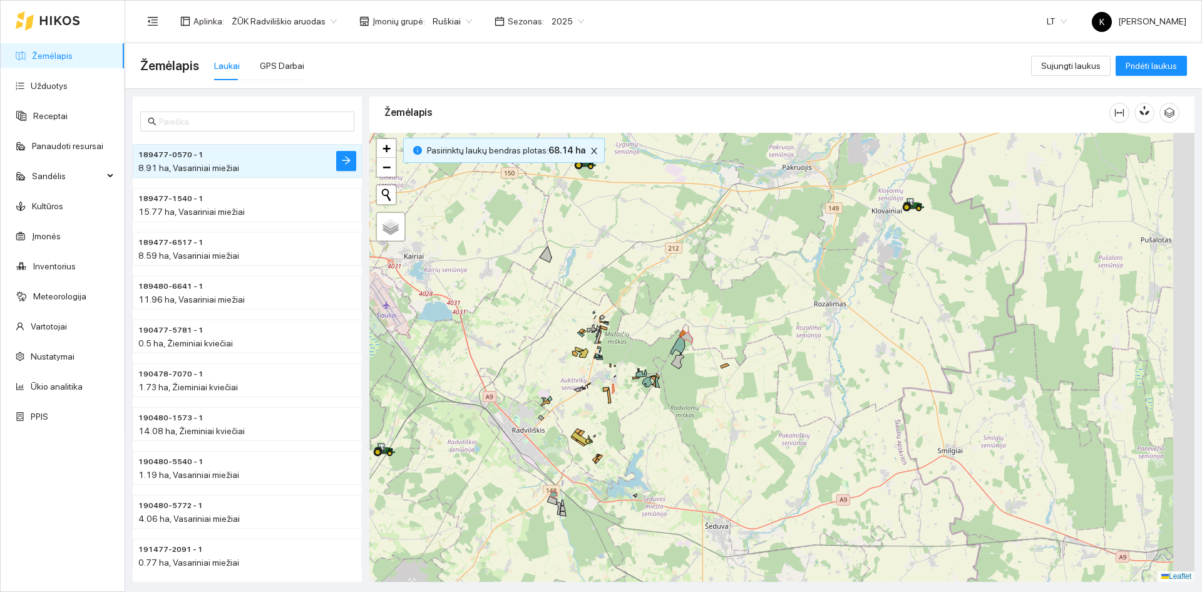
drag, startPoint x: 870, startPoint y: 364, endPoint x: 724, endPoint y: 376, distance: 145.7
click at [724, 376] on div "+ − Nieko nerasta. Bandykite dar kartą. Žemėlapis Palydovas Leaflet" at bounding box center [781, 357] width 825 height 449
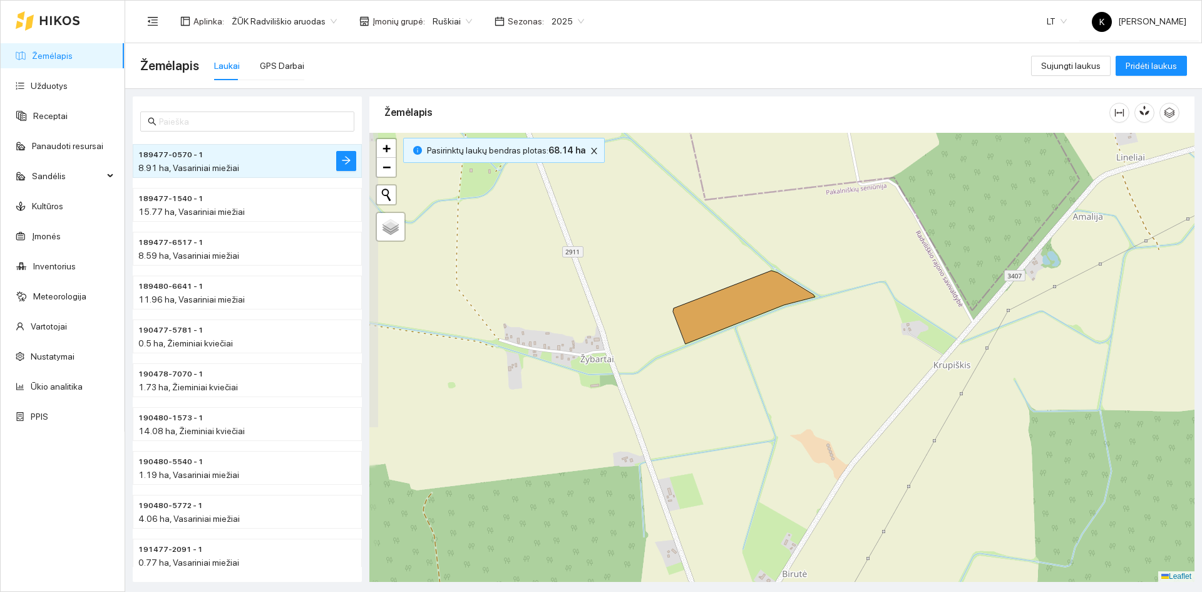
drag, startPoint x: 727, startPoint y: 299, endPoint x: 782, endPoint y: 429, distance: 140.6
click at [782, 429] on div "+ − Nieko nerasta. Bandykite dar kartą. Žemėlapis Palydovas Leaflet" at bounding box center [781, 357] width 825 height 449
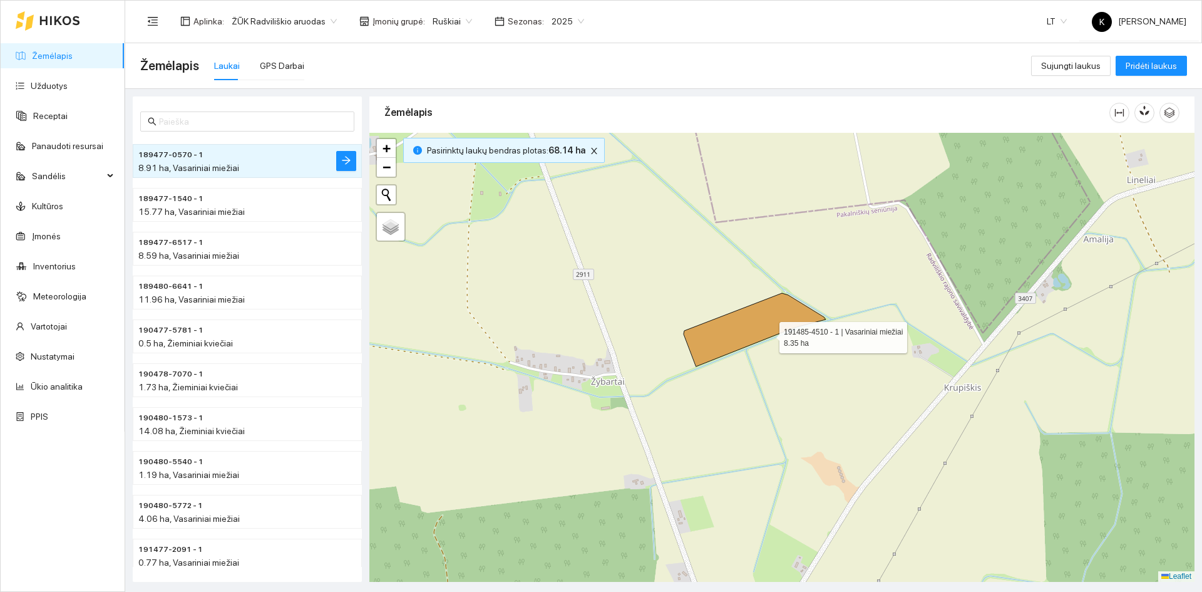
click at [765, 332] on icon at bounding box center [755, 329] width 142 height 73
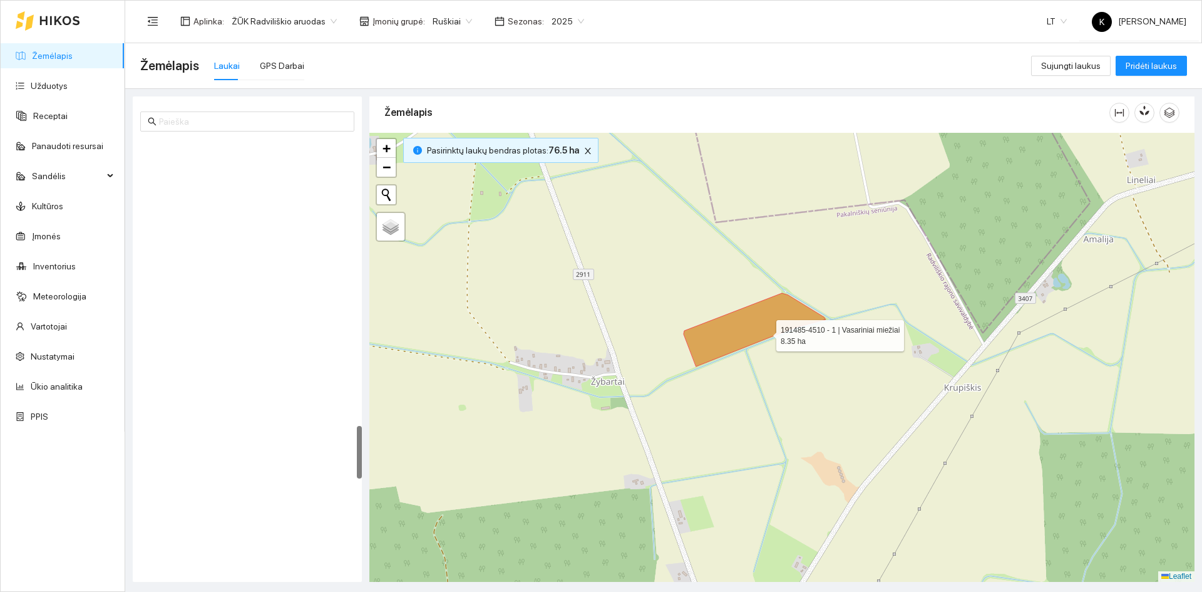
scroll to position [2323, 0]
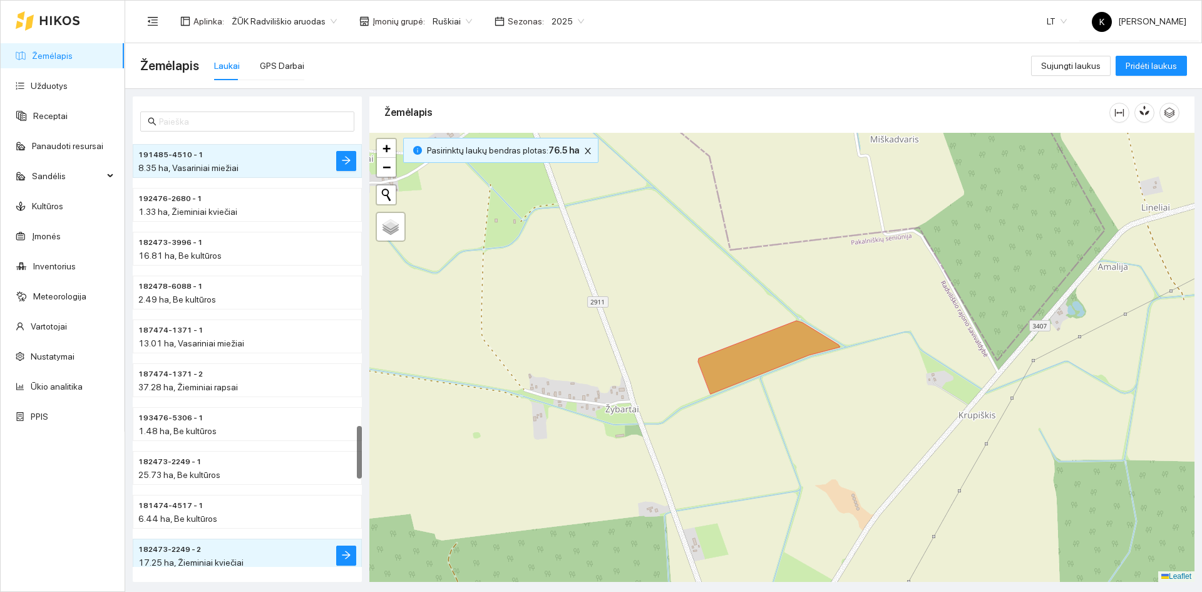
drag, startPoint x: 835, startPoint y: 406, endPoint x: 851, endPoint y: 438, distance: 36.1
click at [851, 438] on div "+ − Nieko nerasta. Bandykite dar kartą. Žemėlapis Palydovas Leaflet" at bounding box center [781, 357] width 825 height 449
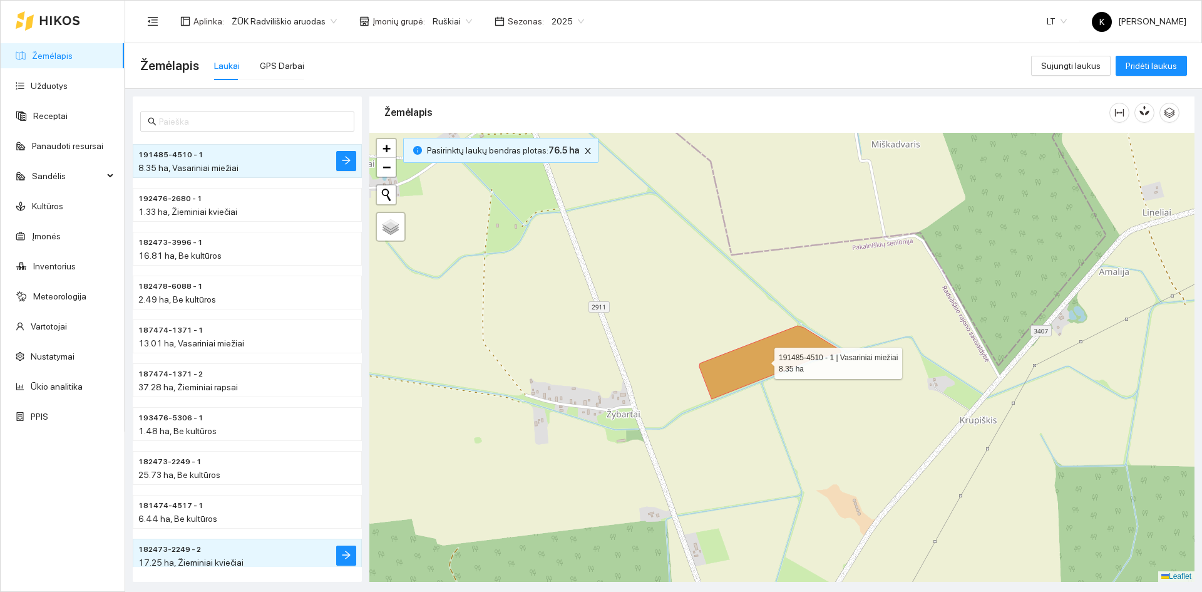
click at [780, 361] on icon at bounding box center [770, 362] width 142 height 73
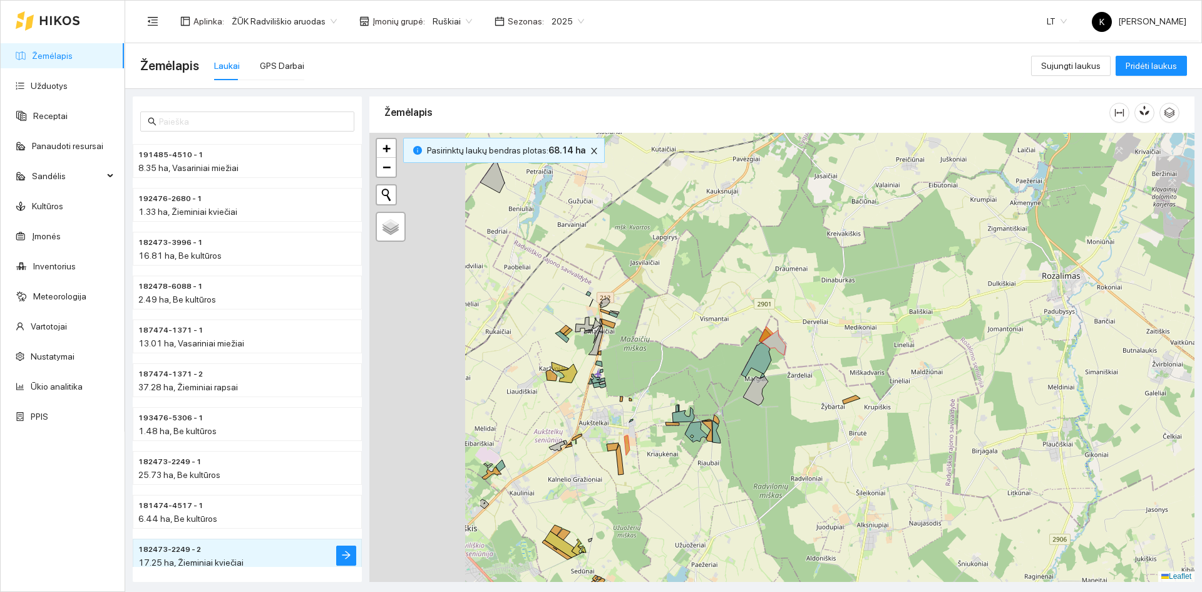
drag, startPoint x: 473, startPoint y: 403, endPoint x: 677, endPoint y: 404, distance: 204.1
click at [677, 404] on div "+ − Nieko nerasta. Bandykite dar kartą. Žemėlapis Palydovas Leaflet" at bounding box center [781, 357] width 825 height 449
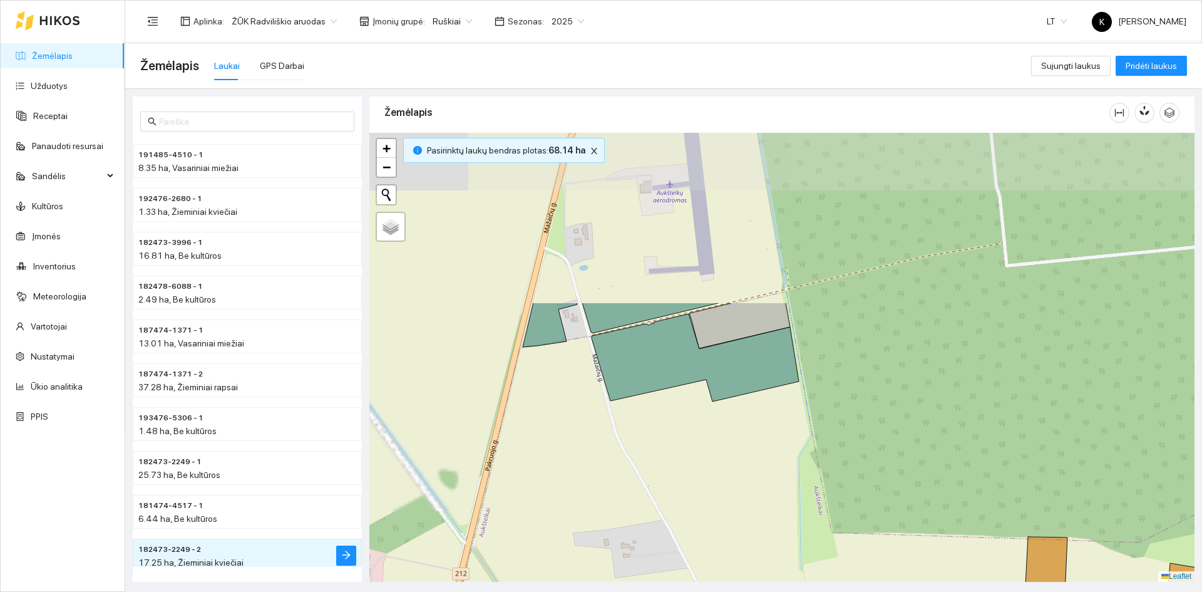
drag, startPoint x: 674, startPoint y: 292, endPoint x: 697, endPoint y: 508, distance: 217.3
click at [697, 508] on div "+ − Nieko nerasta. Bandykite dar kartą. Žemėlapis Palydovas Leaflet" at bounding box center [781, 357] width 825 height 449
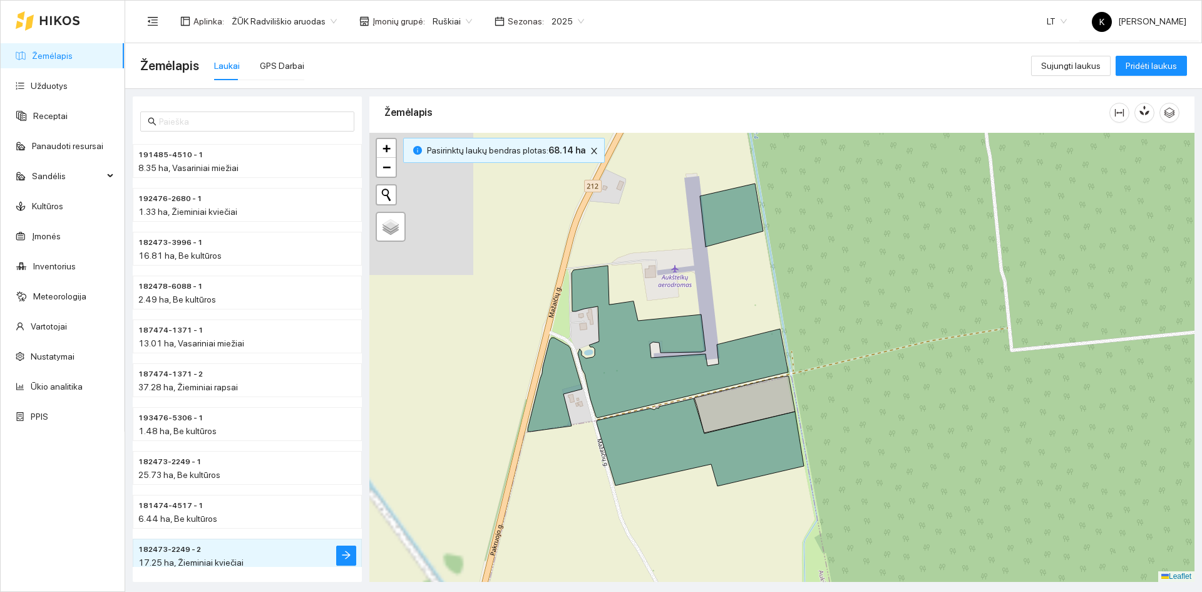
drag, startPoint x: 649, startPoint y: 439, endPoint x: 644, endPoint y: 491, distance: 52.3
click at [649, 486] on div "+ − Nieko nerasta. Bandykite dar kartą. Žemėlapis Palydovas Leaflet" at bounding box center [781, 357] width 825 height 449
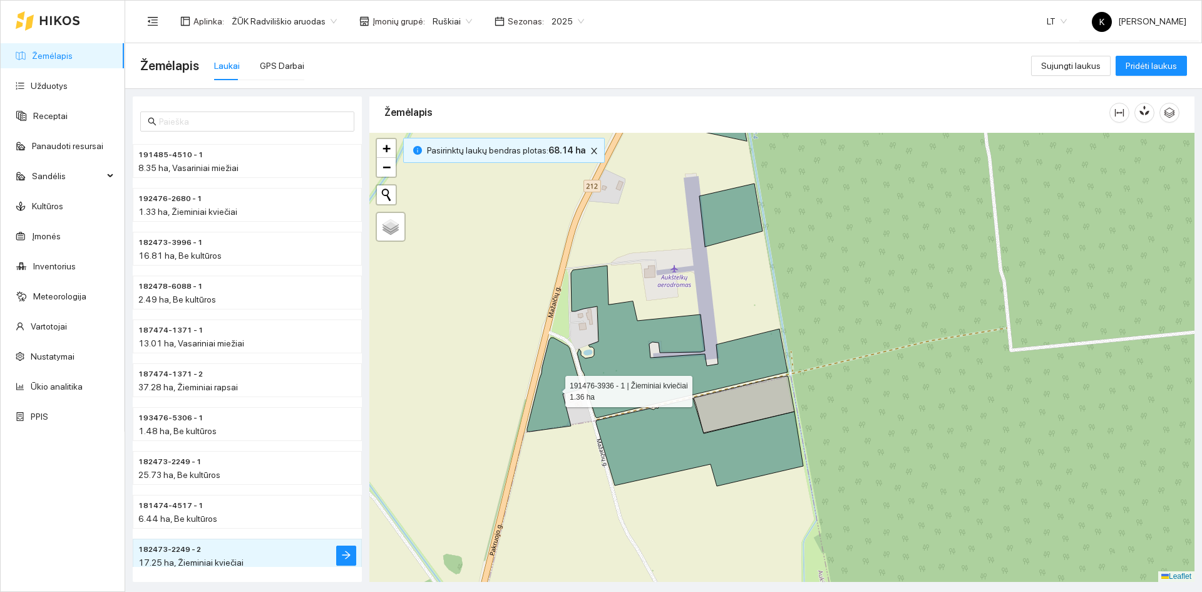
click at [553, 379] on icon at bounding box center [554, 384] width 54 height 94
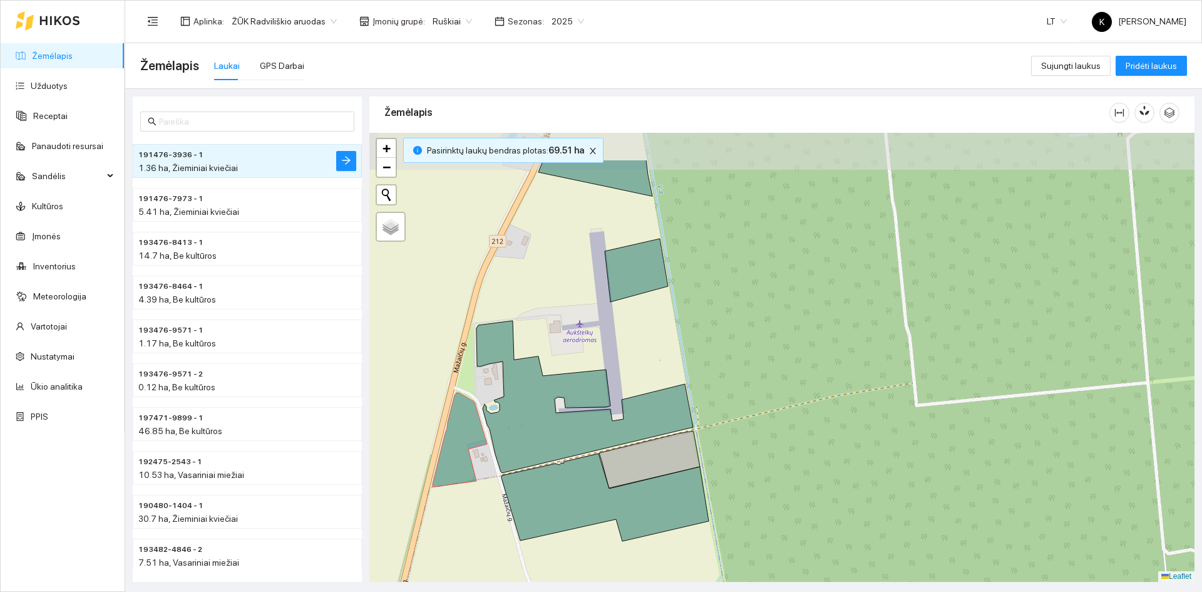
drag, startPoint x: 627, startPoint y: 239, endPoint x: 627, endPoint y: 311, distance: 72.6
click at [627, 311] on div "+ − Nieko nerasta. Bandykite dar kartą. Žemėlapis Palydovas Leaflet" at bounding box center [781, 357] width 825 height 449
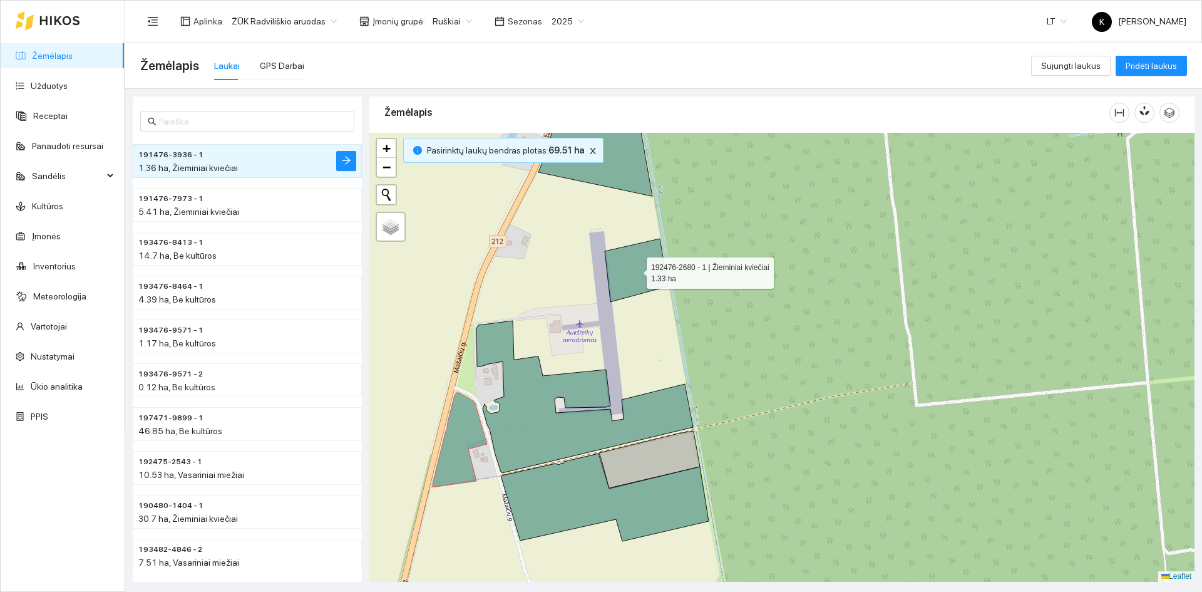
click at [621, 274] on icon at bounding box center [636, 270] width 63 height 63
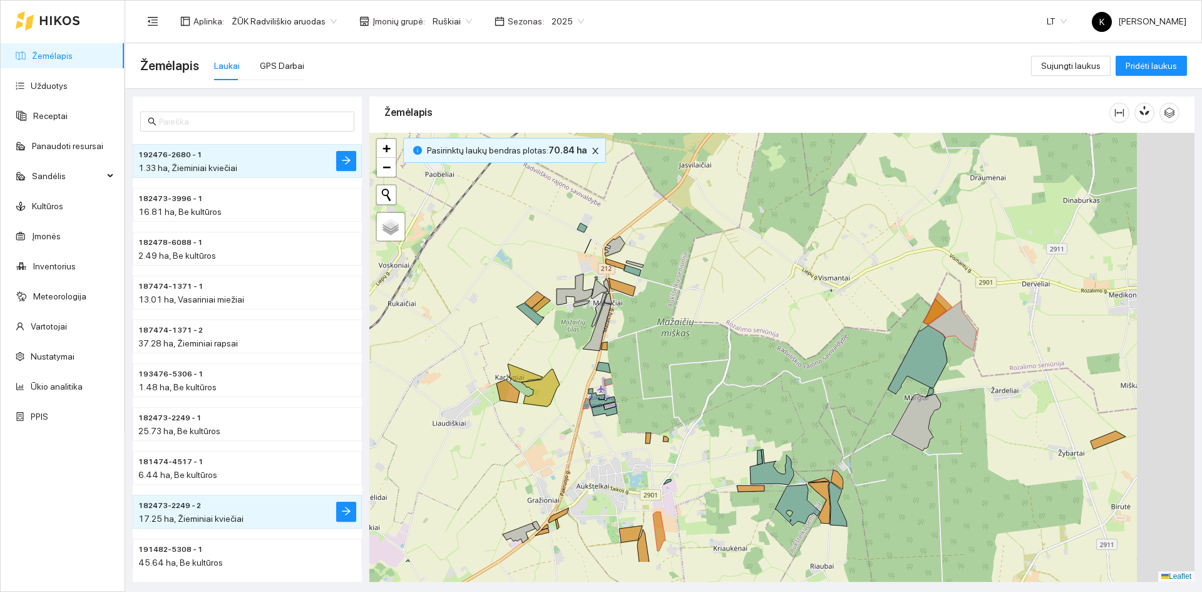
drag, startPoint x: 805, startPoint y: 511, endPoint x: 677, endPoint y: 426, distance: 153.5
click at [677, 426] on div "+ − Nieko nerasta. Bandykite dar kartą. Žemėlapis Palydovas Leaflet" at bounding box center [781, 357] width 825 height 449
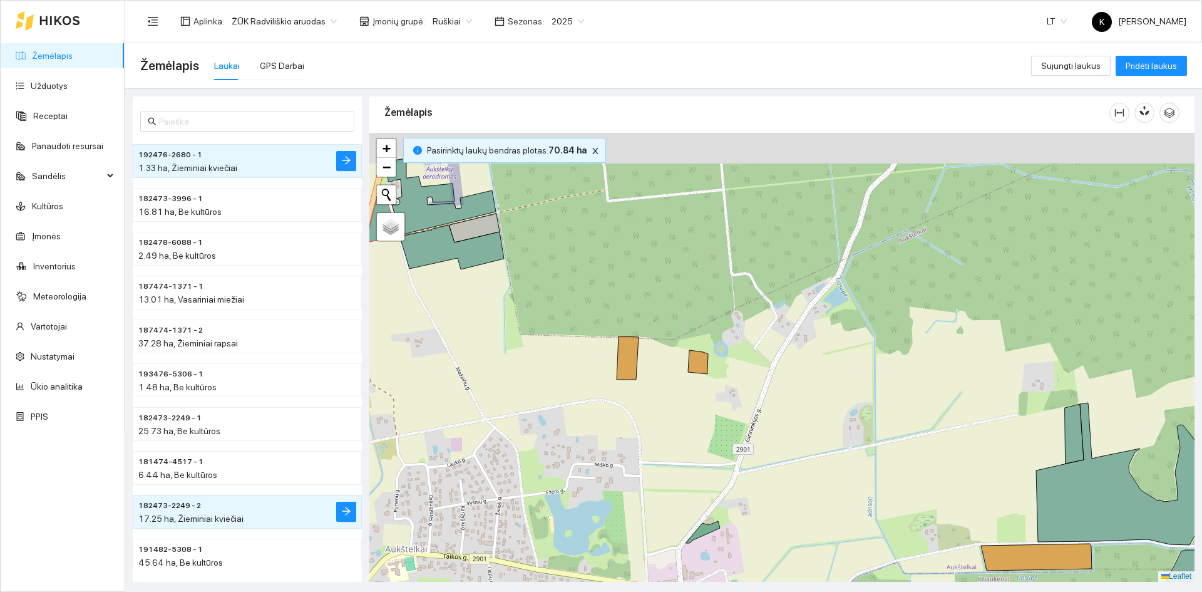
drag, startPoint x: 612, startPoint y: 367, endPoint x: 663, endPoint y: 419, distance: 72.6
click at [663, 419] on div "+ − Nieko nerasta. Bandykite dar kartą. Žemėlapis Palydovas Leaflet" at bounding box center [781, 357] width 825 height 449
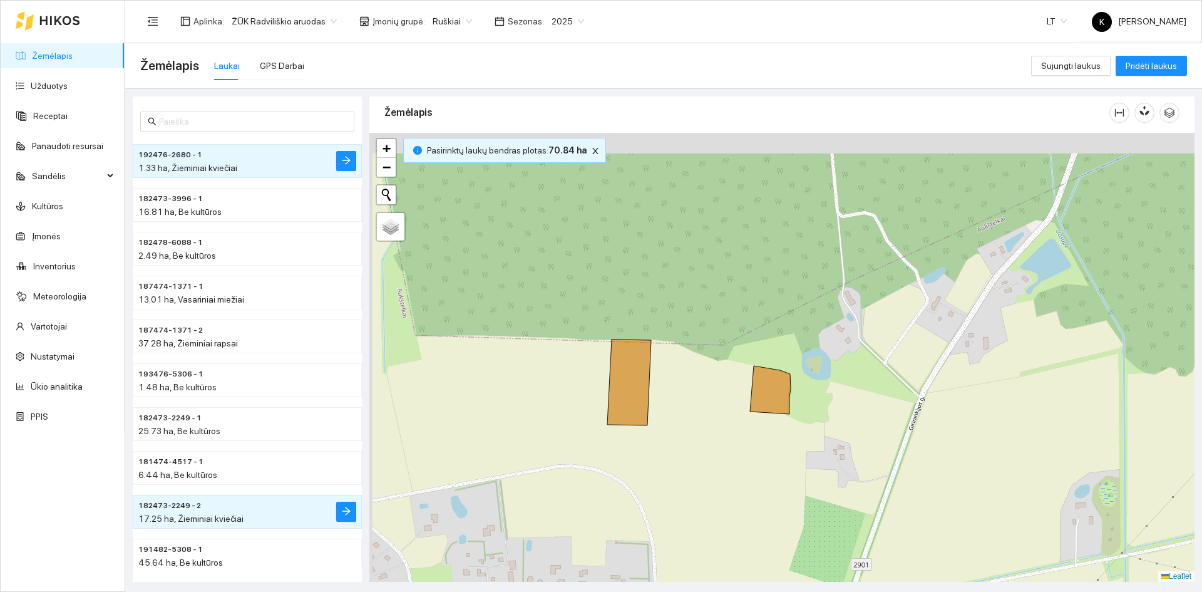
drag, startPoint x: 682, startPoint y: 327, endPoint x: 717, endPoint y: 455, distance: 133.0
click at [717, 455] on div "+ − Nieko nerasta. Bandykite dar kartą. Žemėlapis Palydovas Leaflet" at bounding box center [781, 357] width 825 height 449
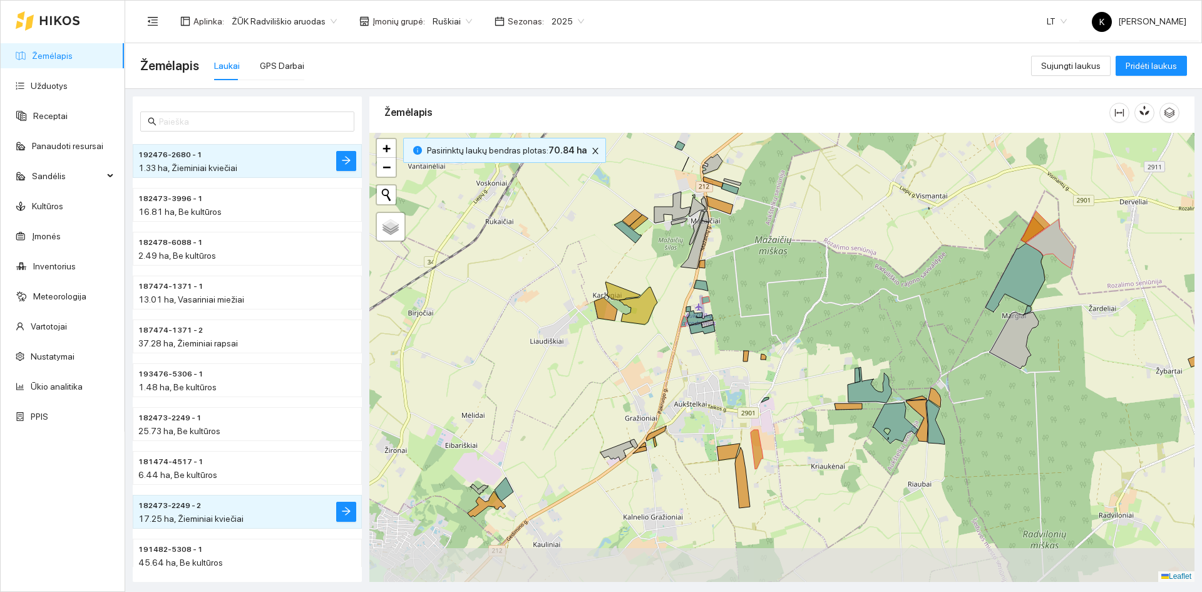
drag, startPoint x: 689, startPoint y: 489, endPoint x: 756, endPoint y: 383, distance: 124.9
click at [756, 383] on div "+ − Nieko nerasta. Bandykite dar kartą. Žemėlapis Palydovas Leaflet" at bounding box center [781, 357] width 825 height 449
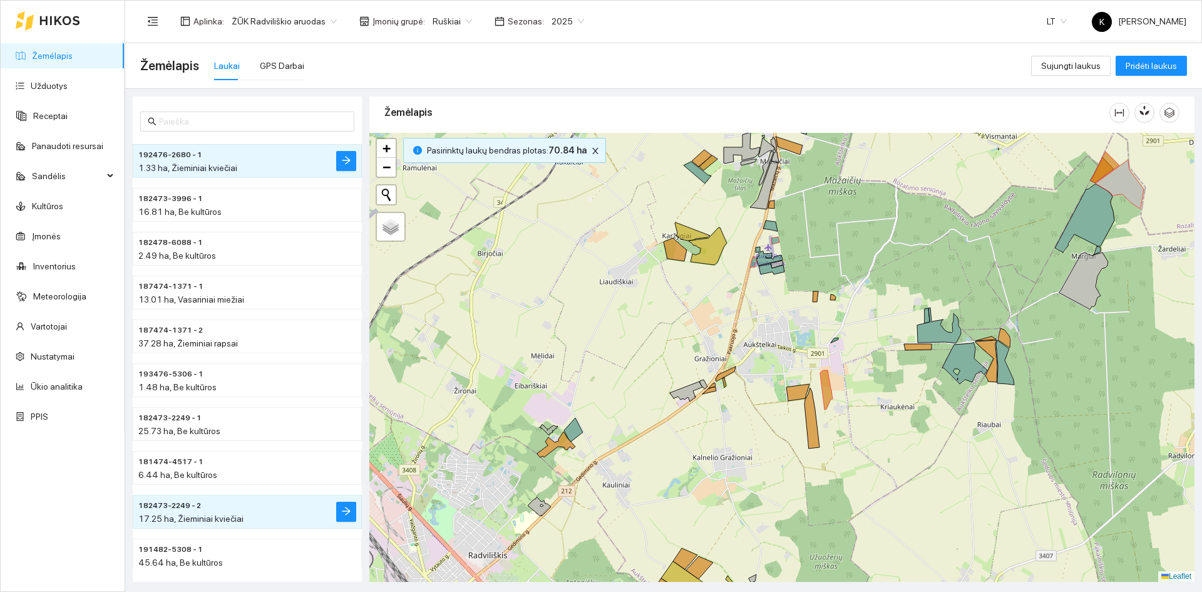
drag, startPoint x: 745, startPoint y: 414, endPoint x: 774, endPoint y: 389, distance: 38.6
click at [774, 389] on div "+ − Nieko nerasta. Bandykite dar kartą. Žemėlapis Palydovas Leaflet" at bounding box center [781, 357] width 825 height 449
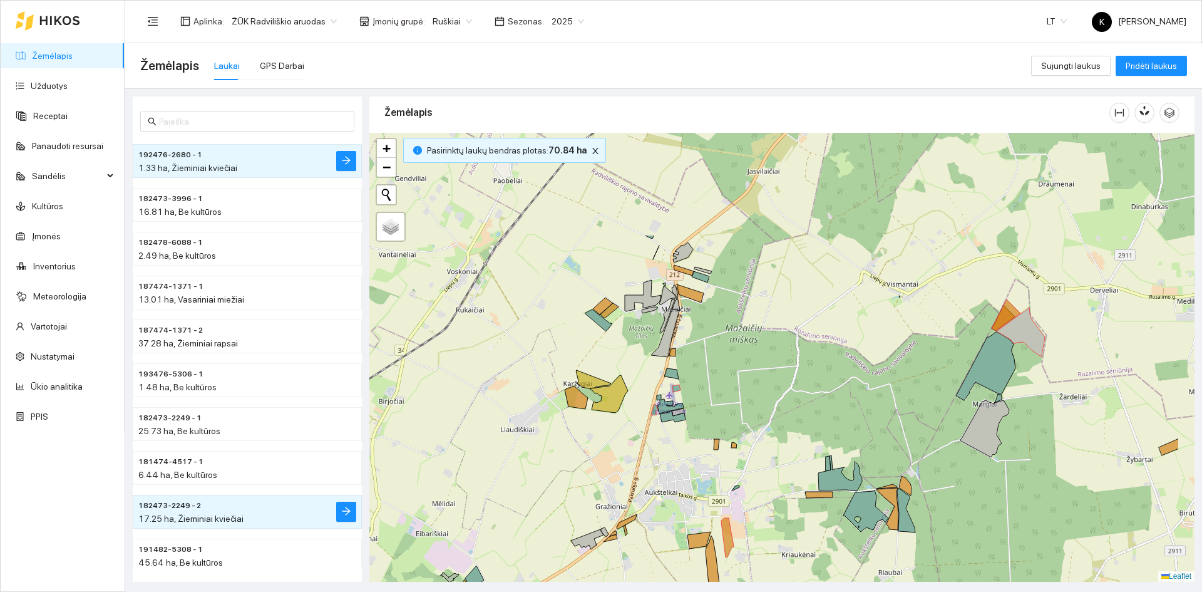
drag, startPoint x: 829, startPoint y: 309, endPoint x: 729, endPoint y: 473, distance: 191.7
click at [729, 473] on div "+ − Nieko nerasta. Bandykite dar kartą. Žemėlapis Palydovas Leaflet" at bounding box center [781, 357] width 825 height 449
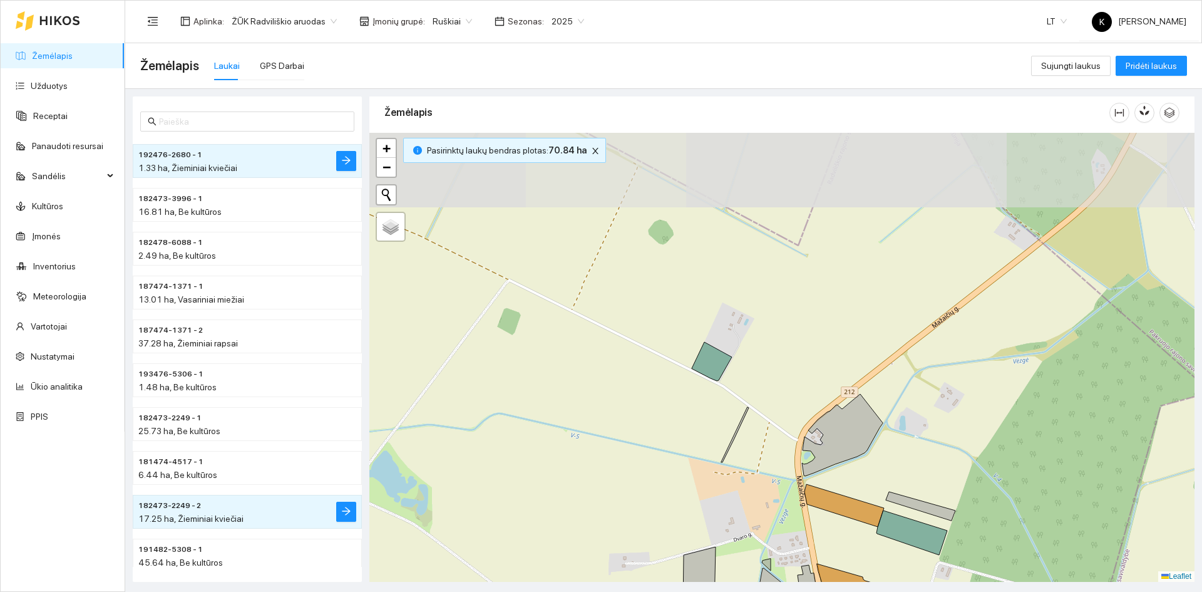
drag, startPoint x: 664, startPoint y: 255, endPoint x: 703, endPoint y: 393, distance: 143.9
click at [702, 393] on div "+ − Nieko nerasta. Bandykite dar kartą. Žemėlapis Palydovas Leaflet" at bounding box center [781, 357] width 825 height 449
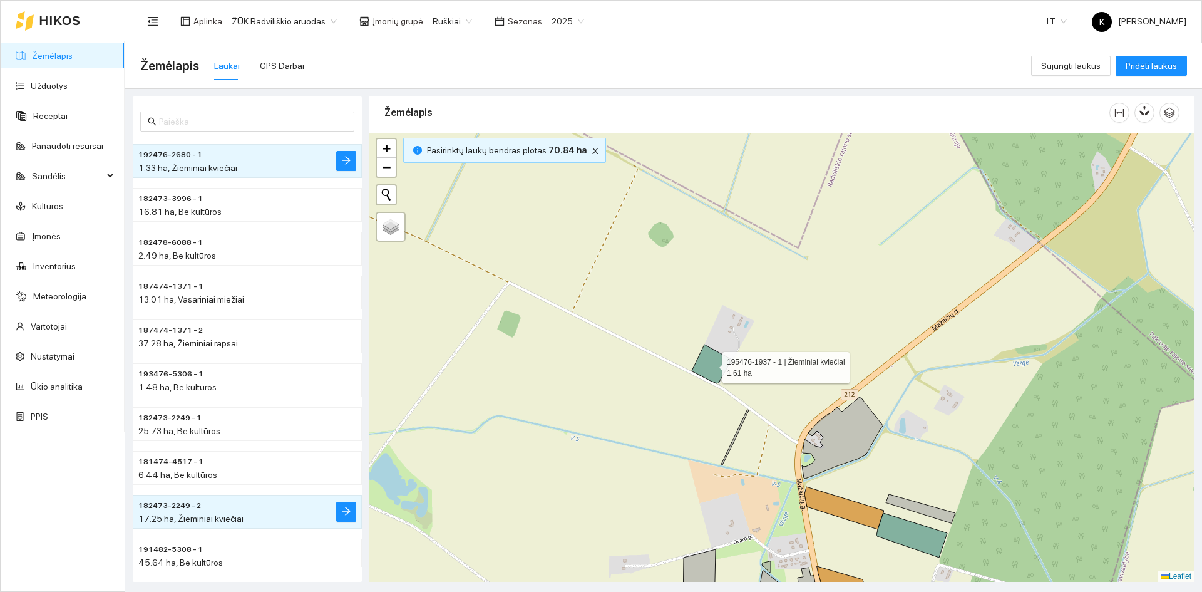
click at [707, 368] on icon at bounding box center [712, 363] width 40 height 39
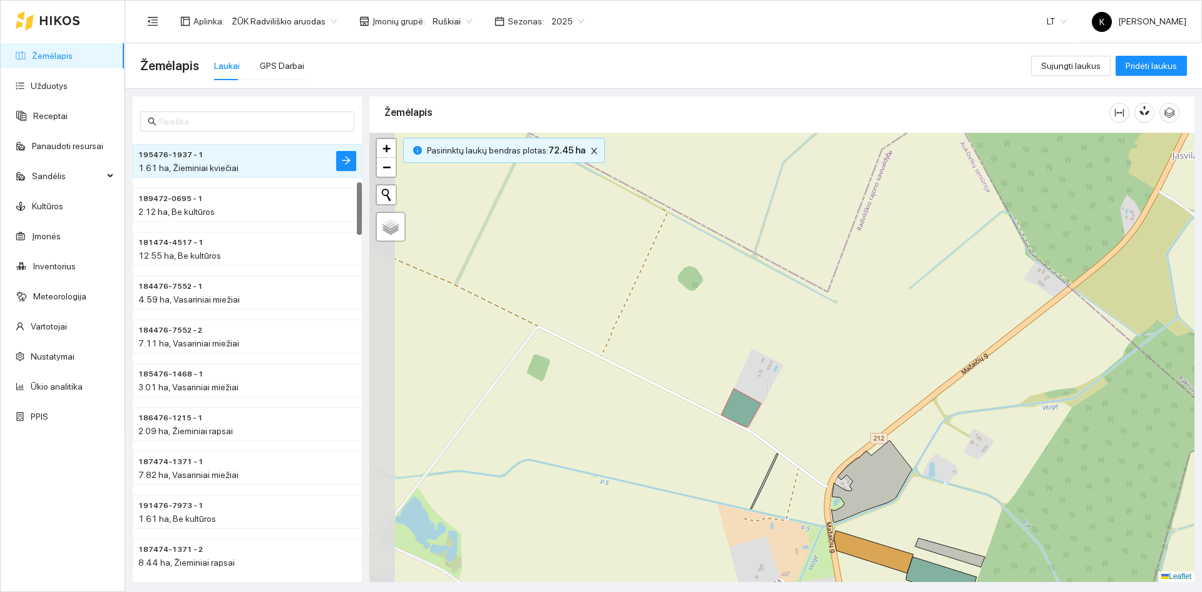
drag, startPoint x: 756, startPoint y: 336, endPoint x: 788, endPoint y: 395, distance: 67.5
click at [788, 395] on div "+ − Nieko nerasta. Bandykite dar kartą. Žemėlapis Palydovas Leaflet" at bounding box center [781, 357] width 825 height 449
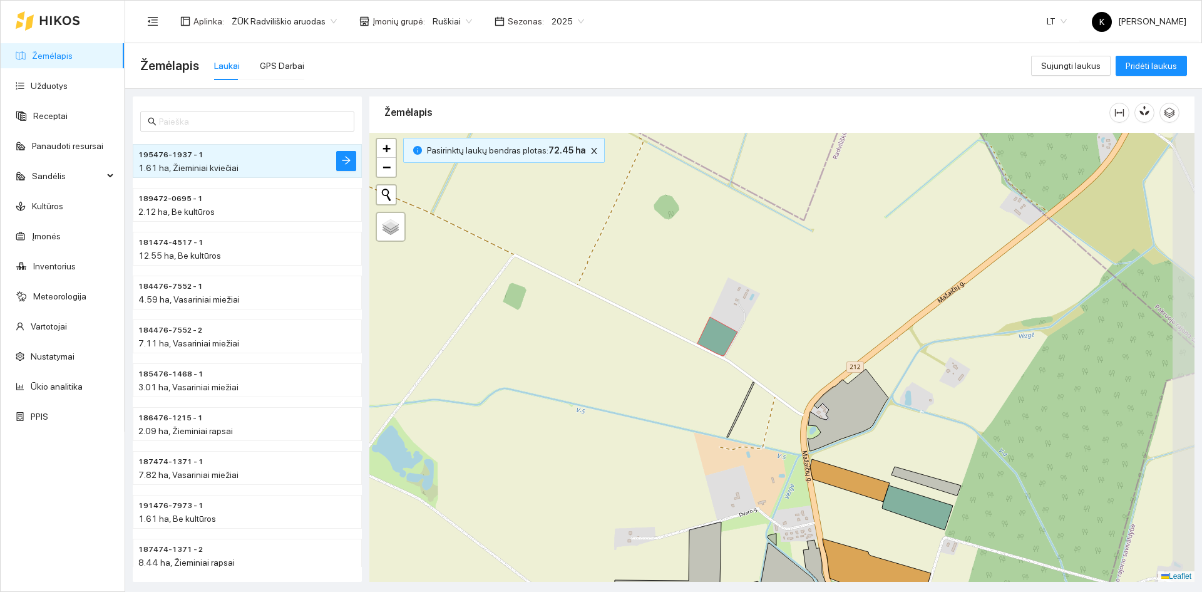
drag, startPoint x: 858, startPoint y: 367, endPoint x: 784, endPoint y: 346, distance: 76.9
click at [784, 346] on div "+ − Nieko nerasta. Bandykite dar kartą. Žemėlapis Palydovas Leaflet" at bounding box center [781, 357] width 825 height 449
click at [741, 416] on div "+ − Nieko nerasta. Bandykite dar kartą. Žemėlapis Palydovas Leaflet" at bounding box center [781, 357] width 825 height 449
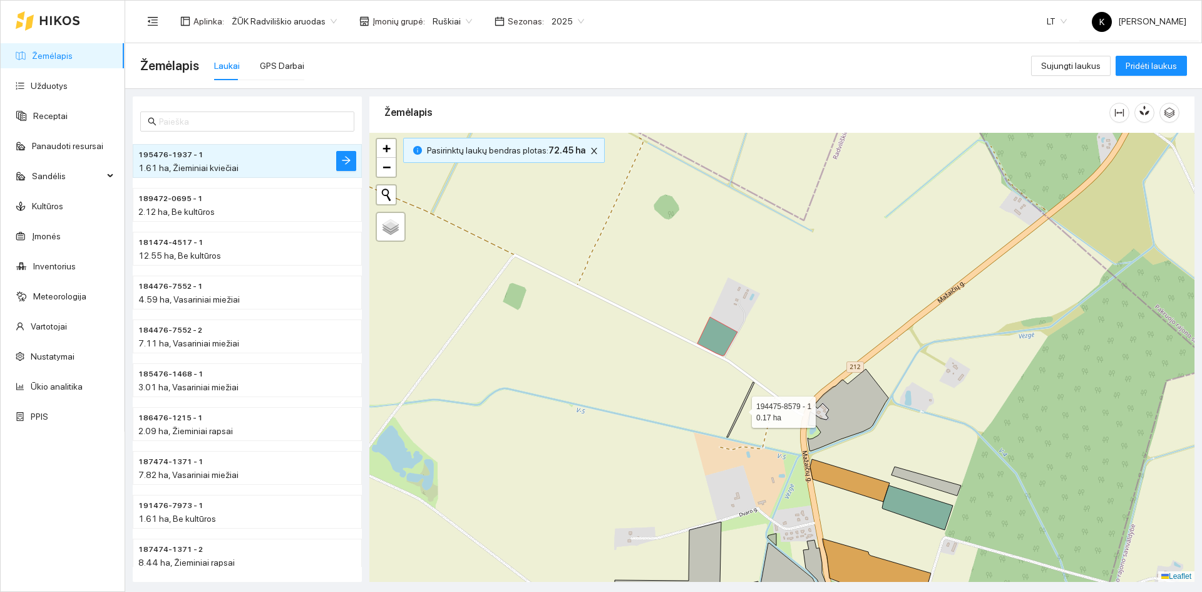
click at [741, 408] on icon at bounding box center [741, 409] width 28 height 55
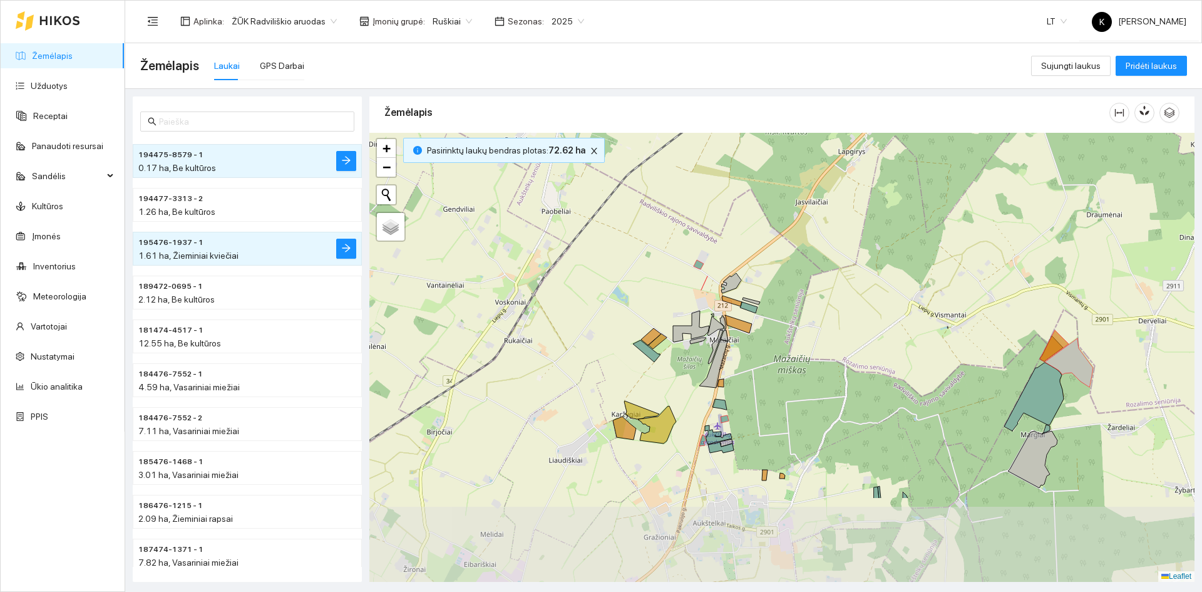
drag, startPoint x: 892, startPoint y: 481, endPoint x: 860, endPoint y: 346, distance: 138.3
click at [861, 348] on div "+ − Nieko nerasta. Bandykite dar kartą. Žemėlapis Palydovas Leaflet" at bounding box center [781, 357] width 825 height 449
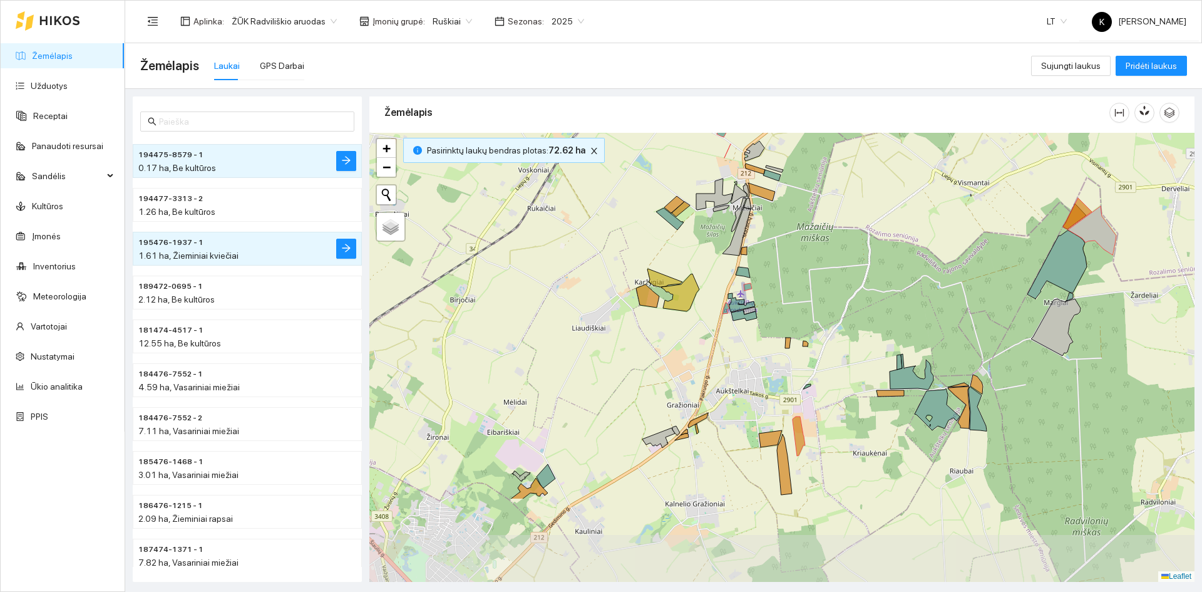
drag, startPoint x: 846, startPoint y: 452, endPoint x: 866, endPoint y: 334, distance: 120.1
click at [866, 334] on div "+ − Nieko nerasta. Bandykite dar kartą. Žemėlapis Palydovas Leaflet" at bounding box center [781, 357] width 825 height 449
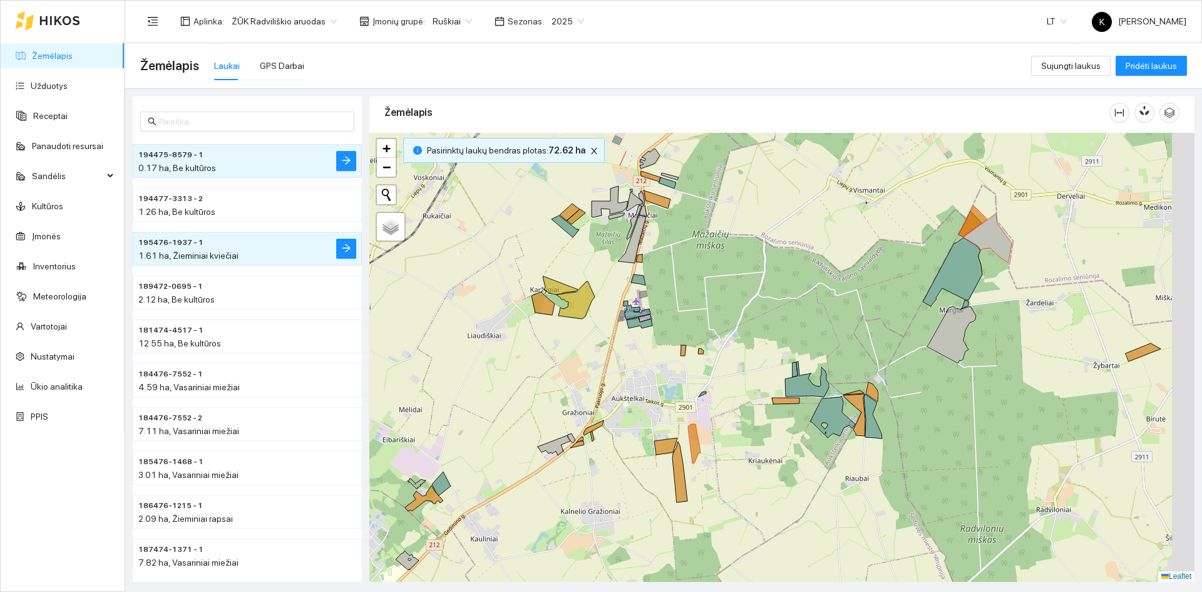
drag, startPoint x: 893, startPoint y: 408, endPoint x: 786, endPoint y: 415, distance: 107.3
click at [786, 415] on div "+ − Nieko nerasta. Bandykite dar kartą. Žemėlapis Palydovas Leaflet" at bounding box center [781, 357] width 825 height 449
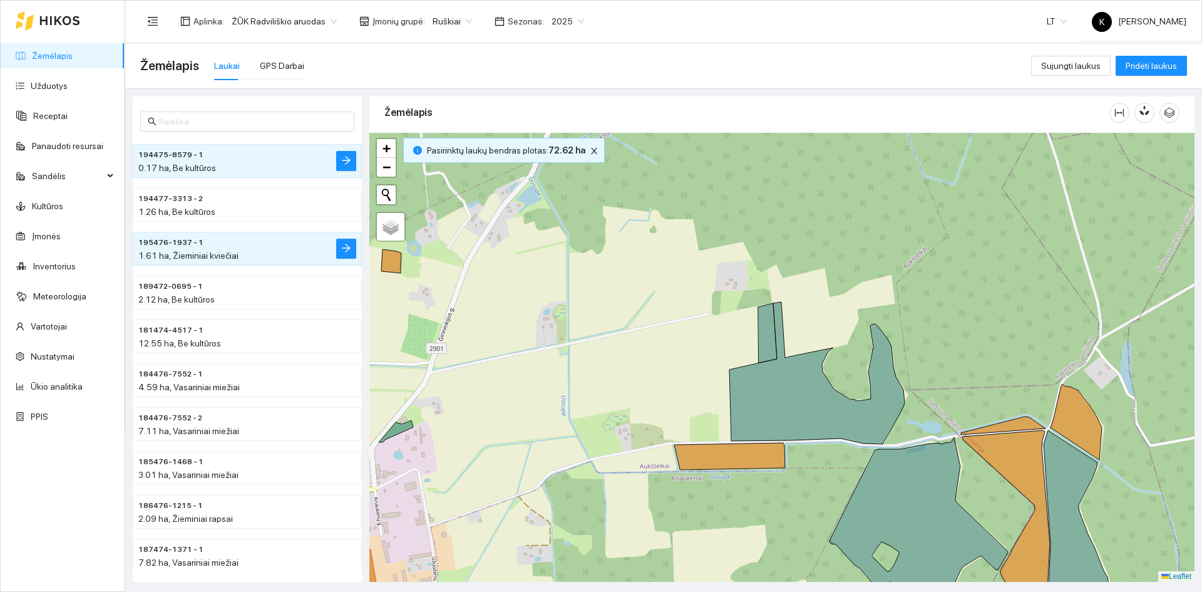
drag, startPoint x: 877, startPoint y: 311, endPoint x: 865, endPoint y: 367, distance: 58.2
click at [866, 367] on icon at bounding box center [816, 373] width 175 height 142
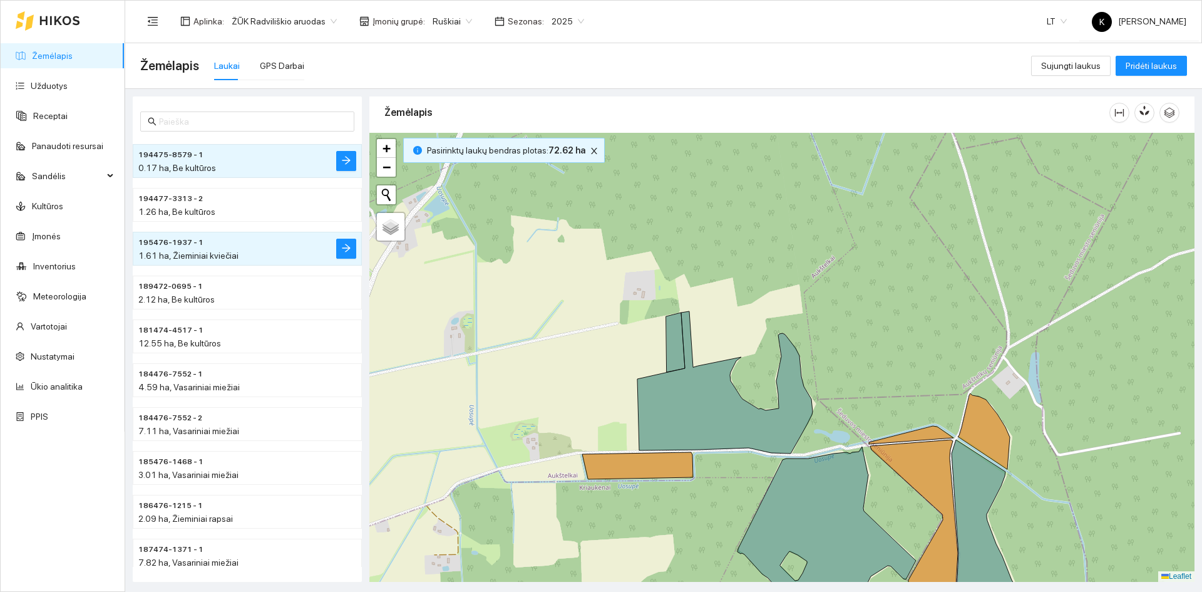
drag, startPoint x: 838, startPoint y: 391, endPoint x: 752, endPoint y: 370, distance: 88.2
click at [752, 370] on div "+ − Nieko nerasta. Bandykite dar kartą. Žemėlapis Palydovas Leaflet" at bounding box center [781, 357] width 825 height 449
click at [689, 350] on icon at bounding box center [724, 382] width 175 height 142
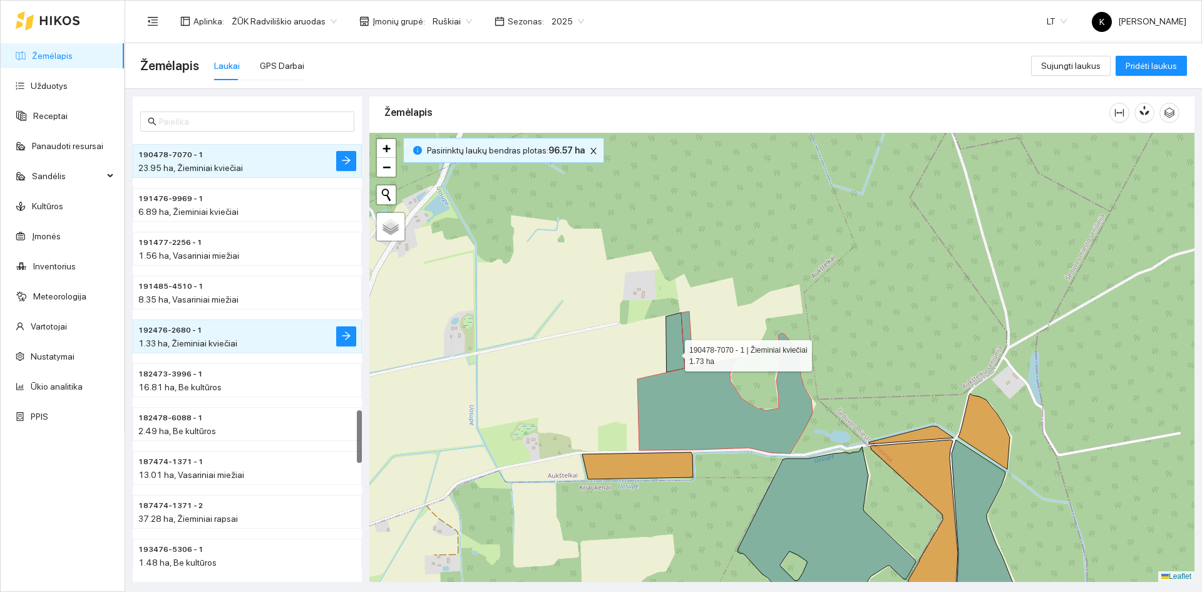
click at [674, 352] on icon at bounding box center [675, 341] width 19 height 59
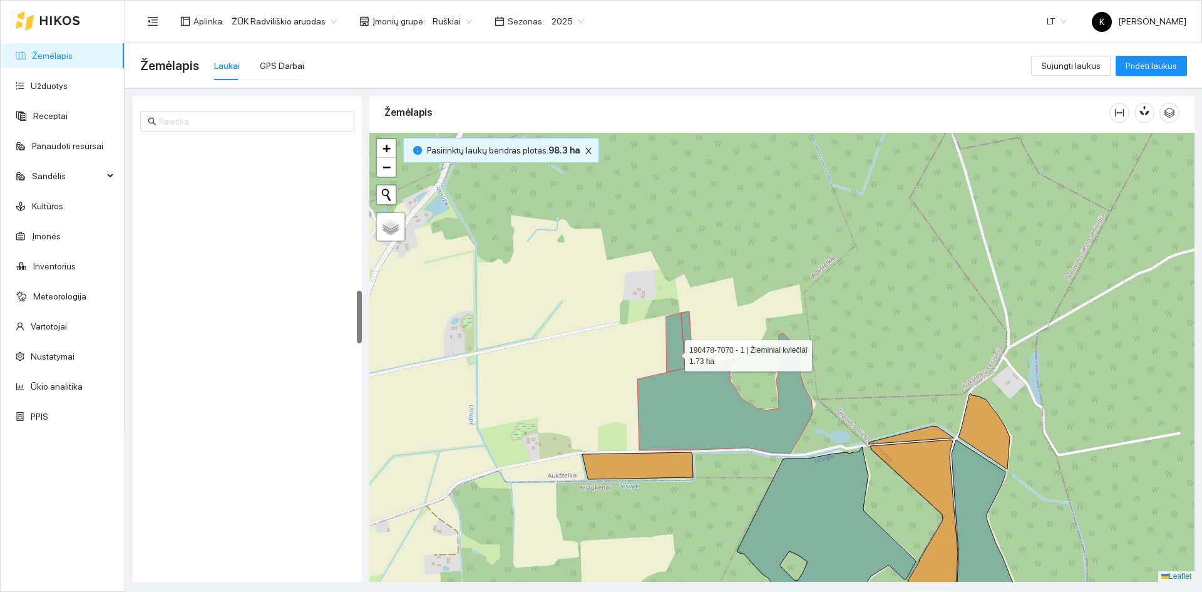
scroll to position [1227, 0]
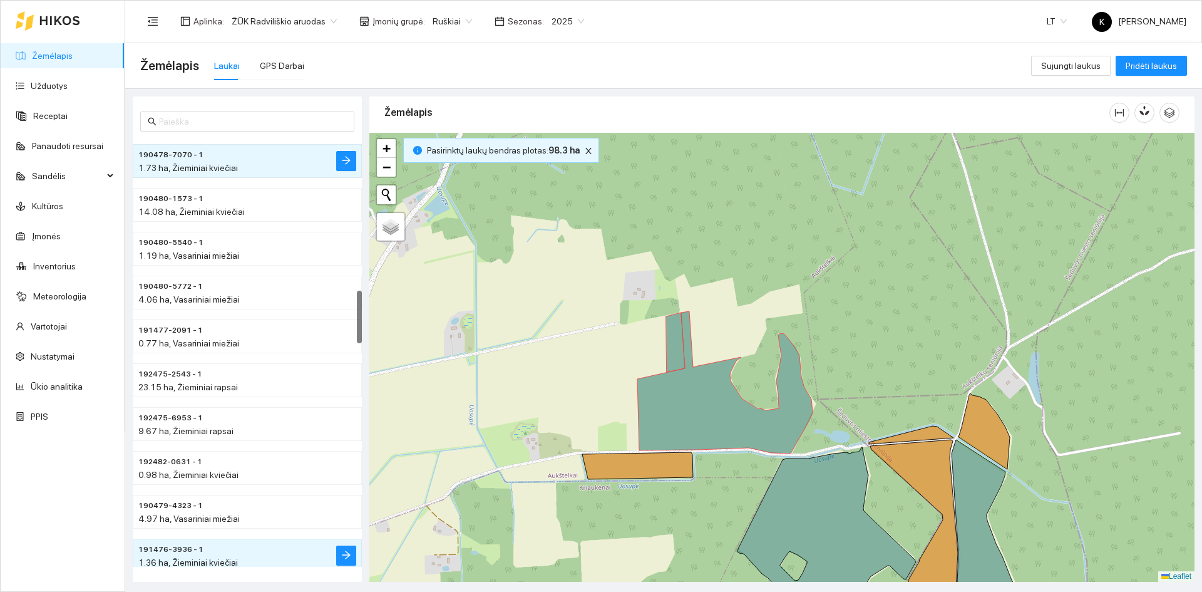
click at [692, 352] on div "190478-7070 - 1 | Žieminiai kviečiai 23.95 ha + − Nieko nerasta. Bandykite dar …" at bounding box center [781, 357] width 825 height 449
click at [689, 352] on icon at bounding box center [724, 382] width 175 height 142
click at [676, 355] on icon at bounding box center [675, 341] width 19 height 59
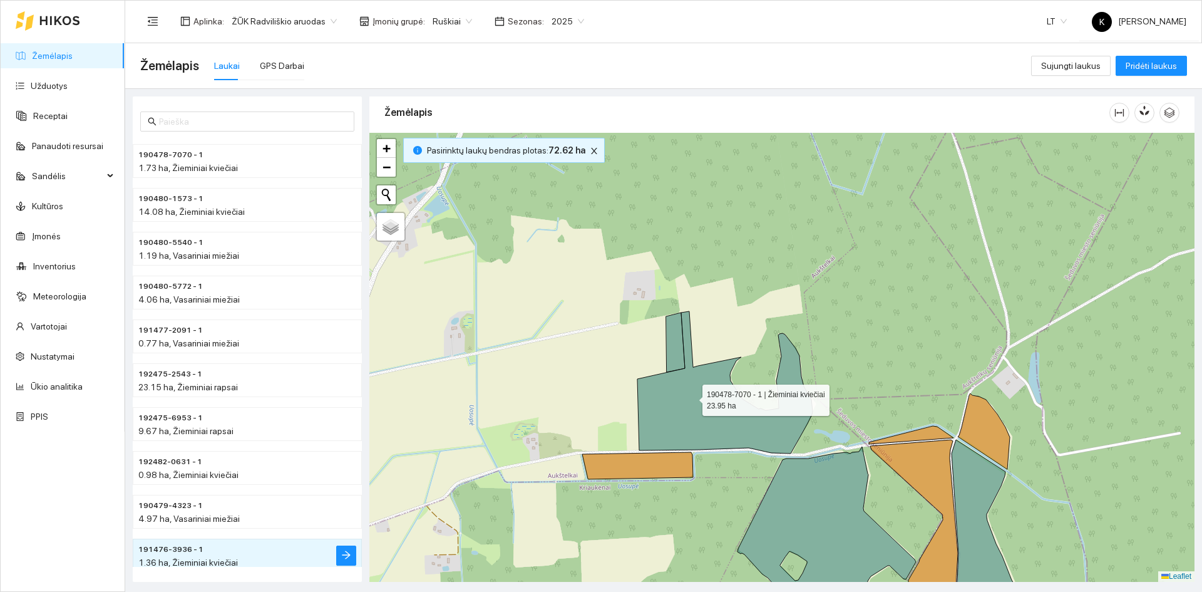
click at [691, 397] on icon at bounding box center [724, 382] width 175 height 142
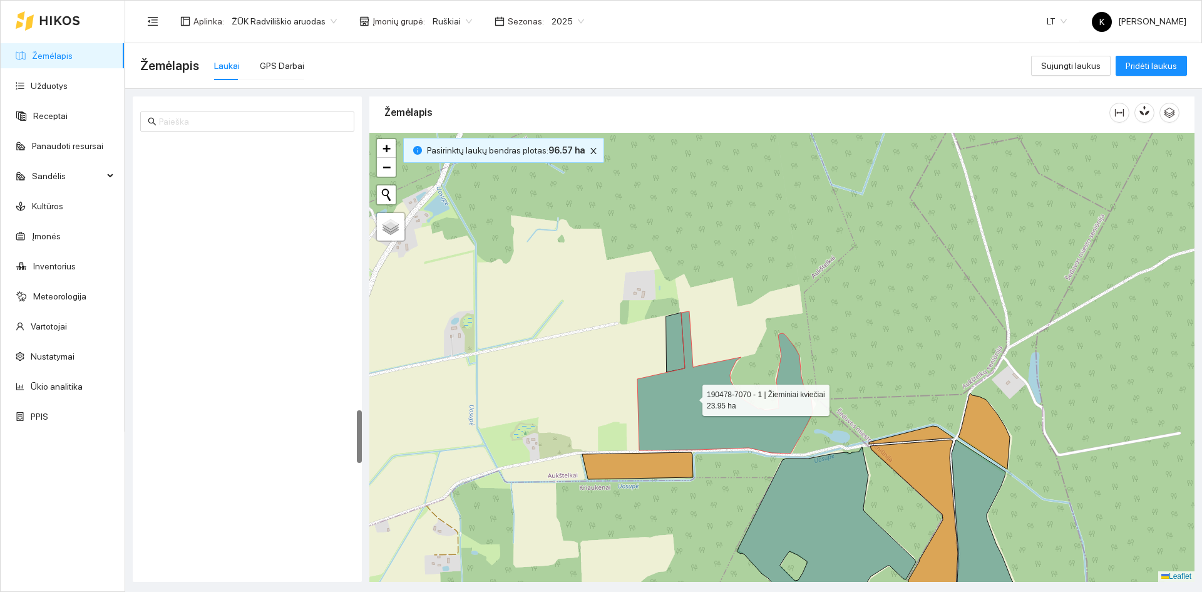
scroll to position [2191, 0]
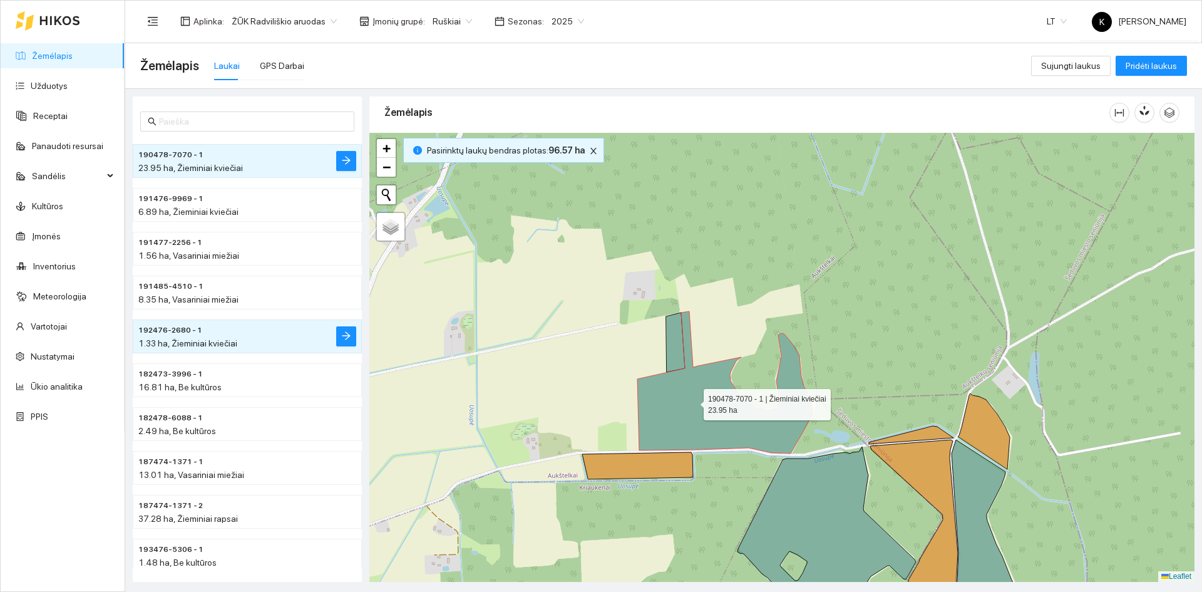
click at [692, 401] on icon at bounding box center [724, 382] width 175 height 142
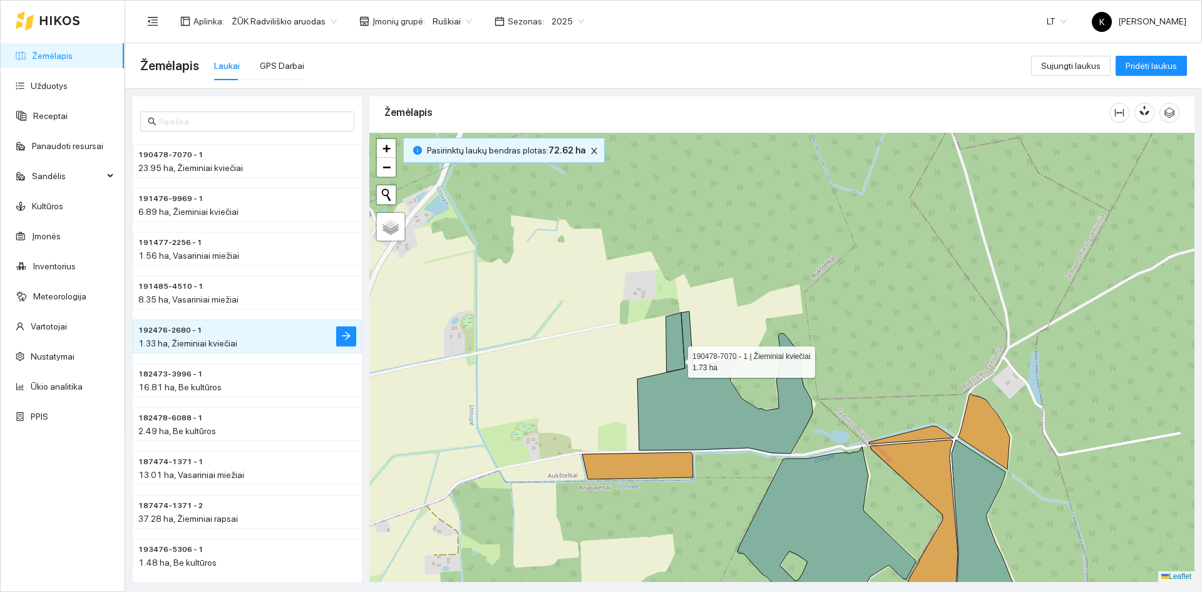
click at [676, 356] on icon at bounding box center [675, 341] width 19 height 59
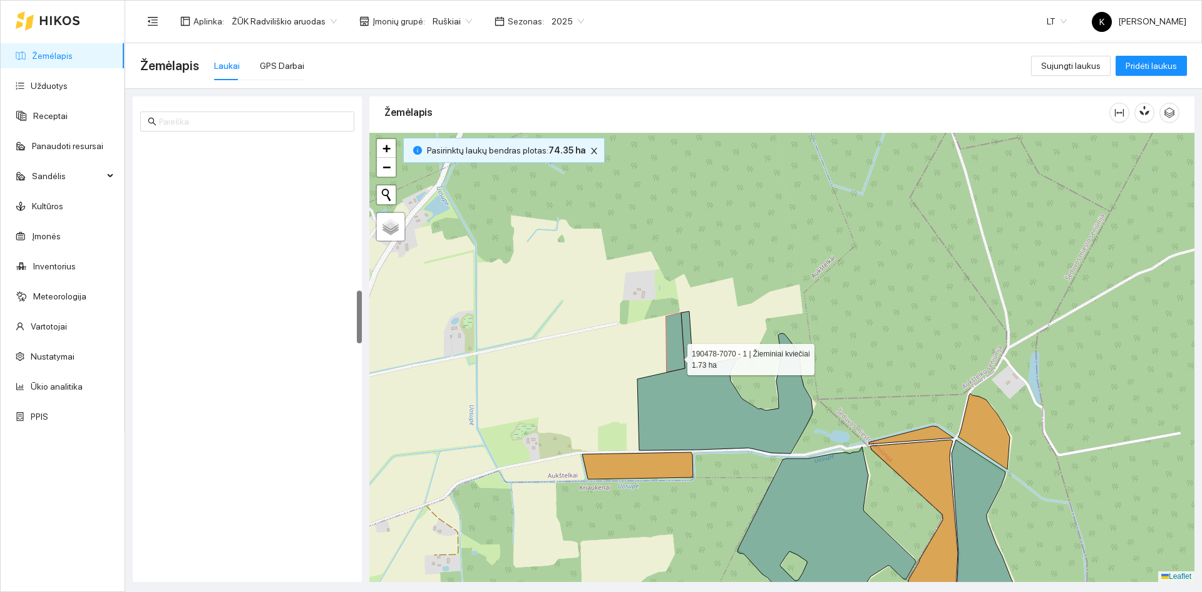
scroll to position [1227, 0]
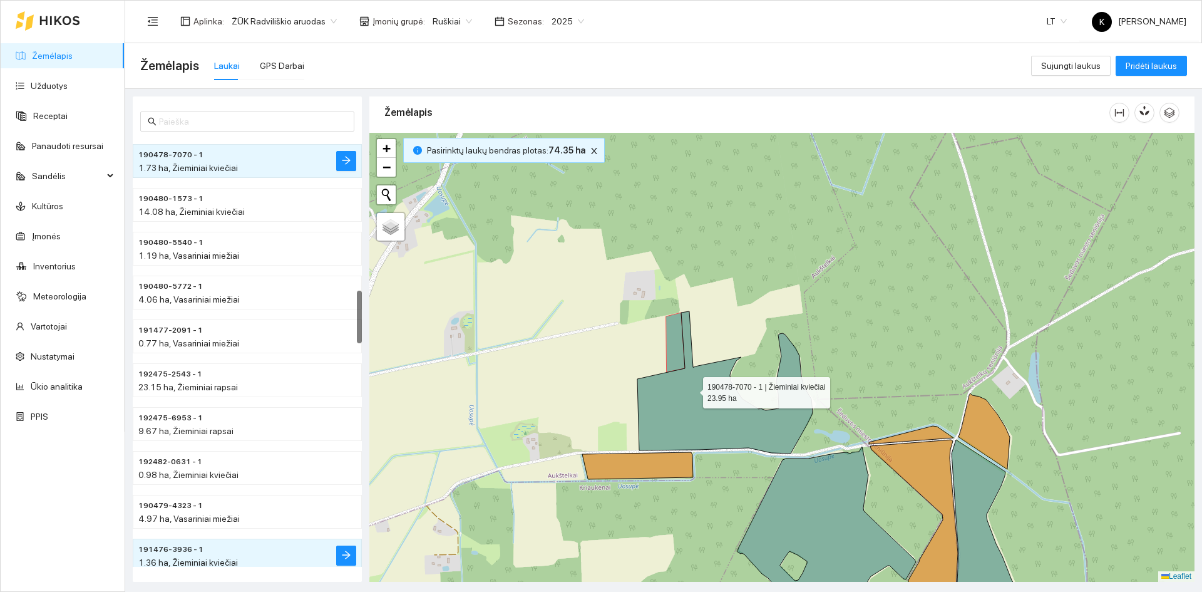
click at [692, 389] on icon at bounding box center [724, 382] width 175 height 142
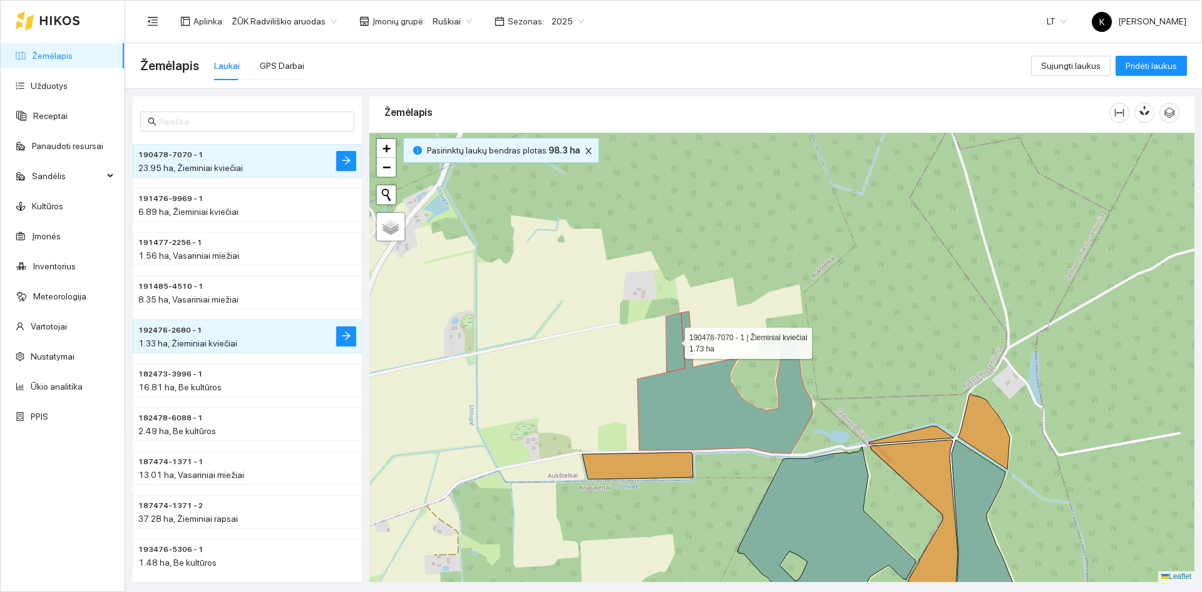
click at [674, 340] on icon at bounding box center [675, 341] width 19 height 59
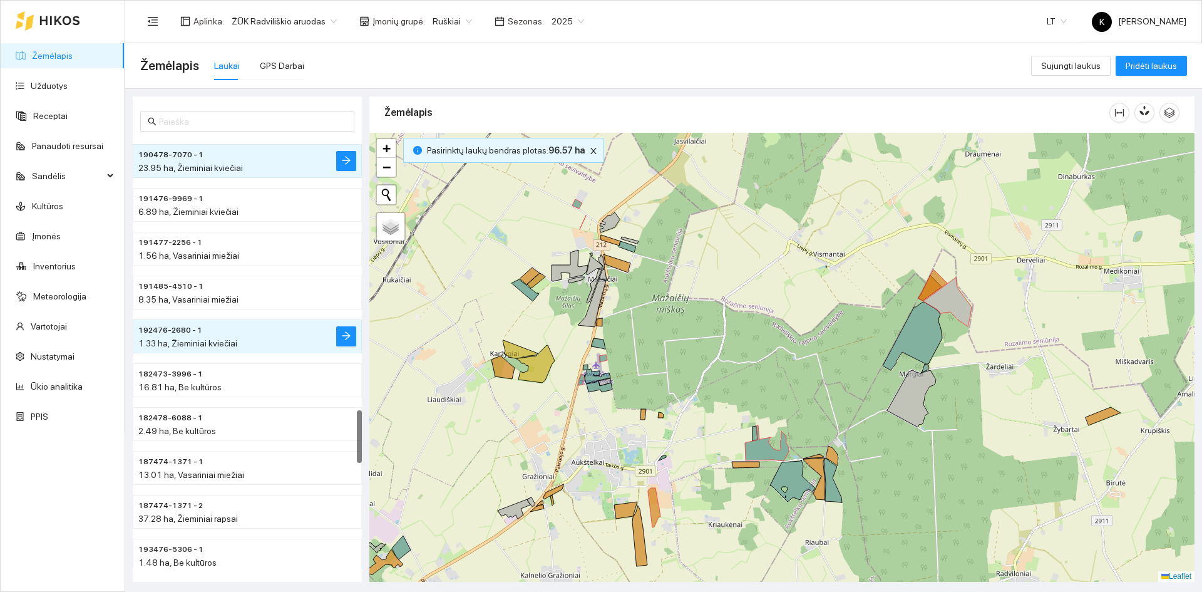
drag, startPoint x: 582, startPoint y: 401, endPoint x: 678, endPoint y: 416, distance: 97.7
click at [678, 416] on div "+ − Nieko nerasta. Bandykite dar kartą. Žemėlapis Palydovas Leaflet" at bounding box center [781, 357] width 825 height 449
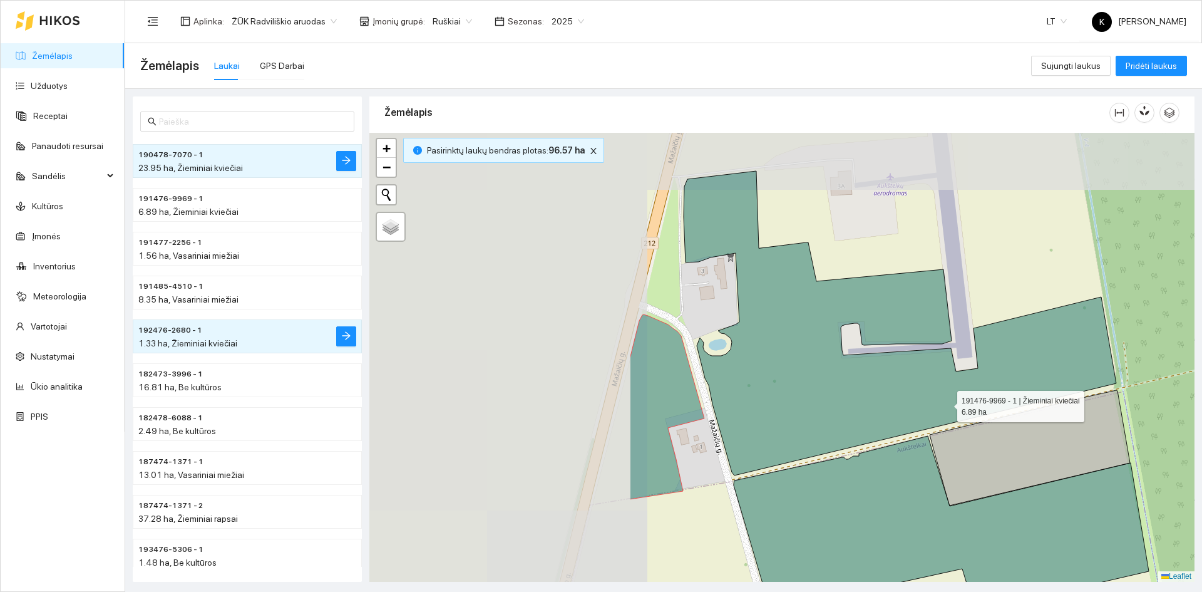
drag, startPoint x: 616, startPoint y: 337, endPoint x: 949, endPoint y: 408, distance: 340.6
click at [949, 408] on icon at bounding box center [900, 323] width 433 height 304
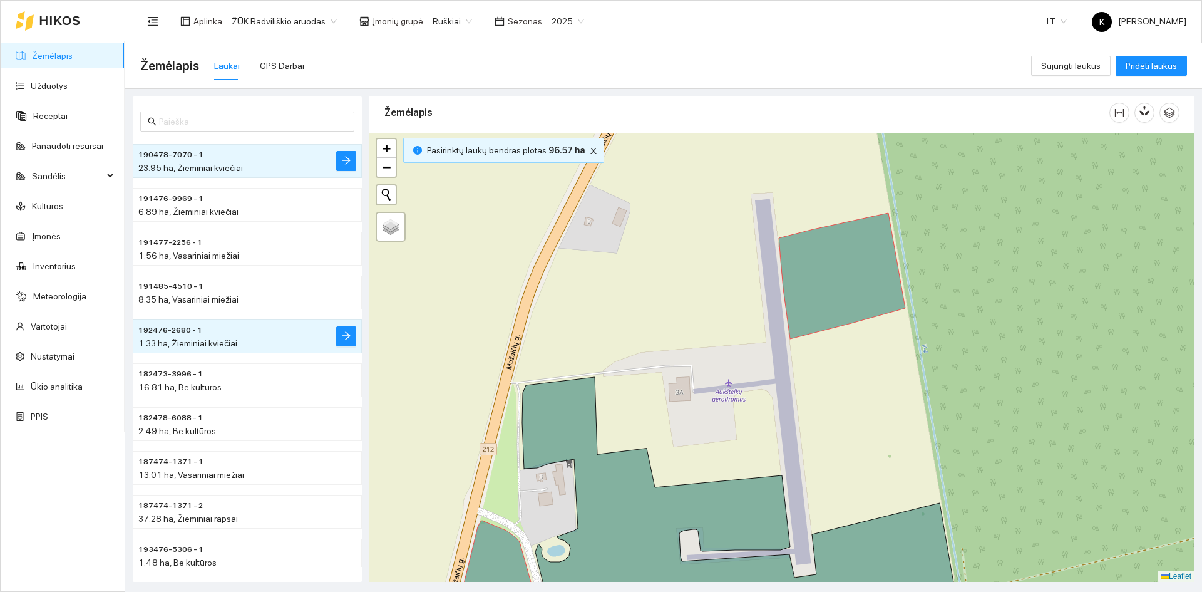
drag, startPoint x: 839, startPoint y: 259, endPoint x: 851, endPoint y: 319, distance: 61.4
click at [851, 319] on icon at bounding box center [842, 276] width 126 height 126
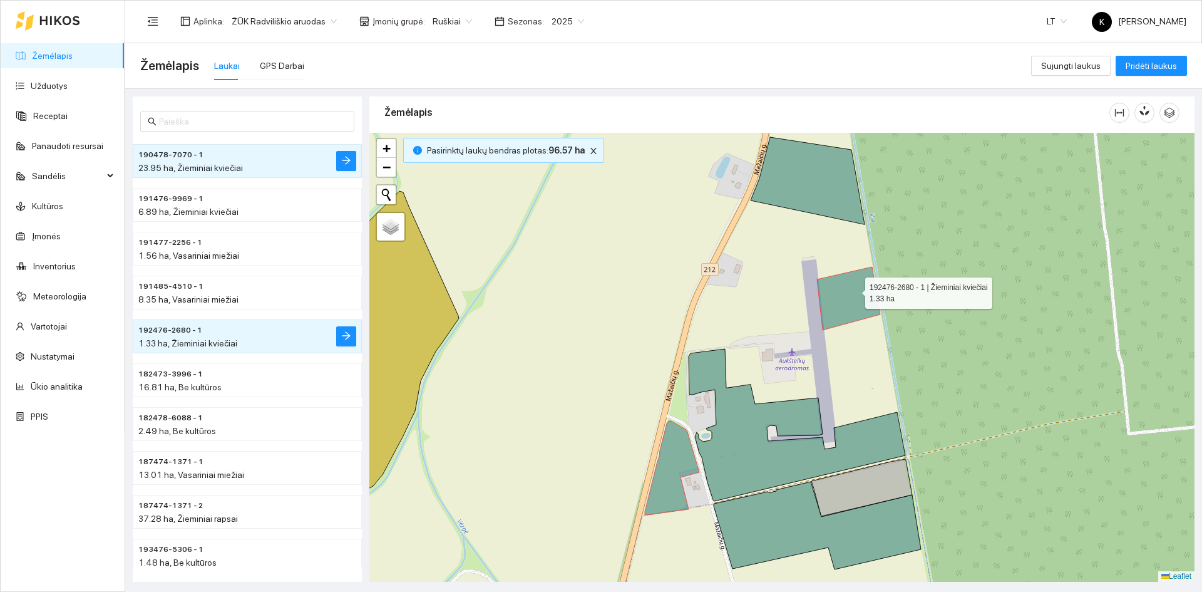
drag, startPoint x: 851, startPoint y: 279, endPoint x: 852, endPoint y: 287, distance: 7.6
click at [852, 287] on icon at bounding box center [848, 298] width 63 height 63
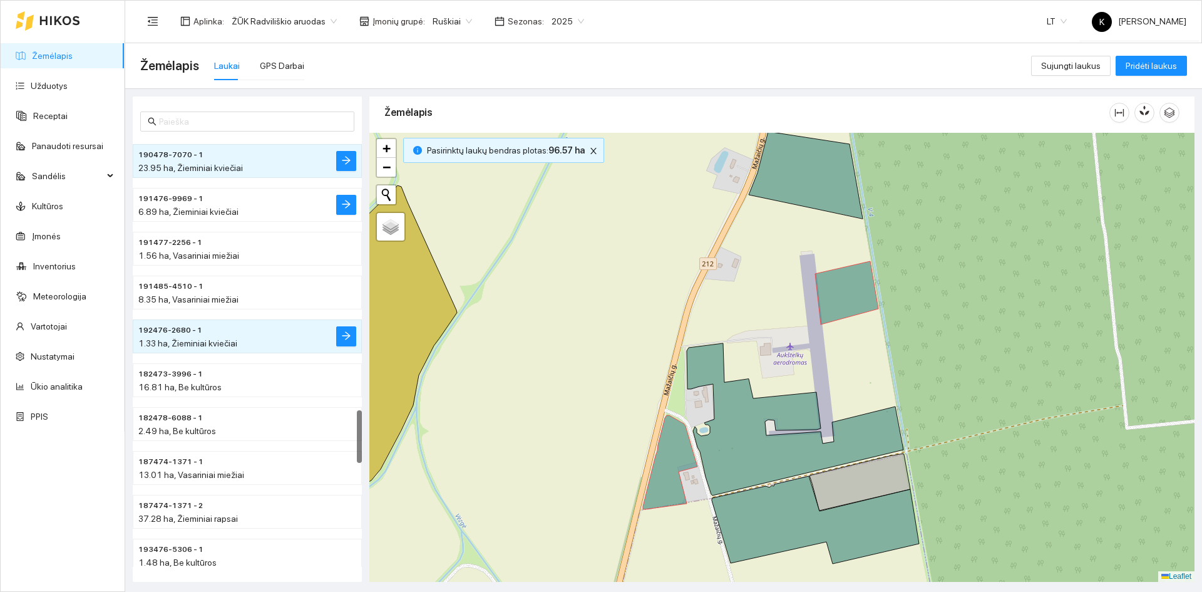
click at [187, 199] on span "191476-9969 - 1" at bounding box center [170, 199] width 65 height 12
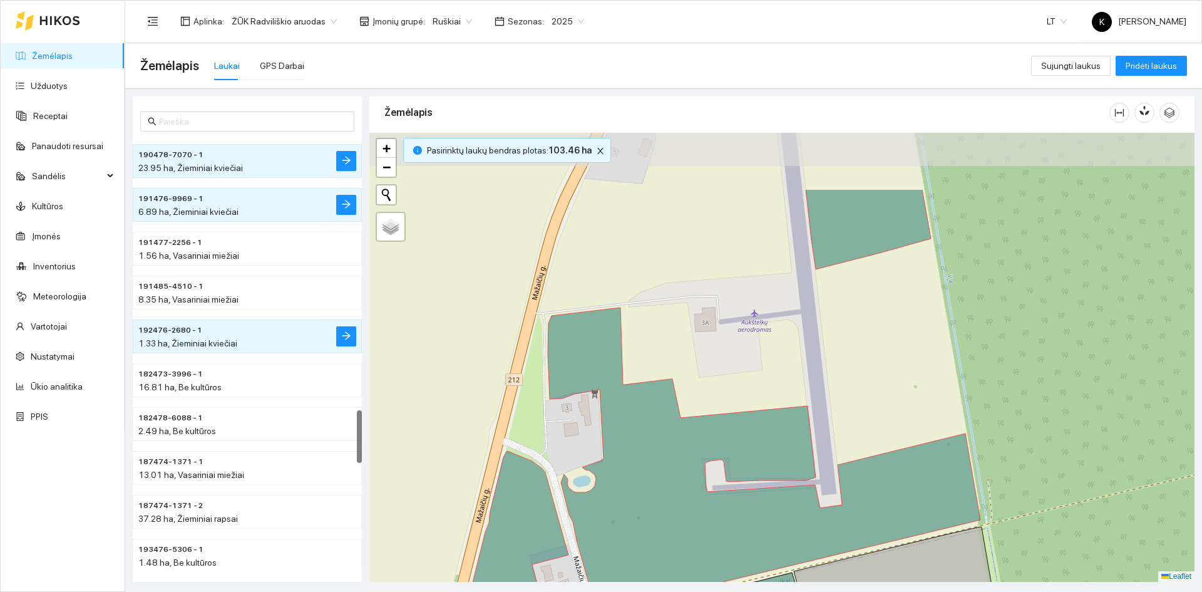
drag, startPoint x: 923, startPoint y: 295, endPoint x: 905, endPoint y: 398, distance: 103.6
click at [905, 398] on div "+ − Nieko nerasta. Bandykite dar kartą. Žemėlapis Palydovas Leaflet" at bounding box center [781, 357] width 825 height 449
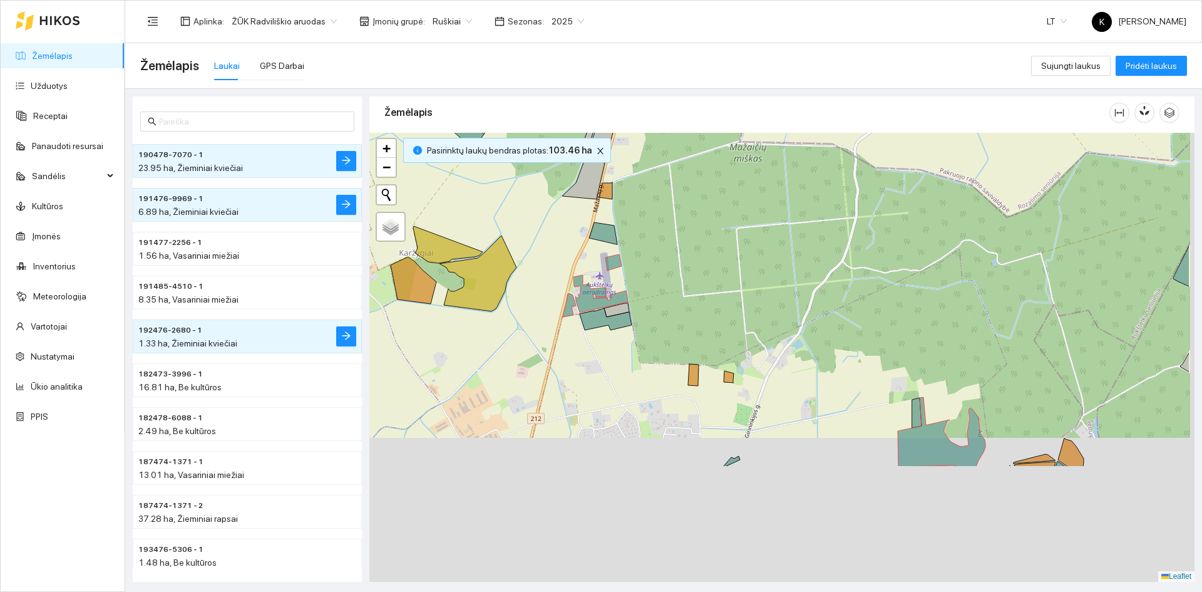
drag, startPoint x: 868, startPoint y: 487, endPoint x: 761, endPoint y: 326, distance: 194.1
click at [767, 315] on div "+ − Nieko nerasta. Bandykite dar kartą. Žemėlapis Palydovas Leaflet" at bounding box center [781, 357] width 825 height 449
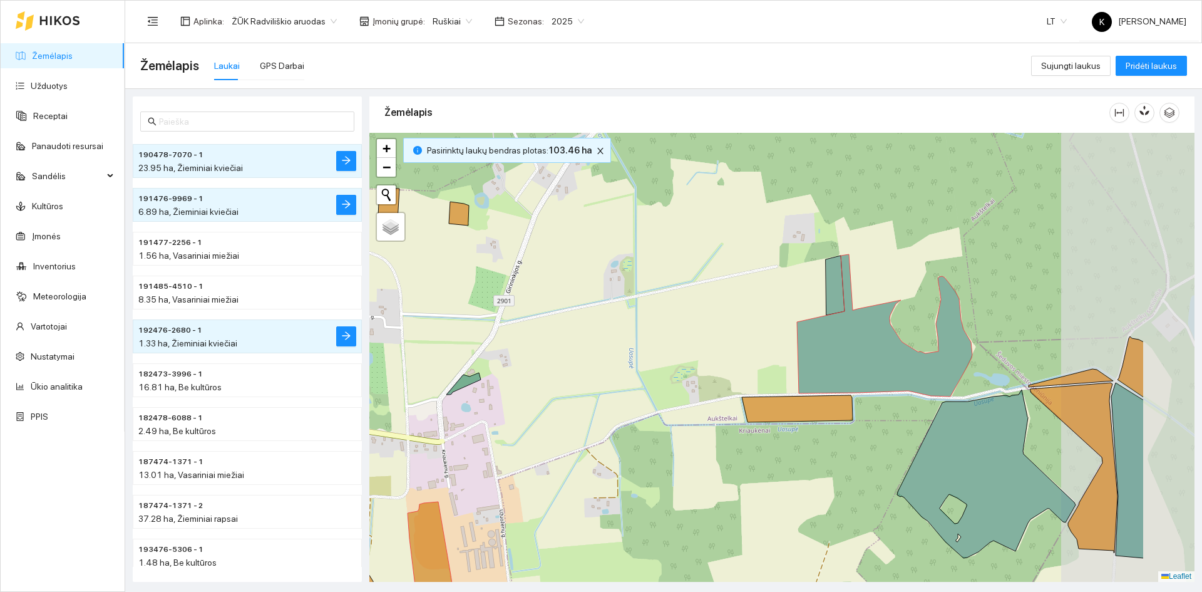
drag, startPoint x: 856, startPoint y: 391, endPoint x: 675, endPoint y: 371, distance: 182.0
click at [675, 371] on div "+ − Nieko nerasta. Bandykite dar kartą. Žemėlapis Palydovas Leaflet" at bounding box center [781, 357] width 825 height 449
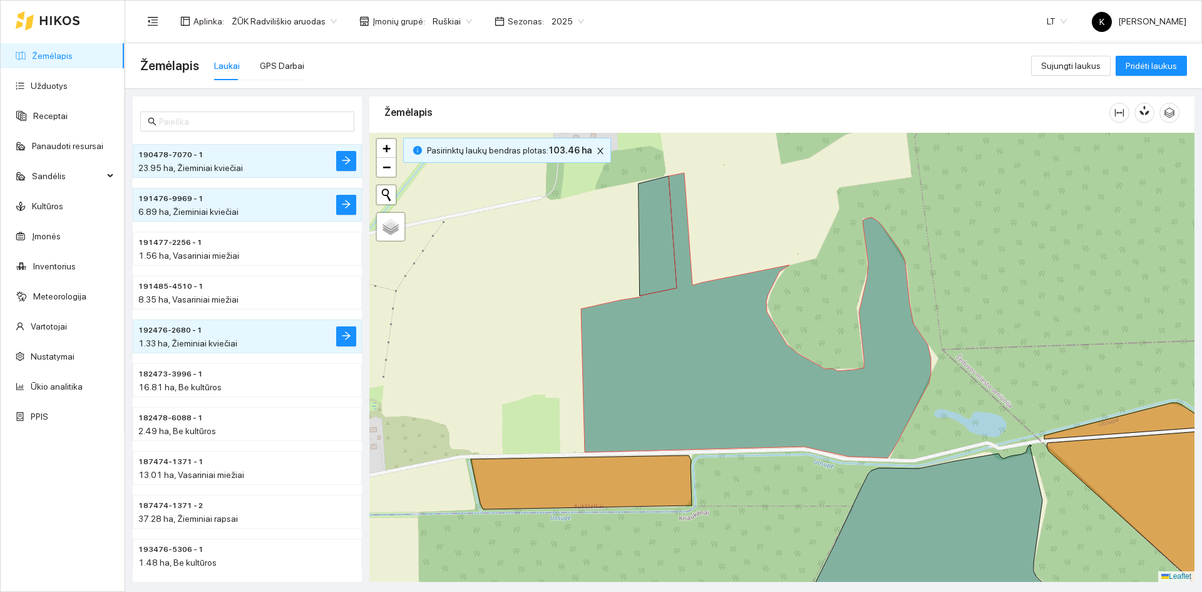
drag, startPoint x: 974, startPoint y: 351, endPoint x: 991, endPoint y: 366, distance: 23.1
click at [991, 366] on div "+ − Nieko nerasta. Bandykite dar kartą. Žemėlapis Palydovas Leaflet" at bounding box center [781, 357] width 825 height 449
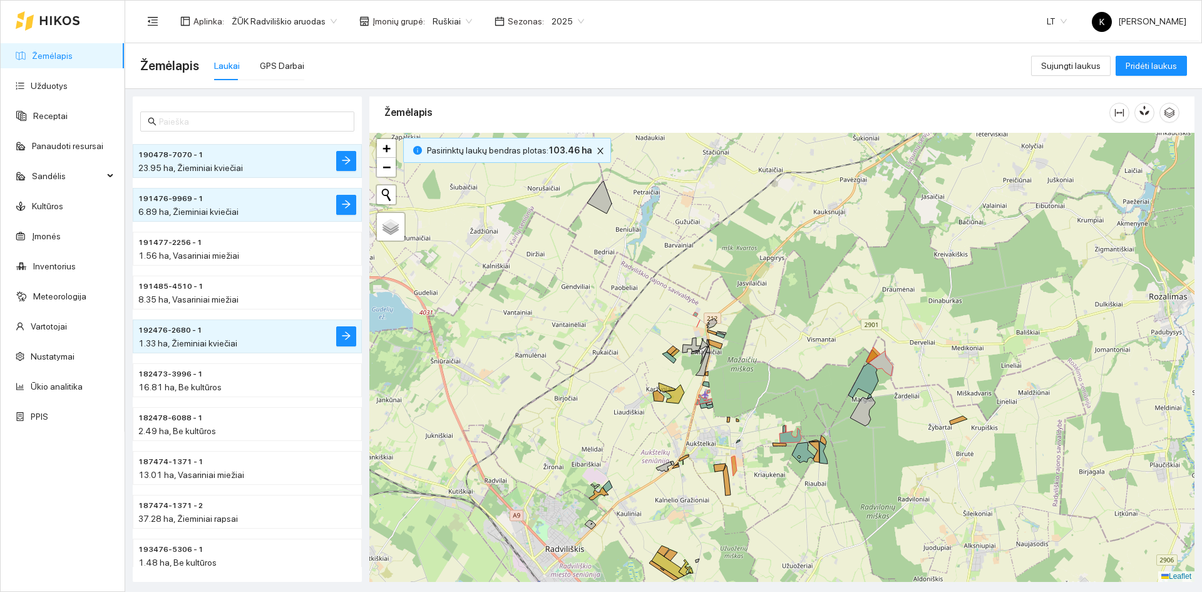
drag, startPoint x: 734, startPoint y: 513, endPoint x: 763, endPoint y: 384, distance: 132.1
click at [763, 384] on div "+ − Nieko nerasta. Bandykite dar kartą. Žemėlapis Palydovas Leaflet" at bounding box center [781, 357] width 825 height 449
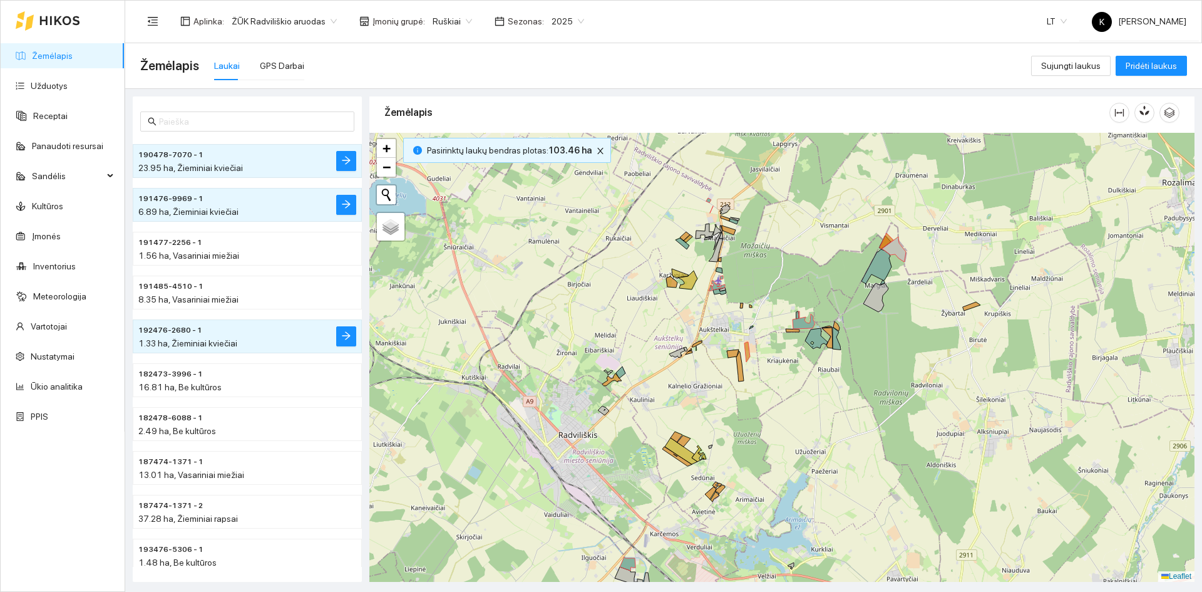
drag, startPoint x: 758, startPoint y: 515, endPoint x: 751, endPoint y: 426, distance: 89.1
click at [751, 426] on div "+ − Nieko nerasta. Bandykite dar kartą. Žemėlapis Palydovas Leaflet" at bounding box center [781, 357] width 825 height 449
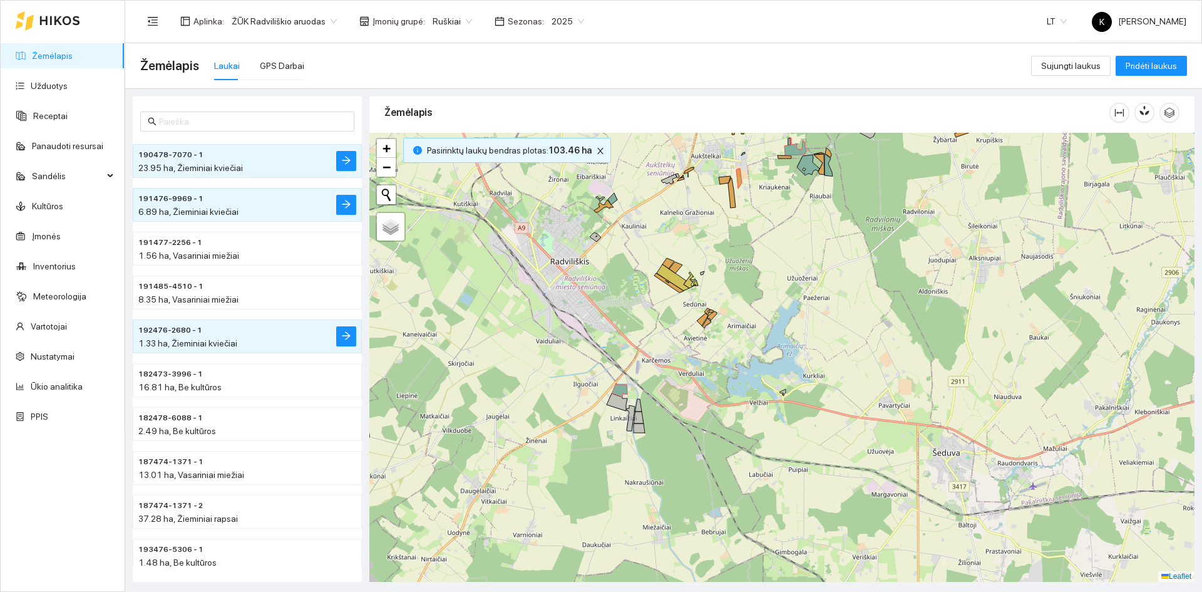
drag, startPoint x: 691, startPoint y: 433, endPoint x: 689, endPoint y: 348, distance: 84.5
click at [689, 348] on div "+ − Nieko nerasta. Bandykite dar kartą. Žemėlapis Palydovas Leaflet" at bounding box center [781, 357] width 825 height 449
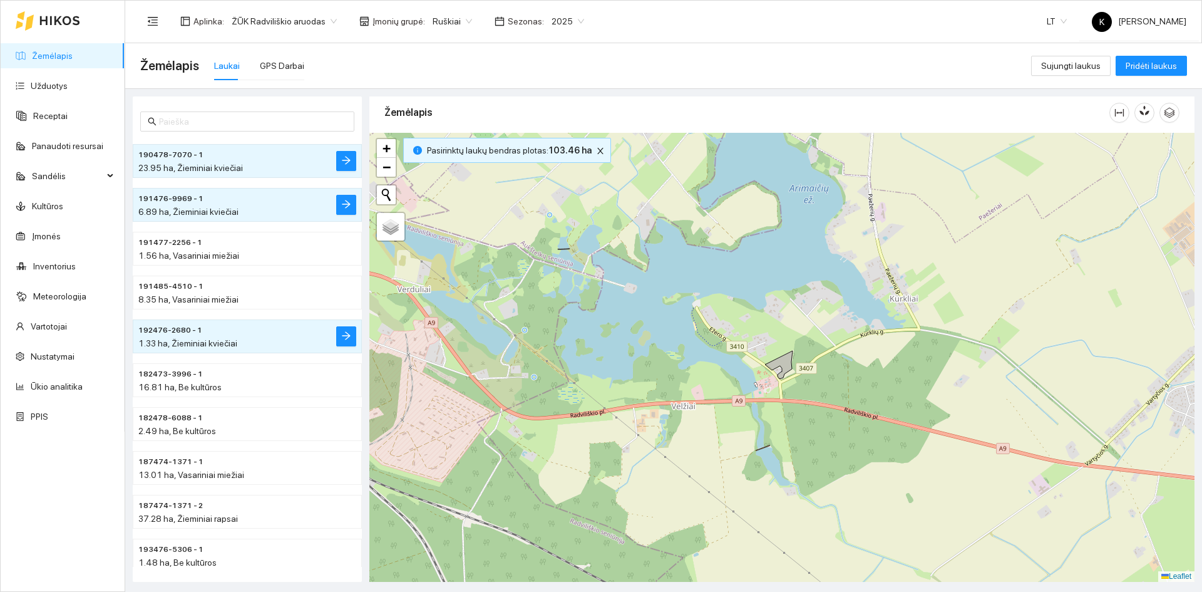
click at [456, 19] on body "Žemėlapis Užduotys Receptai Panaudoti resursai Sandėlis Kultūros Įmonės Invento…" at bounding box center [601, 296] width 1202 height 592
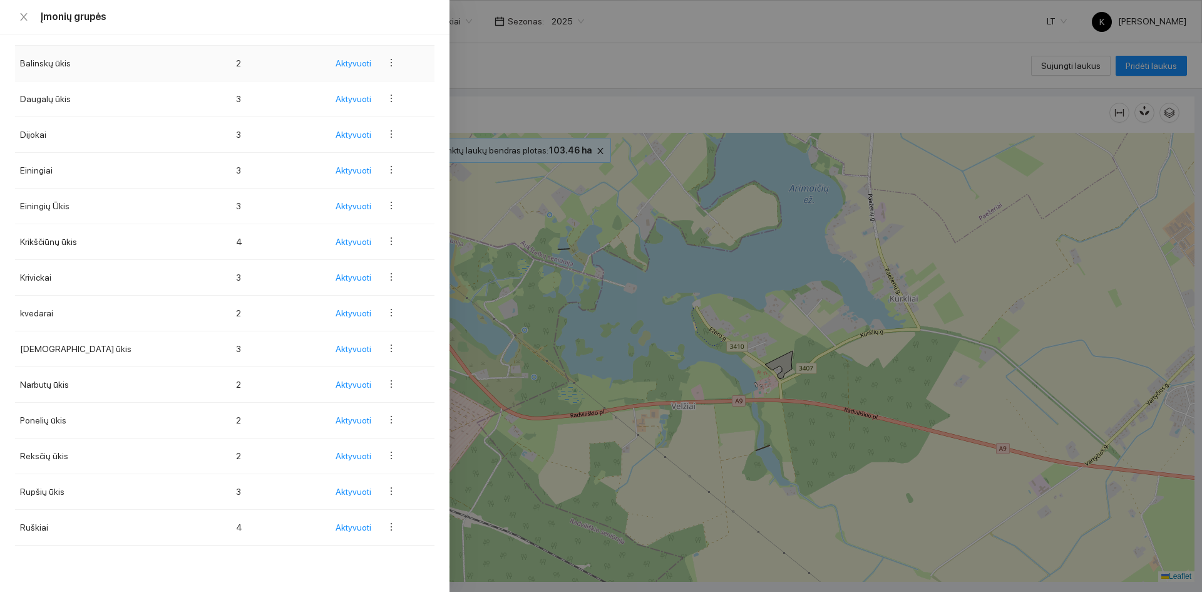
scroll to position [0, 0]
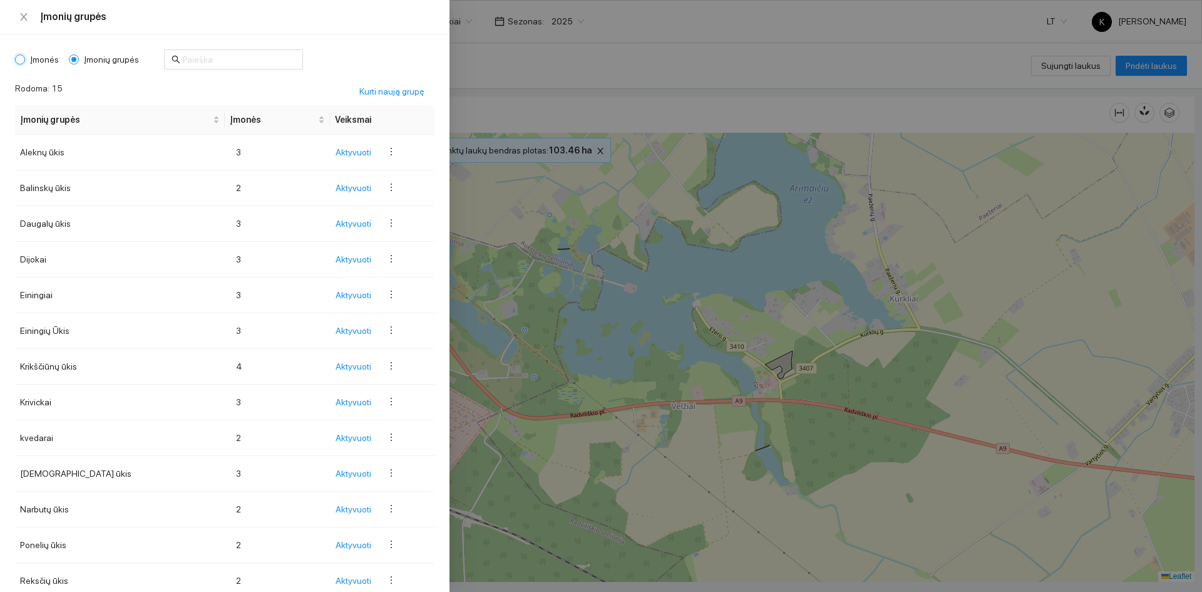
click at [24, 60] on input "Įmonės" at bounding box center [20, 59] width 10 height 10
radio input "true"
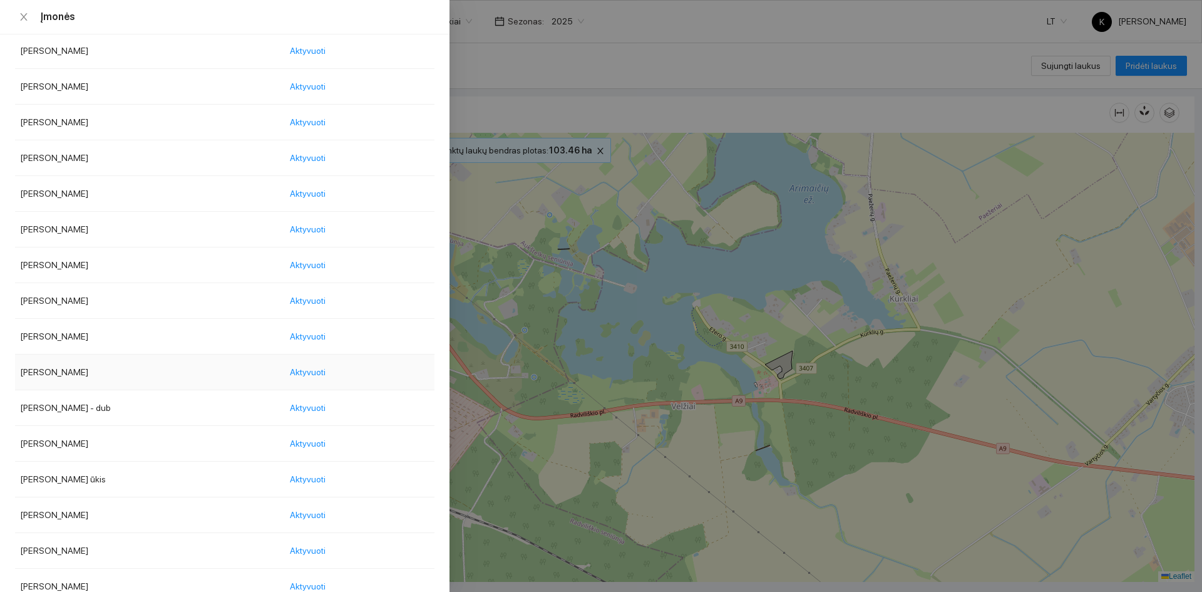
scroll to position [876, 0]
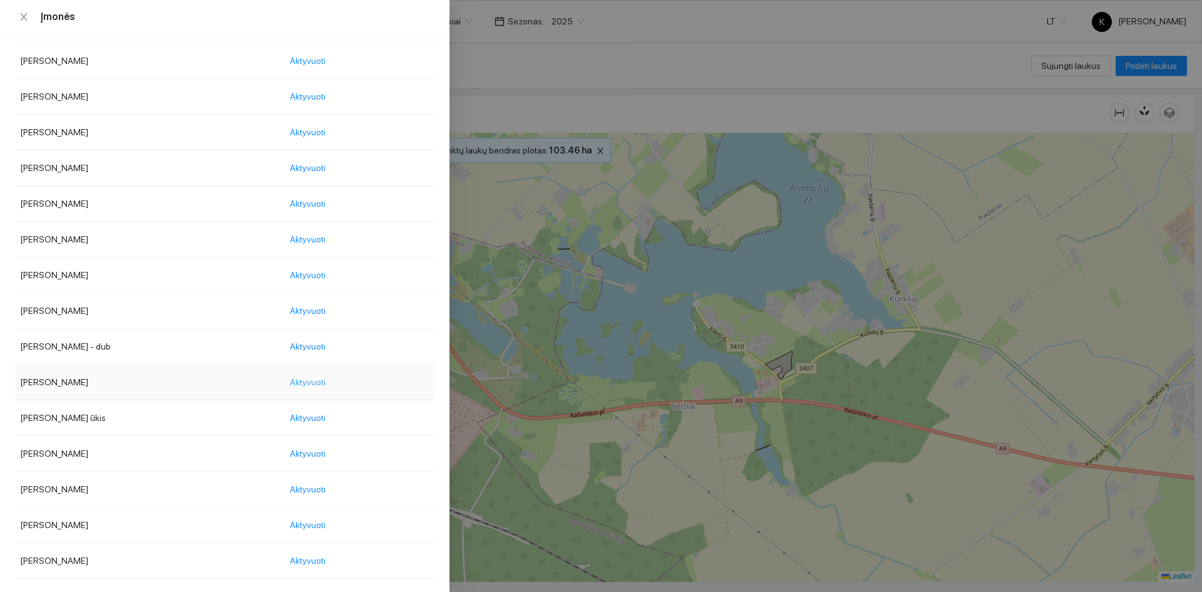
click at [324, 383] on span "Aktyvuoti" at bounding box center [308, 382] width 36 height 14
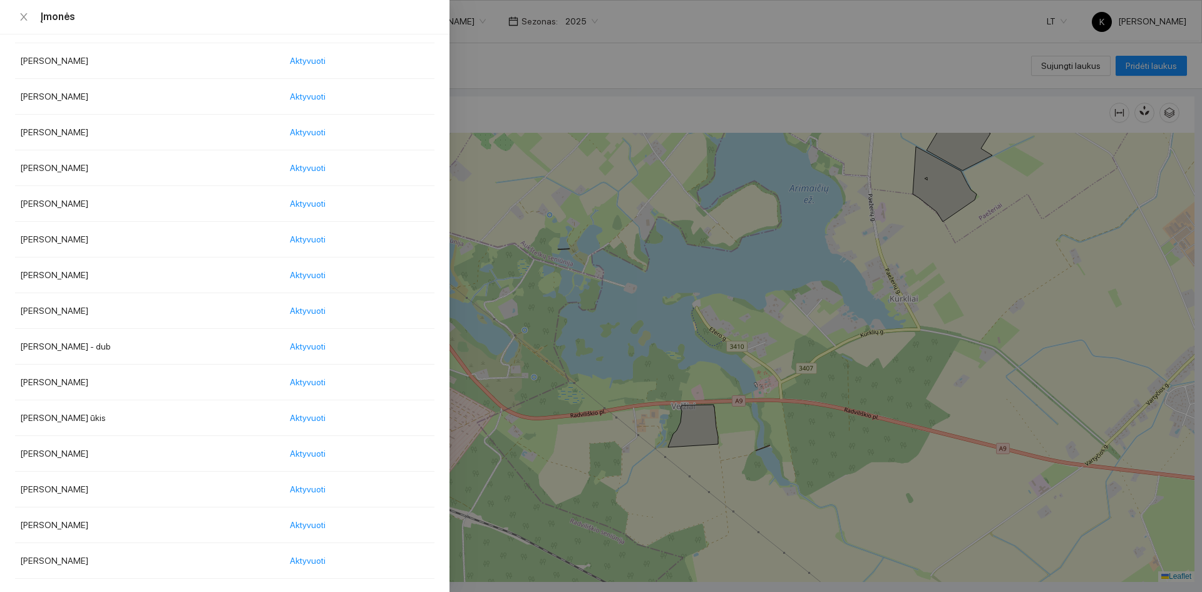
click at [482, 21] on body "Žemėlapis Užduotys Receptai Panaudoti resursai Sandėlis Kultūros Įmonės Invento…" at bounding box center [601, 296] width 1202 height 592
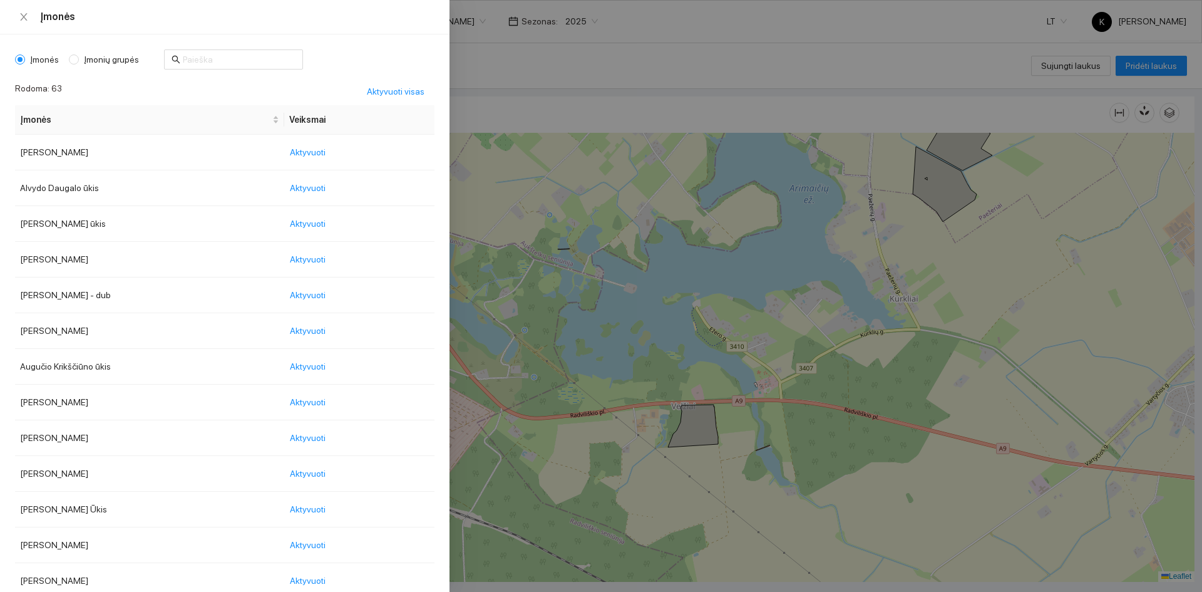
click at [85, 59] on span "Įmonių grupės" at bounding box center [111, 60] width 65 height 14
click at [79, 59] on input "Įmonių grupės" at bounding box center [74, 59] width 10 height 10
radio input "true"
radio input "false"
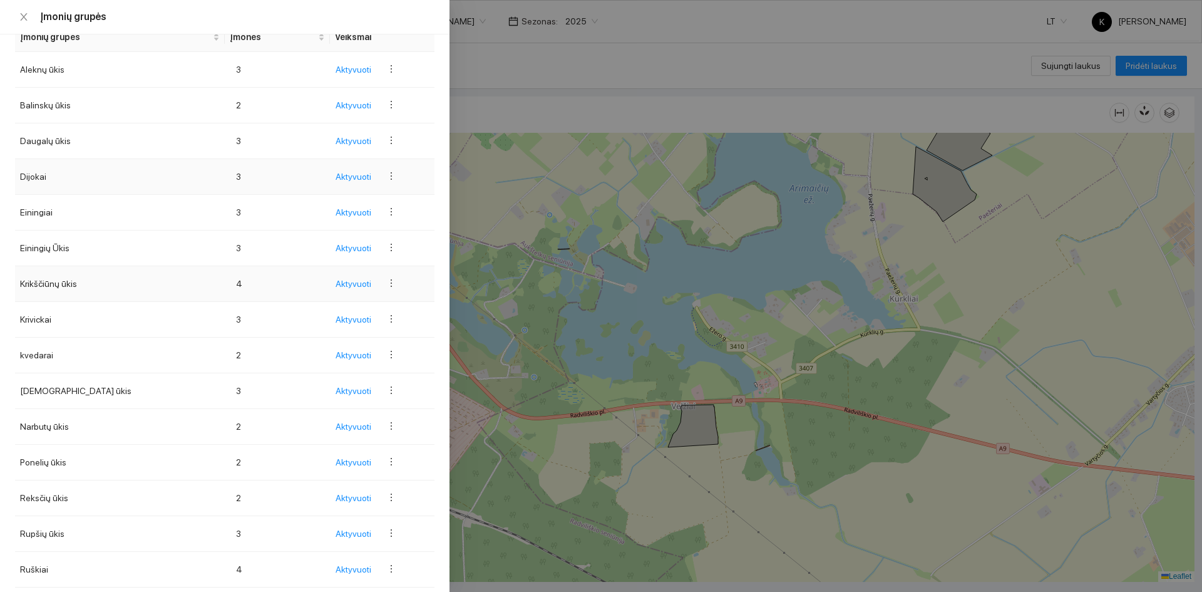
scroll to position [125, 0]
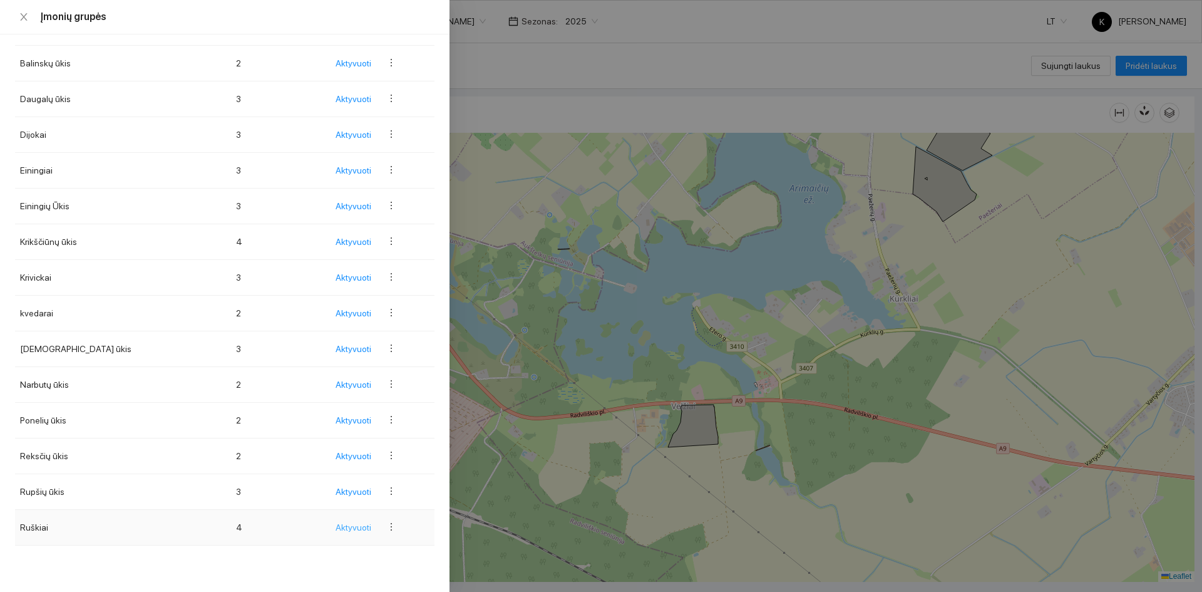
click at [336, 525] on span "Aktyvuoti" at bounding box center [354, 527] width 36 height 14
click at [329, 525] on div "Įmonių grupės Įmonės Įmonių grupės Rodoma: 15 Kurti naują grupę Įmonių grupės Į…" at bounding box center [601, 296] width 1202 height 592
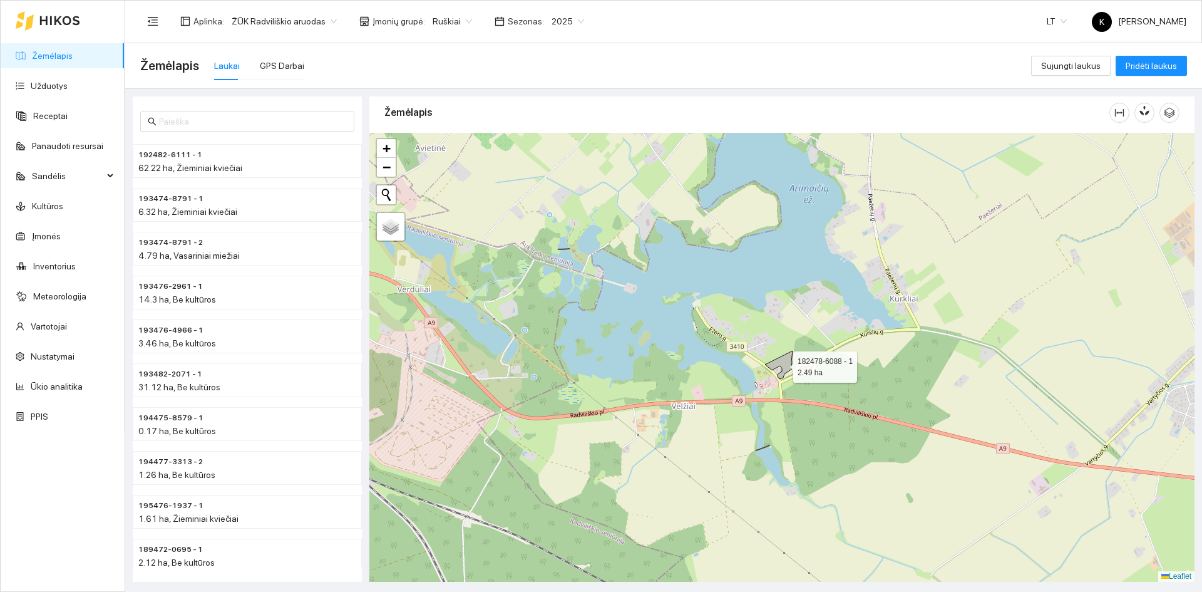
click at [781, 365] on icon at bounding box center [779, 365] width 28 height 28
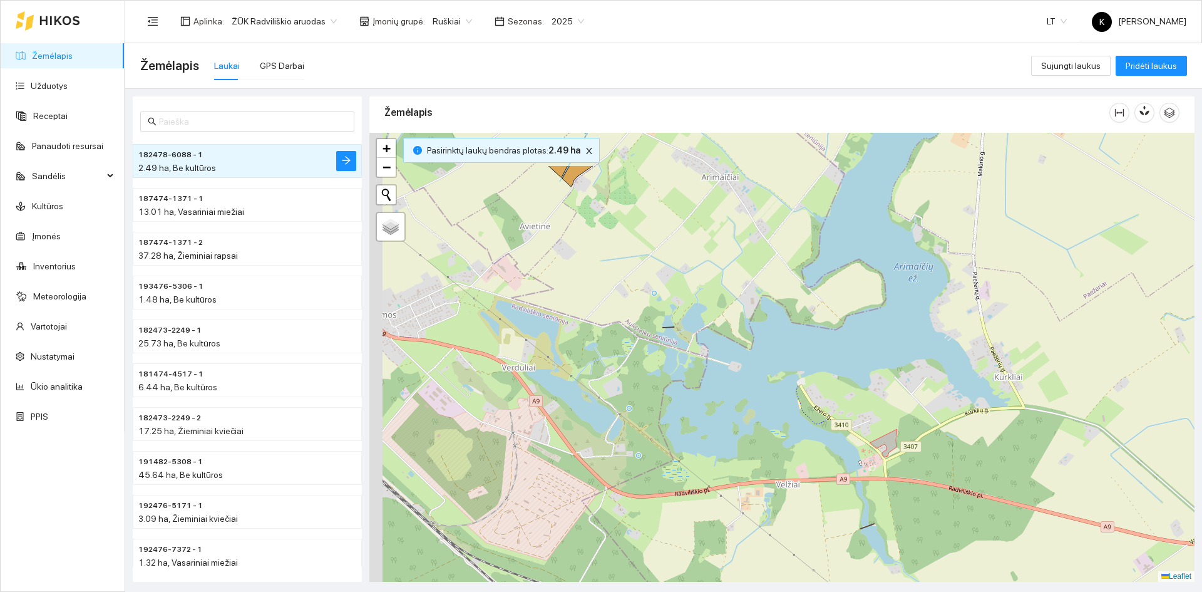
drag, startPoint x: 508, startPoint y: 299, endPoint x: 630, endPoint y: 384, distance: 148.3
click at [630, 384] on div "182478-6088 - 1 2.49 ha + − Nieko nerasta. Bandykite dar kartą. Žemėlapis Palyd…" at bounding box center [781, 357] width 825 height 449
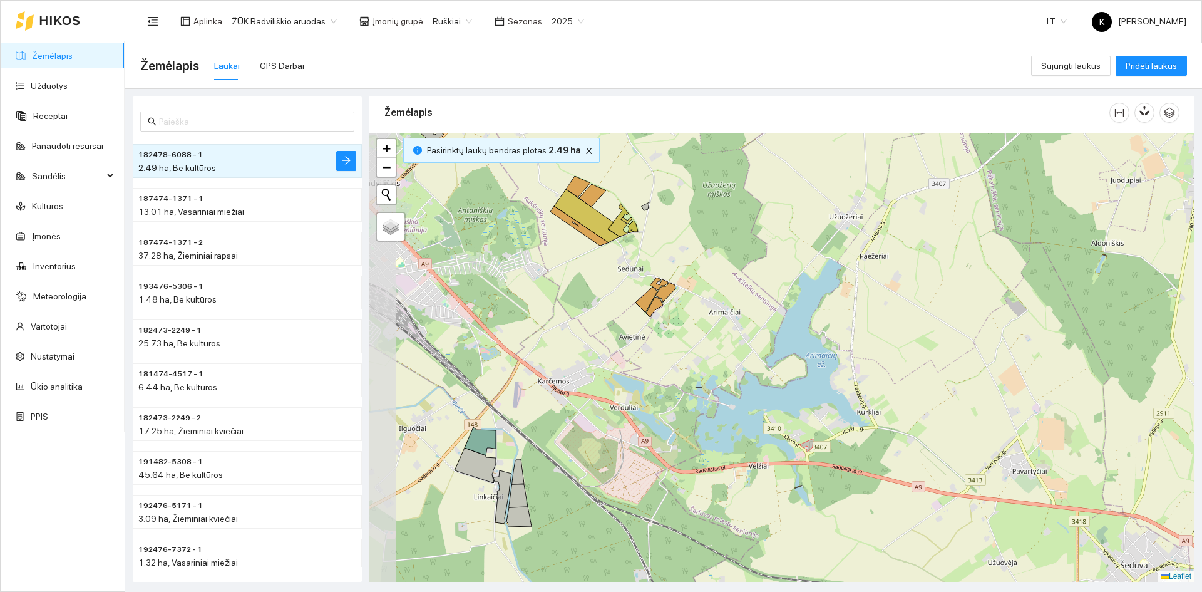
drag, startPoint x: 665, startPoint y: 351, endPoint x: 709, endPoint y: 412, distance: 75.3
click at [709, 412] on div "+ − Nieko nerasta. Bandykite dar kartą. Žemėlapis Palydovas Leaflet" at bounding box center [781, 357] width 825 height 449
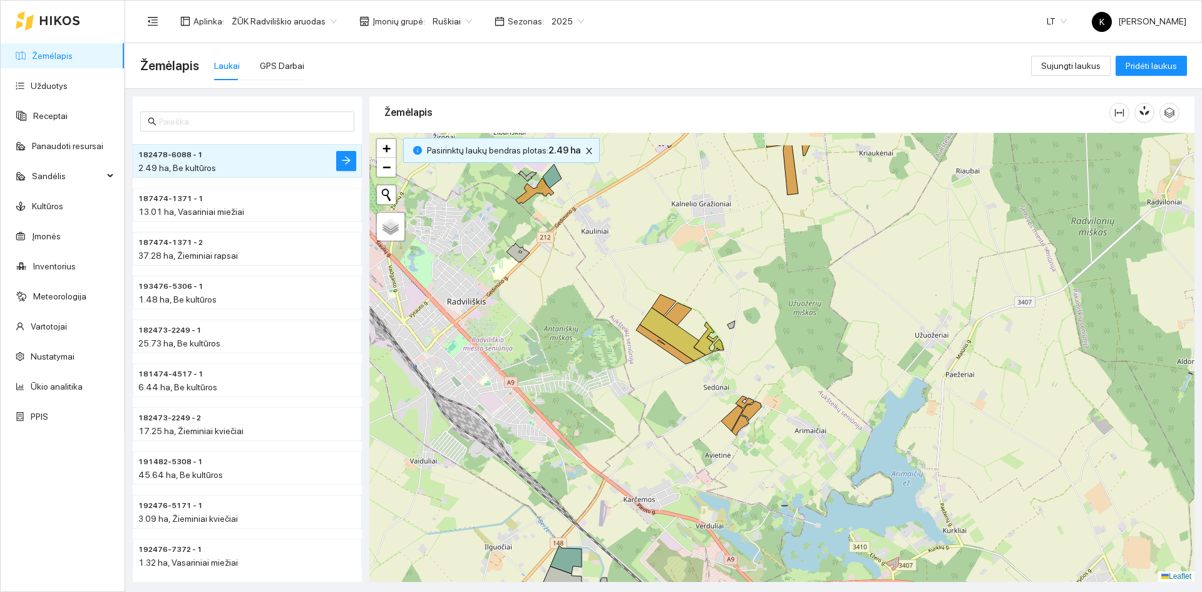
drag, startPoint x: 762, startPoint y: 297, endPoint x: 799, endPoint y: 351, distance: 65.1
click at [799, 351] on div "+ − Nieko nerasta. Bandykite dar kartą. Žemėlapis Palydovas Leaflet" at bounding box center [781, 357] width 825 height 449
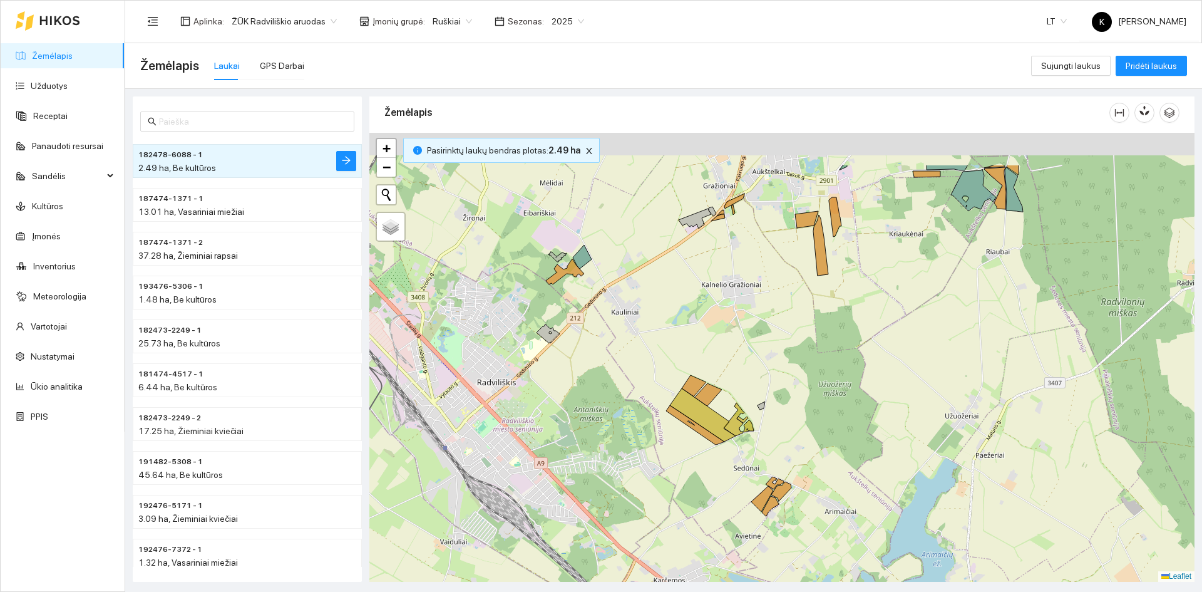
drag, startPoint x: 773, startPoint y: 306, endPoint x: 784, endPoint y: 347, distance: 42.2
click at [784, 347] on div "+ − Nieko nerasta. Bandykite dar kartą. Žemėlapis Palydovas Leaflet" at bounding box center [781, 357] width 825 height 449
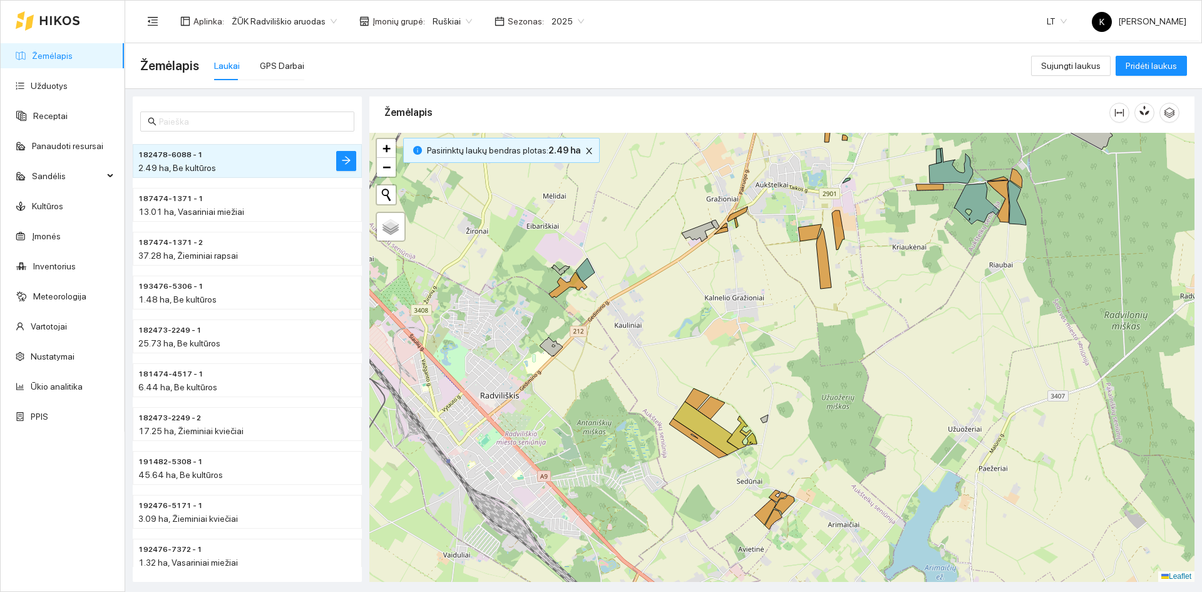
drag, startPoint x: 766, startPoint y: 252, endPoint x: 774, endPoint y: 335, distance: 83.7
click at [774, 335] on div "+ − Nieko nerasta. Bandykite dar kartą. Žemėlapis Palydovas Leaflet" at bounding box center [781, 357] width 825 height 449
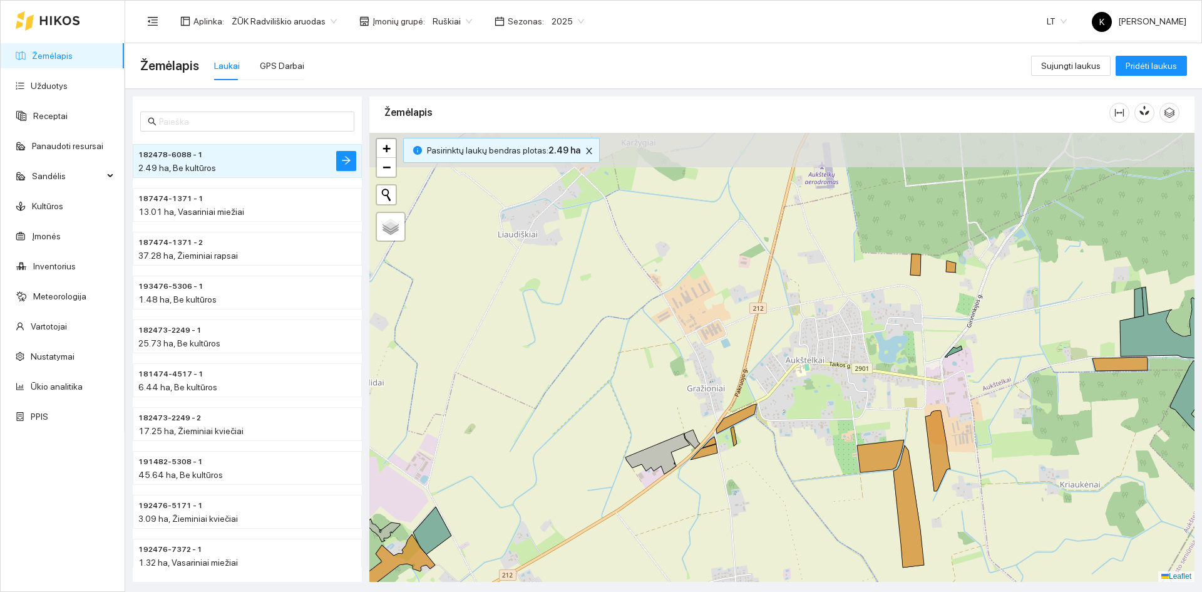
drag, startPoint x: 766, startPoint y: 287, endPoint x: 763, endPoint y: 452, distance: 165.3
click at [763, 452] on div "+ − Nieko nerasta. Bandykite dar kartą. Žemėlapis Palydovas Leaflet" at bounding box center [781, 357] width 825 height 449
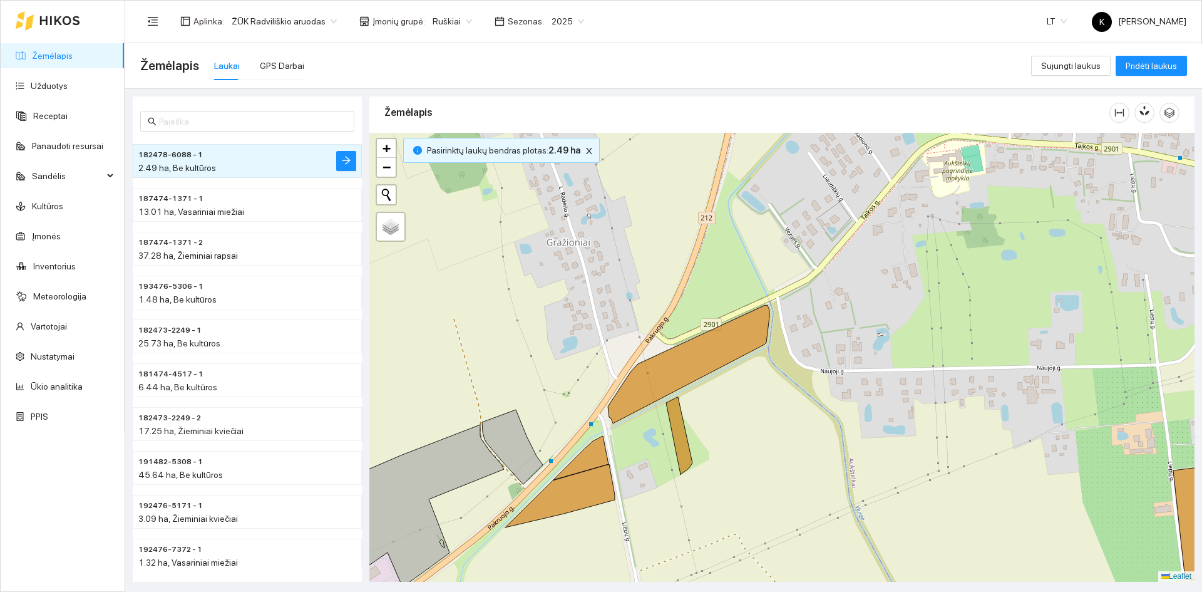
drag, startPoint x: 743, startPoint y: 373, endPoint x: 754, endPoint y: 398, distance: 26.6
click at [754, 398] on div "+ − Nieko nerasta. Bandykite dar kartą. Žemėlapis Palydovas Leaflet" at bounding box center [781, 357] width 825 height 449
click at [679, 367] on icon at bounding box center [689, 365] width 162 height 118
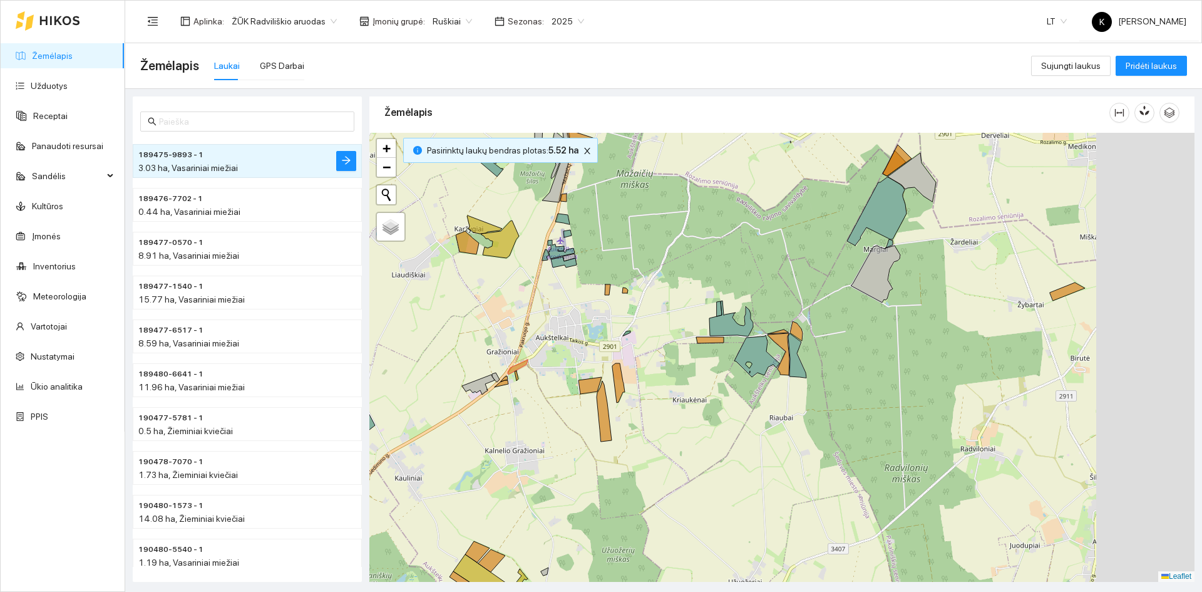
drag, startPoint x: 795, startPoint y: 361, endPoint x: 623, endPoint y: 374, distance: 172.6
click at [623, 374] on div "+ − Nieko nerasta. Bandykite dar kartą. Žemėlapis Palydovas Leaflet" at bounding box center [781, 357] width 825 height 449
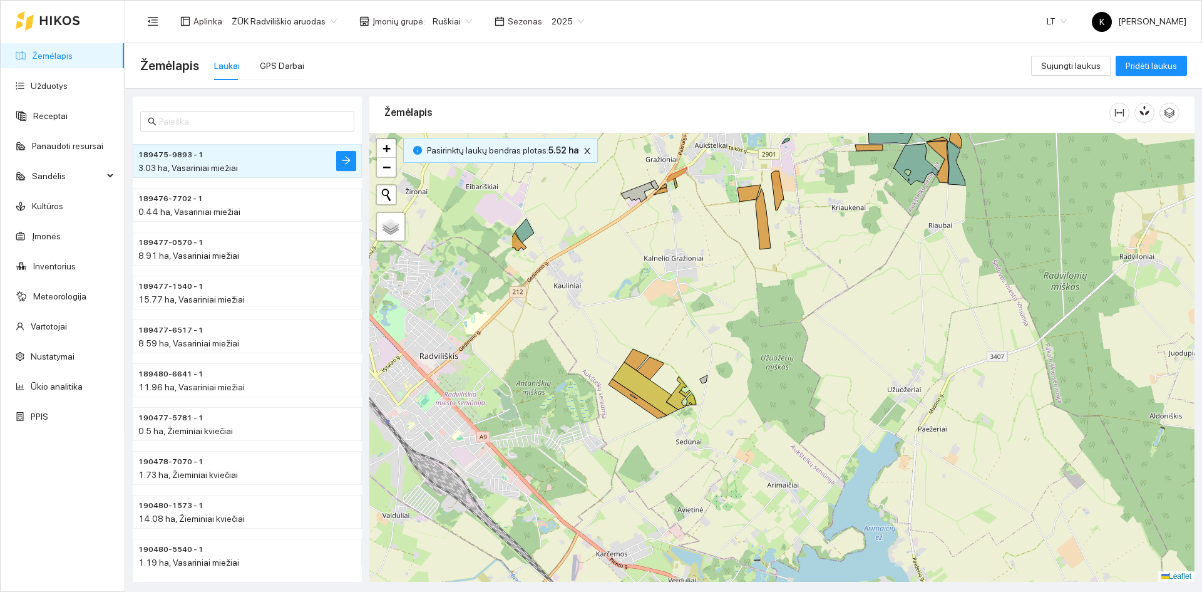
drag, startPoint x: 625, startPoint y: 393, endPoint x: 799, endPoint y: 305, distance: 195.1
click at [799, 305] on div "+ − Nieko nerasta. Bandykite dar kartą. Žemėlapis Palydovas Leaflet" at bounding box center [781, 357] width 825 height 449
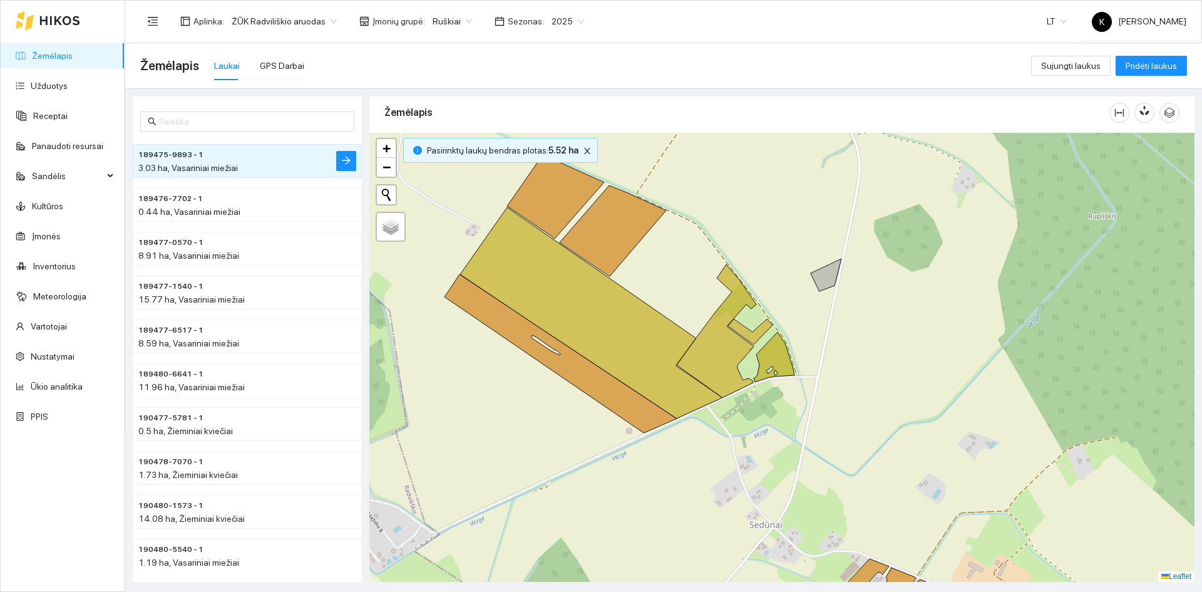
drag, startPoint x: 746, startPoint y: 332, endPoint x: 680, endPoint y: 290, distance: 78.5
click at [680, 290] on div "+ − Nieko nerasta. Bandykite dar kartą. Žemėlapis Palydovas Leaflet" at bounding box center [781, 357] width 825 height 449
click at [585, 376] on icon at bounding box center [560, 353] width 232 height 158
click at [599, 339] on icon at bounding box center [591, 312] width 262 height 211
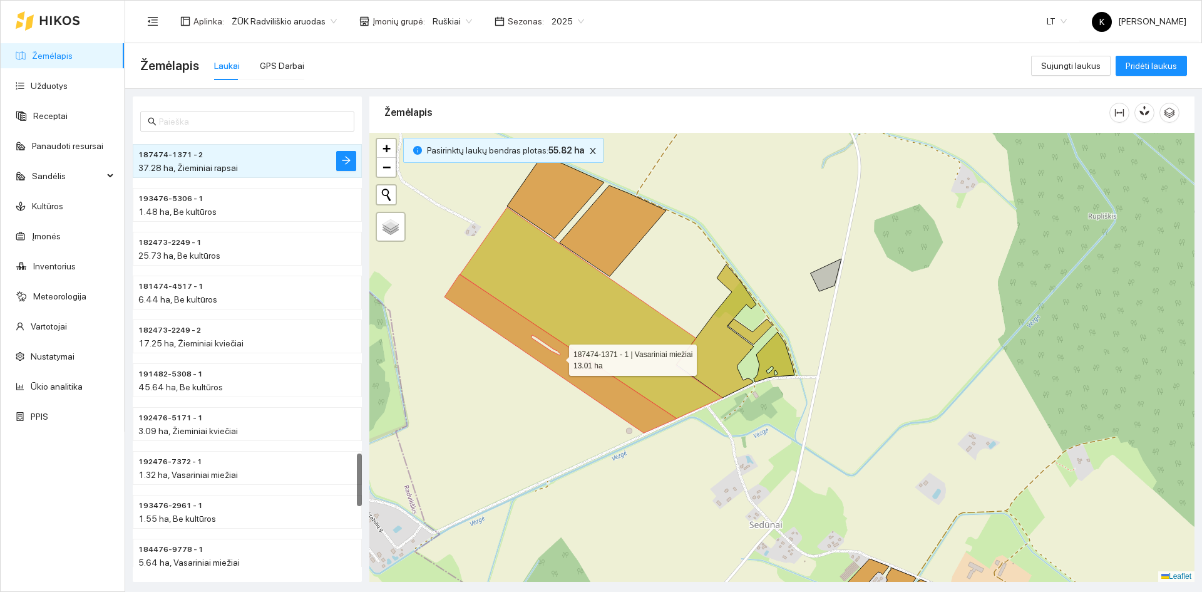
click at [583, 367] on icon at bounding box center [560, 353] width 232 height 158
click at [597, 338] on icon at bounding box center [591, 312] width 262 height 211
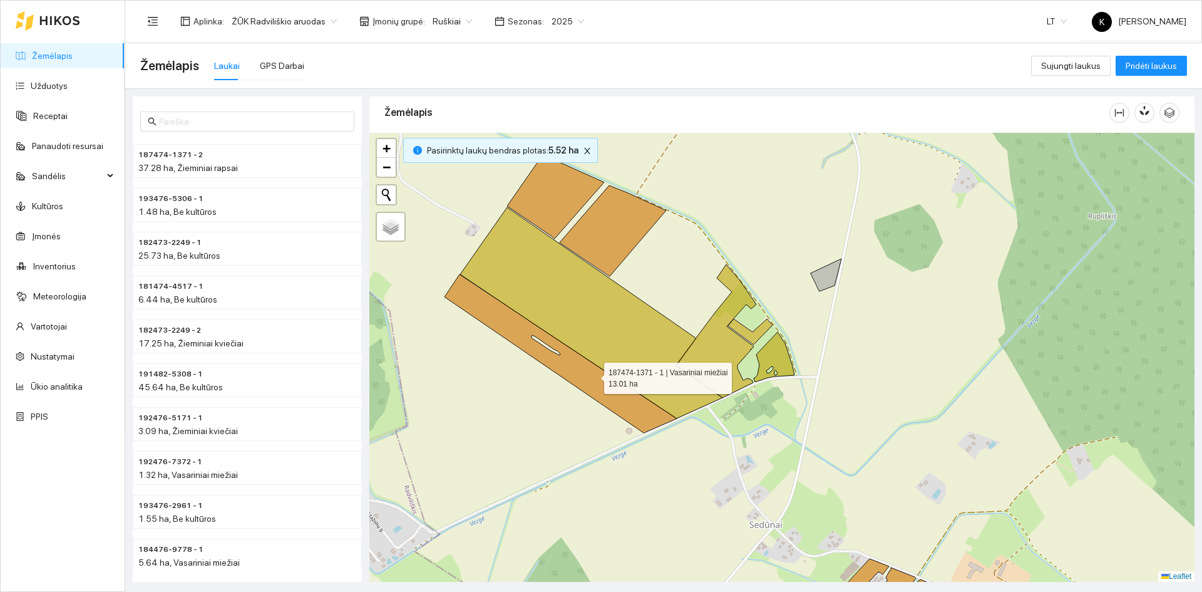
click at [593, 375] on icon at bounding box center [560, 353] width 232 height 158
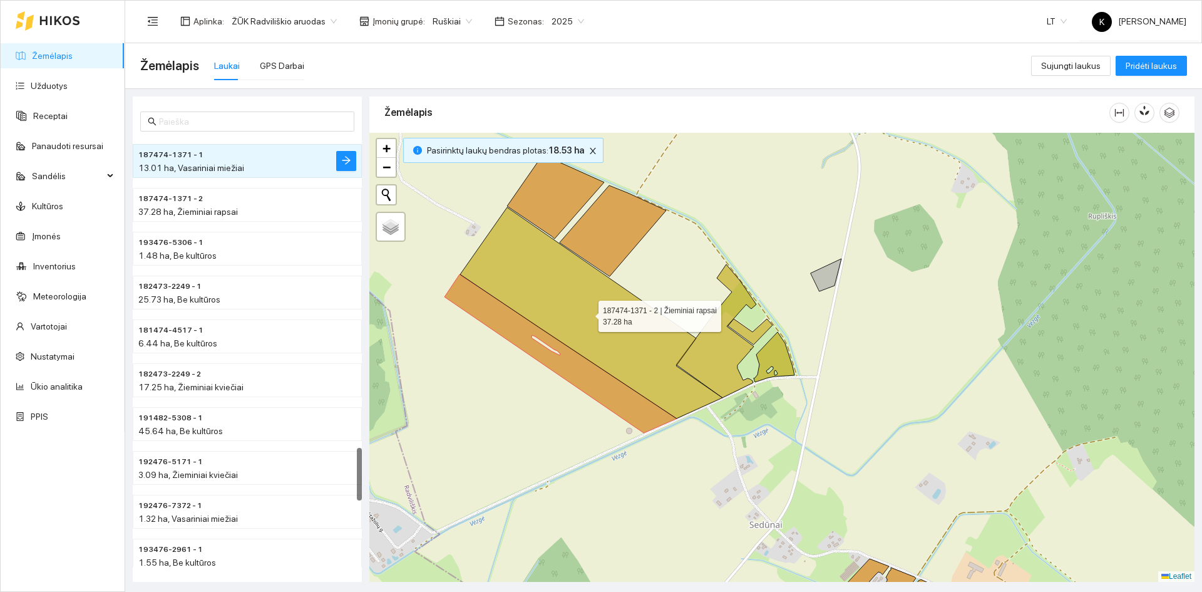
click at [625, 337] on icon at bounding box center [591, 312] width 262 height 211
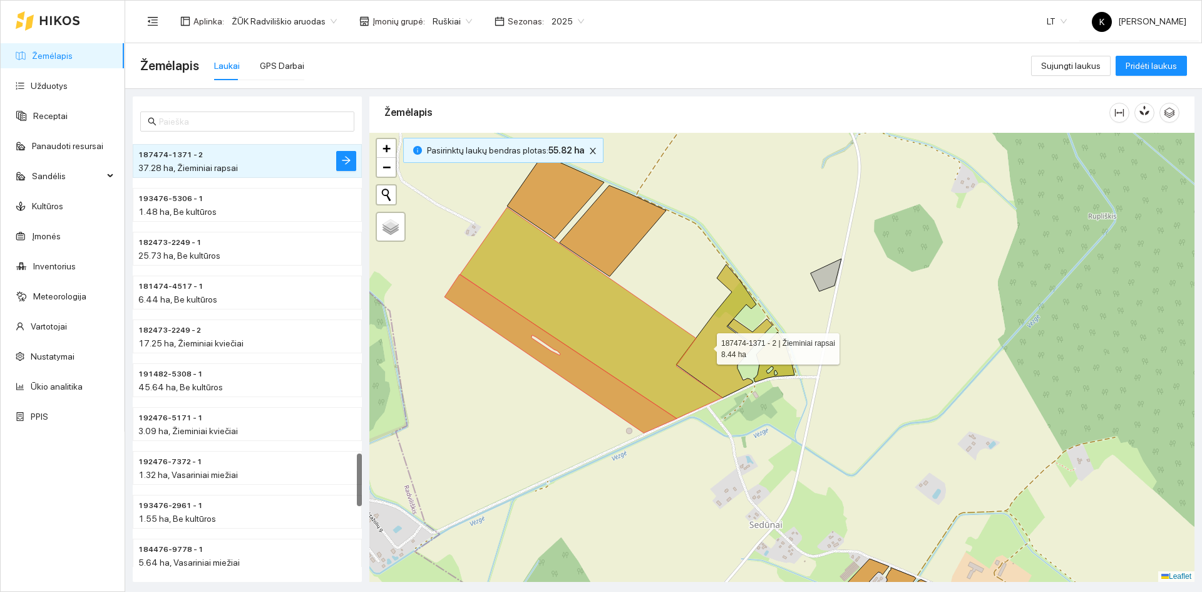
click at [706, 346] on icon at bounding box center [716, 330] width 80 height 133
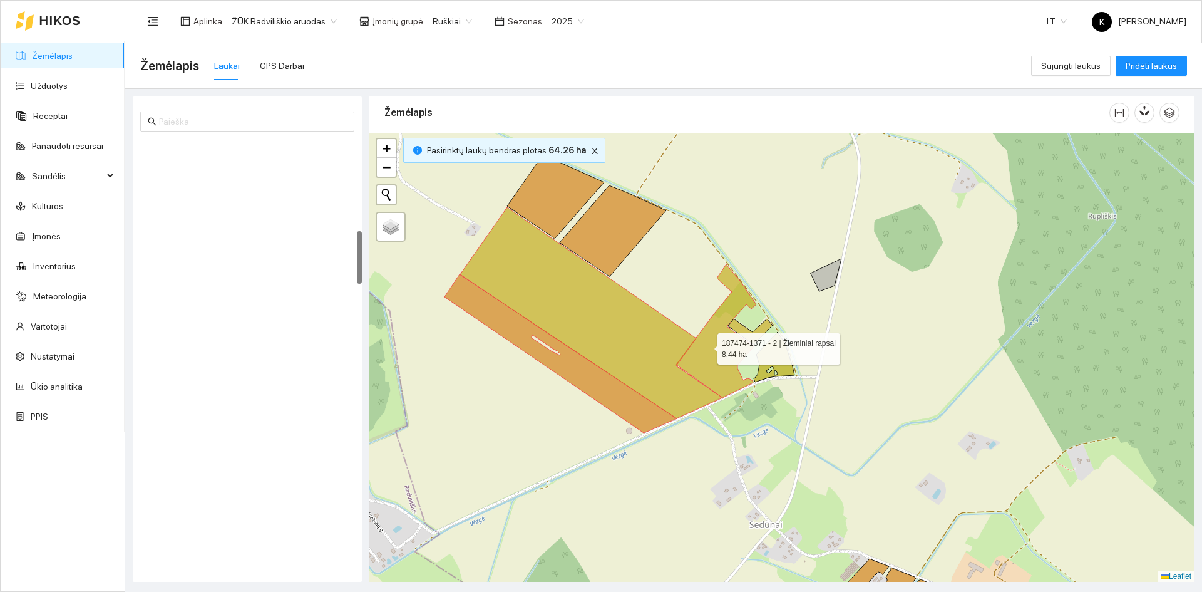
scroll to position [745, 0]
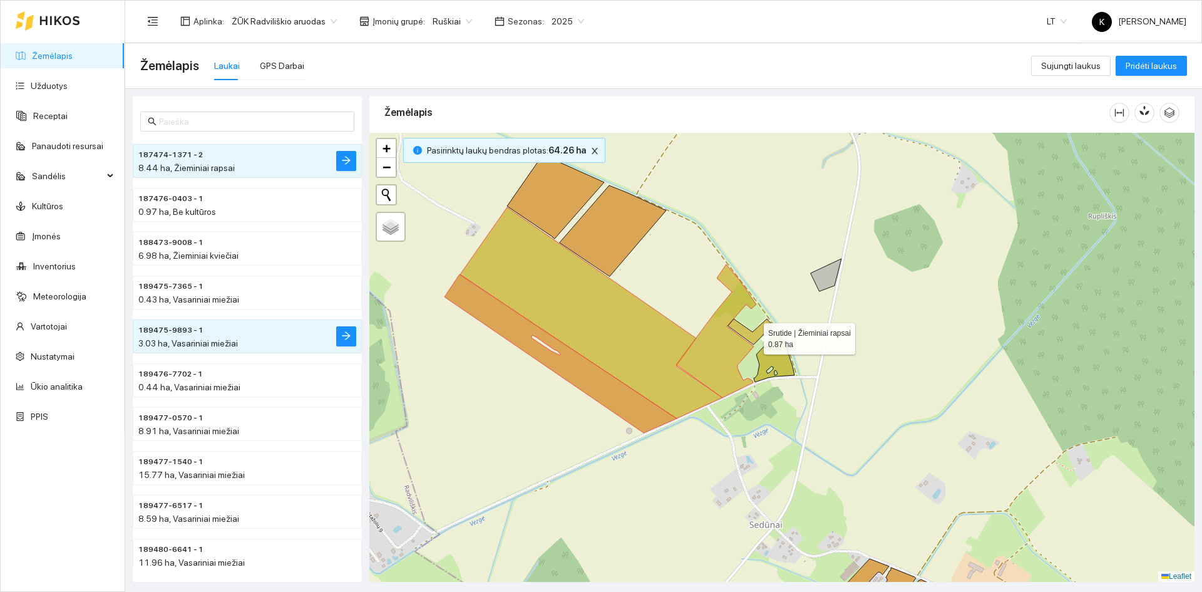
click at [753, 336] on icon at bounding box center [750, 332] width 44 height 26
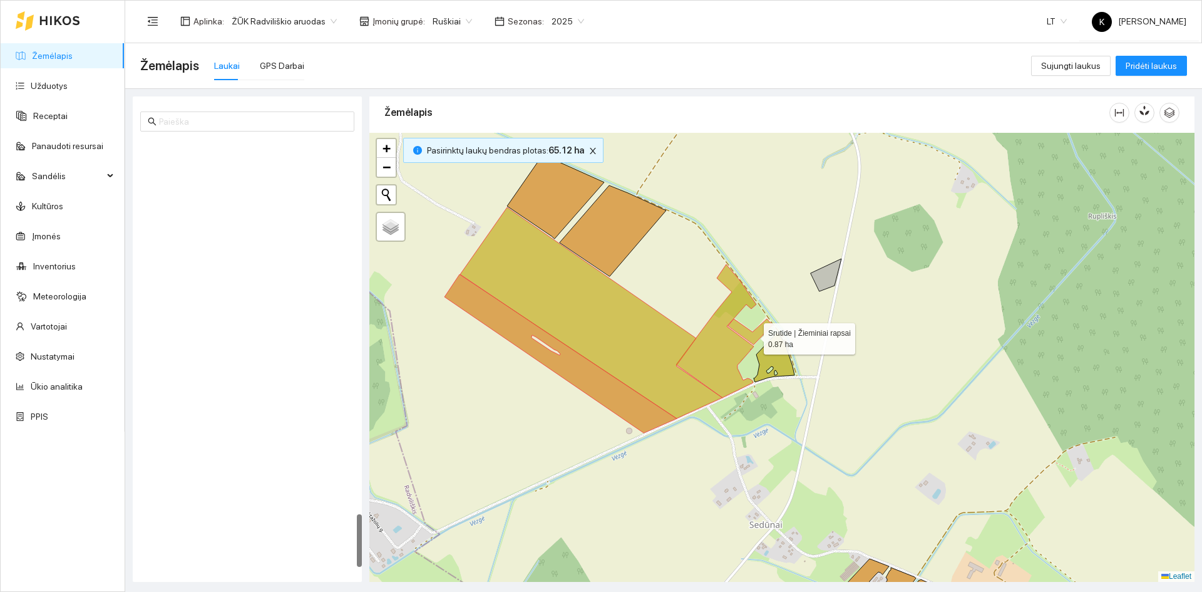
scroll to position [3034, 0]
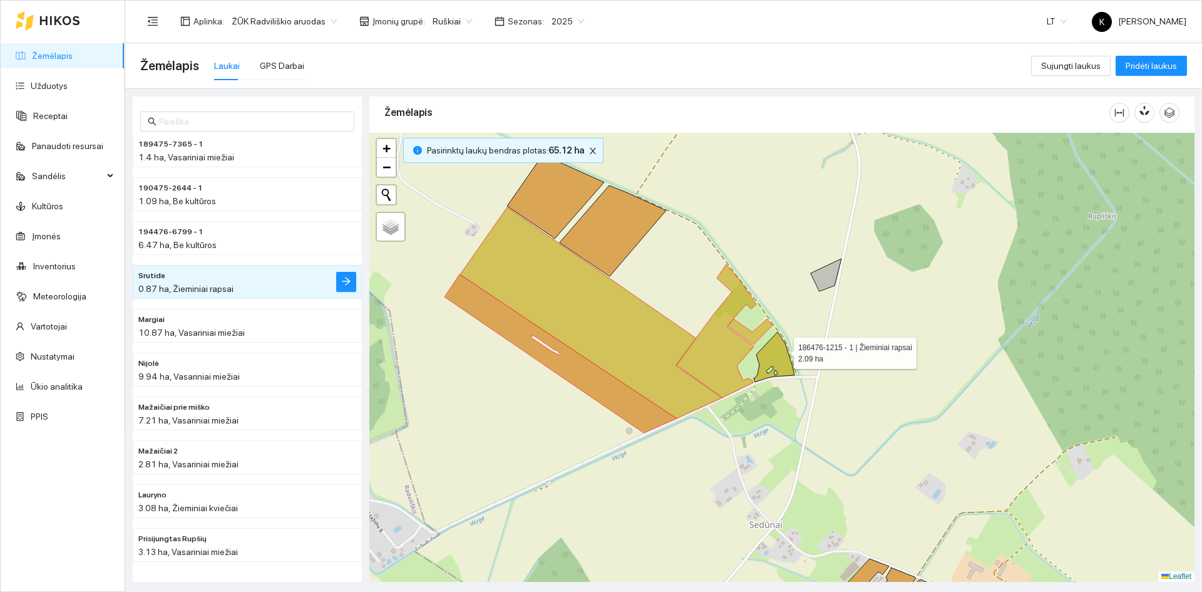
click at [783, 350] on icon at bounding box center [774, 357] width 41 height 50
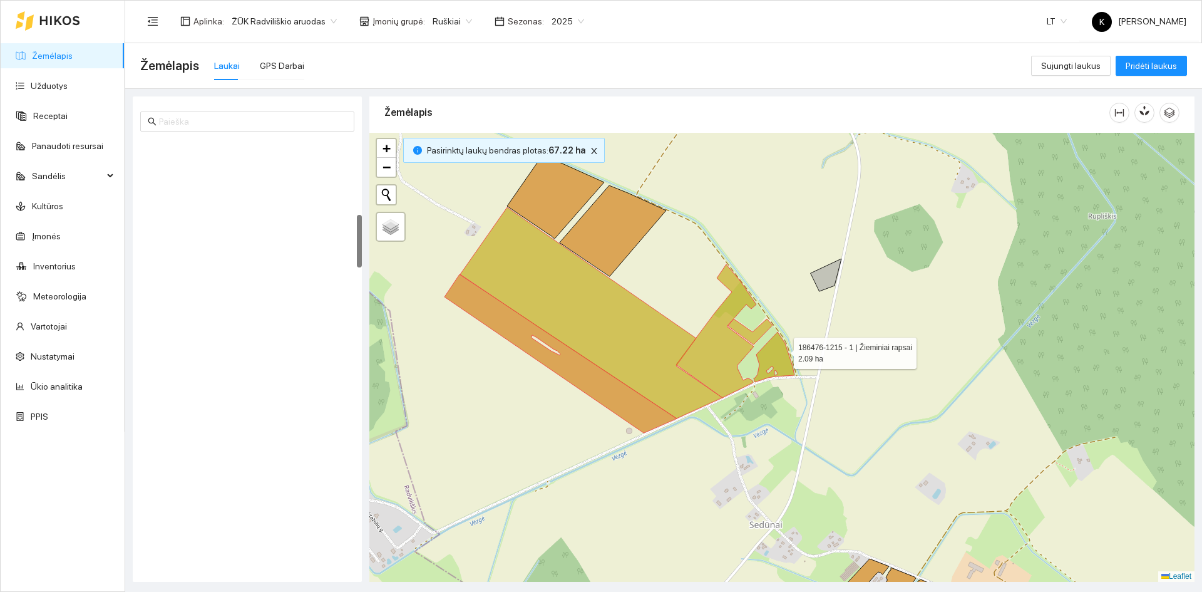
scroll to position [614, 0]
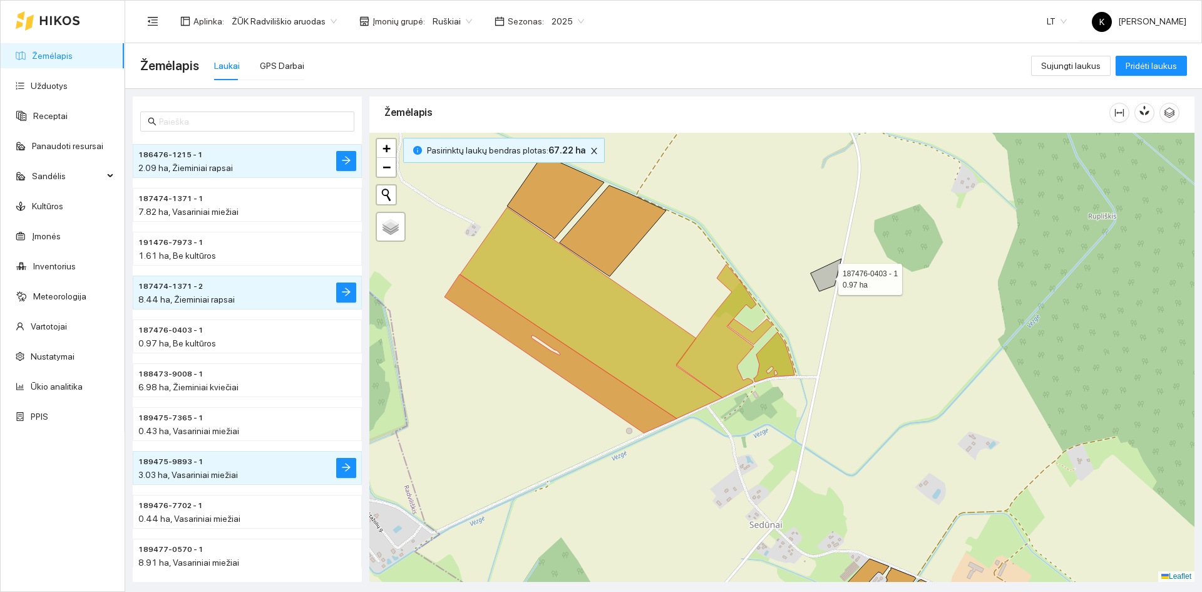
click at [827, 279] on icon at bounding box center [826, 275] width 31 height 33
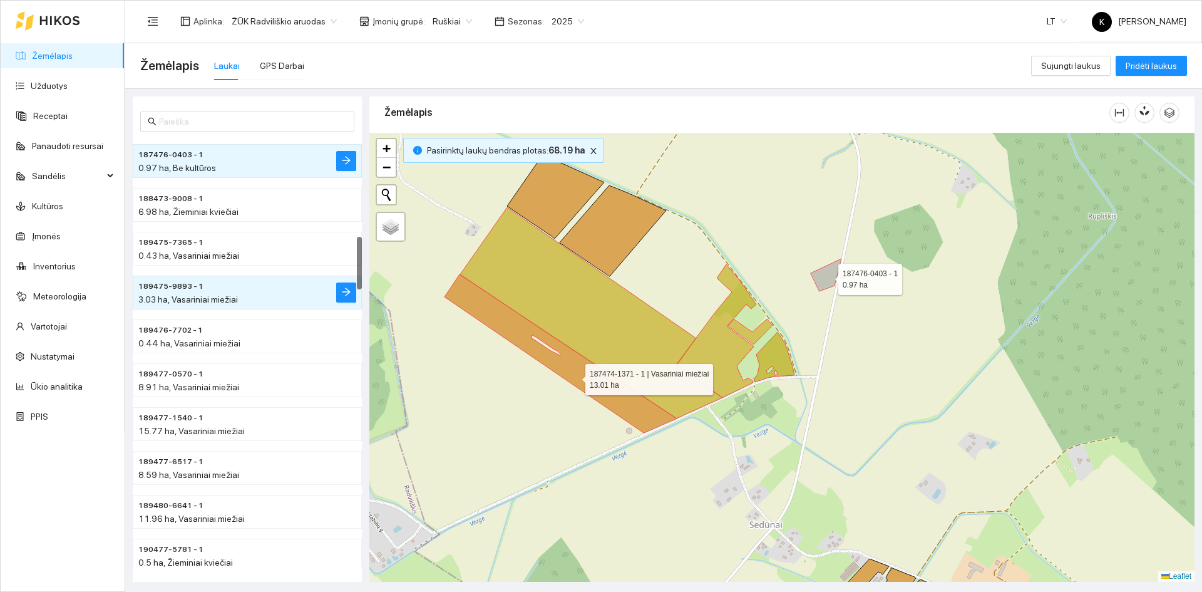
click at [575, 376] on icon at bounding box center [560, 353] width 232 height 158
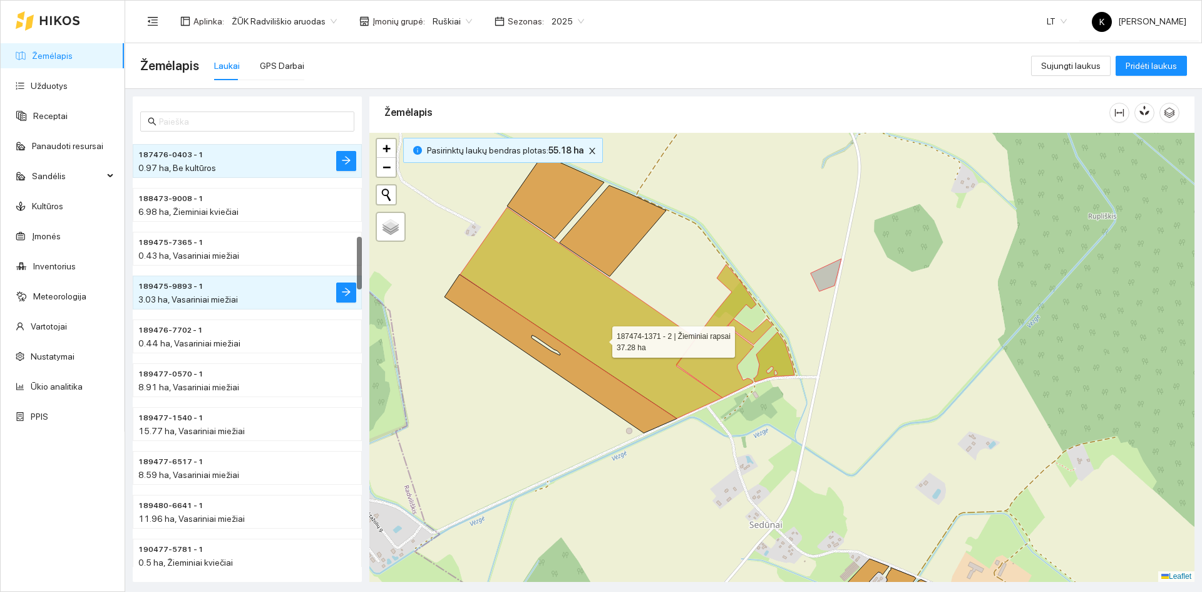
click at [602, 336] on icon at bounding box center [591, 312] width 262 height 211
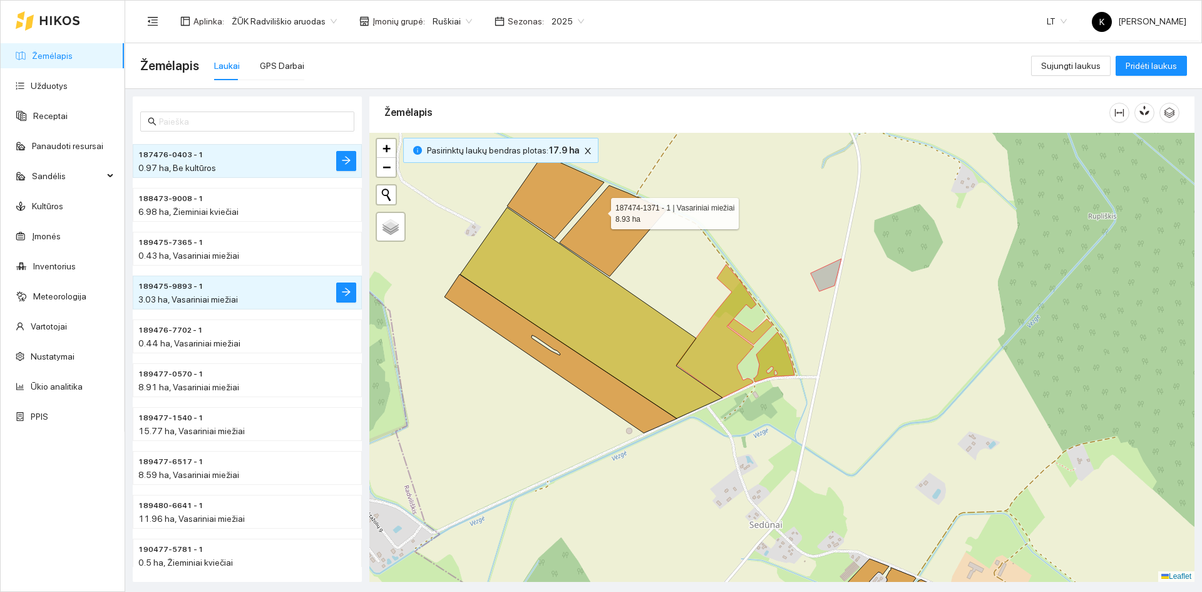
click at [600, 210] on icon at bounding box center [613, 230] width 106 height 91
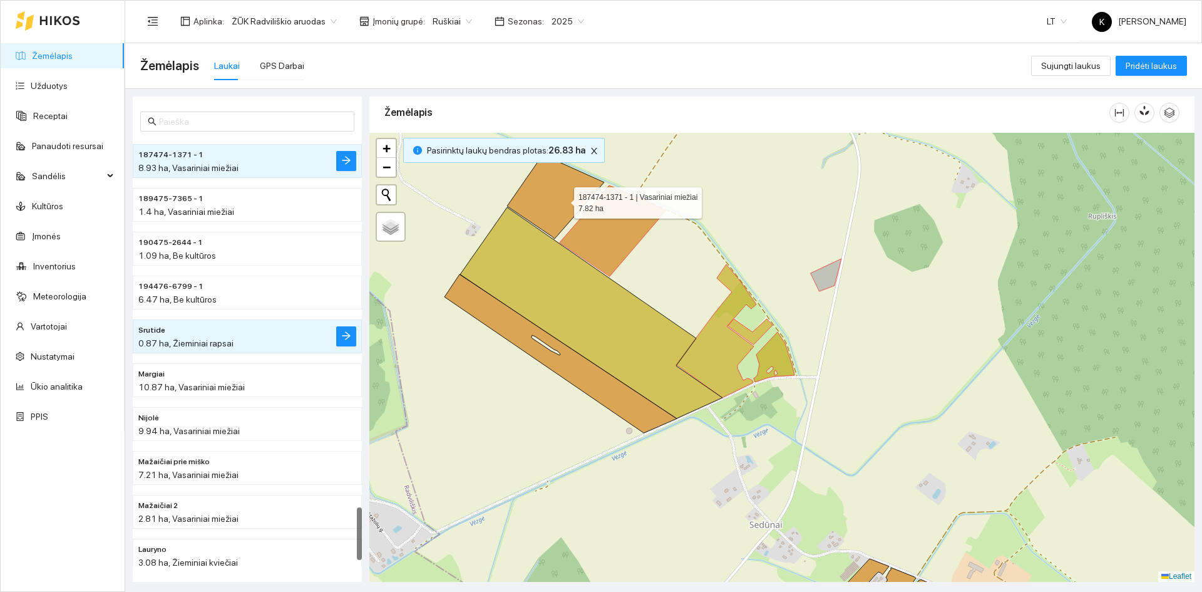
click at [560, 197] on icon at bounding box center [555, 197] width 97 height 84
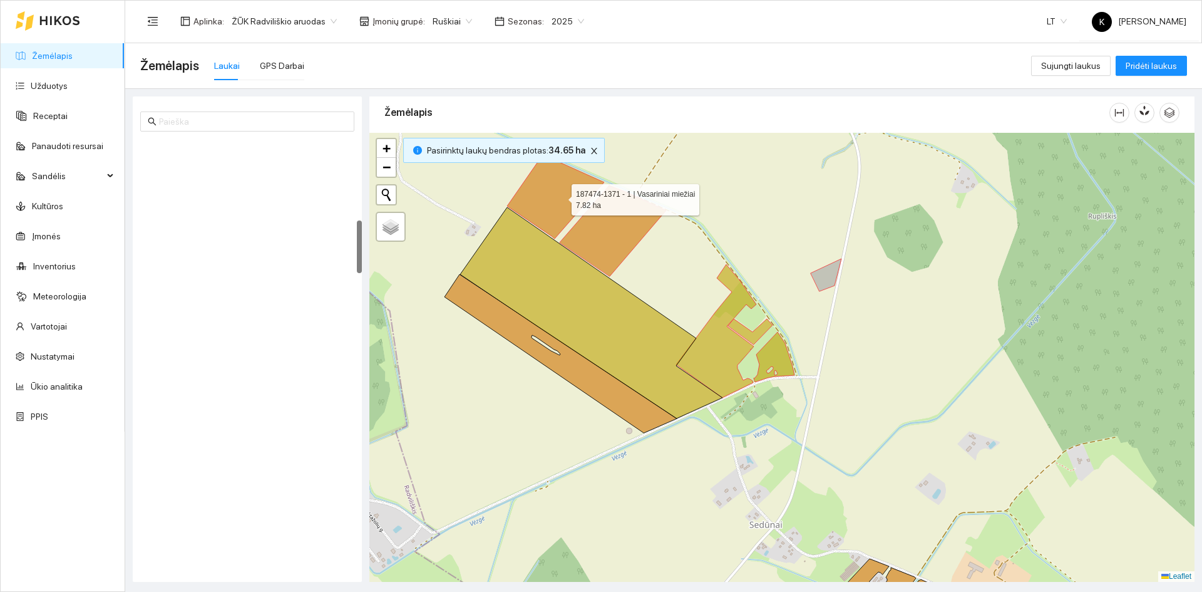
scroll to position [657, 0]
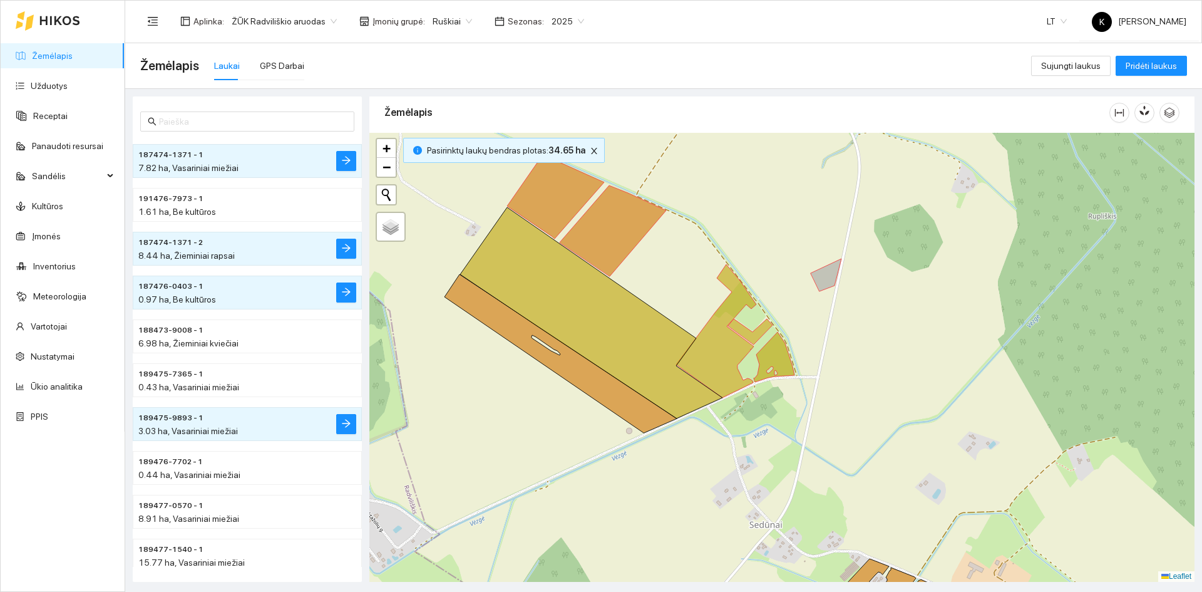
click at [755, 321] on div "+ − Nieko nerasta. Bandykite dar kartą. Žemėlapis Palydovas Leaflet" at bounding box center [781, 357] width 825 height 449
click at [749, 365] on div "+ − Nieko nerasta. Bandykite dar kartą. Žemėlapis Palydovas Leaflet" at bounding box center [781, 357] width 825 height 449
click at [587, 208] on div "+ − Nieko nerasta. Bandykite dar kartą. Žemėlapis Palydovas Leaflet" at bounding box center [781, 357] width 825 height 449
click at [605, 215] on icon at bounding box center [613, 230] width 106 height 91
click at [577, 201] on icon at bounding box center [555, 197] width 97 height 84
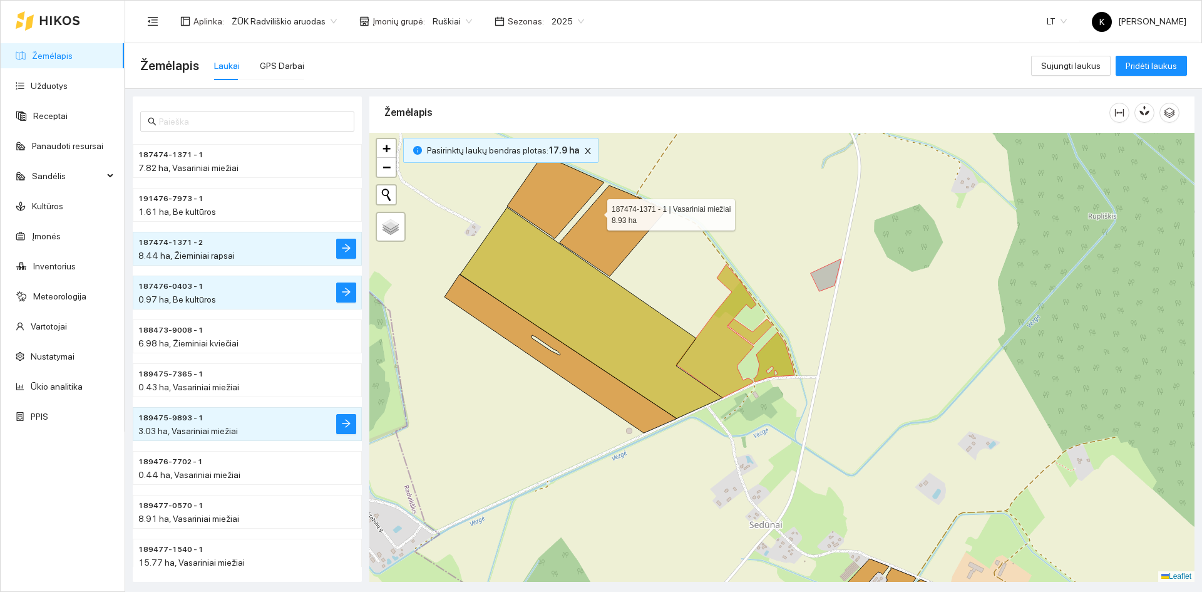
click at [600, 212] on icon at bounding box center [613, 230] width 106 height 91
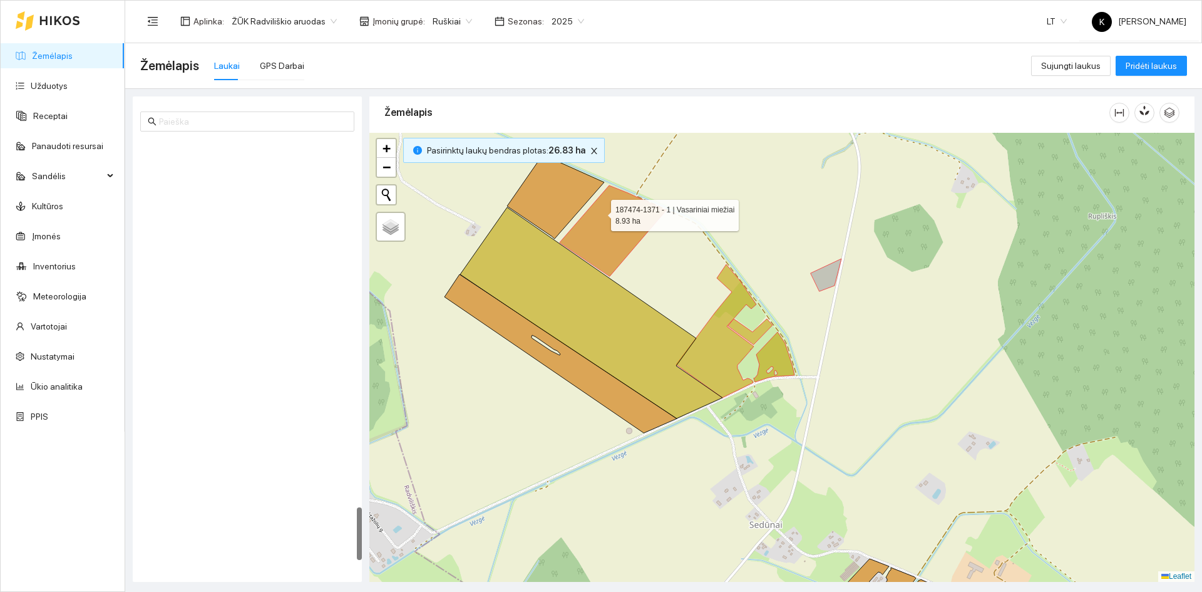
scroll to position [2980, 0]
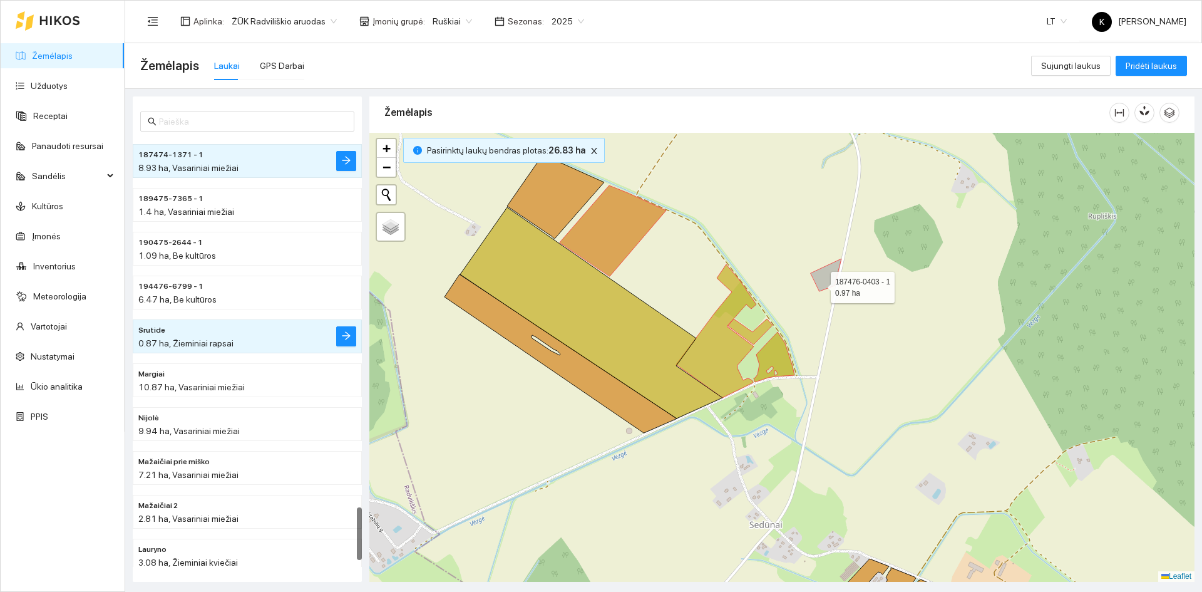
click at [820, 285] on icon at bounding box center [826, 275] width 31 height 33
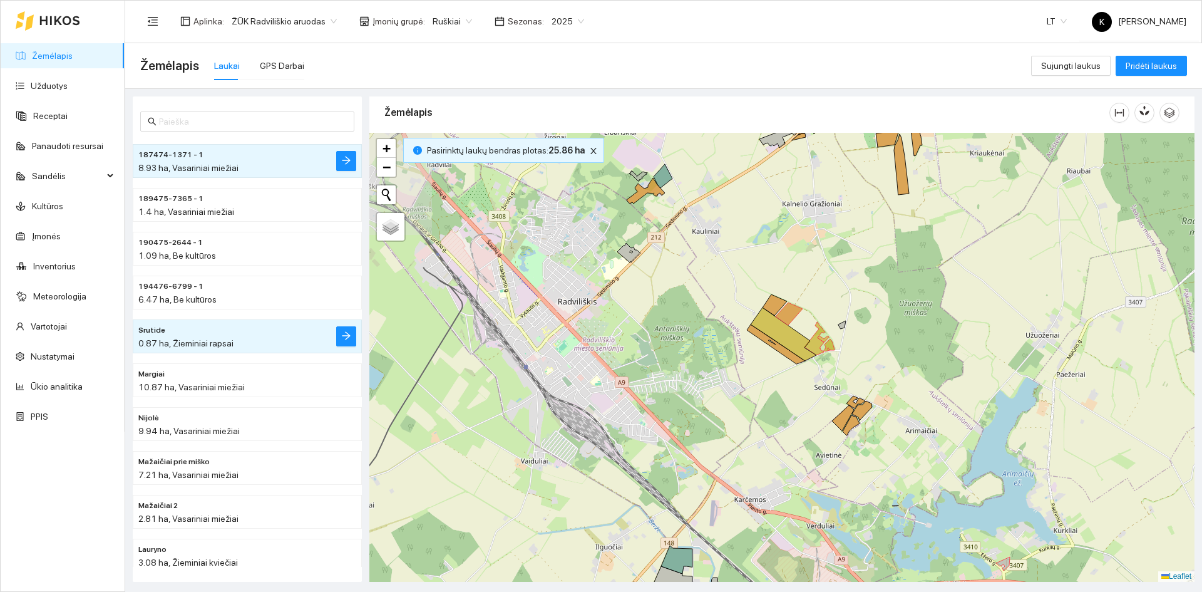
drag, startPoint x: 515, startPoint y: 412, endPoint x: 719, endPoint y: 379, distance: 207.4
click at [719, 379] on div "+ − Nieko nerasta. Bandykite dar kartą. Žemėlapis Palydovas Leaflet" at bounding box center [781, 357] width 825 height 449
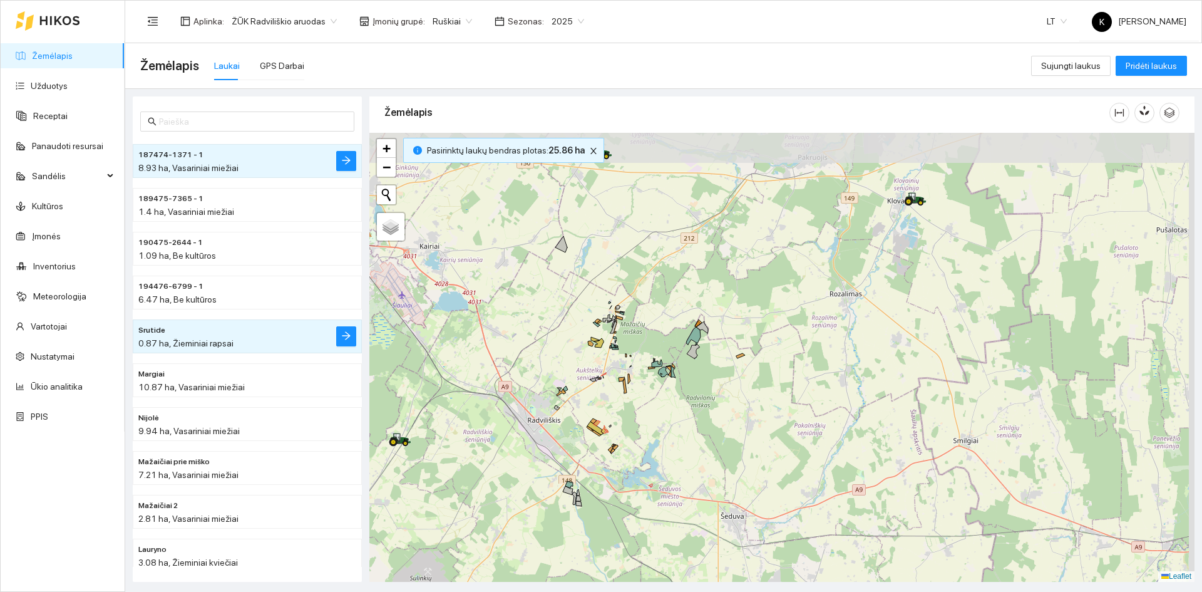
drag, startPoint x: 741, startPoint y: 326, endPoint x: 604, endPoint y: 403, distance: 157.0
click at [605, 403] on div "+ − Nieko nerasta. Bandykite dar kartą. Žemėlapis Palydovas Leaflet" at bounding box center [781, 357] width 825 height 449
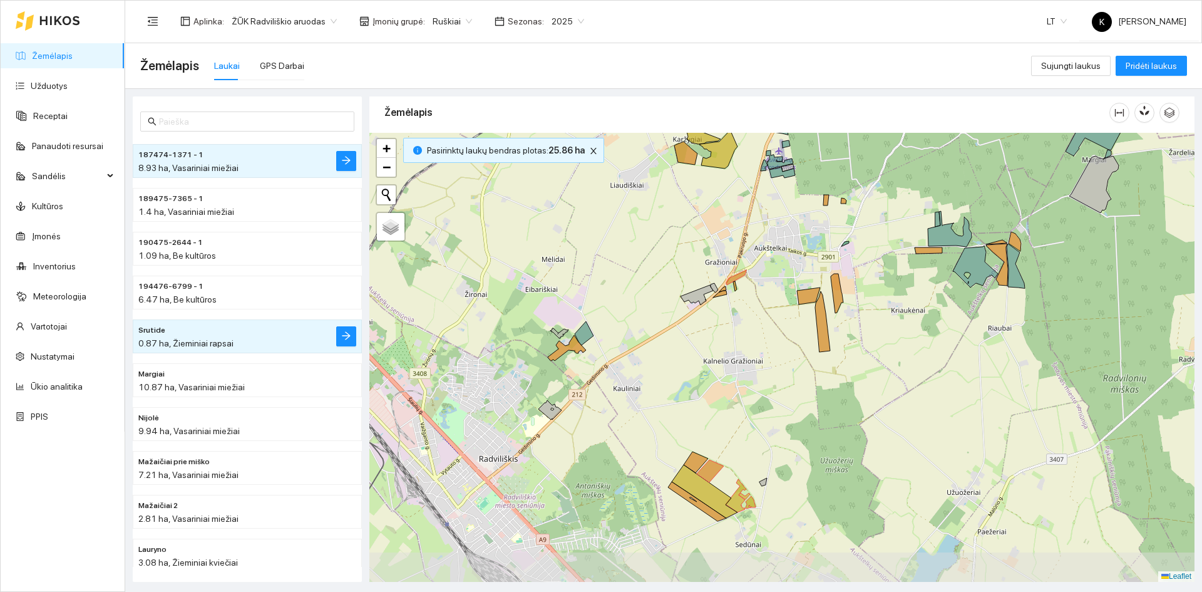
drag, startPoint x: 622, startPoint y: 315, endPoint x: 756, endPoint y: 220, distance: 163.8
click at [756, 214] on div "+ − Nieko nerasta. Bandykite dar kartą. Žemėlapis Palydovas Leaflet" at bounding box center [781, 357] width 825 height 449
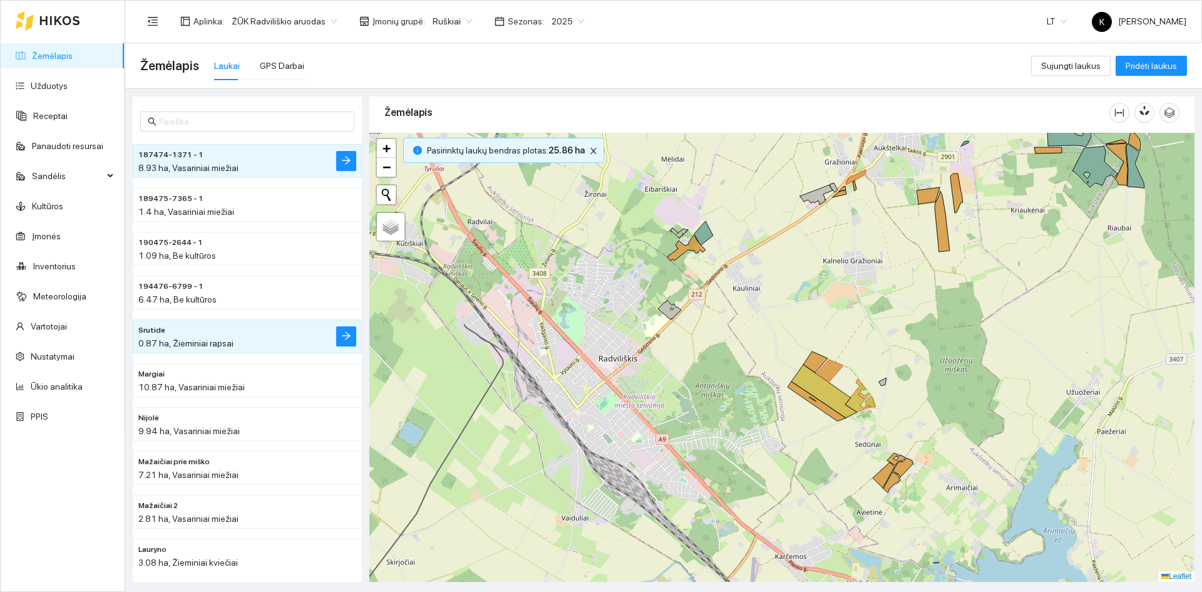
drag, startPoint x: 565, startPoint y: 373, endPoint x: 684, endPoint y: 272, distance: 156.4
click at [684, 272] on div "+ − Nieko nerasta. Bandykite dar kartą. Žemėlapis Palydovas Leaflet" at bounding box center [781, 357] width 825 height 449
drag, startPoint x: 674, startPoint y: 344, endPoint x: 677, endPoint y: 336, distance: 9.1
click at [677, 336] on div "+ − Nieko nerasta. Bandykite dar kartą. Žemėlapis Palydovas Leaflet" at bounding box center [781, 357] width 825 height 449
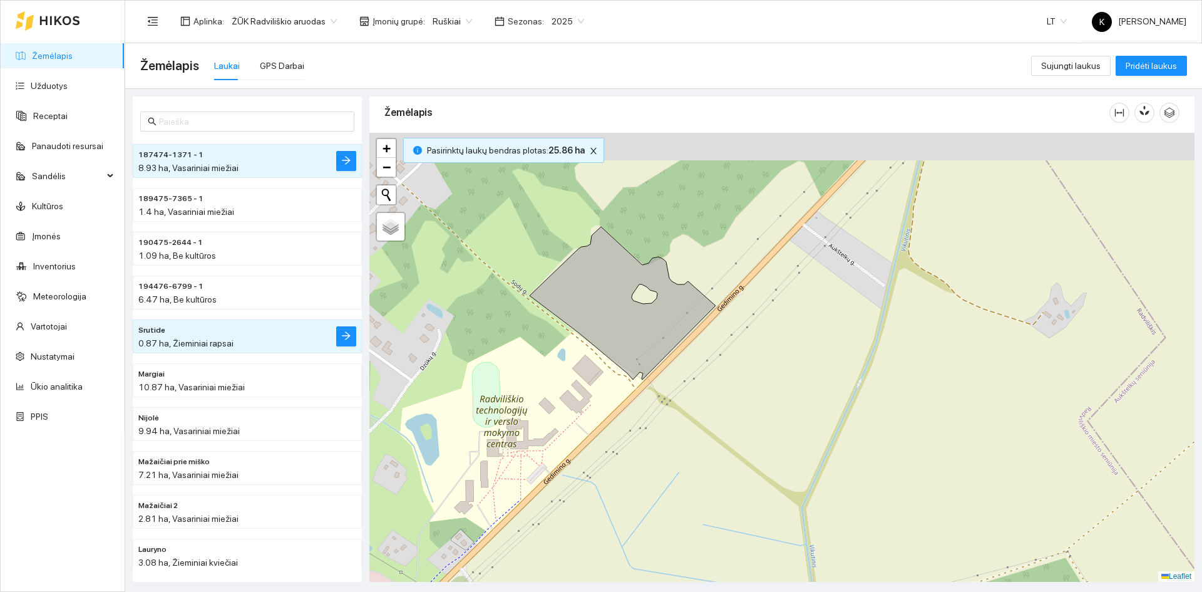
drag, startPoint x: 749, startPoint y: 282, endPoint x: 696, endPoint y: 384, distance: 114.8
click at [702, 381] on div "+ − Nieko nerasta. Bandykite dar kartą. Žemėlapis Palydovas Leaflet" at bounding box center [781, 357] width 825 height 449
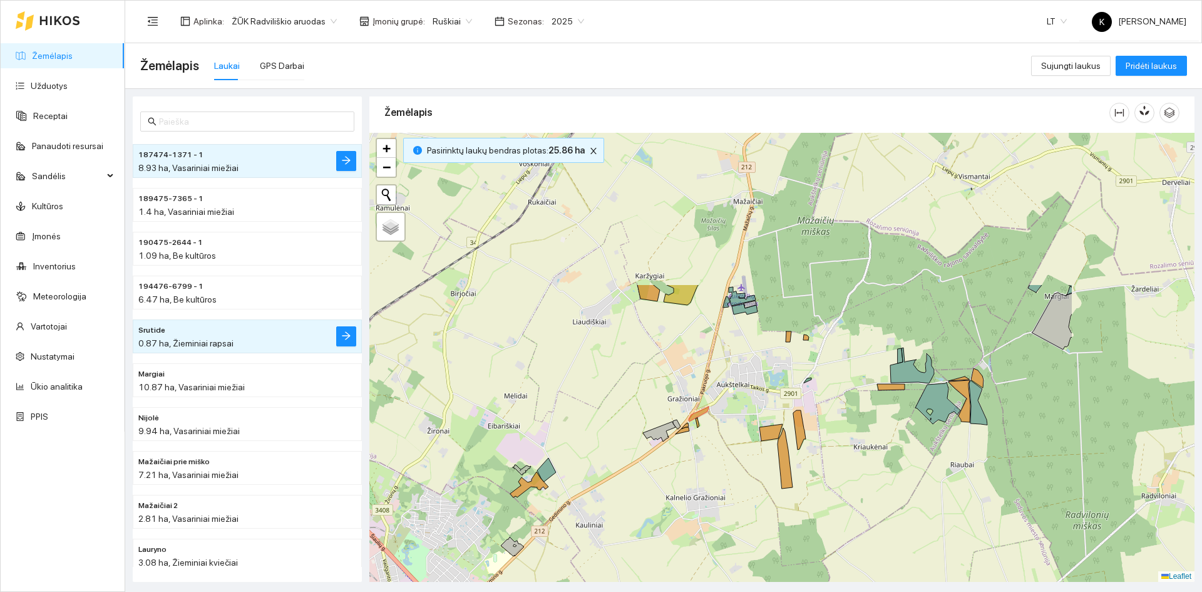
drag, startPoint x: 924, startPoint y: 360, endPoint x: 719, endPoint y: 561, distance: 287.3
click at [719, 561] on div "+ − Nieko nerasta. Bandykite dar kartą. Žemėlapis Palydovas Leaflet" at bounding box center [781, 357] width 825 height 449
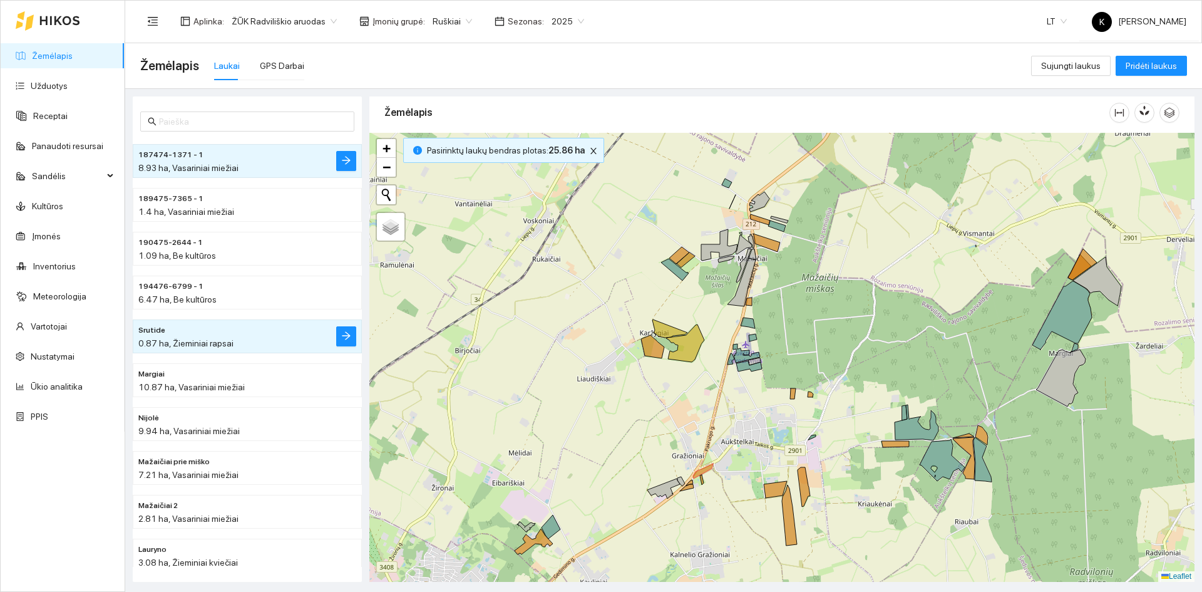
drag, startPoint x: 671, startPoint y: 326, endPoint x: 679, endPoint y: 401, distance: 76.2
click at [679, 400] on div "+ − Nieko nerasta. Bandykite dar kartą. Žemėlapis Palydovas Leaflet" at bounding box center [781, 357] width 825 height 449
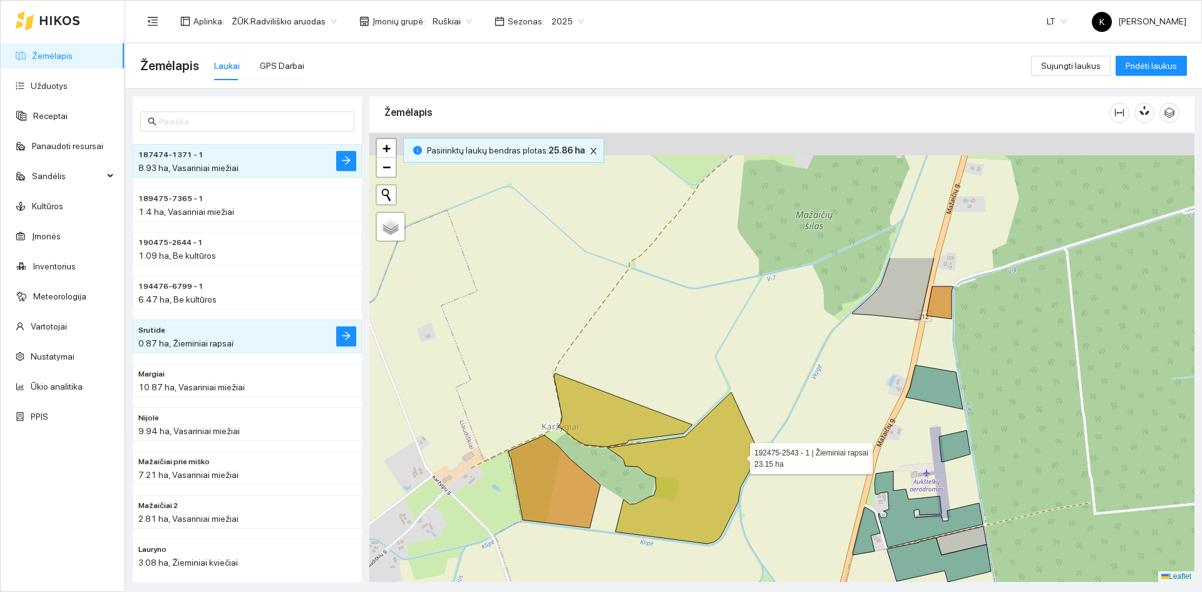
drag, startPoint x: 783, startPoint y: 287, endPoint x: 727, endPoint y: 433, distance: 156.2
click at [738, 458] on icon at bounding box center [683, 468] width 153 height 152
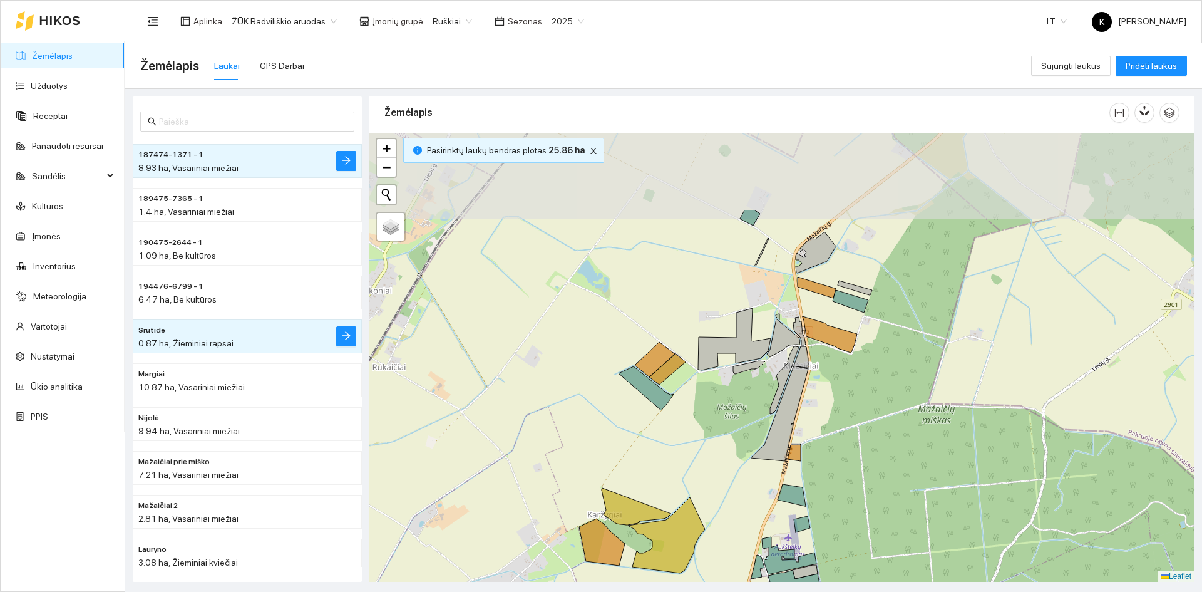
drag, startPoint x: 719, startPoint y: 307, endPoint x: 674, endPoint y: 429, distance: 129.9
click at [674, 429] on div "+ − Nieko nerasta. Bandykite dar kartą. Žemėlapis Palydovas Leaflet" at bounding box center [781, 357] width 825 height 449
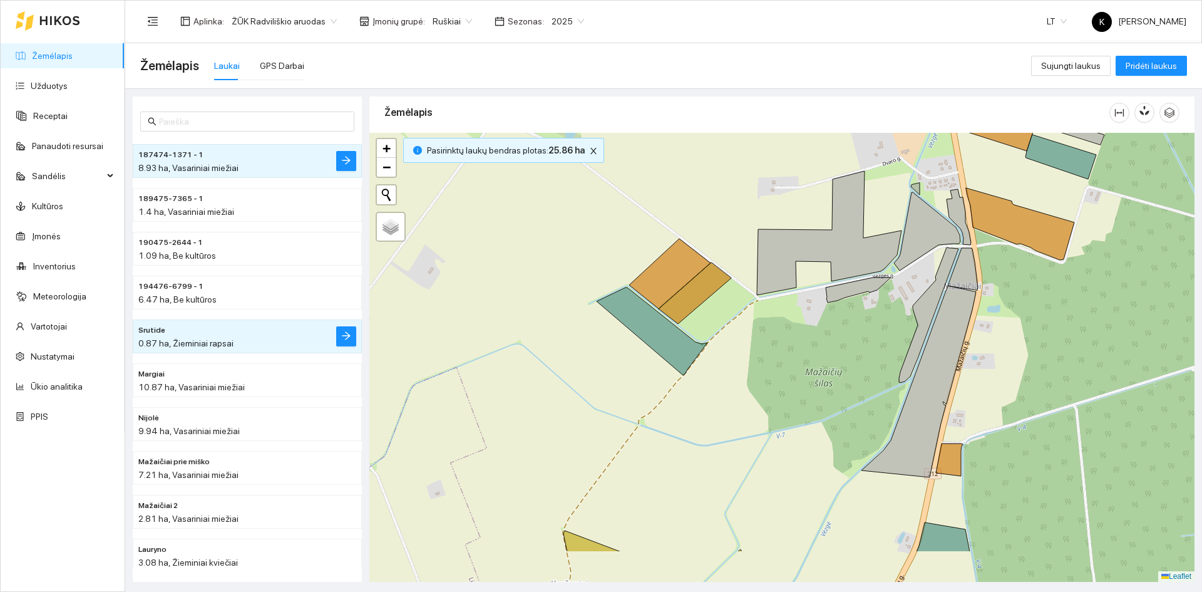
drag, startPoint x: 579, startPoint y: 443, endPoint x: 636, endPoint y: 368, distance: 94.3
click at [636, 368] on div "+ − Nieko nerasta. Bandykite dar kartą. Žemėlapis Palydovas Leaflet" at bounding box center [781, 357] width 825 height 449
